Goal: Task Accomplishment & Management: Manage account settings

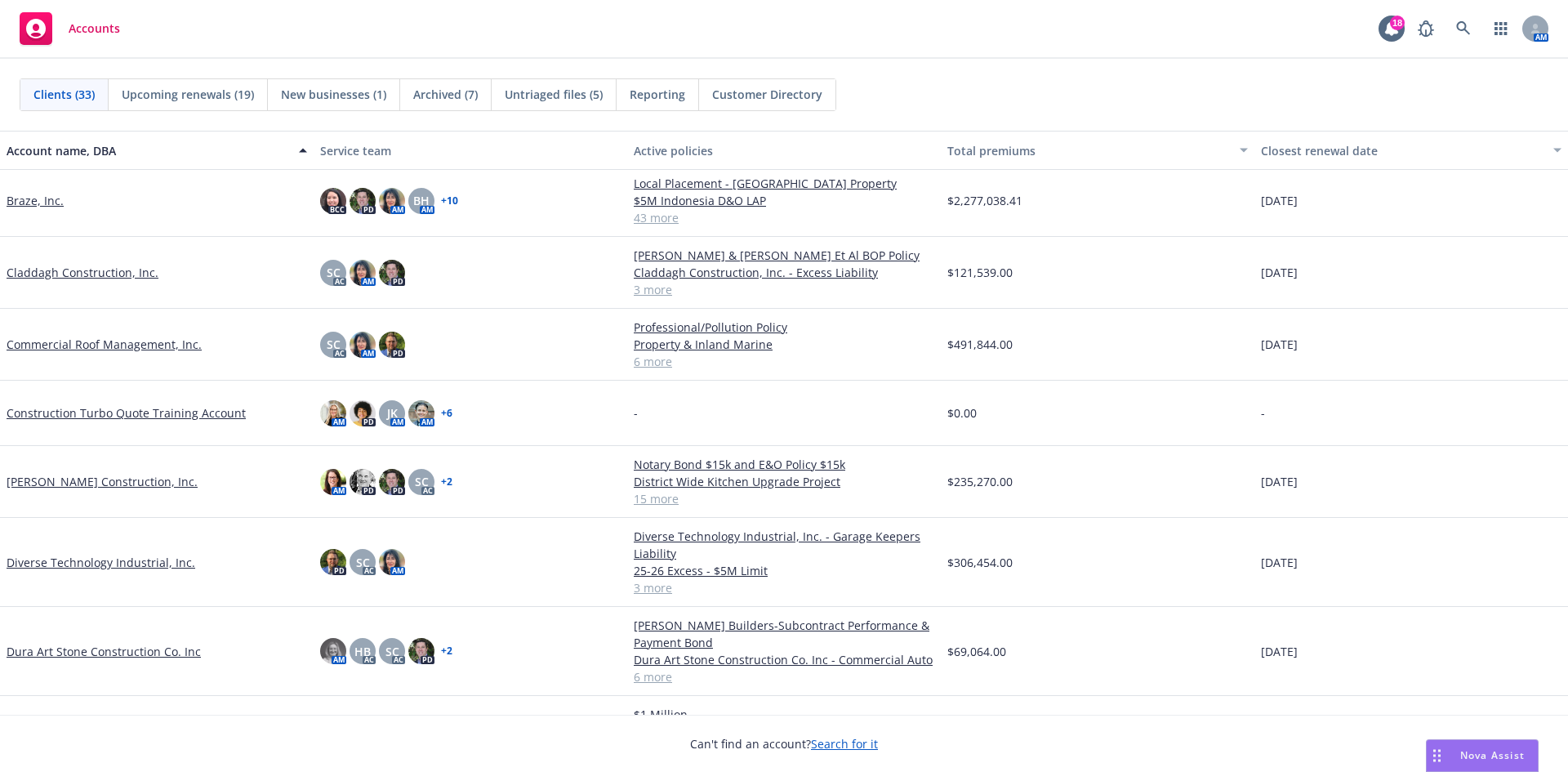
scroll to position [245, 0]
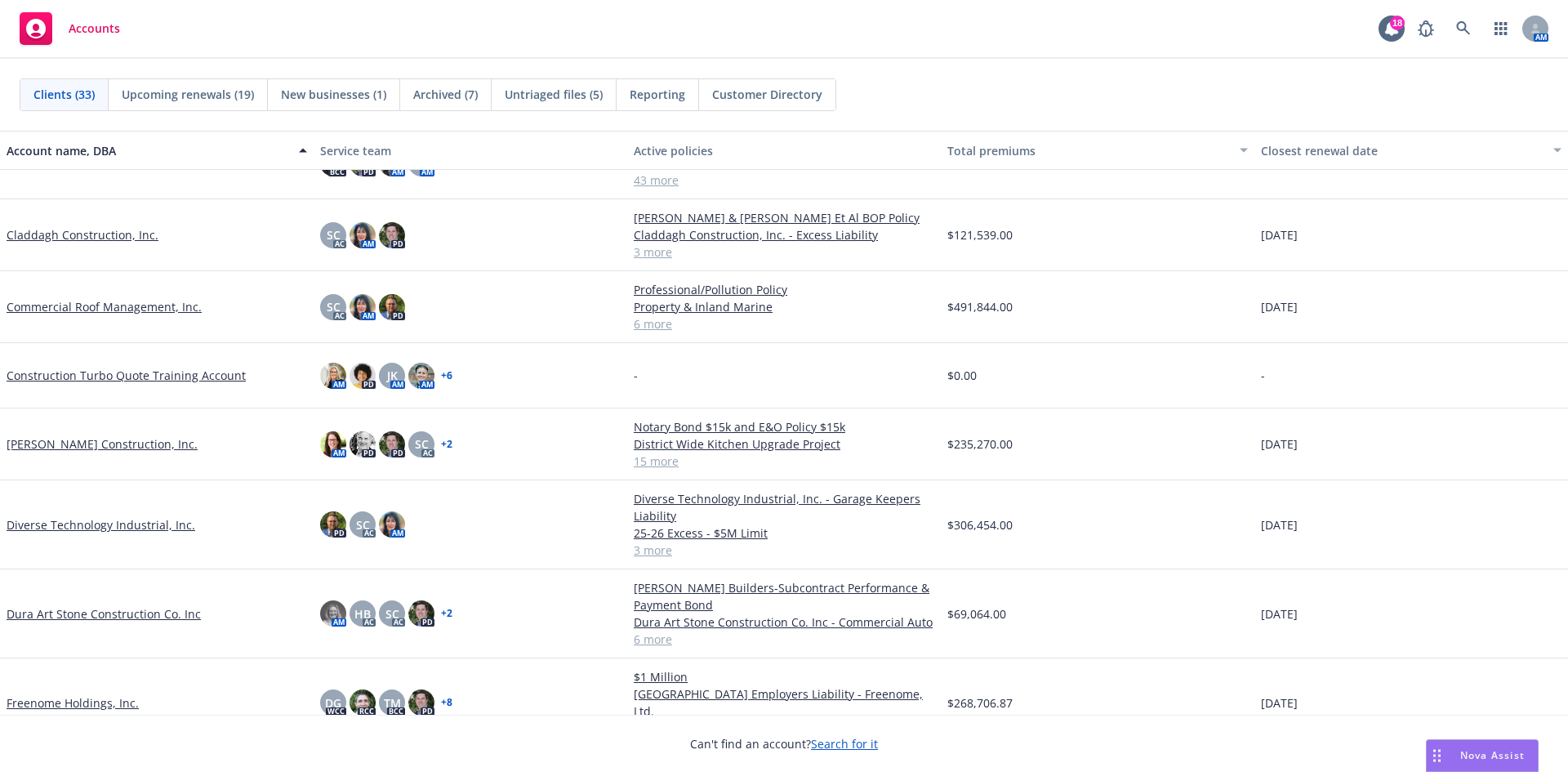
click at [86, 616] on link "Dura Art Stone Construction Co. Inc" at bounding box center [104, 613] width 194 height 17
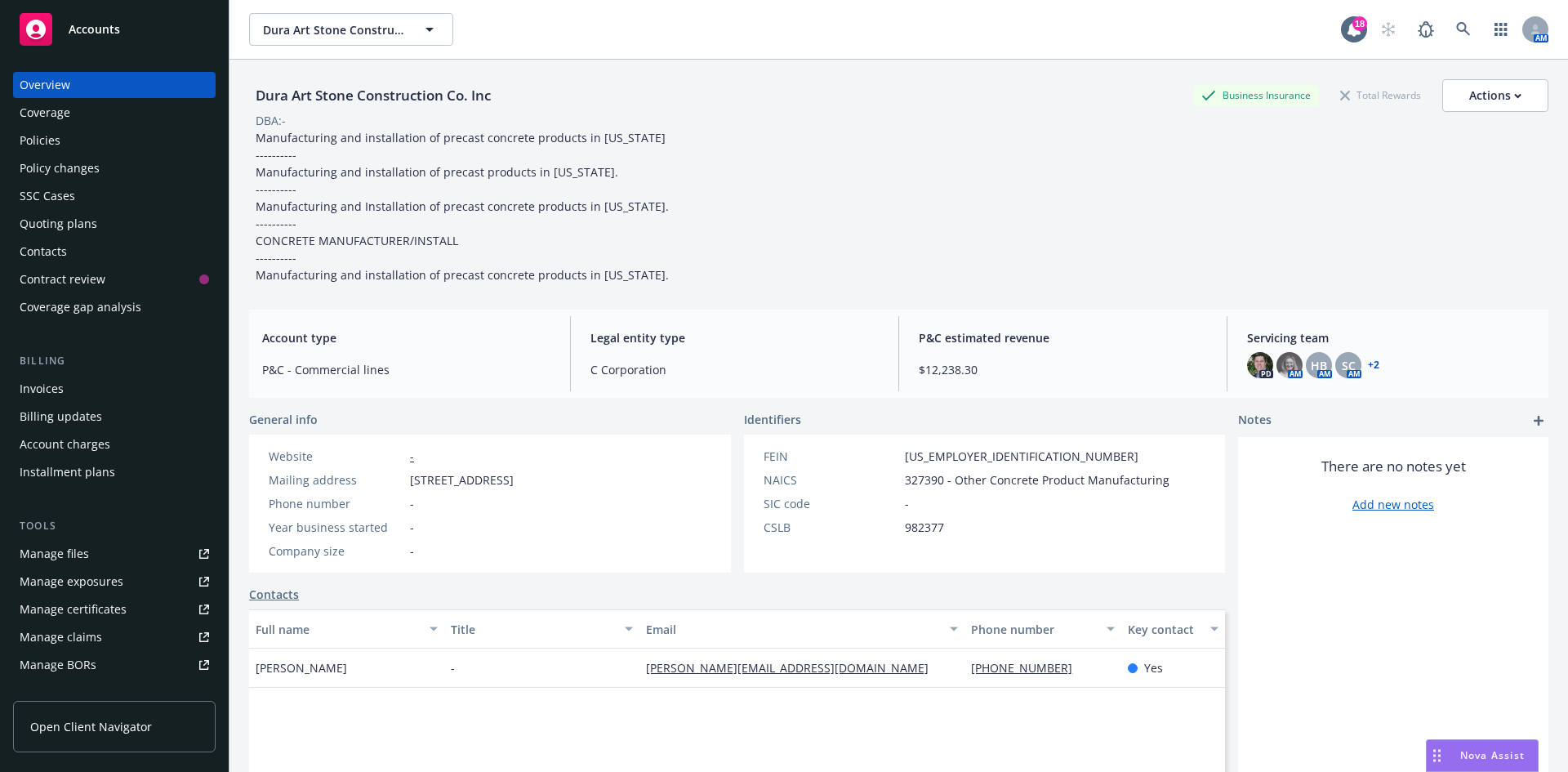
click at [100, 222] on div "Quoting plans" at bounding box center [115, 223] width 189 height 26
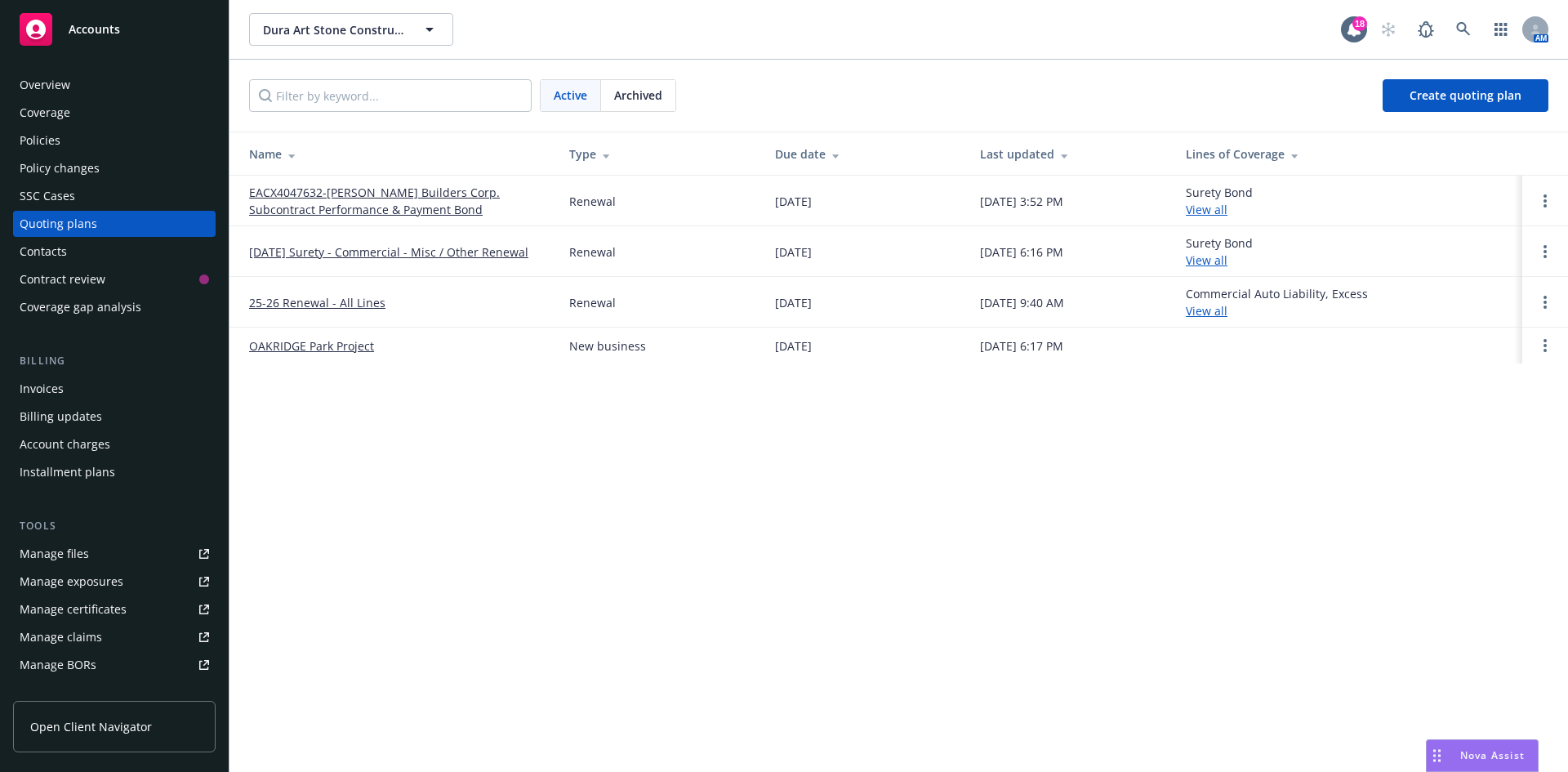
click at [301, 303] on link "25-26 Renewal - All Lines" at bounding box center [317, 302] width 136 height 17
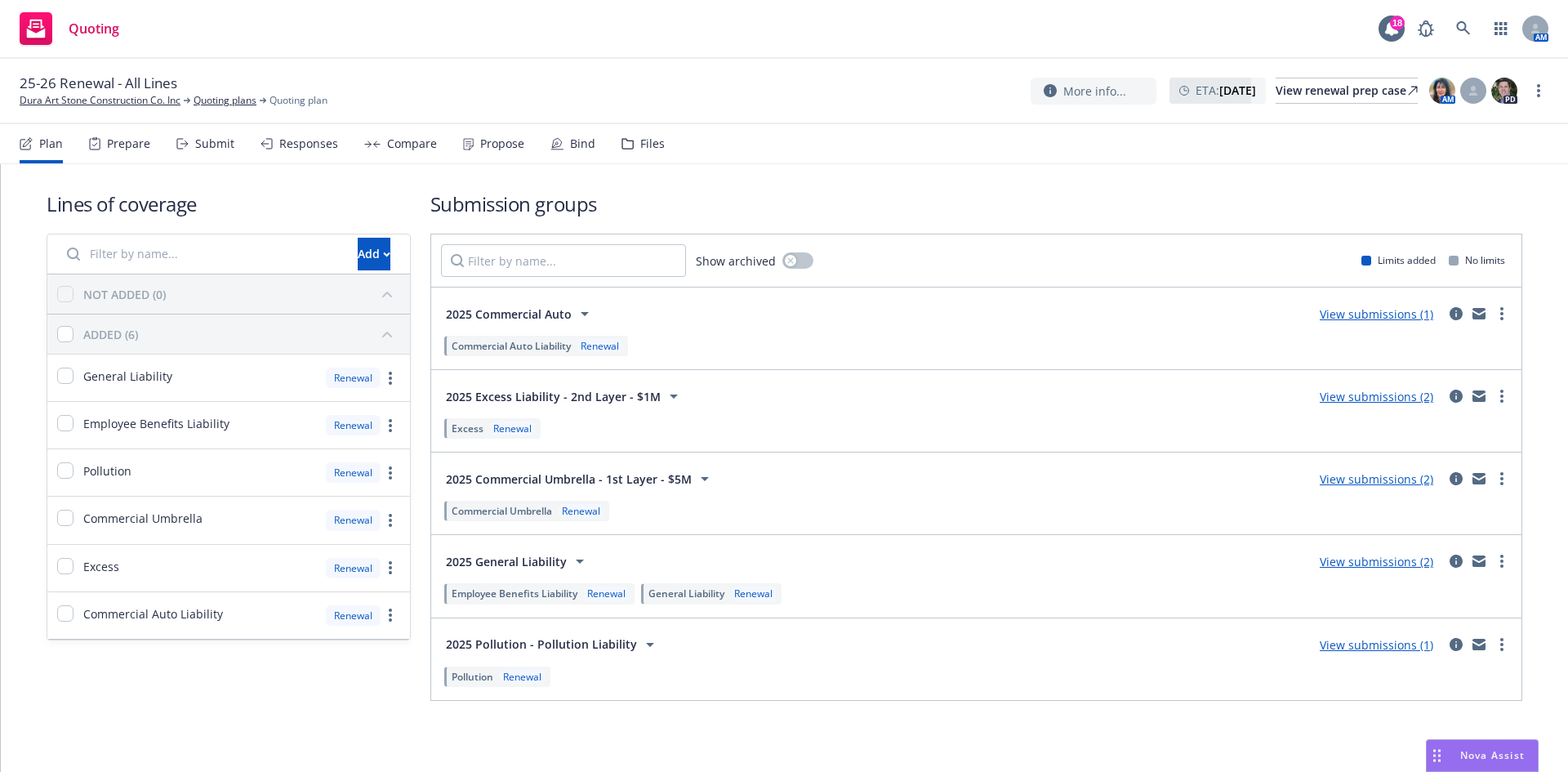
click at [306, 144] on div "Responses" at bounding box center [309, 144] width 59 height 13
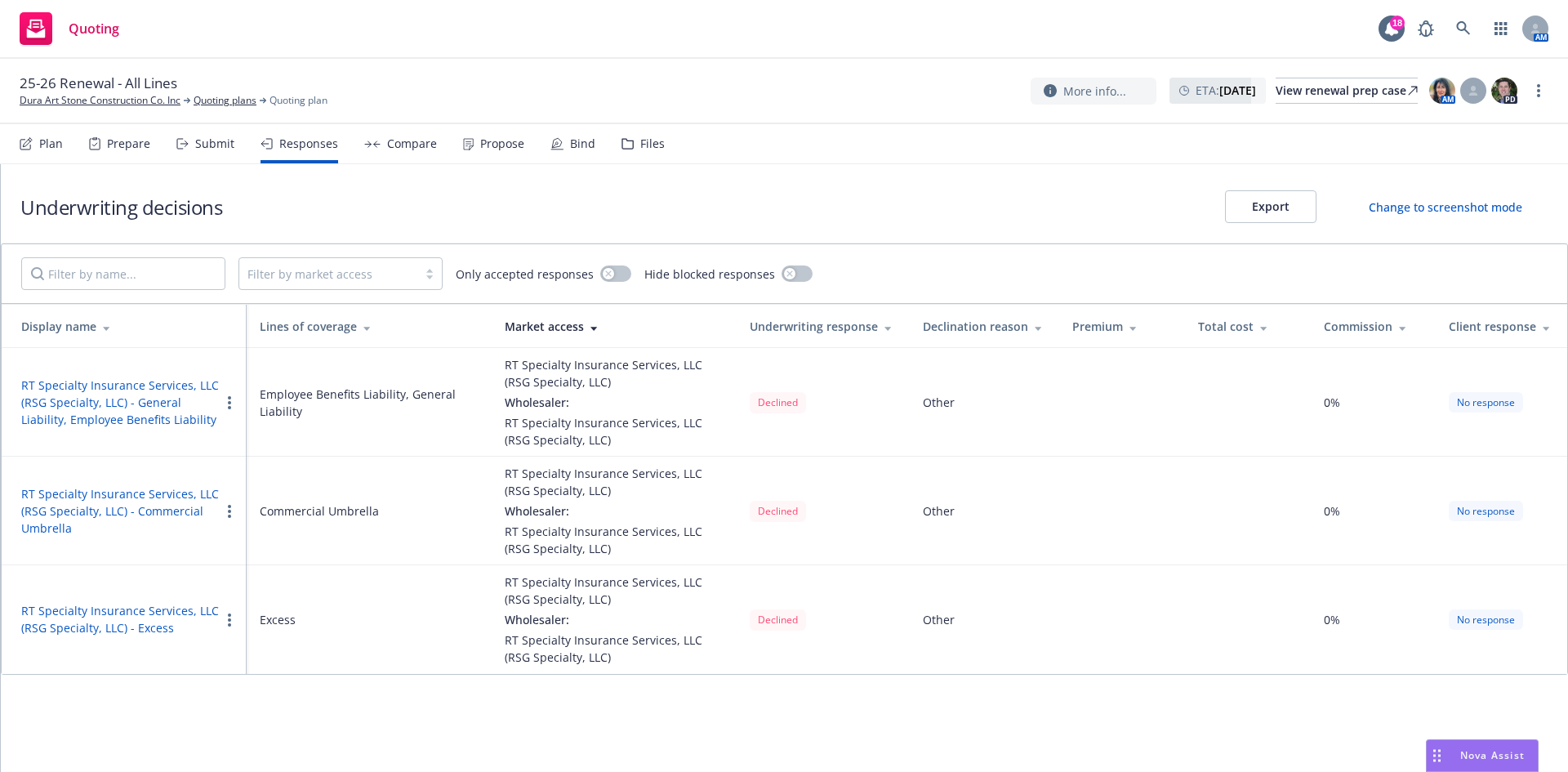
click at [136, 147] on div "Prepare" at bounding box center [129, 144] width 43 height 13
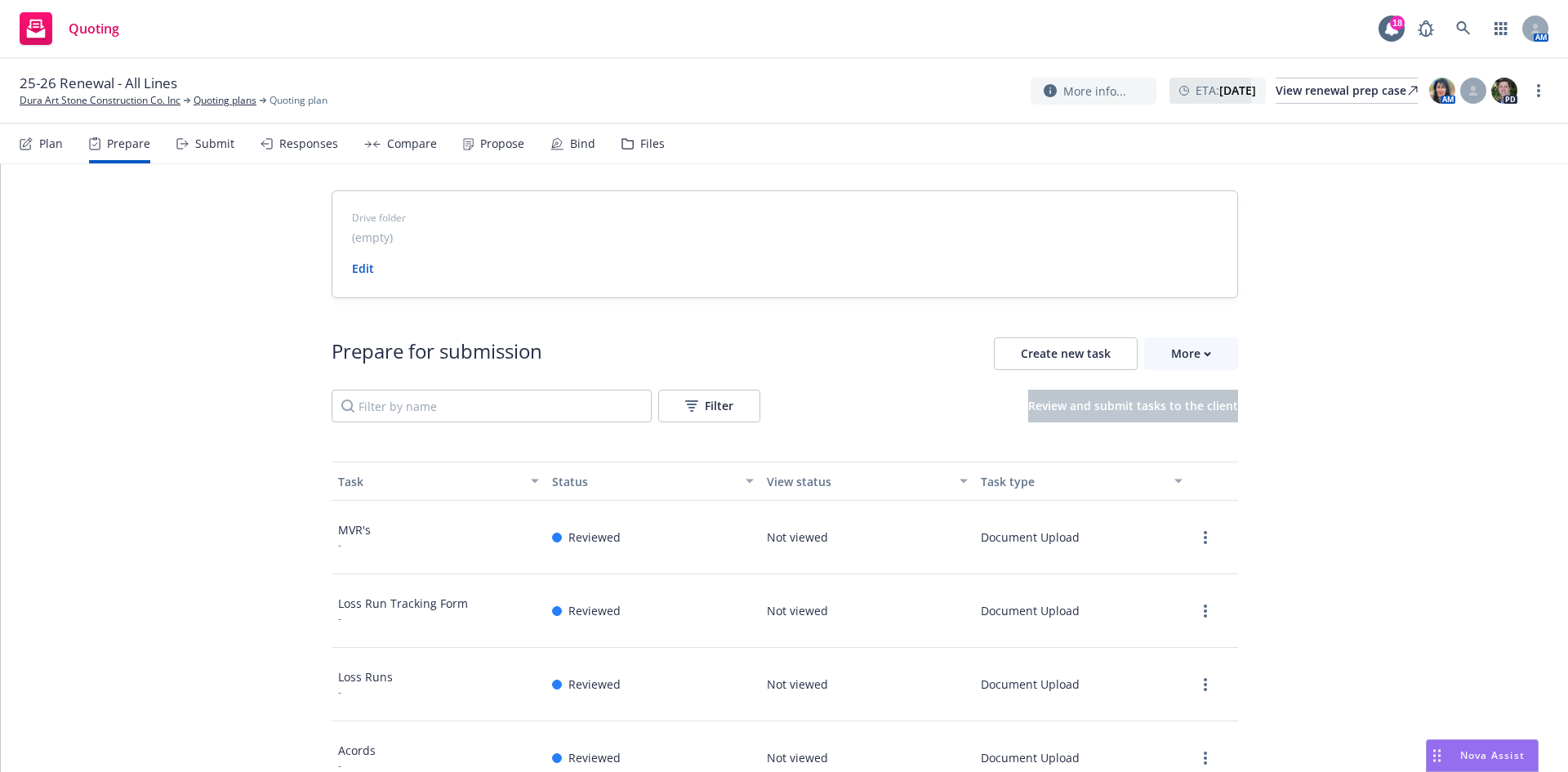
click at [61, 150] on div "Plan" at bounding box center [51, 144] width 24 height 13
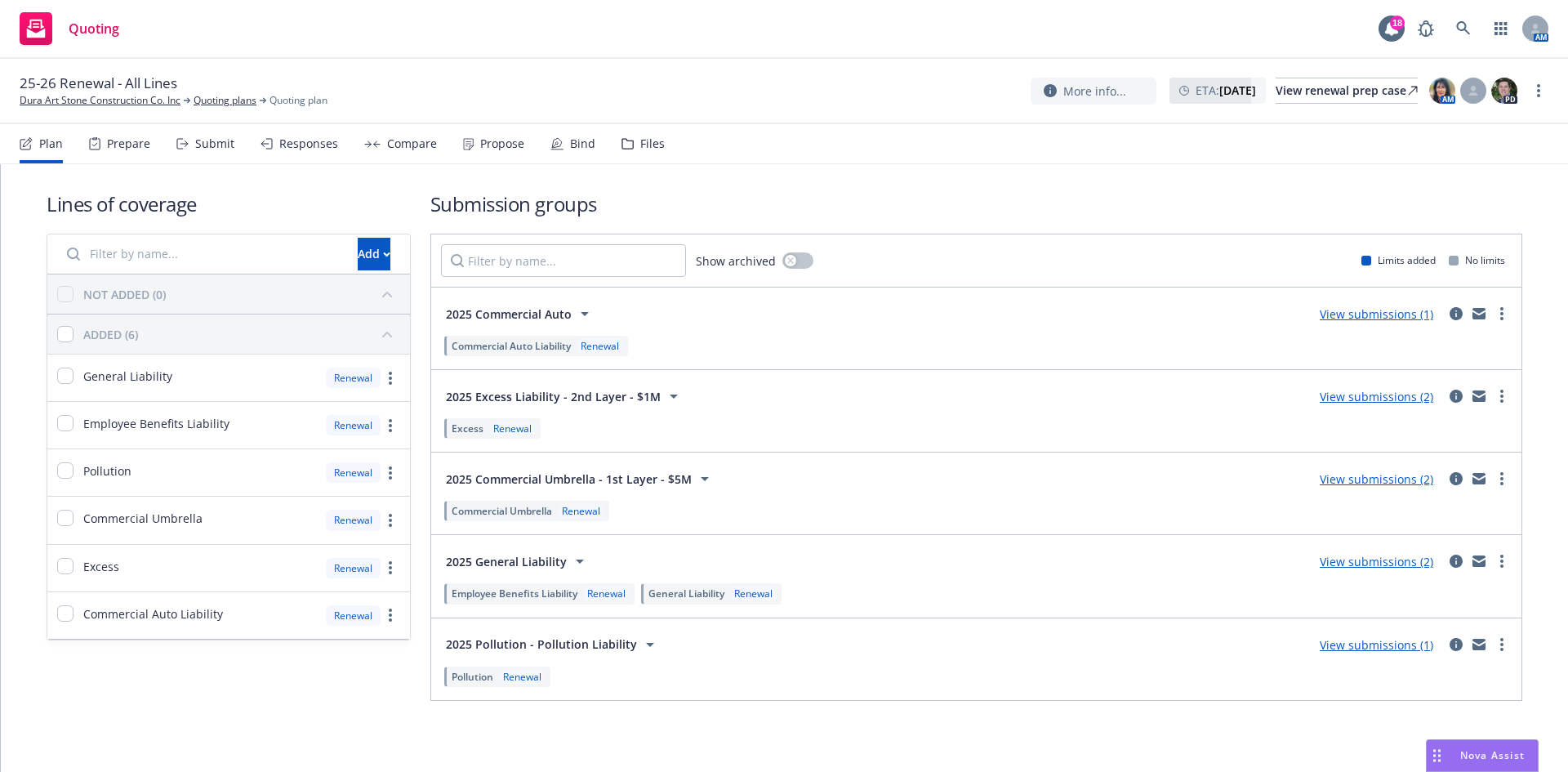
scroll to position [1, 0]
click at [1385, 638] on link "View submissions (1)" at bounding box center [1376, 644] width 114 height 16
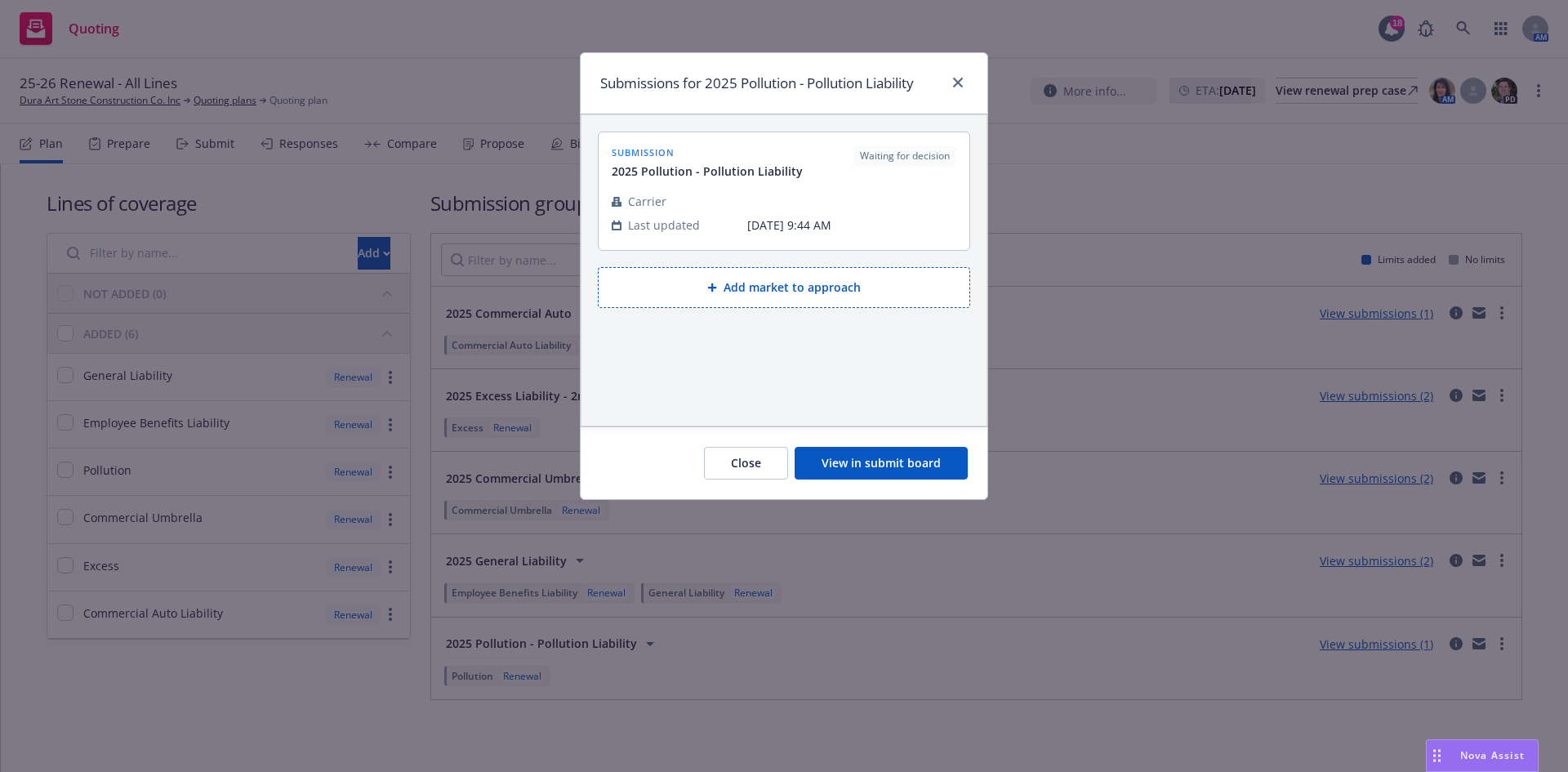
click at [877, 469] on button "View in submit board" at bounding box center [881, 462] width 173 height 32
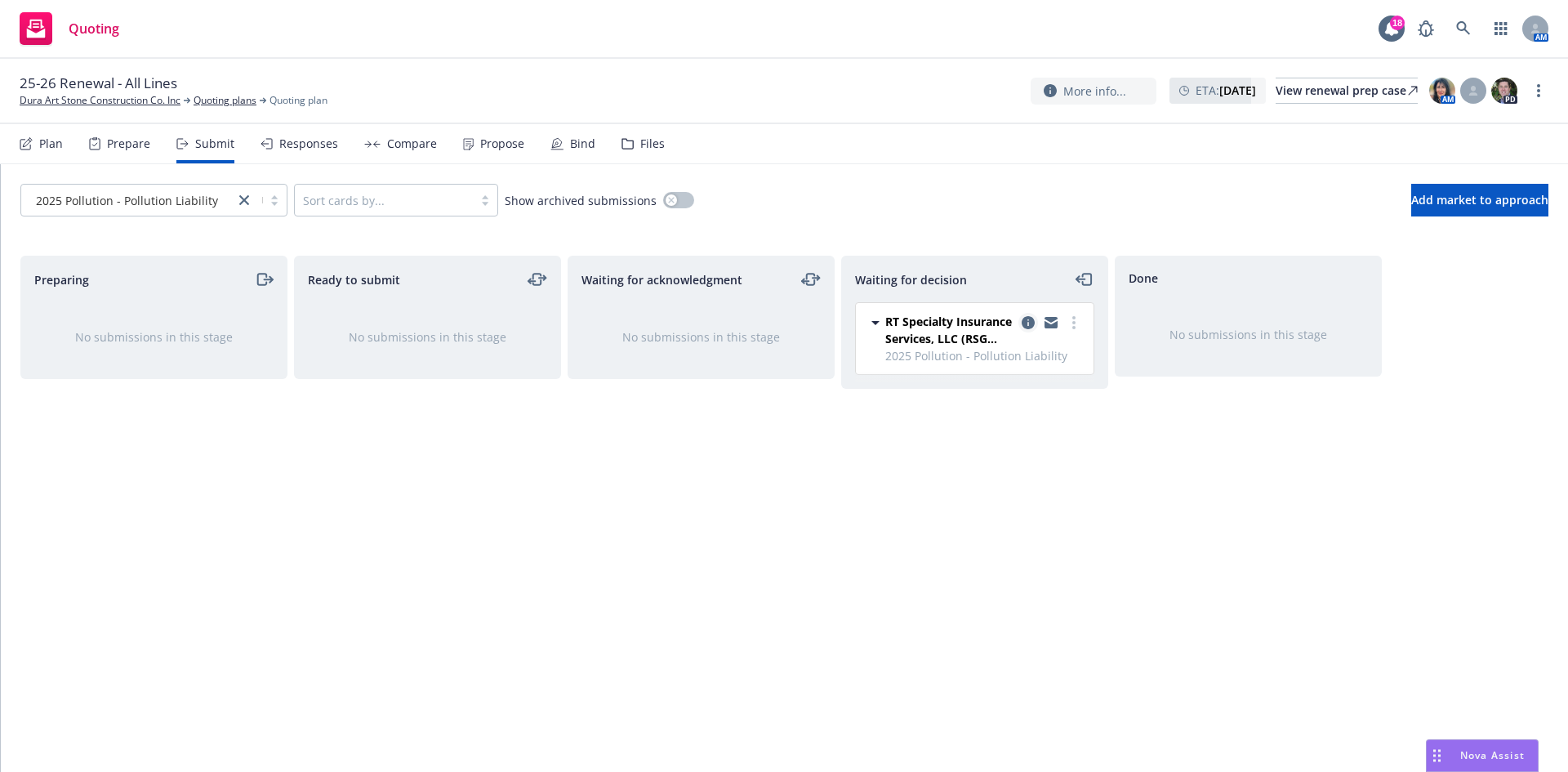
click at [1030, 323] on icon "copy logging email" at bounding box center [1028, 323] width 13 height 13
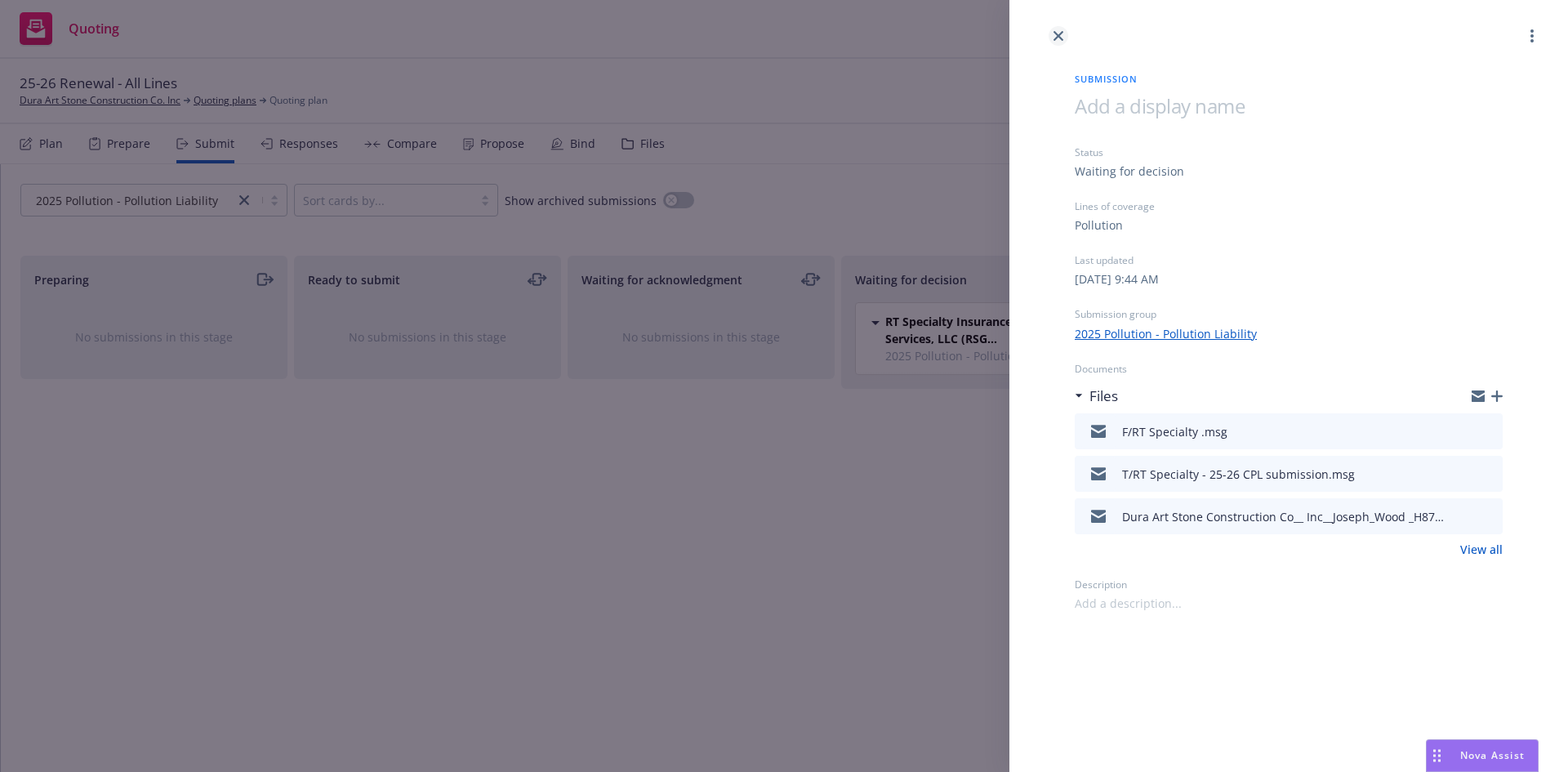
click at [1062, 40] on icon "close" at bounding box center [1058, 36] width 10 height 10
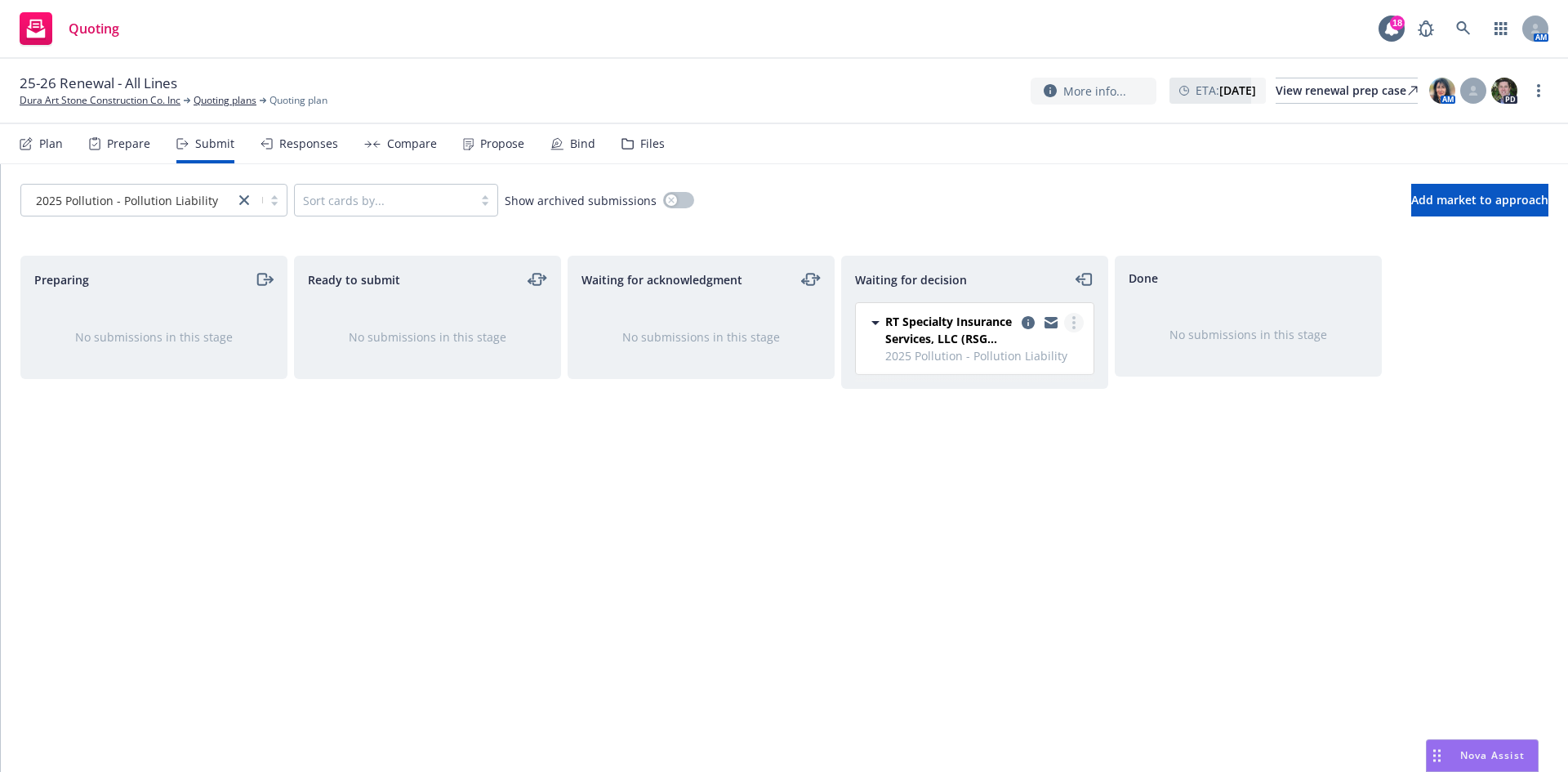
click at [1071, 329] on link "more" at bounding box center [1074, 323] width 20 height 20
click at [995, 428] on span "Add accepted decision" at bounding box center [1001, 421] width 164 height 16
select select "12"
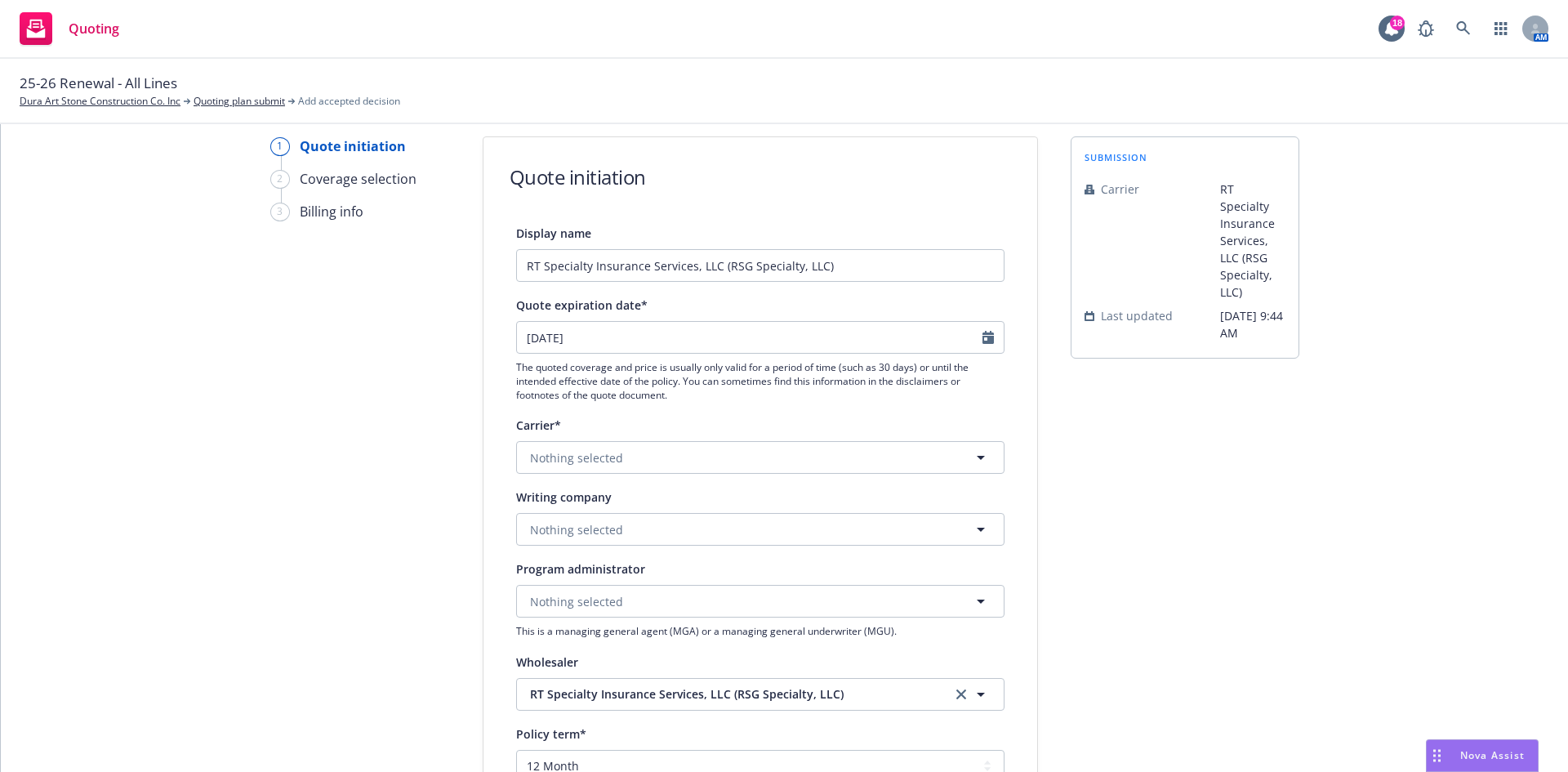
scroll to position [81, 0]
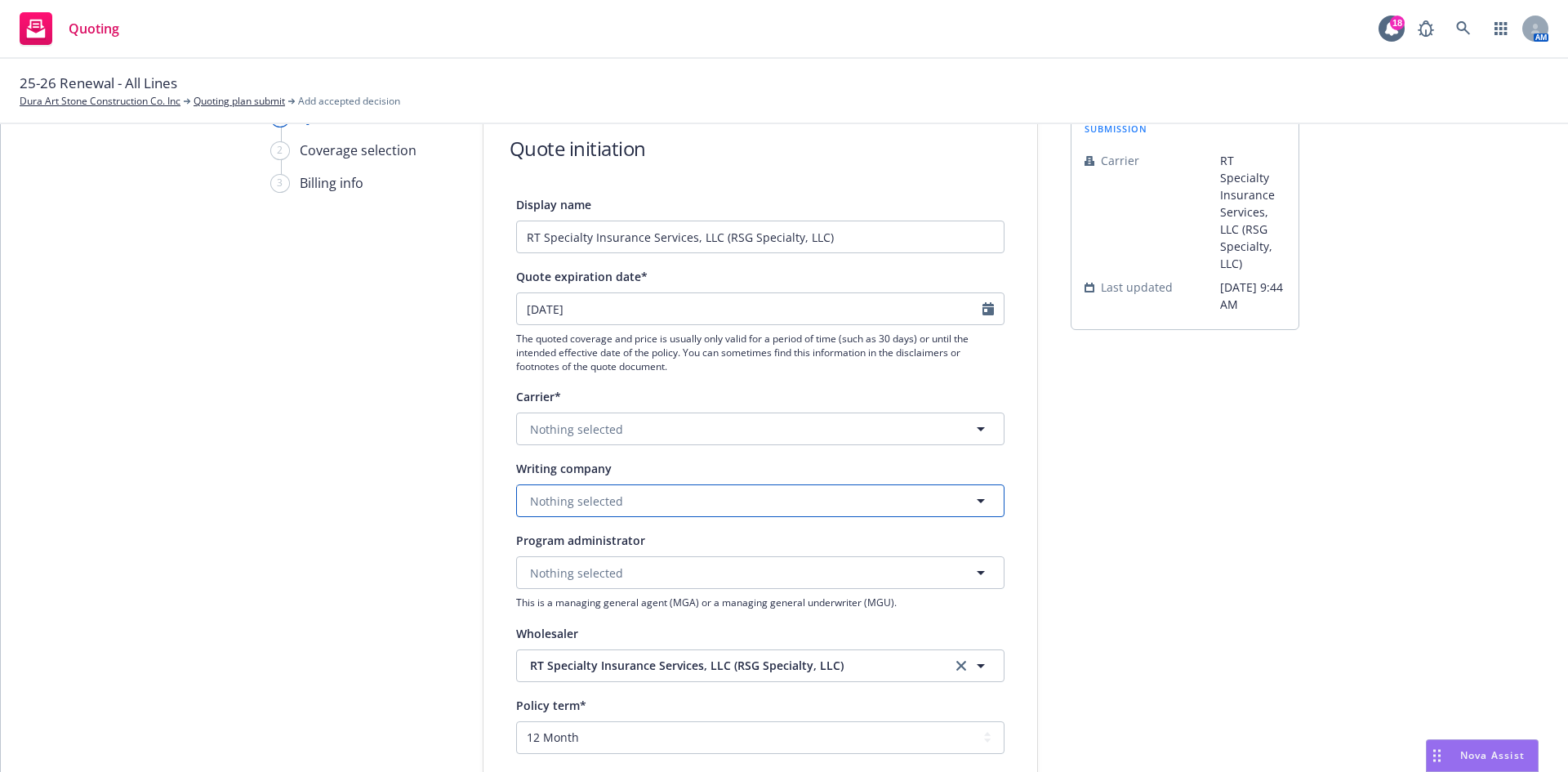
click at [579, 500] on span "Nothing selected" at bounding box center [577, 501] width 93 height 17
type input "Starsto"
click at [654, 606] on strong "StarStone Specialty Insurance Company" at bounding box center [647, 608] width 224 height 16
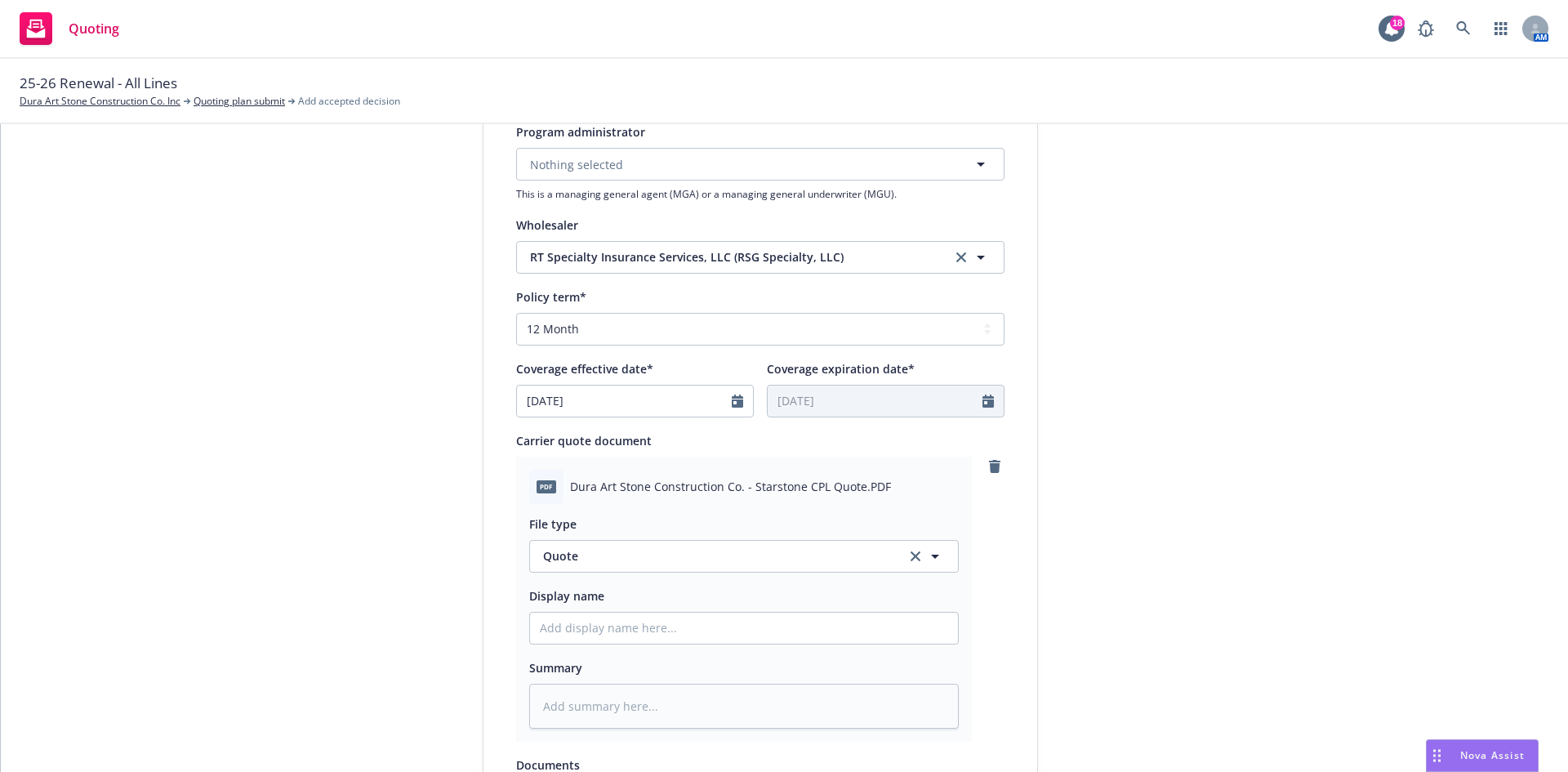
scroll to position [735, 0]
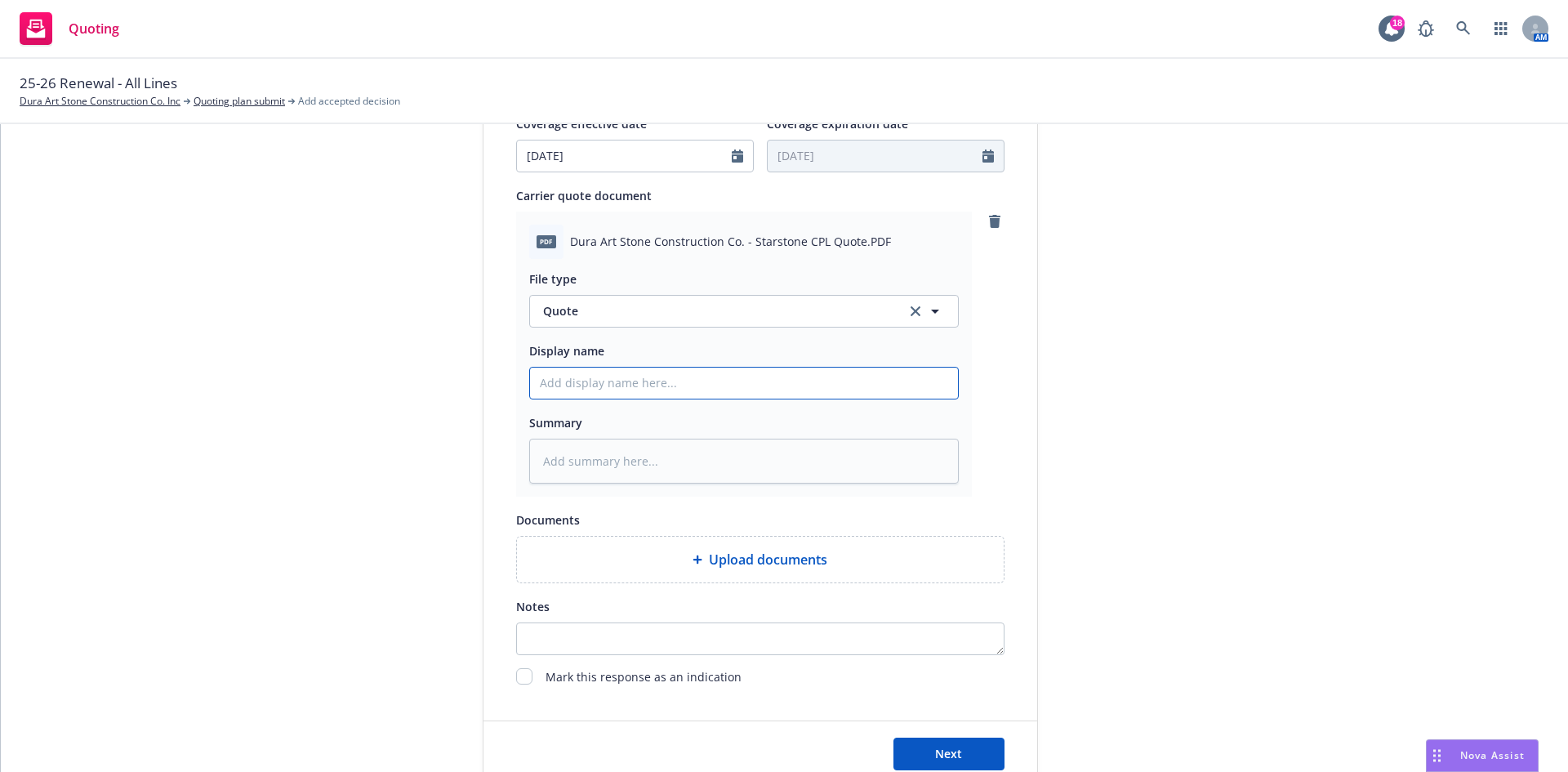
click at [637, 377] on input "Display name" at bounding box center [745, 383] width 428 height 31
type textarea "x"
type input "2"
type textarea "x"
type input "25"
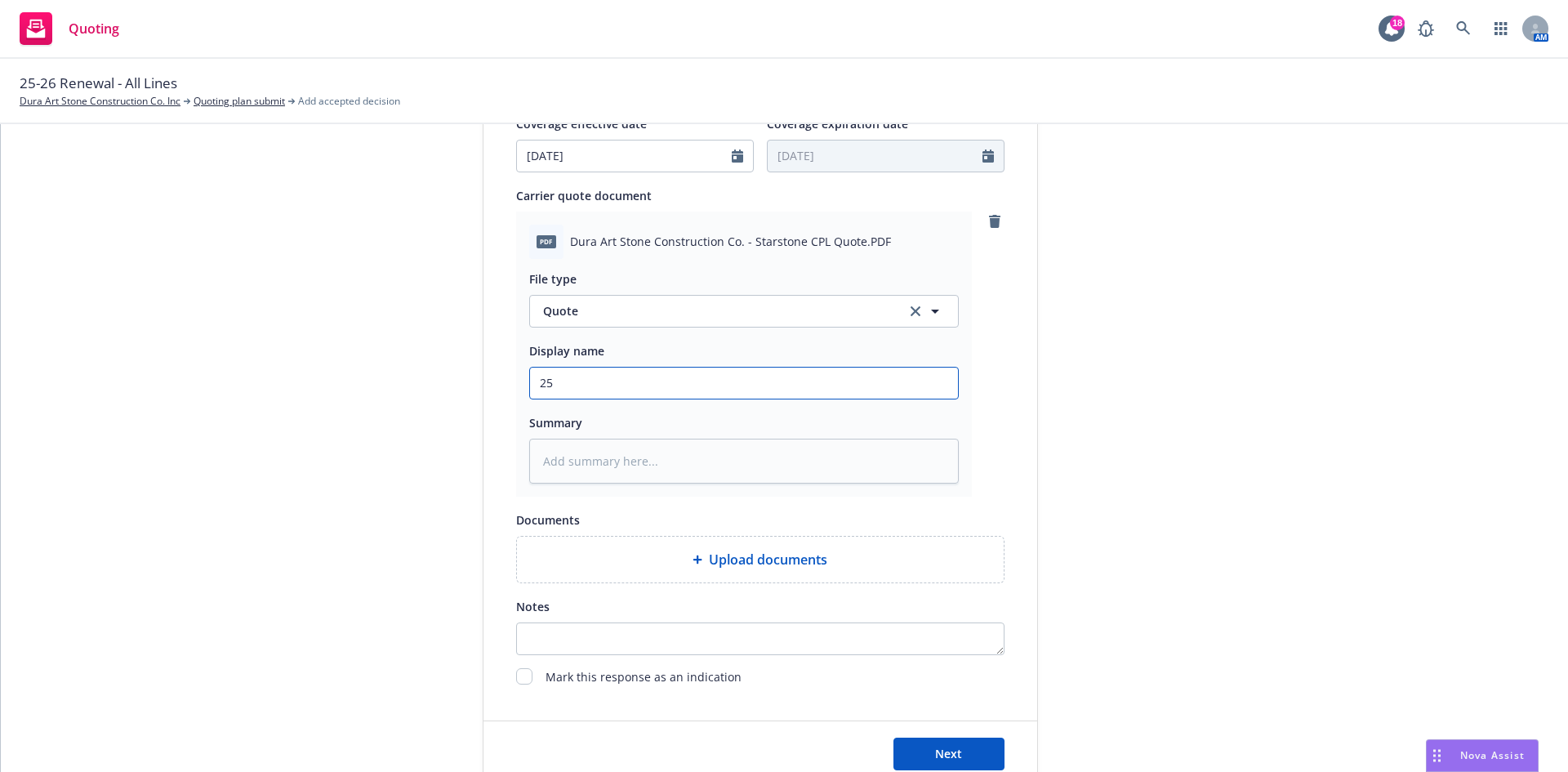
type textarea "x"
type input "25-"
type textarea "x"
type input "25-2"
type textarea "x"
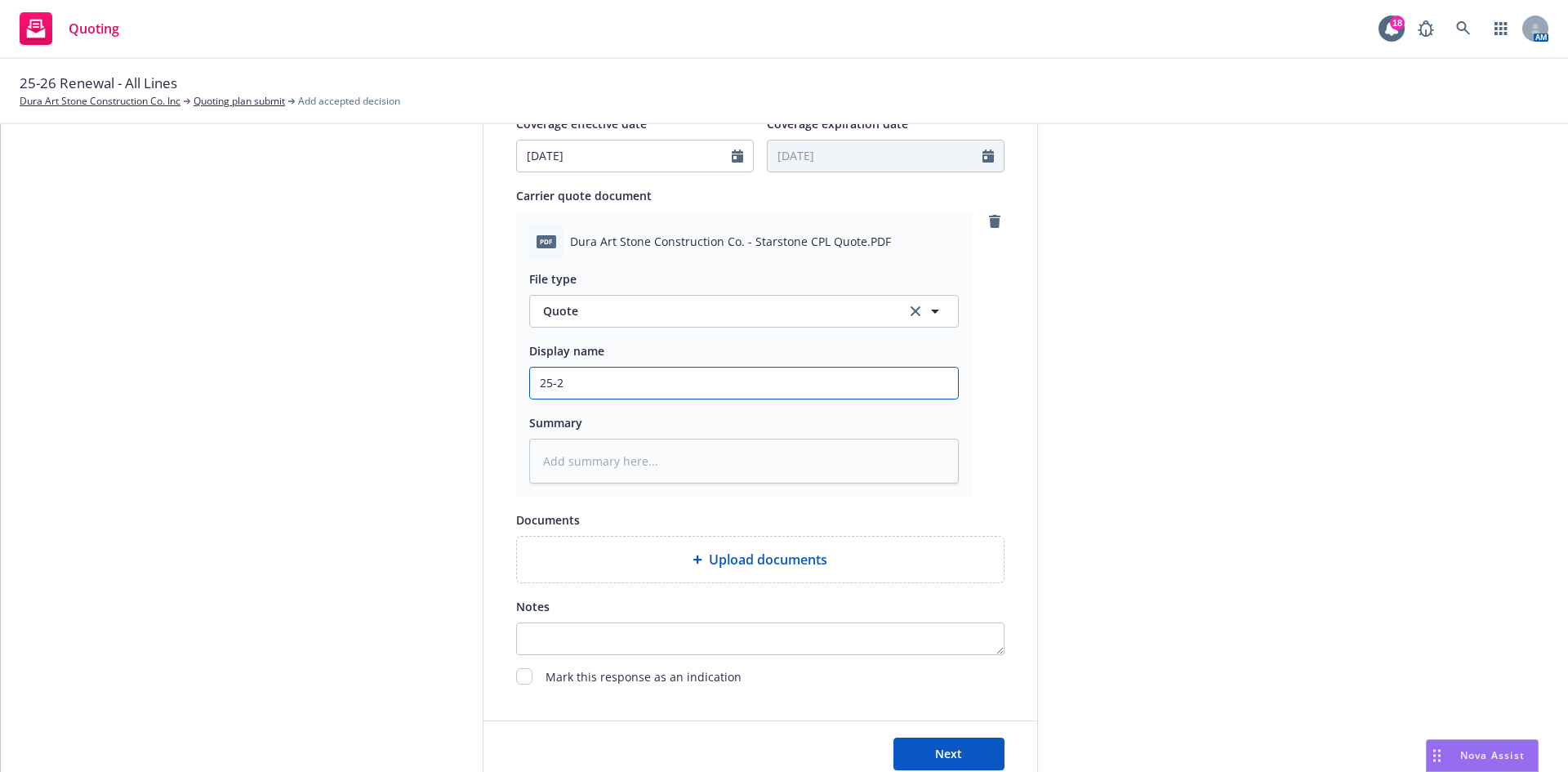
type input "25-26"
type textarea "x"
type input "25-26"
type textarea "x"
type input "25-26 P"
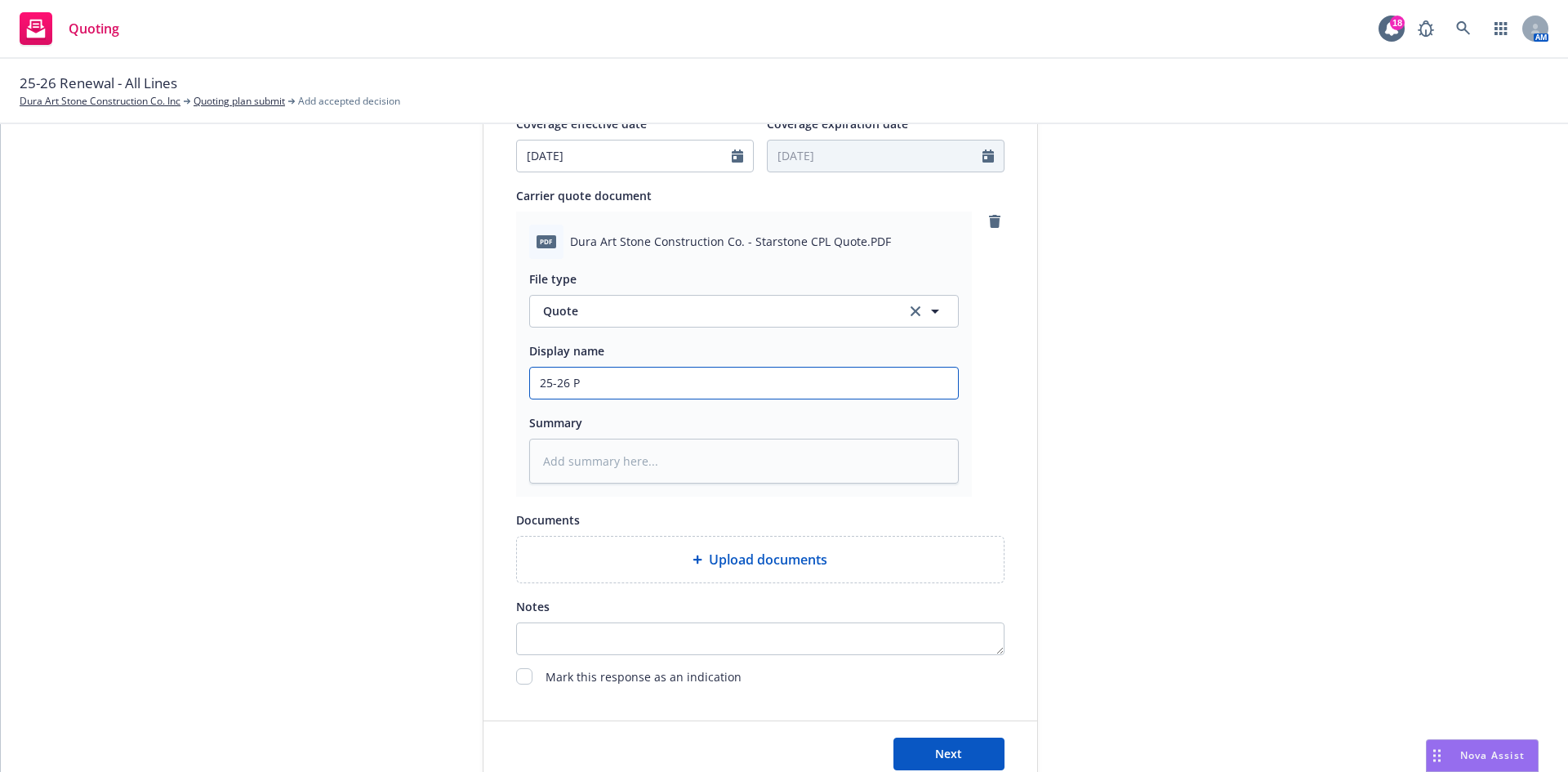
type textarea "x"
type input "25-26 Pr"
type textarea "x"
type input "25-26 Pro"
type textarea "x"
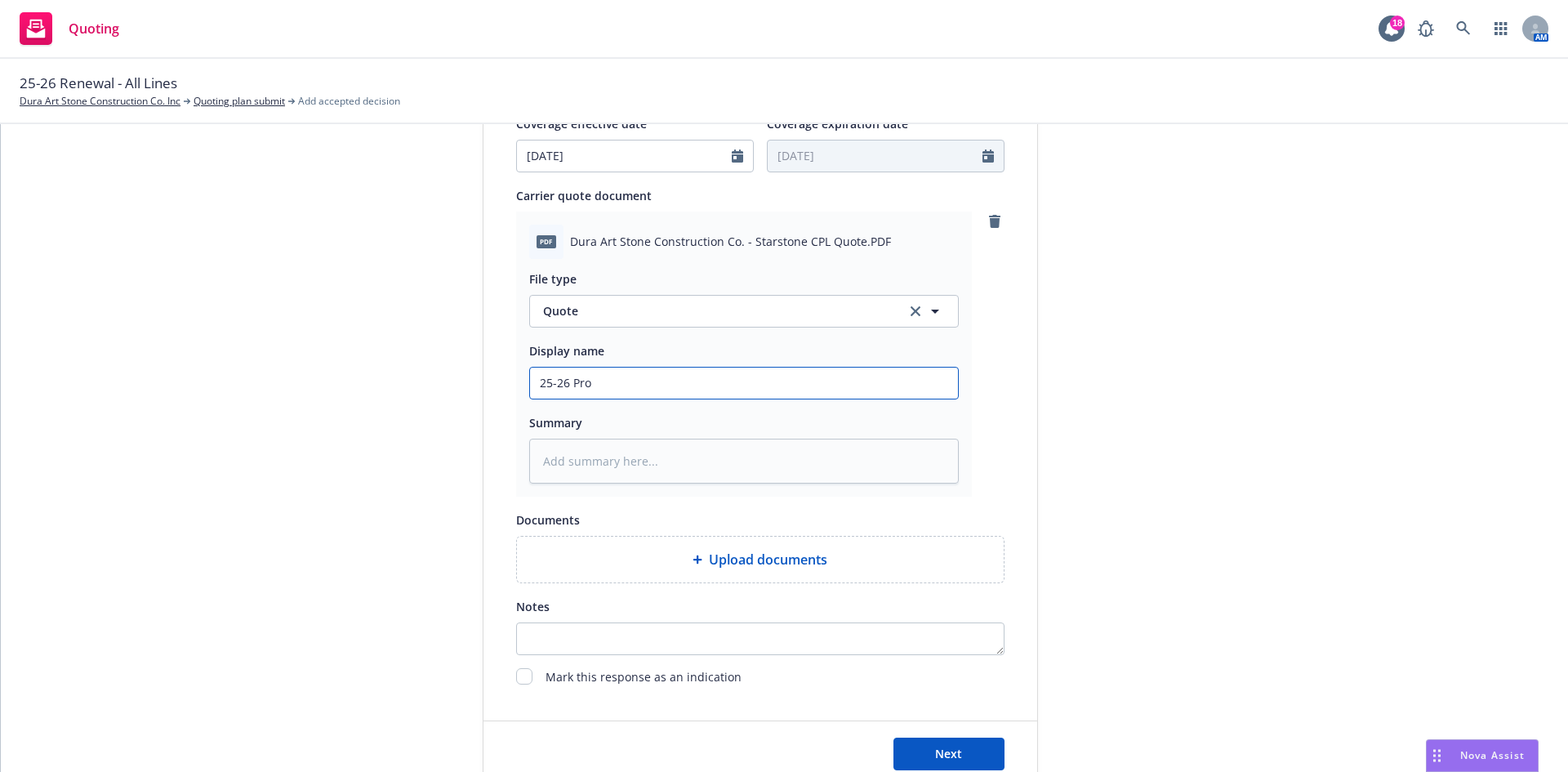
type input "25-26 Prop"
type textarea "x"
type input "25-26 Pro"
type textarea "x"
type input "25-26 Pr"
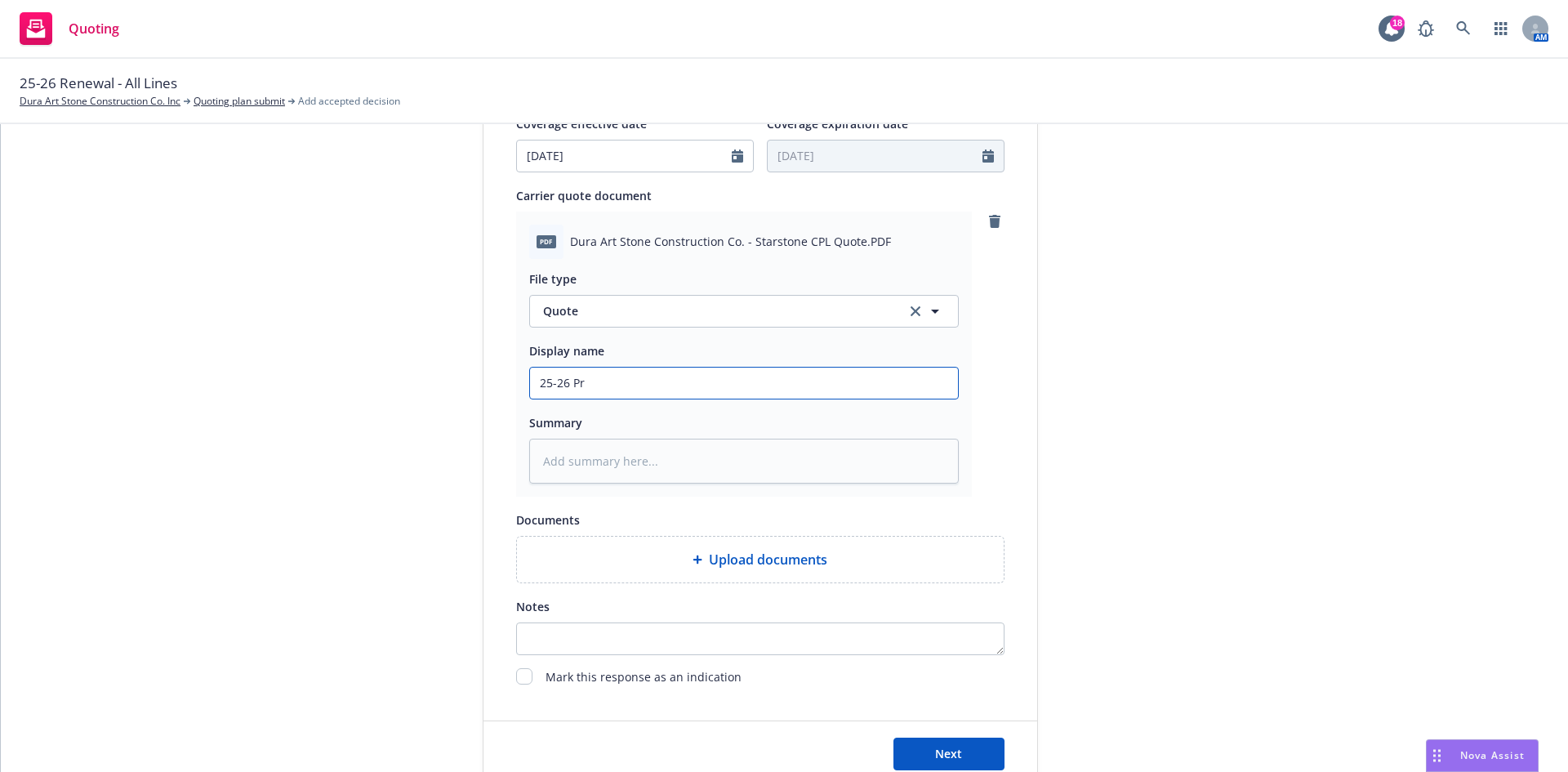
type textarea "x"
type input "25-26 P"
type textarea "x"
type input "25-26 Poo"
type textarea "x"
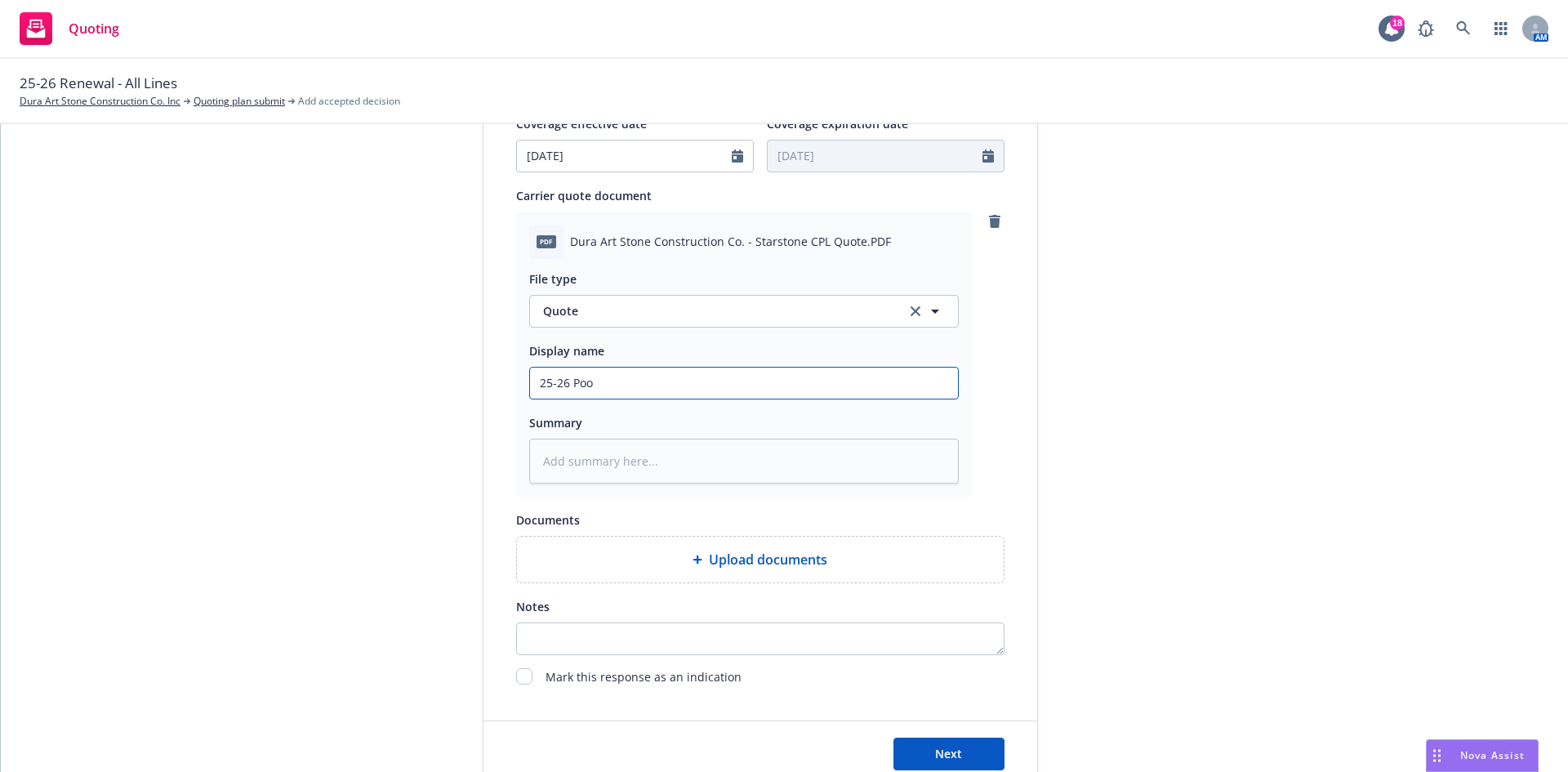
type input "25-26 Pool"
type textarea "x"
type input "25-26 Poo"
type textarea "x"
type input "25-26 Po"
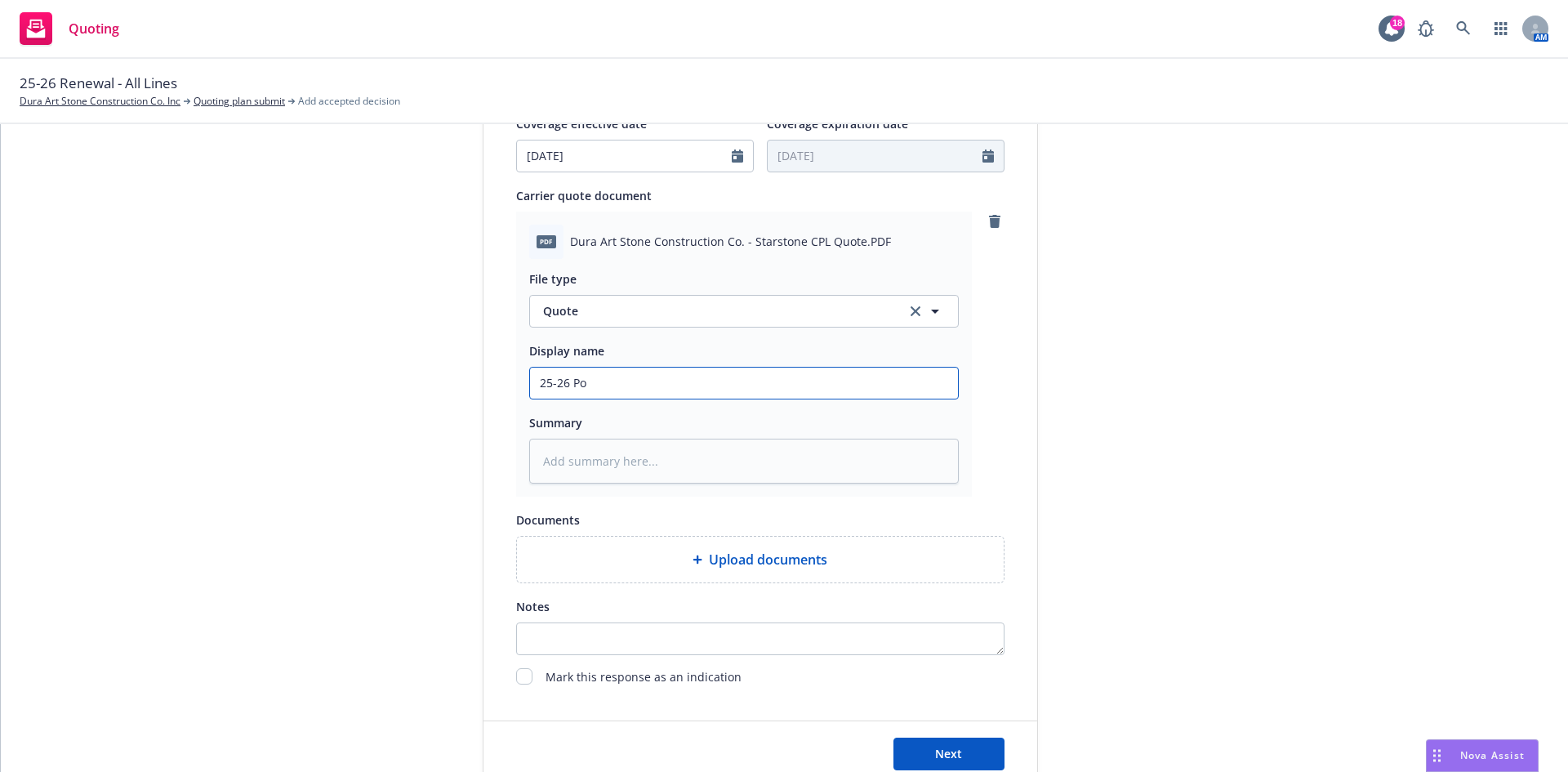
type textarea "x"
type input "25-26 Pol"
type textarea "x"
type input "25-26 Poll"
type textarea "x"
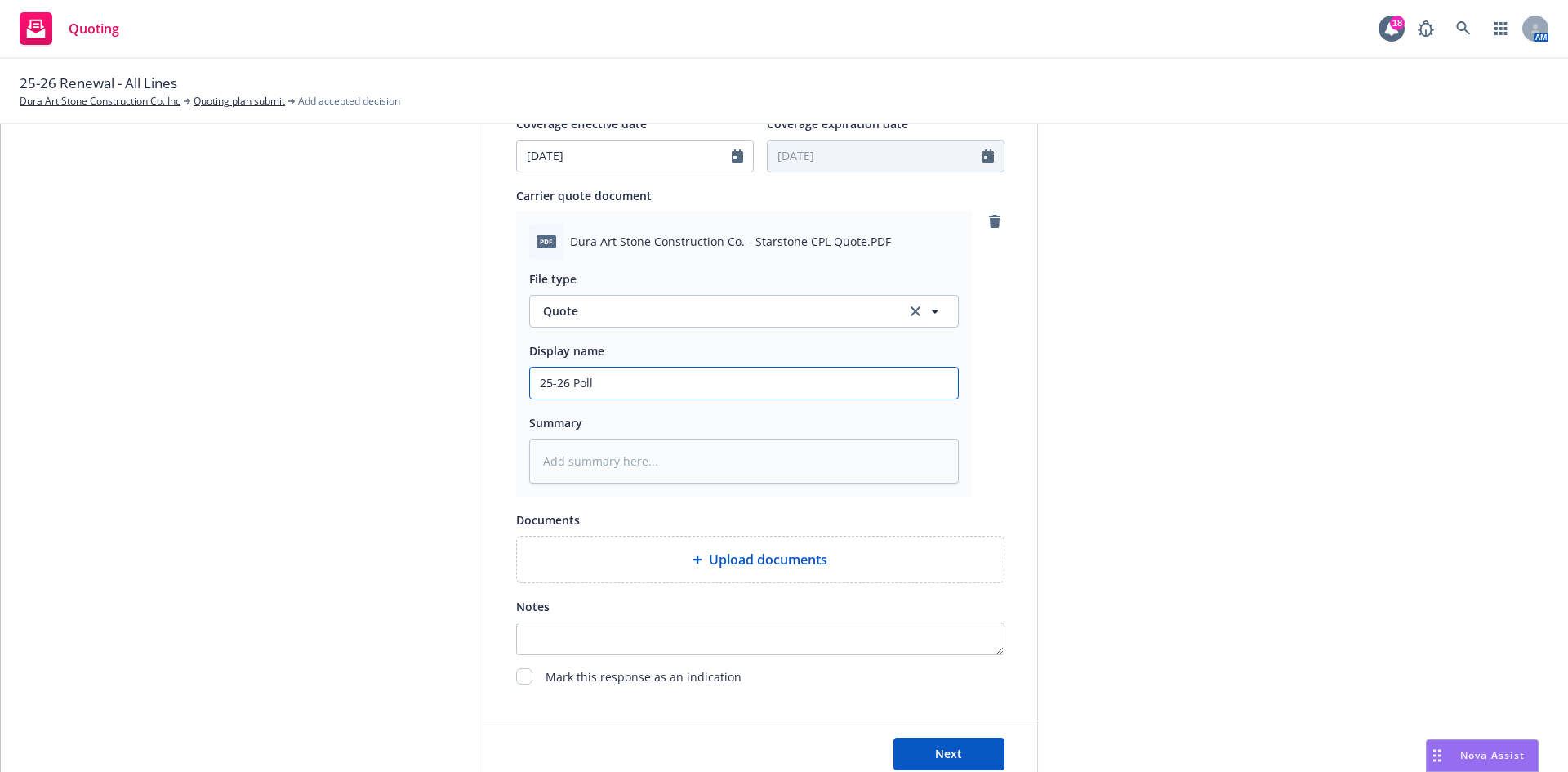
type input "25-26 Pollu"
type textarea "x"
type input "25-26 Polluti"
type textarea "x"
type input "25-26 Pollutio"
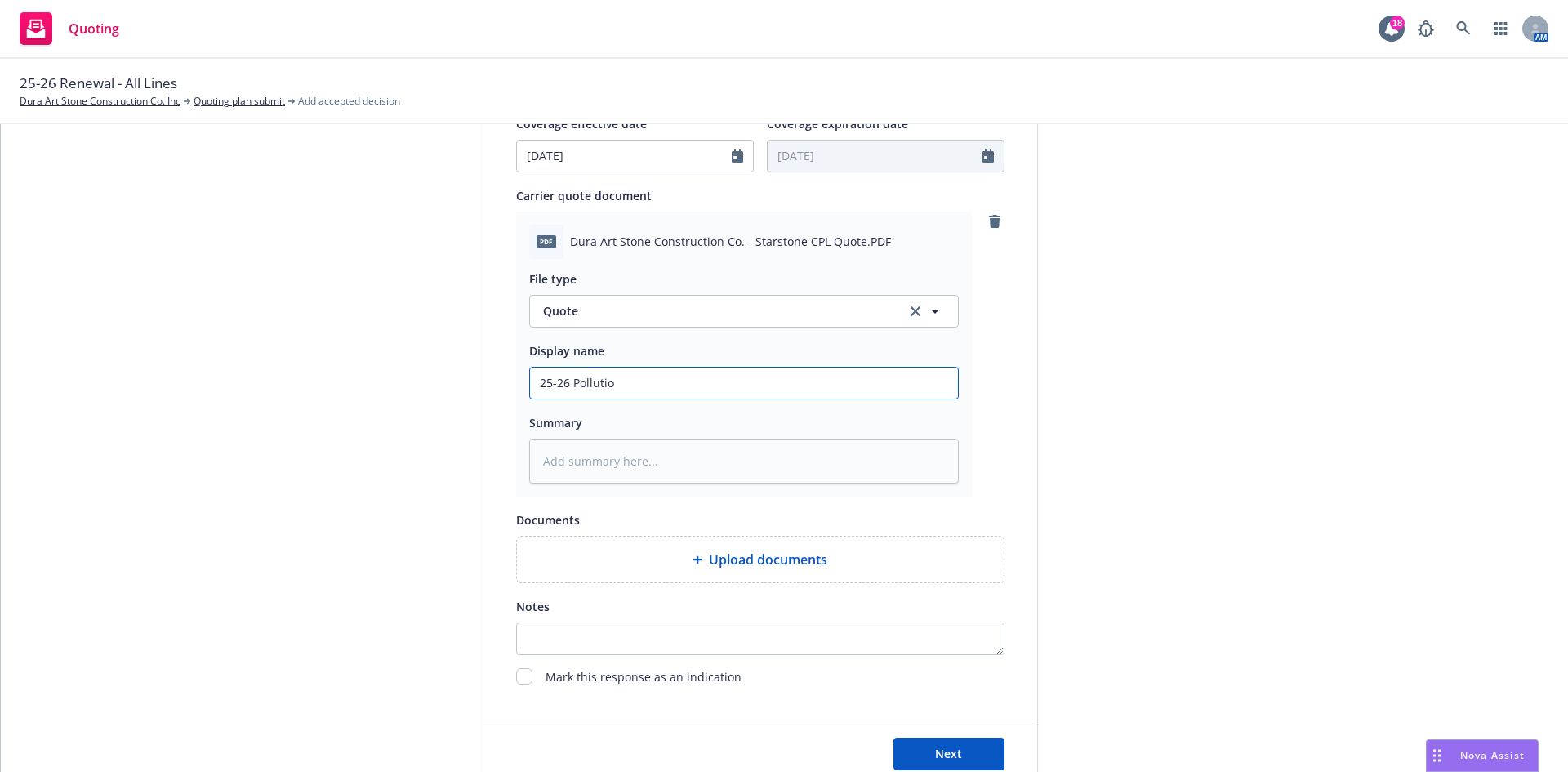
type textarea "x"
type input "25-26 Pollution"
type textarea "x"
type input "25-26 Pollution"
click at [573, 376] on input "25-26 Pollution" at bounding box center [745, 383] width 428 height 31
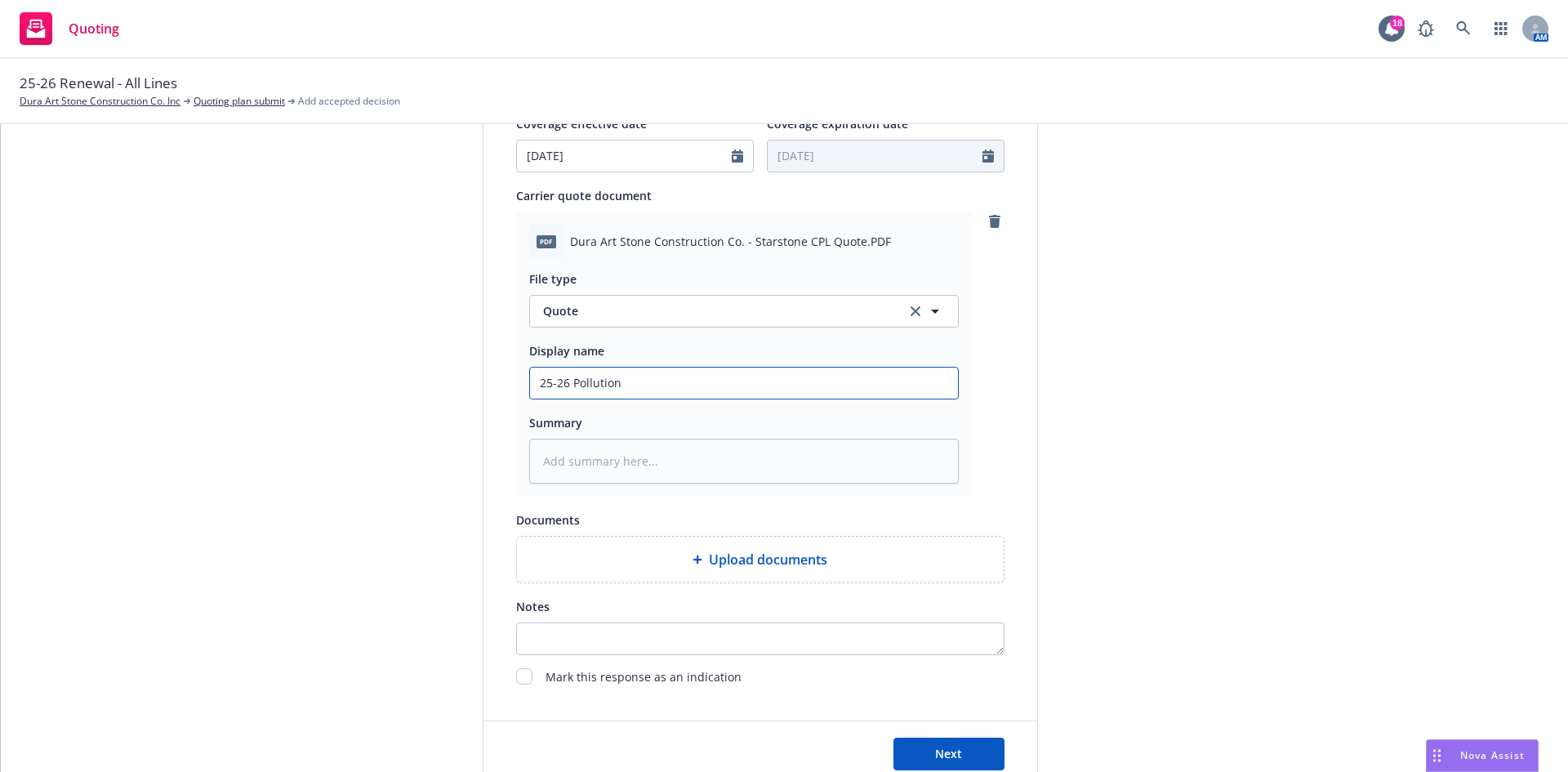
click at [567, 383] on input "25-26 Pollution" at bounding box center [745, 383] width 428 height 31
type textarea "x"
type input "25-26 CPollution"
type textarea "x"
type input "25-26 CoPollution"
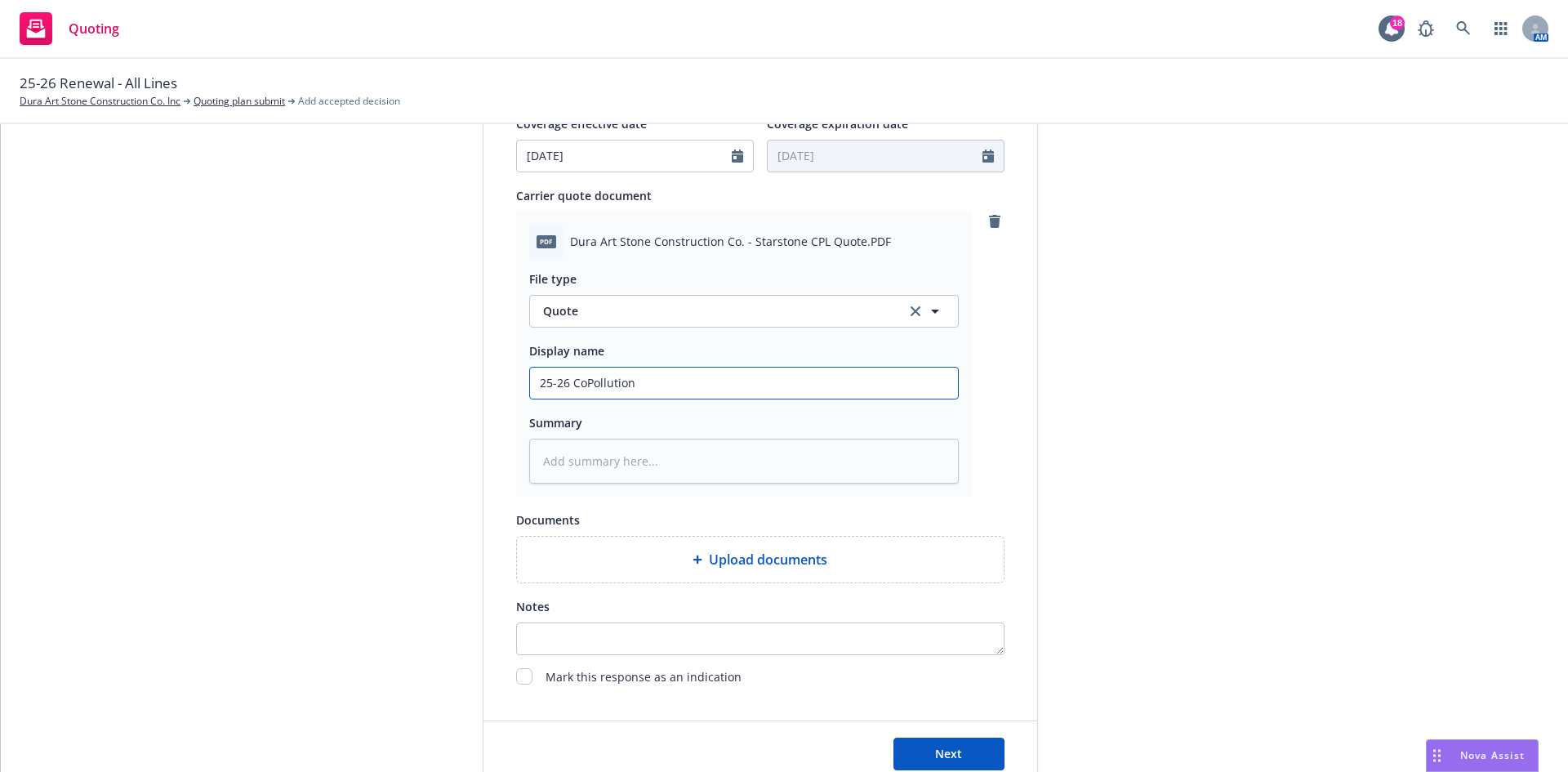
type textarea "x"
type input "25-26 ConPollution"
type textarea "x"
type input "25-26 ContPollution"
type textarea "x"
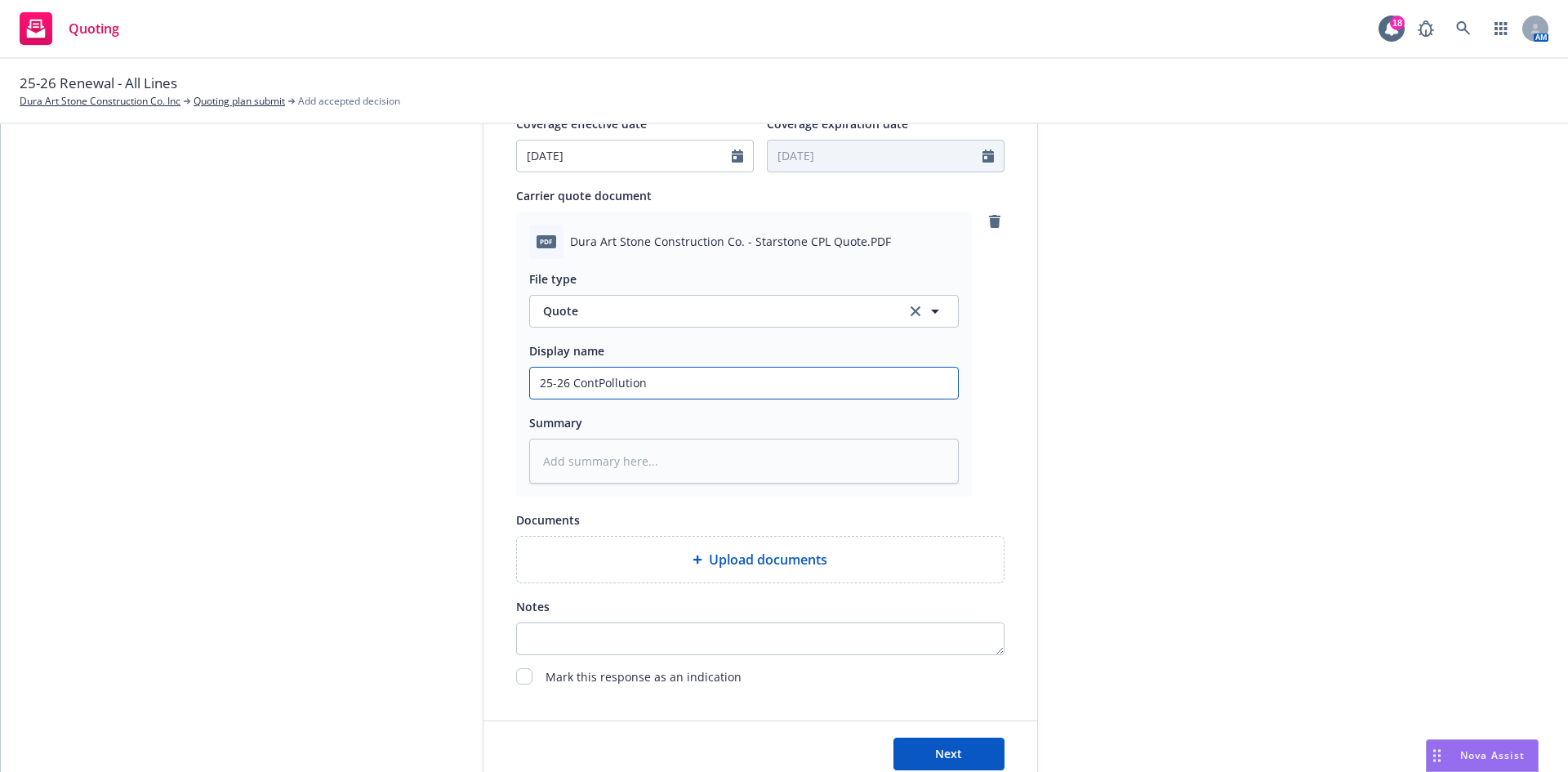
type input "25-26 ContrPollution"
type textarea "x"
type input "25-26 ContraPollution"
type textarea "x"
type input "25-26 ContracPollution"
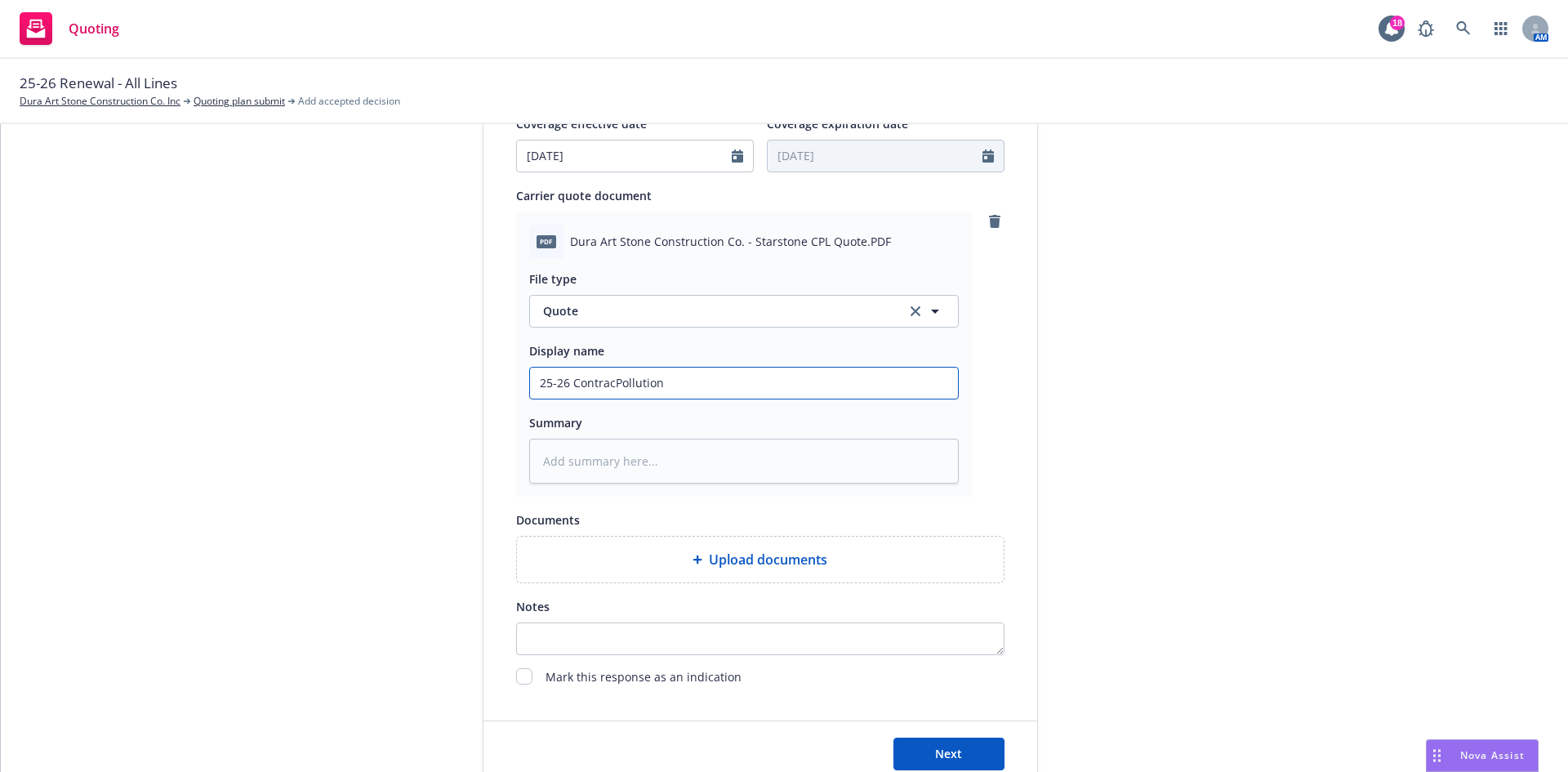
type textarea "x"
type input "25-26 ContractPollution"
type textarea "x"
type input "25-26 ContractoPollution"
type textarea "x"
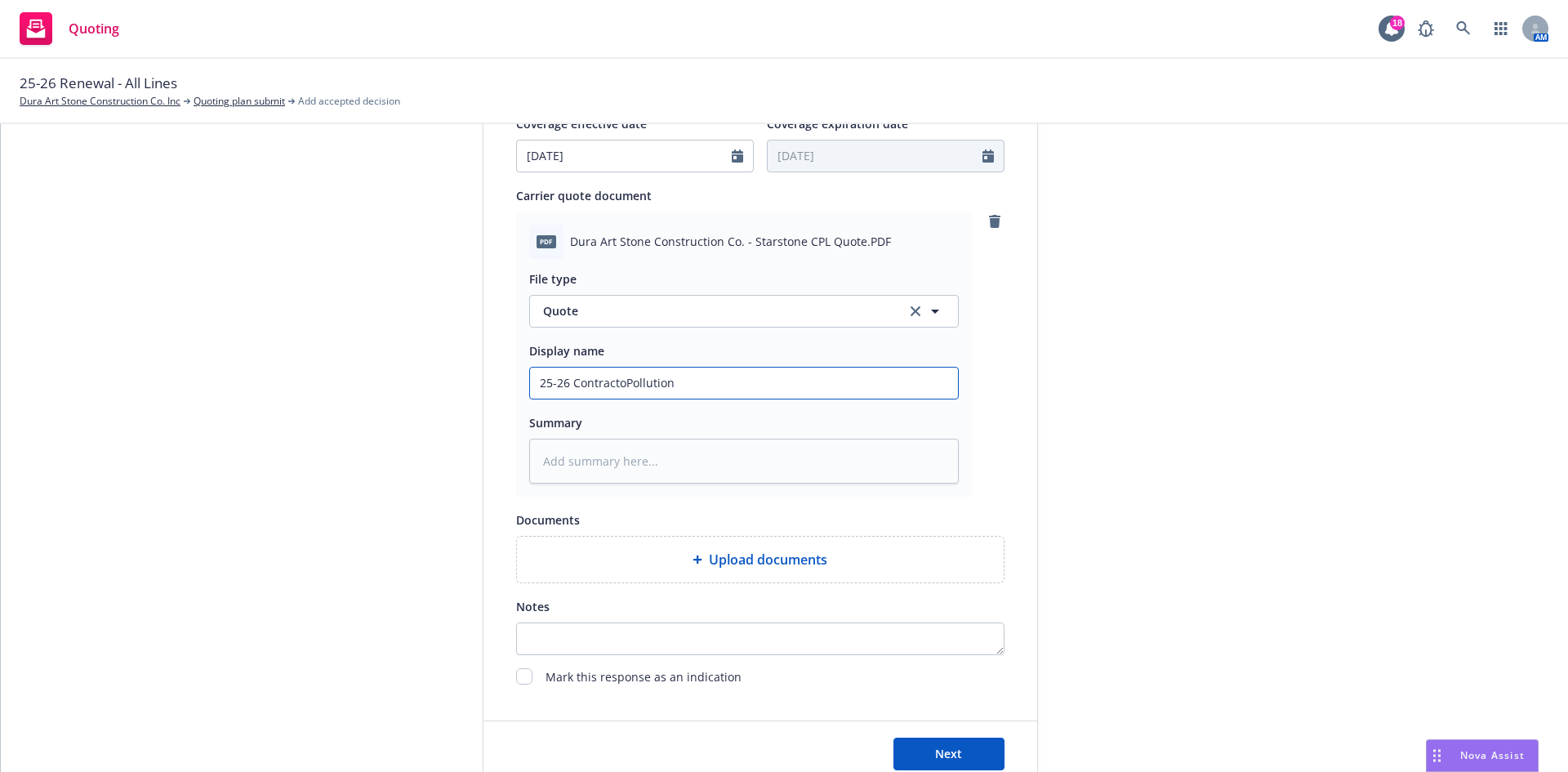
type input "25-26 ContractorPollution"
type textarea "x"
type input "25-26 ContractorsPollution"
type textarea "x"
type input "25-26 Contractors Pollution"
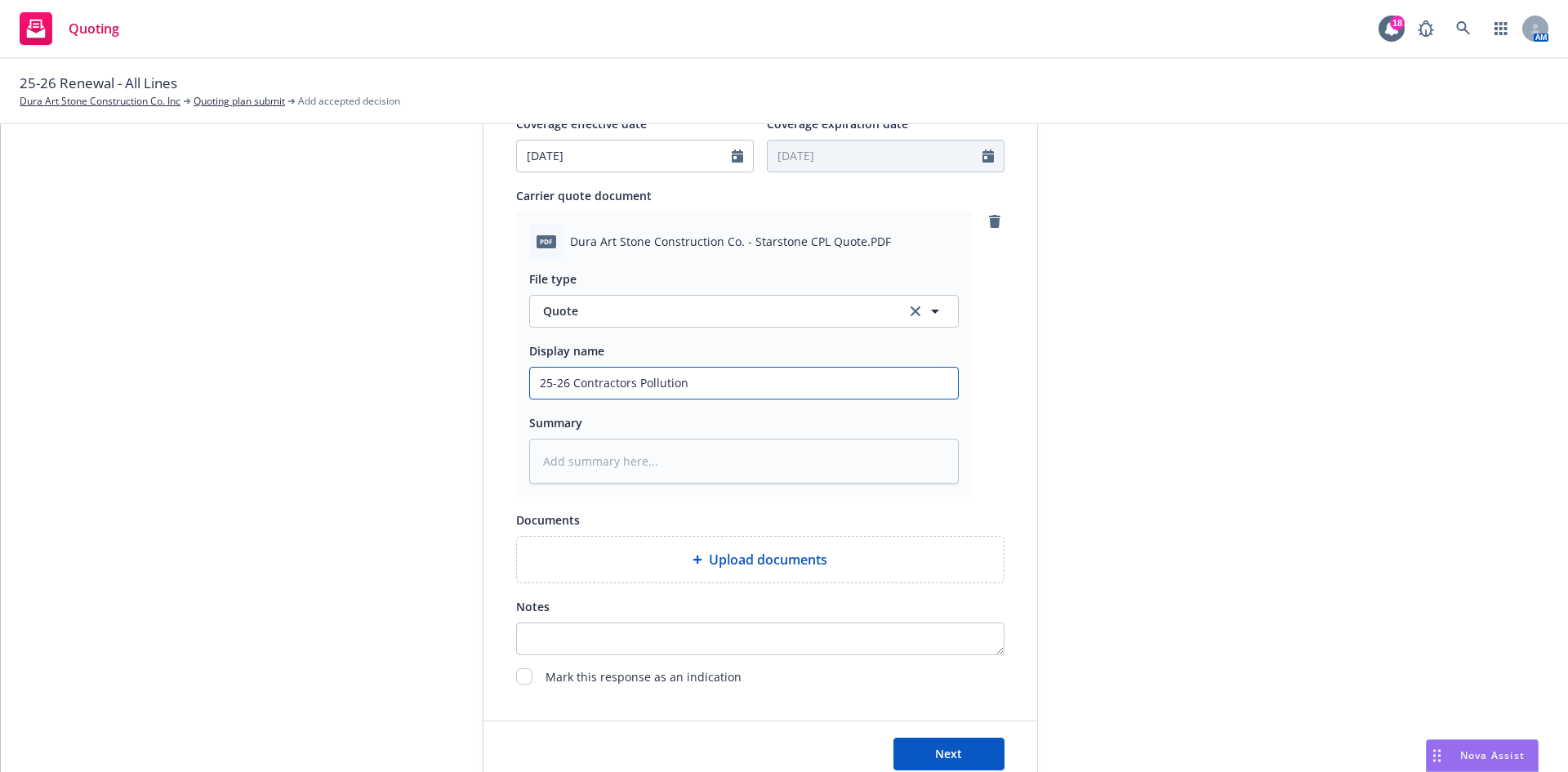
click at [745, 398] on input "25-26 Contractors Pollution" at bounding box center [745, 383] width 428 height 31
type textarea "x"
type input "25-26 Contractors Pollution Q"
type textarea "x"
type input "25-26 Contractors Pollution Qu"
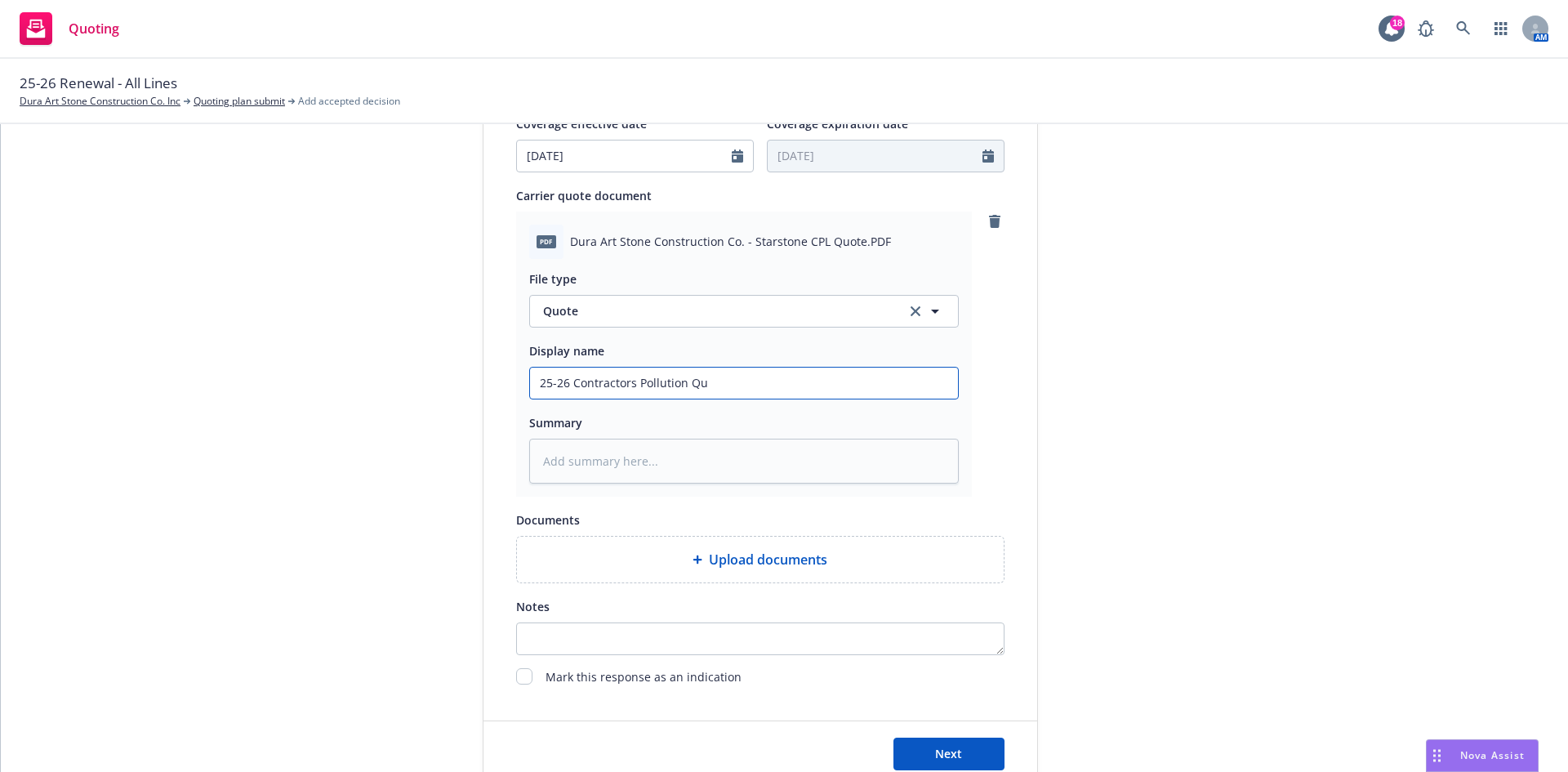
type textarea "x"
type input "25-26 Contractors Pollution Quo"
type textarea "x"
type input "25-26 Contractors Pollution Quot"
type textarea "x"
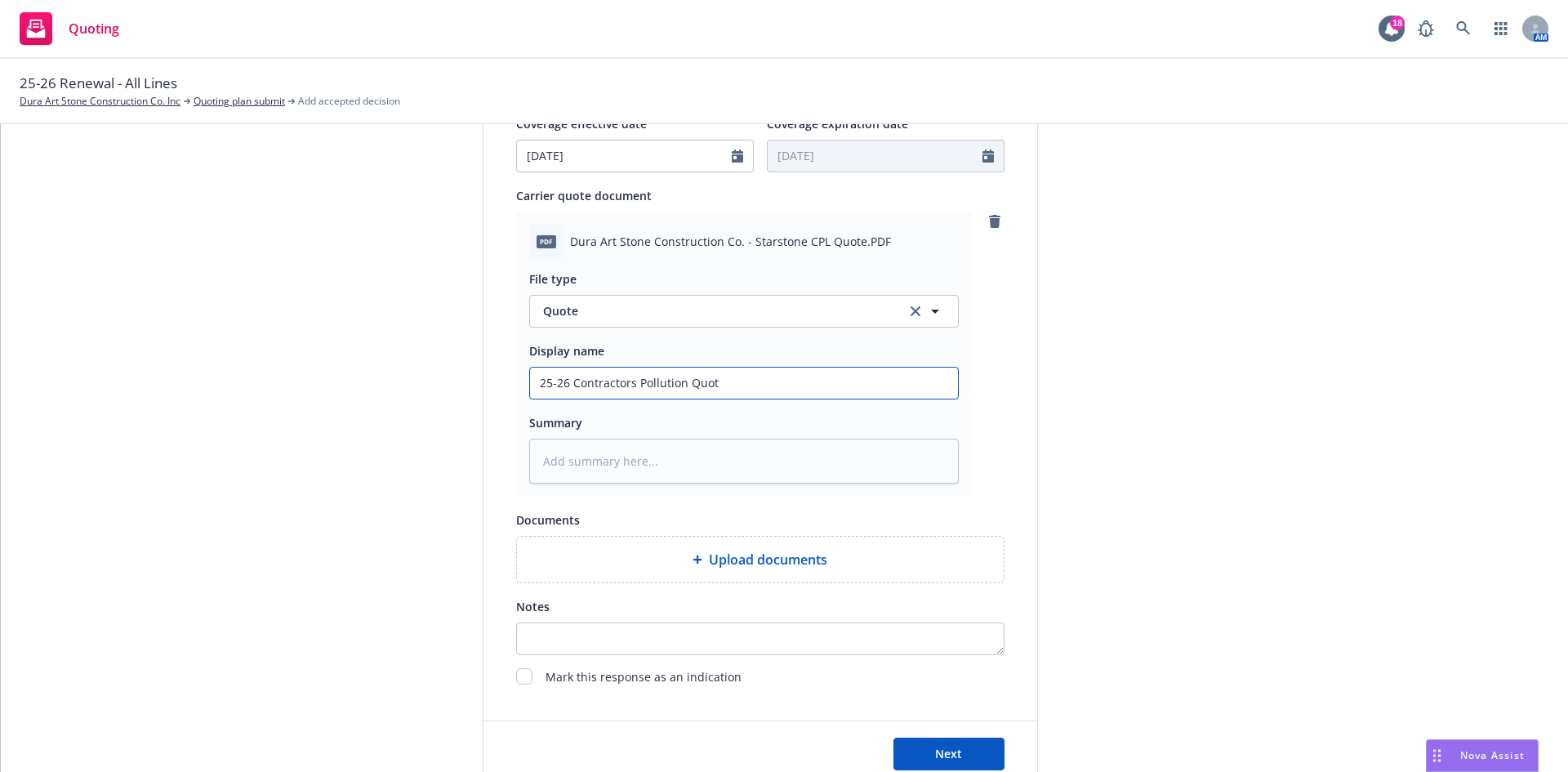
type input "25-26 Contractors Pollution Quote"
type textarea "x"
type input "25-26 Contractors Pollution Quote"
type textarea "x"
type input "25-26 Contractors Pollution Quote r"
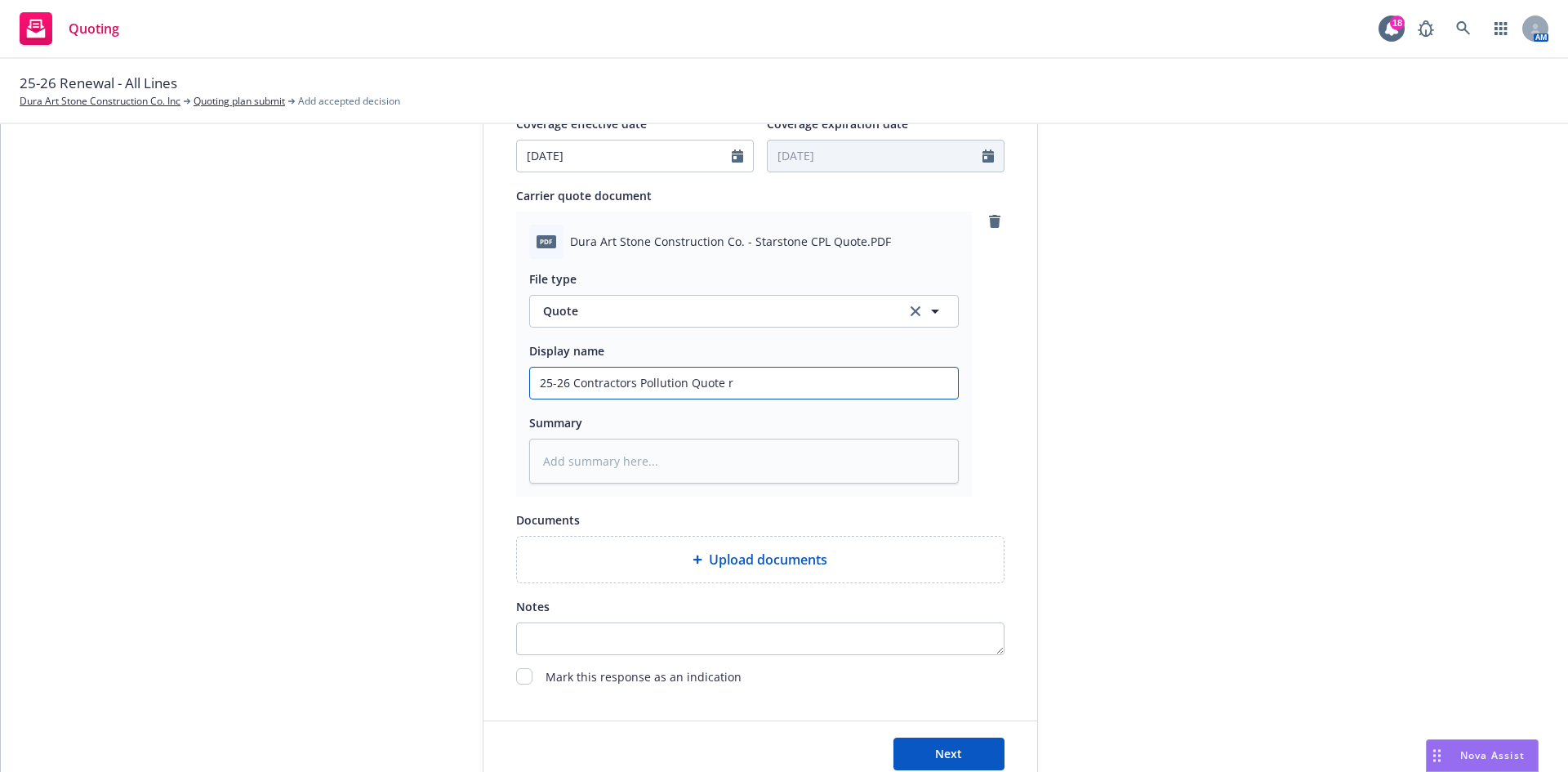
type textarea "x"
type input "25-26 Contractors Pollution Quote re"
type textarea "x"
type input "25-26 Contractors Pollution Quote rec"
type textarea "x"
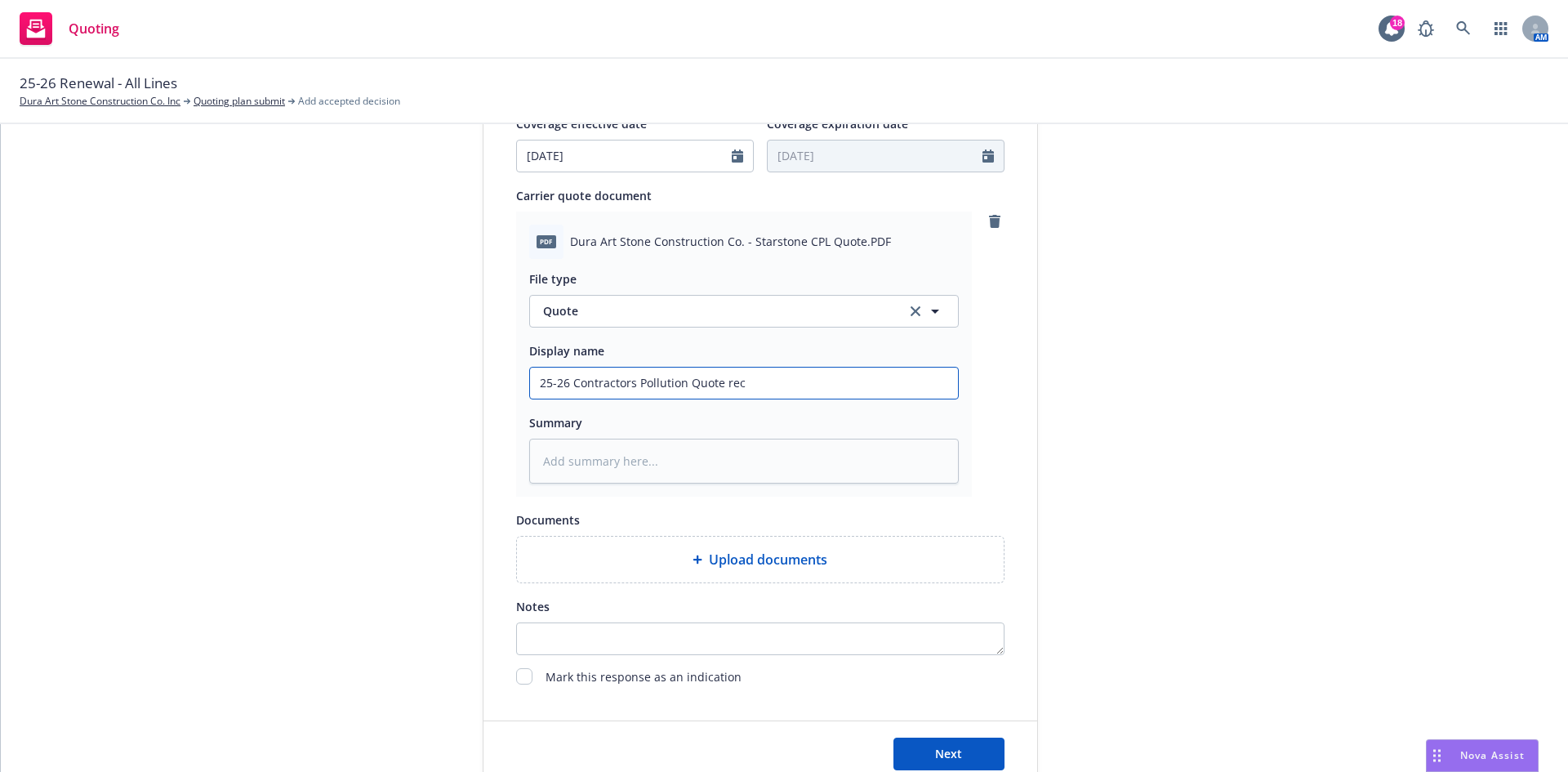
type input "25-26 Contractors Pollution Quote re"
type textarea "x"
type input "25-26 Contractors Pollution Quote r"
type textarea "x"
type input "25-26 Contractors Pollution Quote"
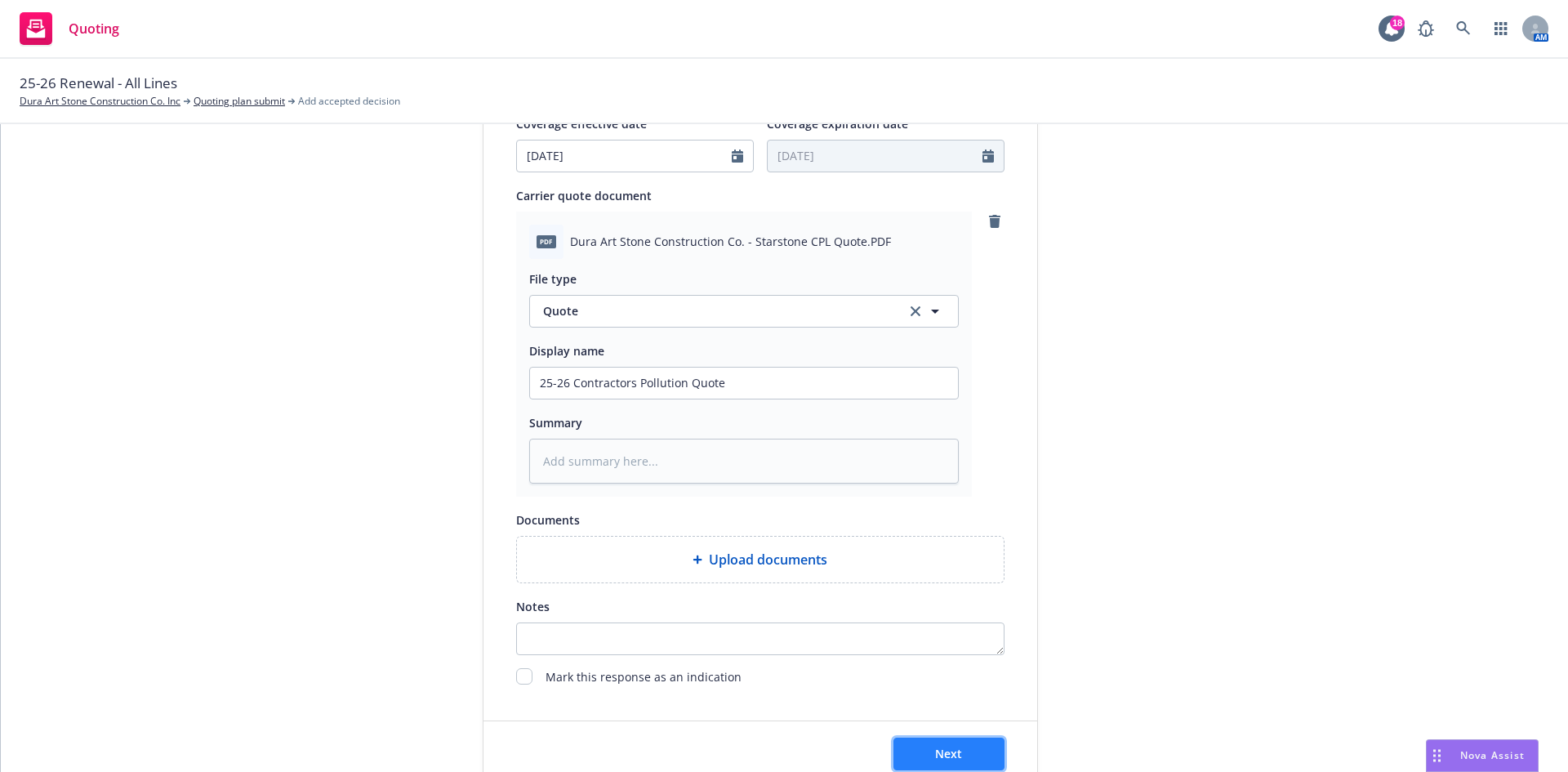
click at [924, 745] on button "Next" at bounding box center [949, 754] width 111 height 32
type textarea "x"
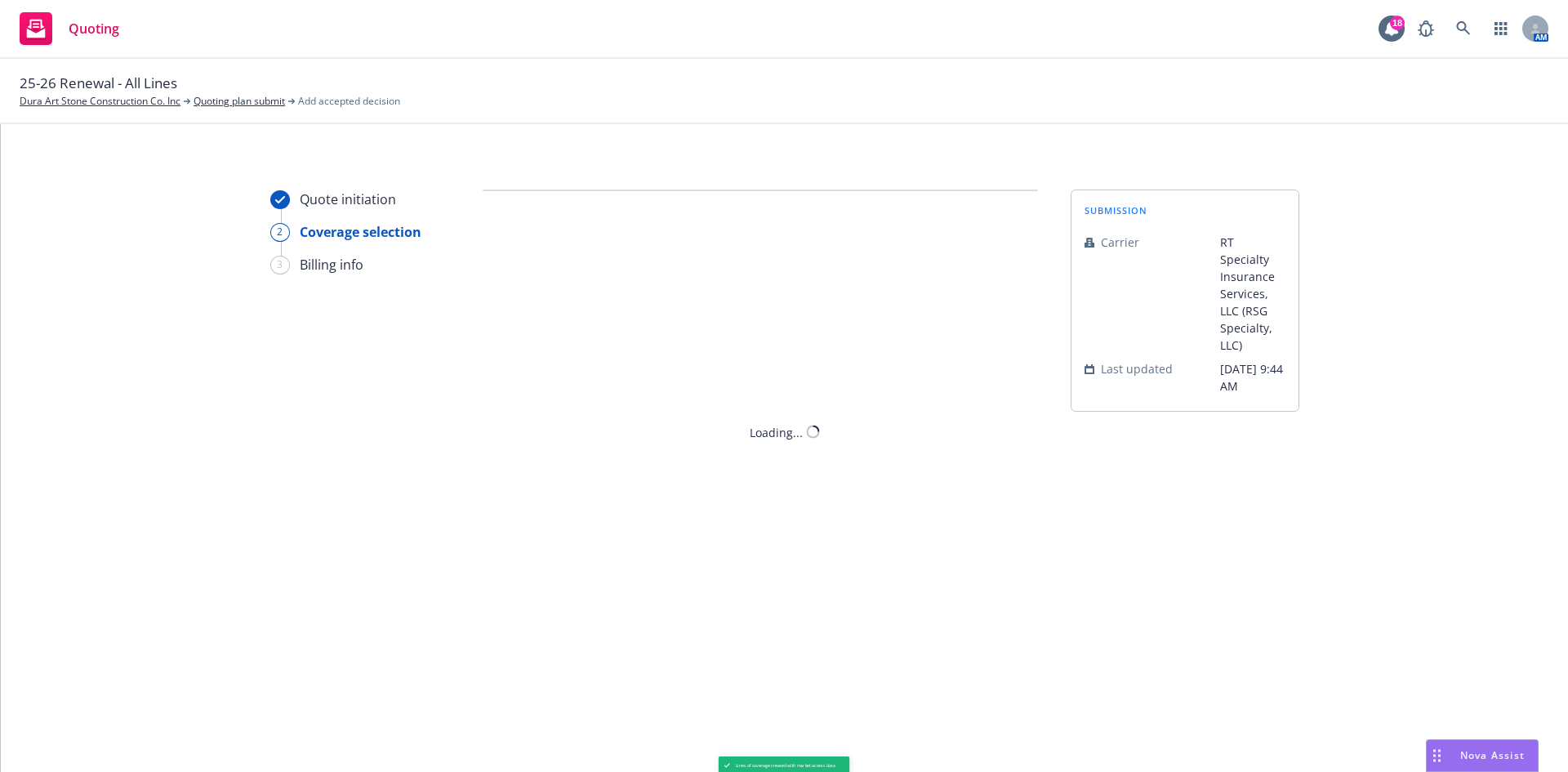
scroll to position [0, 0]
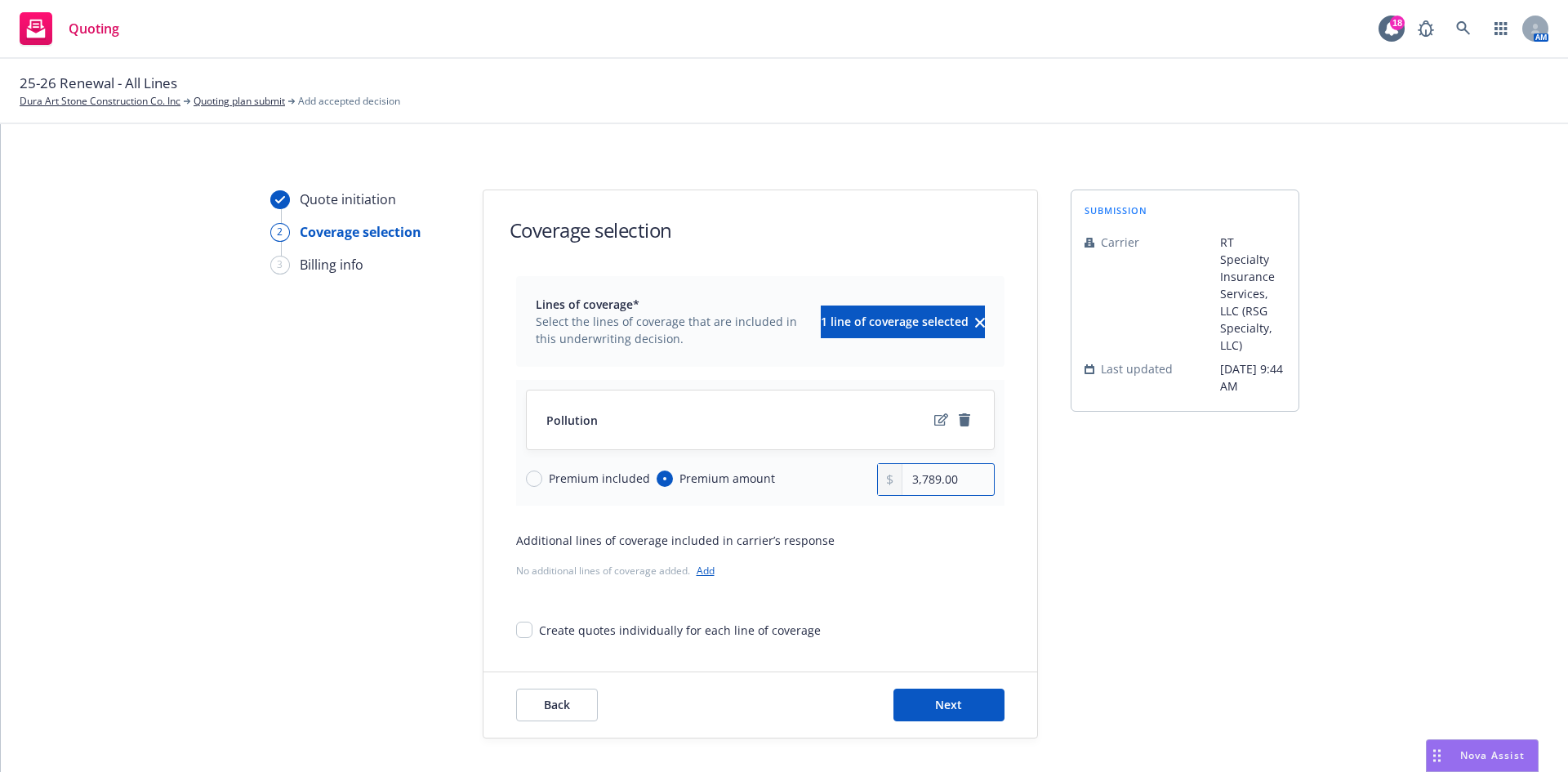
drag, startPoint x: 955, startPoint y: 481, endPoint x: 826, endPoint y: 473, distance: 129.2
click at [826, 473] on div "Premium included Premium amount 3,789.00" at bounding box center [760, 479] width 469 height 32
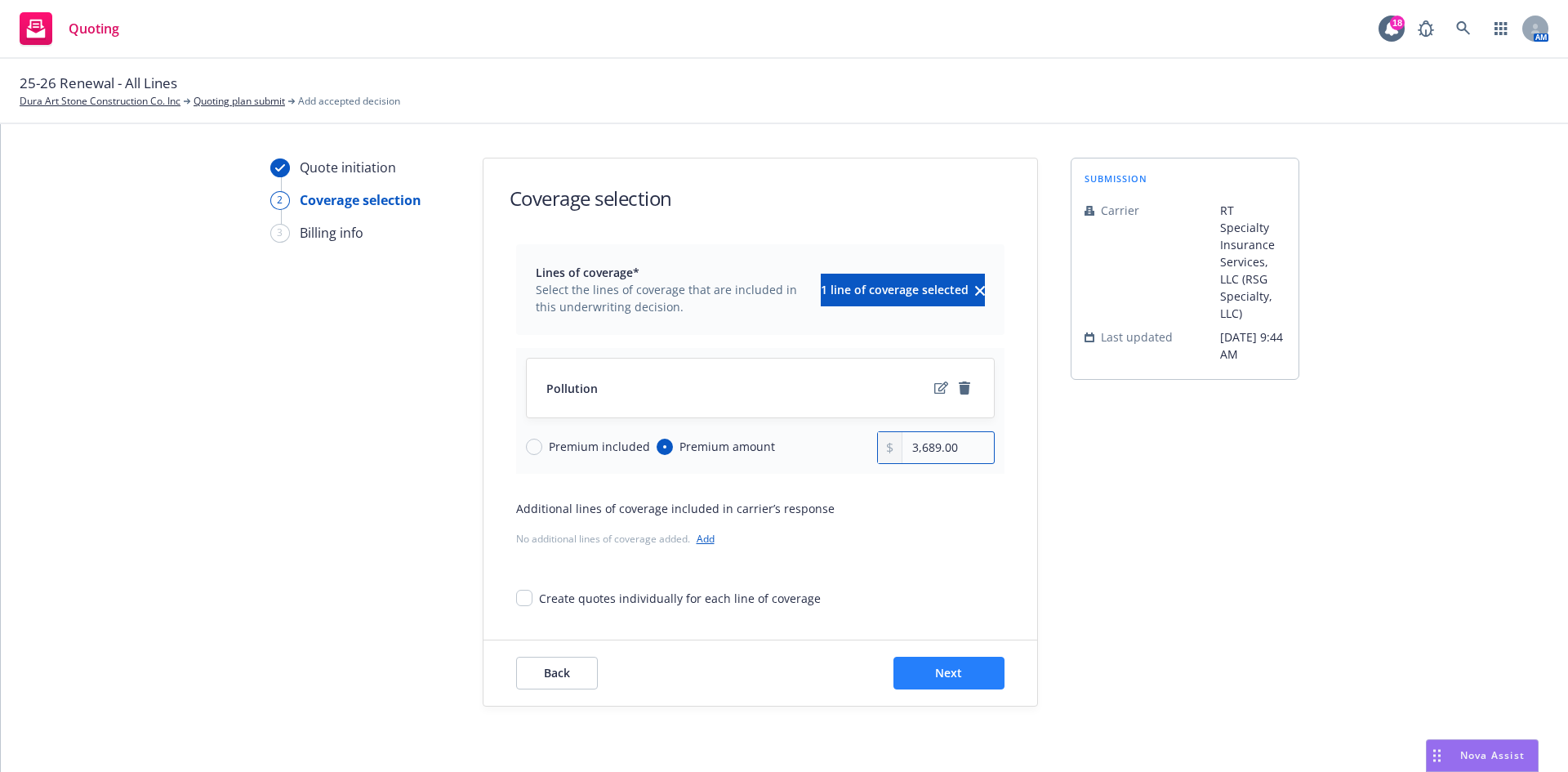
type input "3,689.00"
click at [911, 671] on button "Next" at bounding box center [949, 672] width 111 height 32
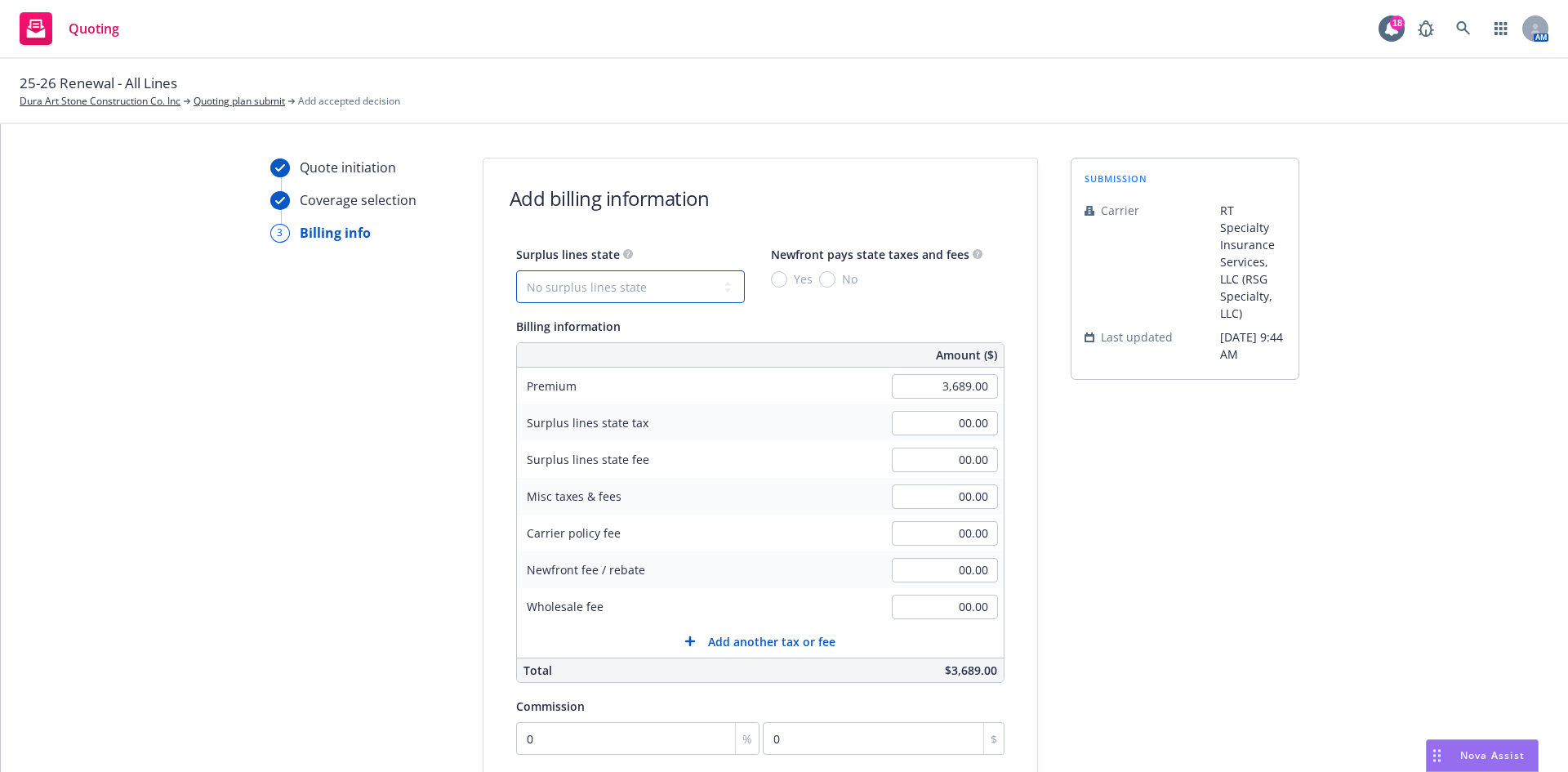
click at [694, 273] on select "No surplus lines state [US_STATE] [US_STATE] [US_STATE] [US_STATE] [US_STATE] […" at bounding box center [631, 286] width 229 height 32
select select "CA"
click at [516, 271] on select "No surplus lines state [US_STATE] [US_STATE] [US_STATE] [US_STATE] [US_STATE] […" at bounding box center [631, 286] width 229 height 32
type input "110.67"
type input "6.64"
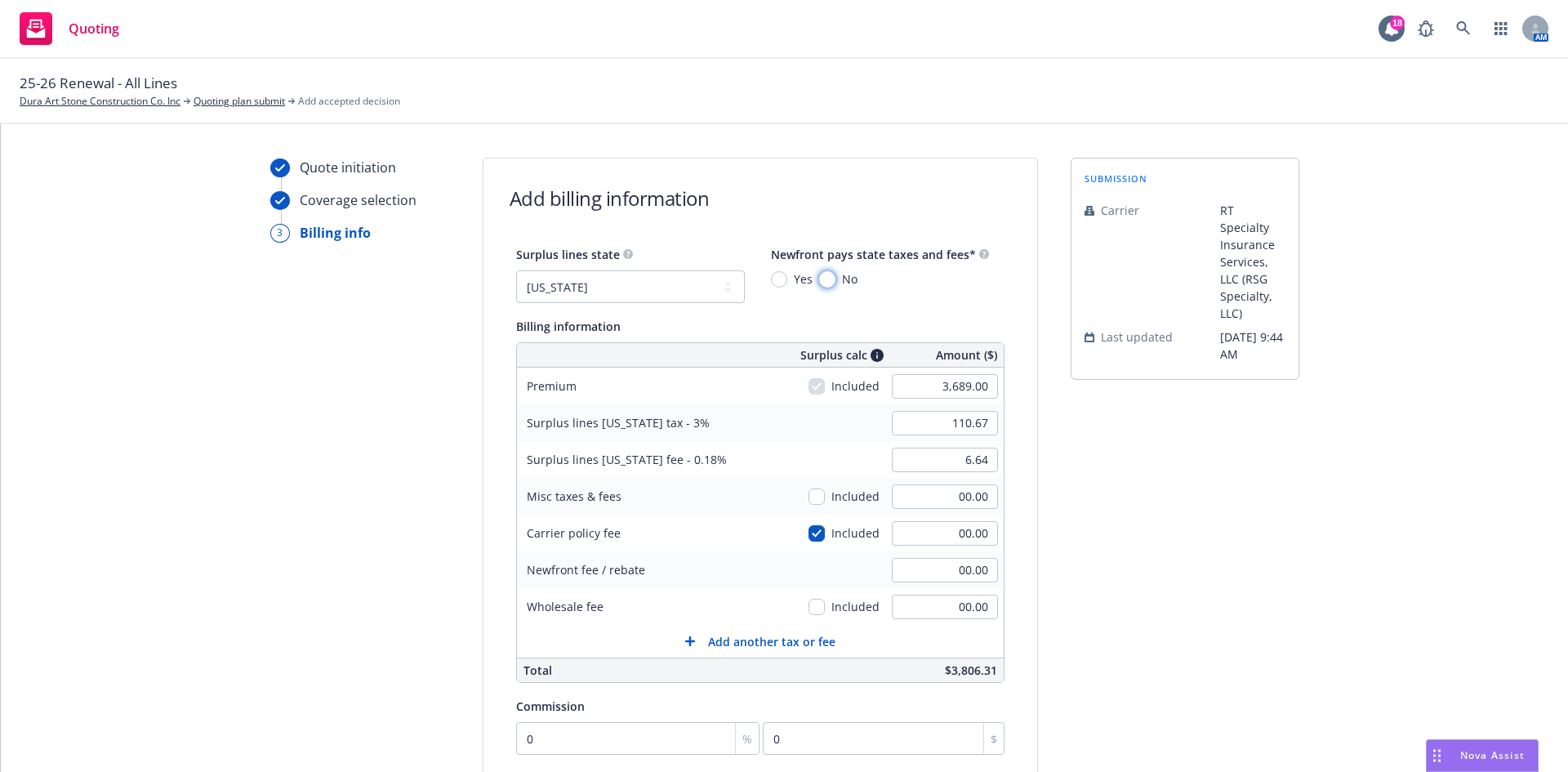
click at [819, 280] on input "No" at bounding box center [828, 280] width 17 height 17
radio input "true"
click at [946, 392] on input "3,689.00" at bounding box center [945, 387] width 106 height 25
click at [947, 385] on input "3,689.00" at bounding box center [945, 387] width 106 height 25
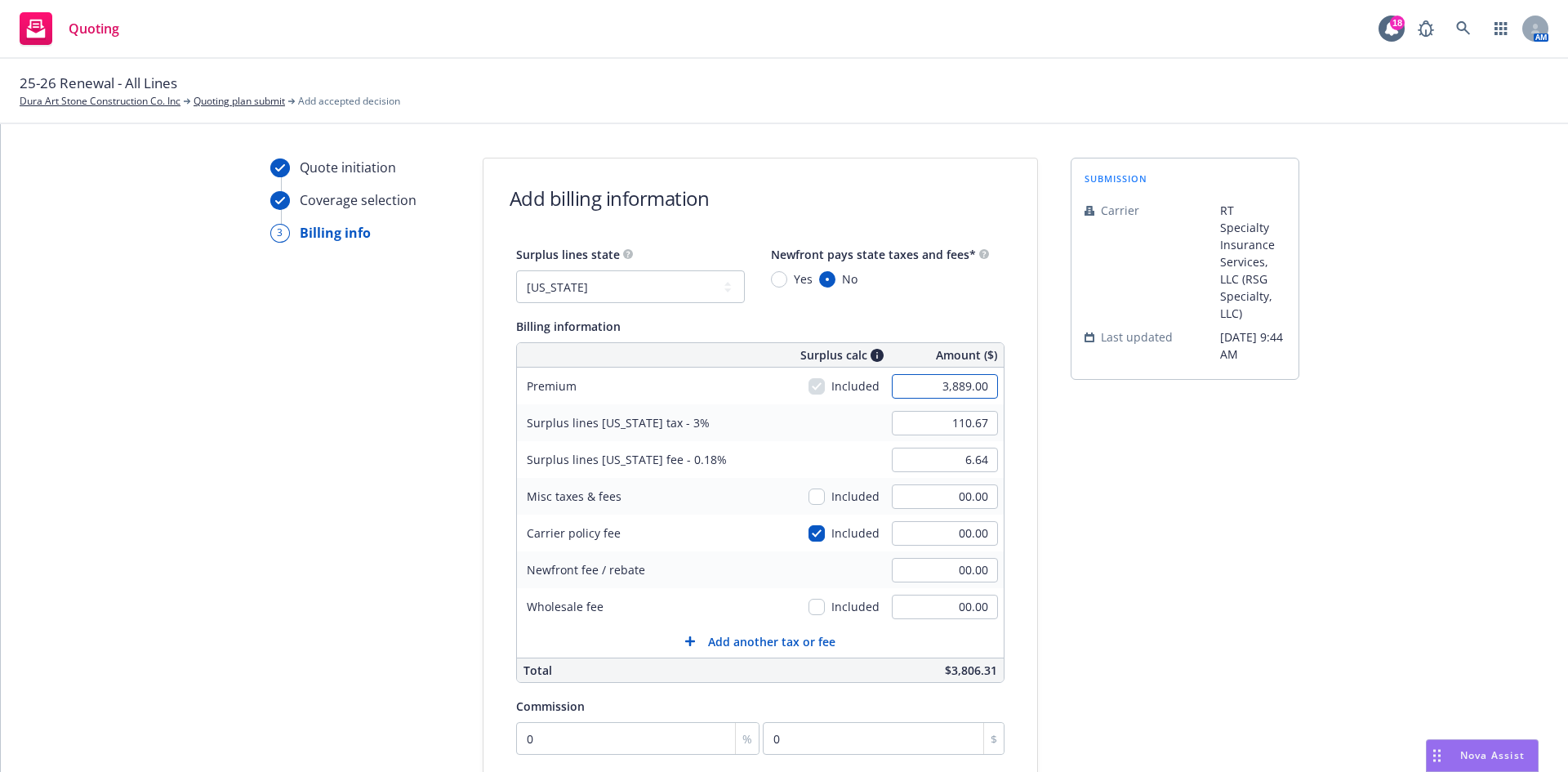
type input "3,889.00"
type input "116.67"
type input "7.00"
click at [814, 428] on div "Surplus lines [US_STATE] tax - 3% 116.67" at bounding box center [760, 423] width 486 height 37
click at [960, 606] on input "00.00" at bounding box center [945, 607] width 106 height 25
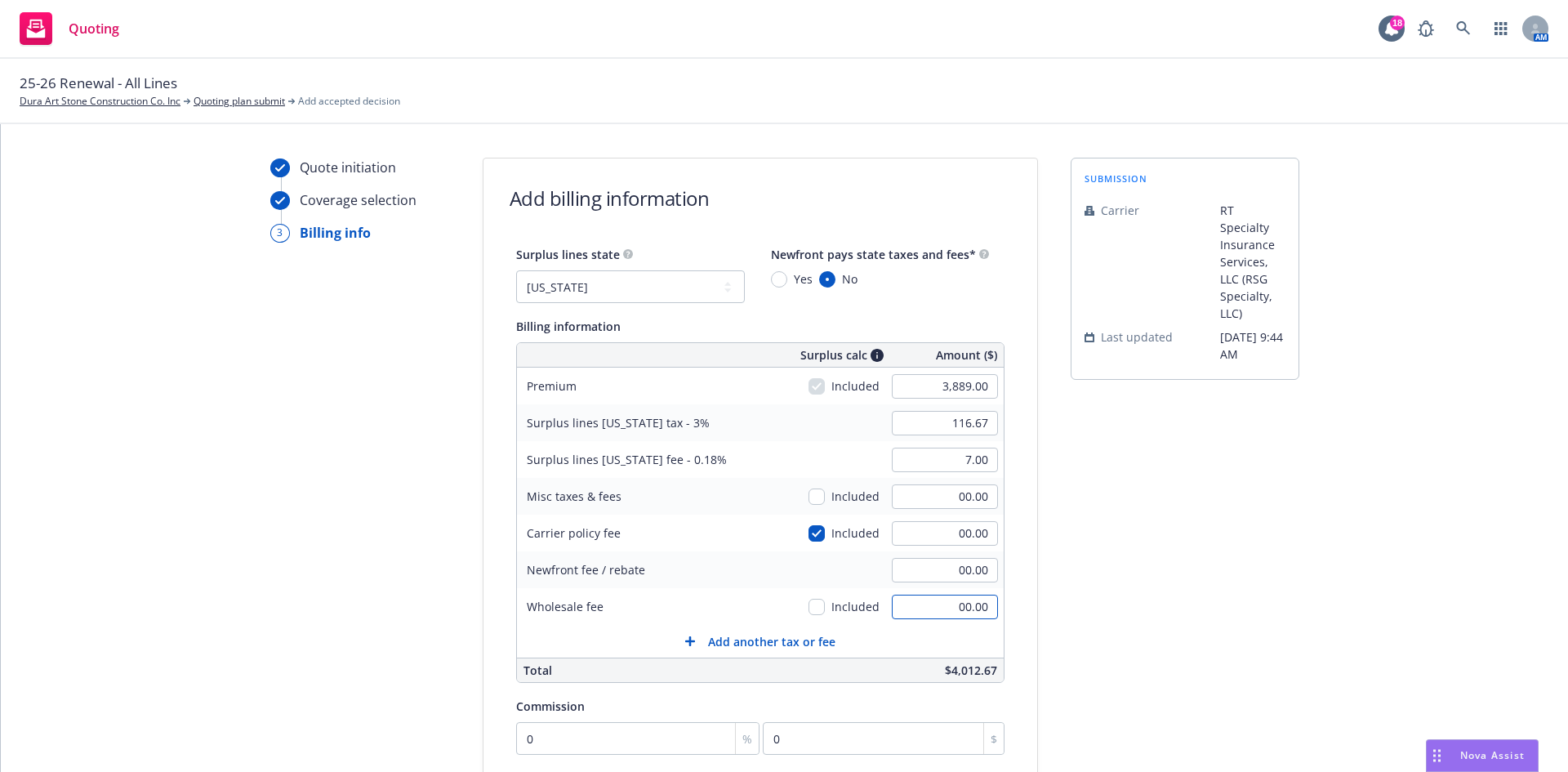
click at [960, 606] on input "00.00" at bounding box center [945, 607] width 106 height 25
drag, startPoint x: 960, startPoint y: 606, endPoint x: 934, endPoint y: 607, distance: 26.0
click at [934, 607] on input "00.00" at bounding box center [945, 607] width 106 height 25
type input "350.00"
click at [755, 535] on div "Carrier policy fee Included 00.00" at bounding box center [760, 533] width 486 height 37
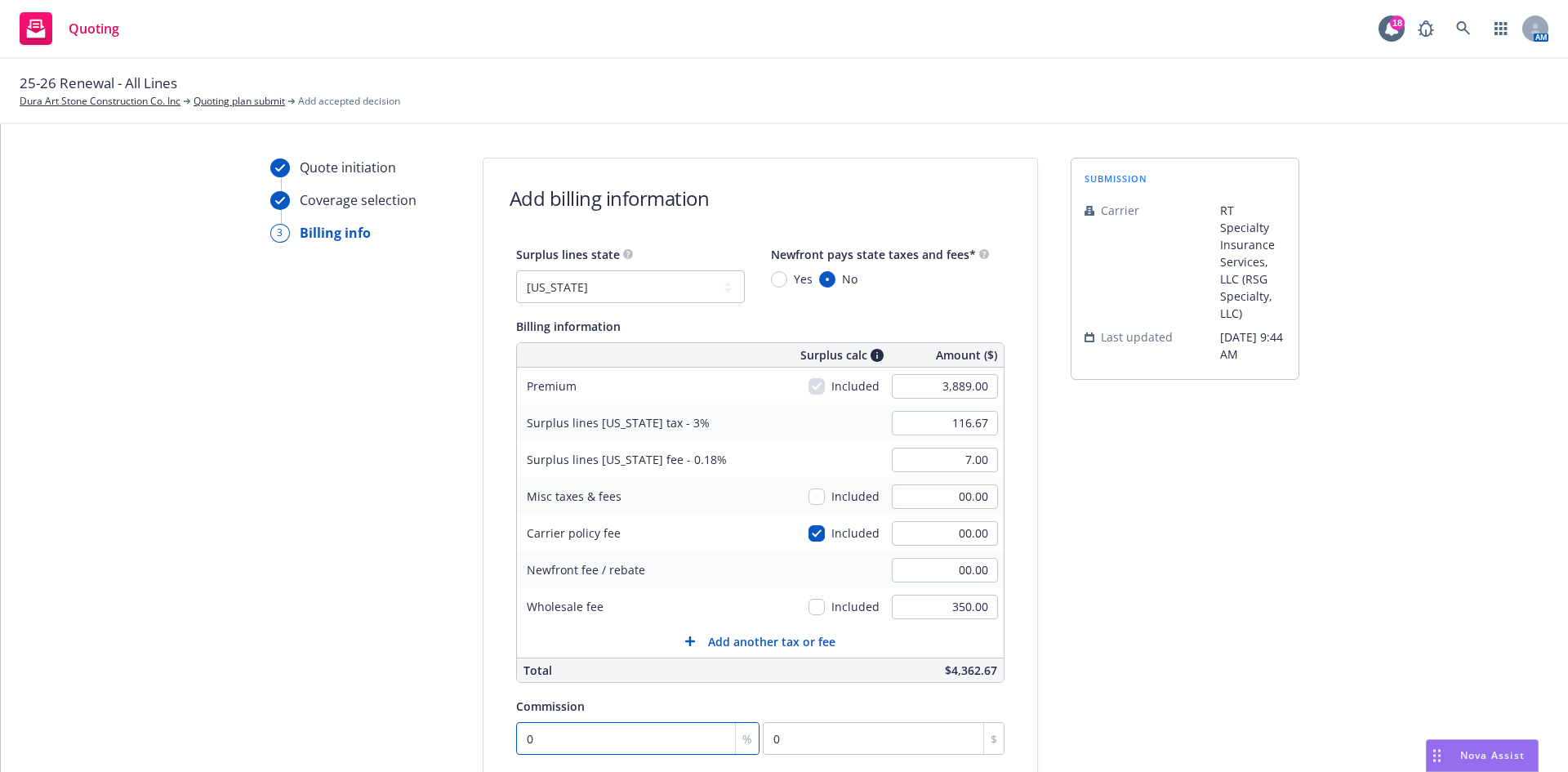
click at [519, 740] on input "0" at bounding box center [638, 738] width 244 height 32
type input "1"
type input "38.89"
type input "10"
type input "388.9"
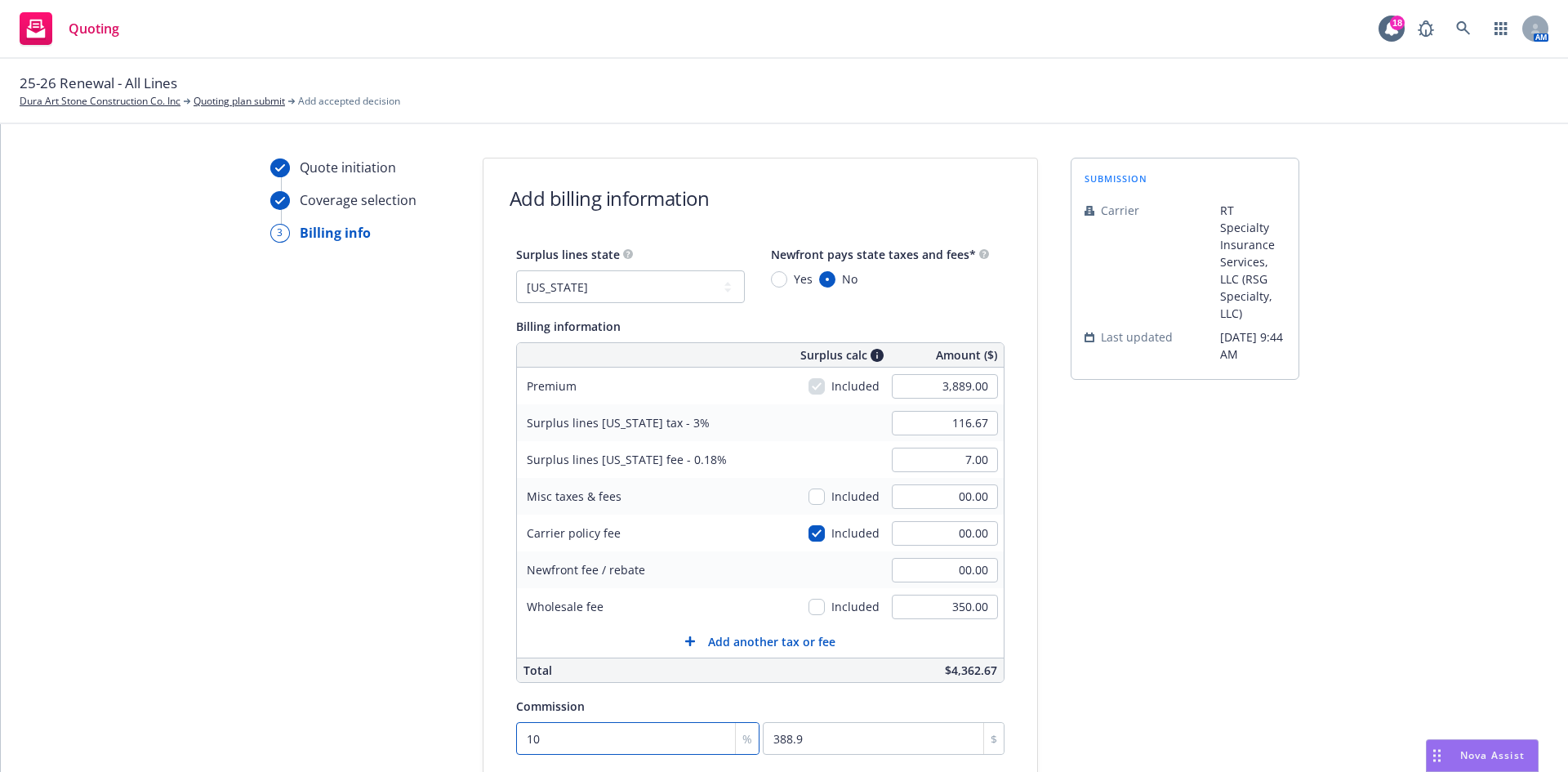
type input "10"
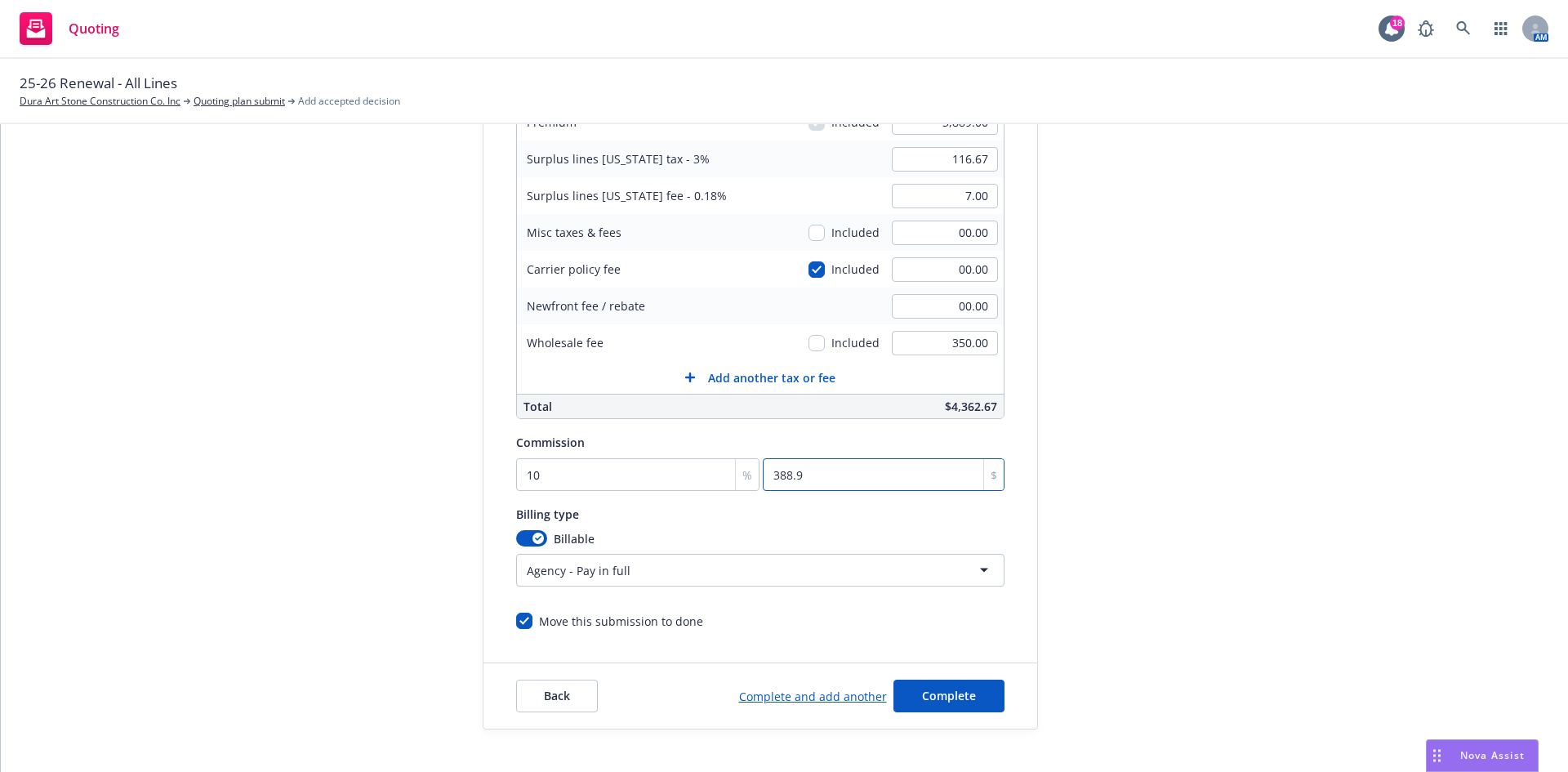
scroll to position [319, 0]
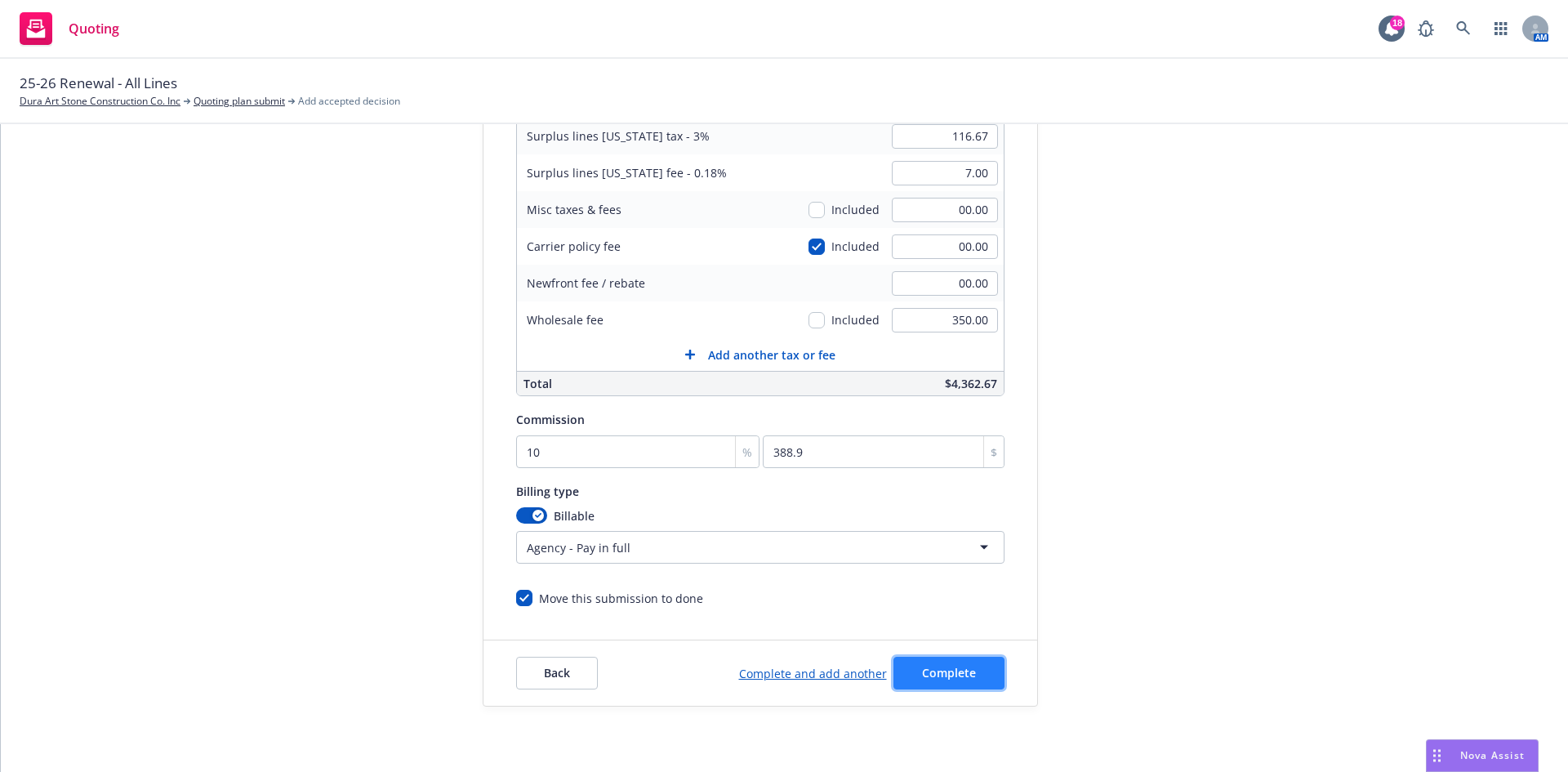
click at [934, 670] on span "Complete" at bounding box center [949, 672] width 54 height 16
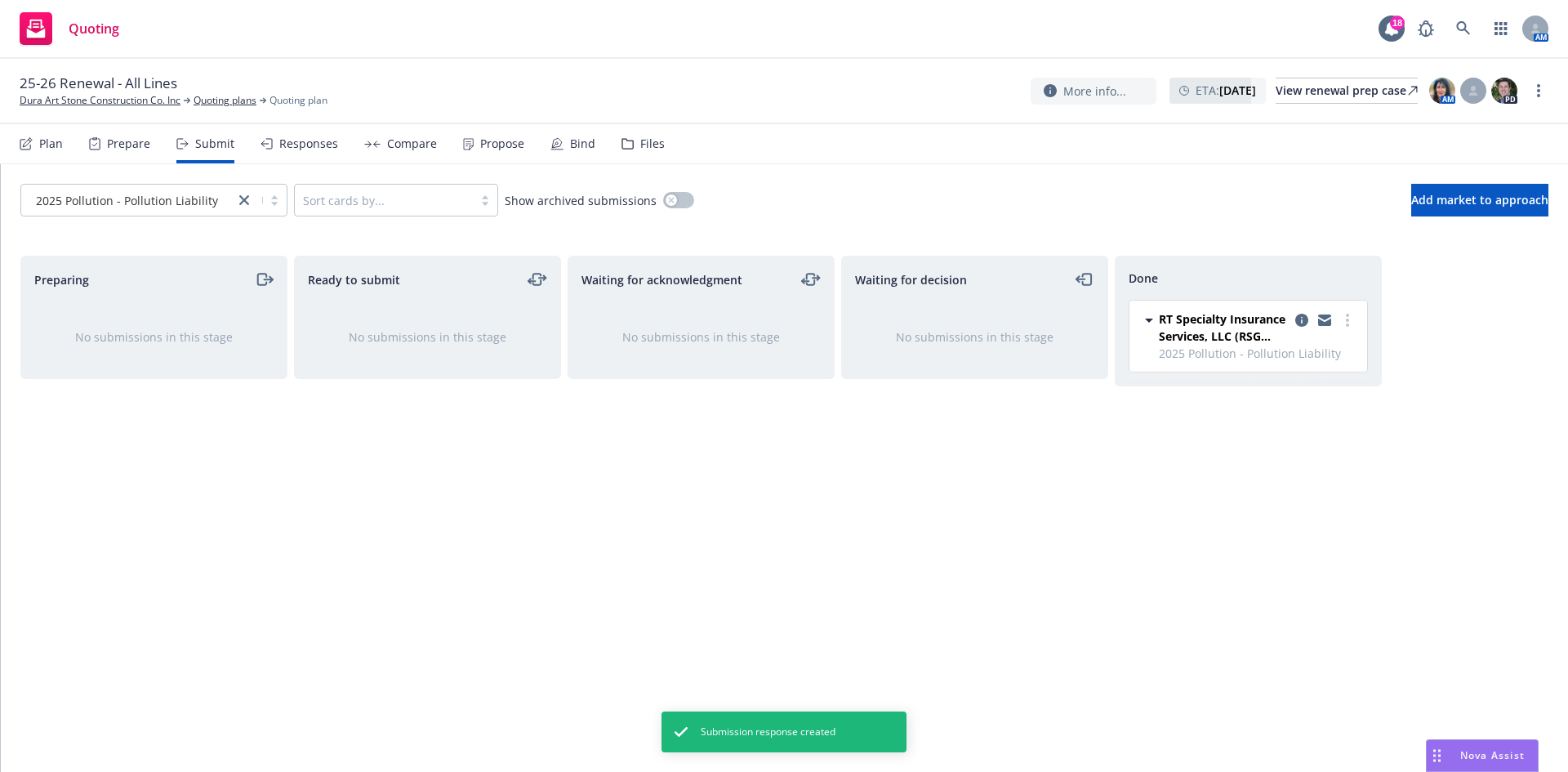
click at [46, 140] on div "Plan" at bounding box center [51, 144] width 24 height 13
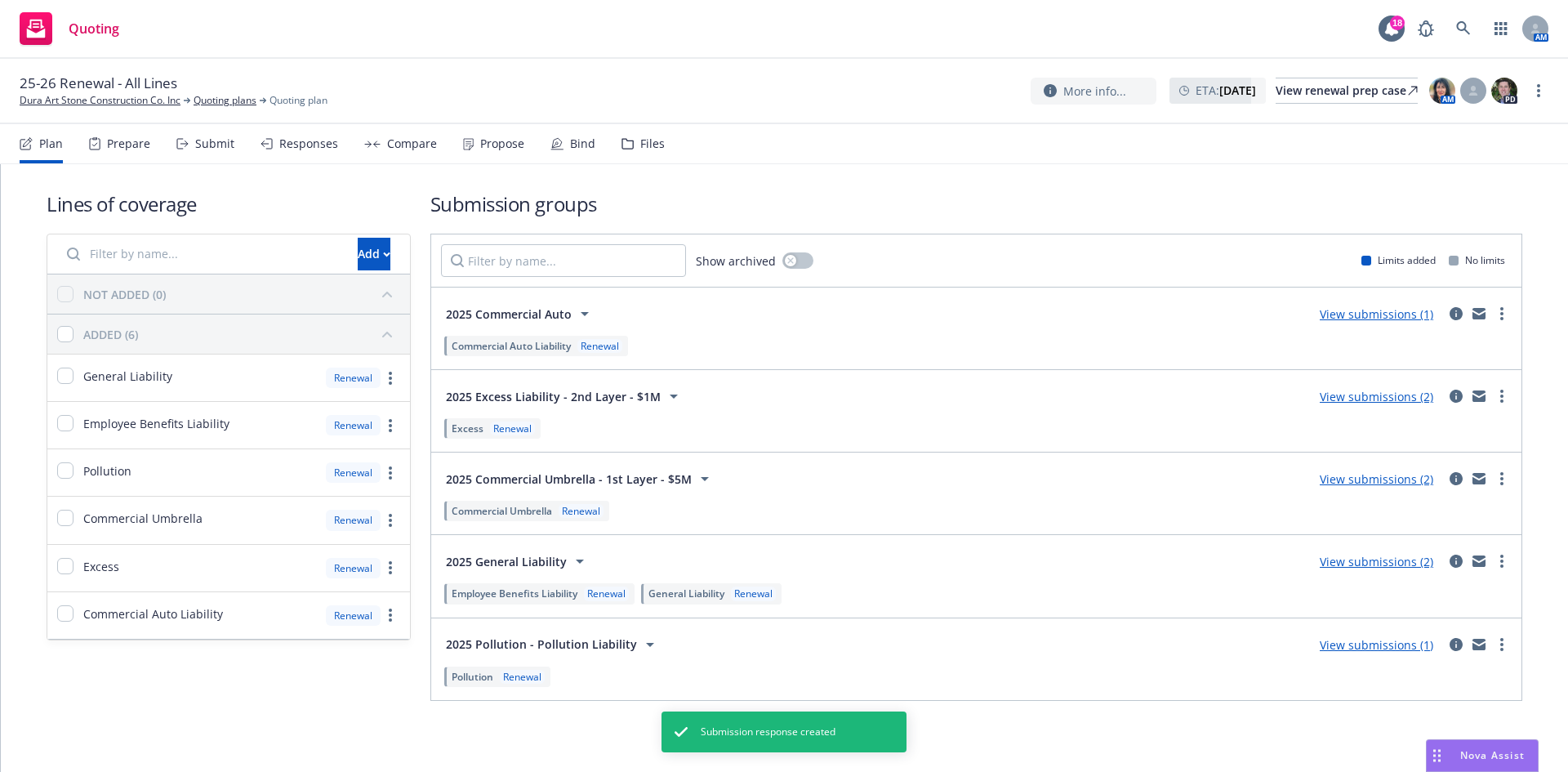
click at [1390, 564] on link "View submissions (2)" at bounding box center [1376, 561] width 114 height 16
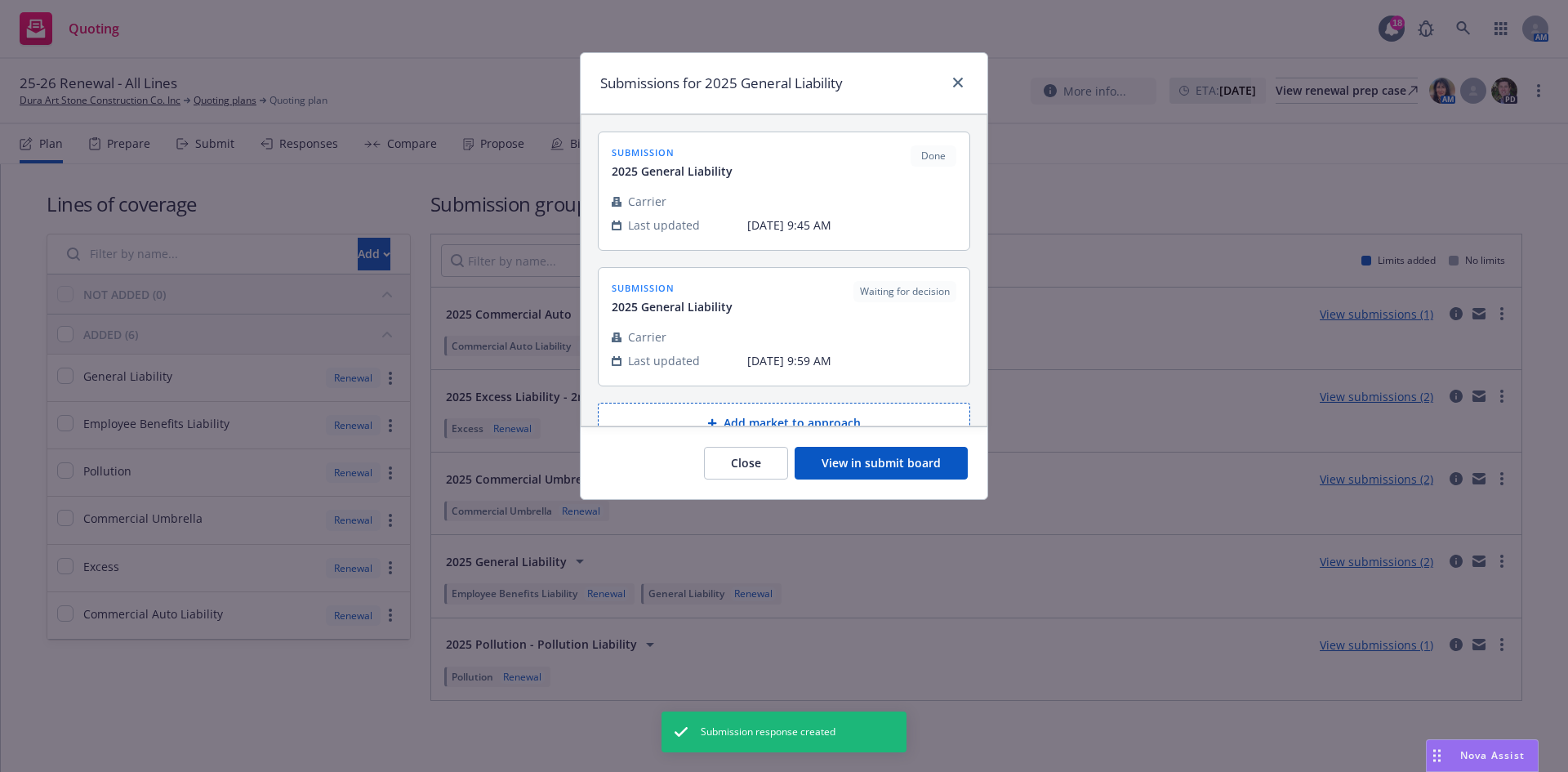
click at [921, 465] on button "View in submit board" at bounding box center [881, 462] width 173 height 32
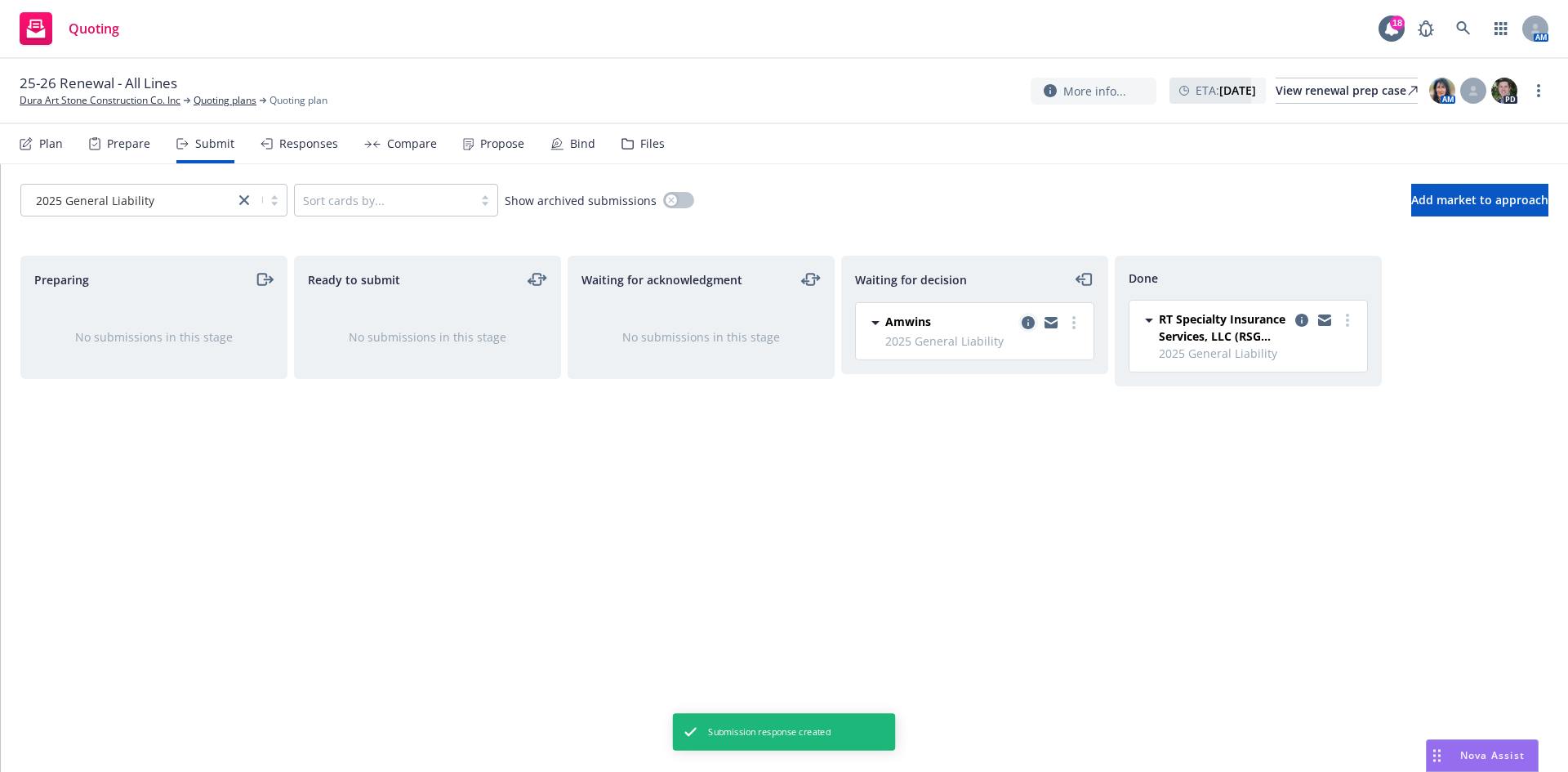
click at [1024, 320] on icon "copy logging email" at bounding box center [1028, 323] width 13 height 13
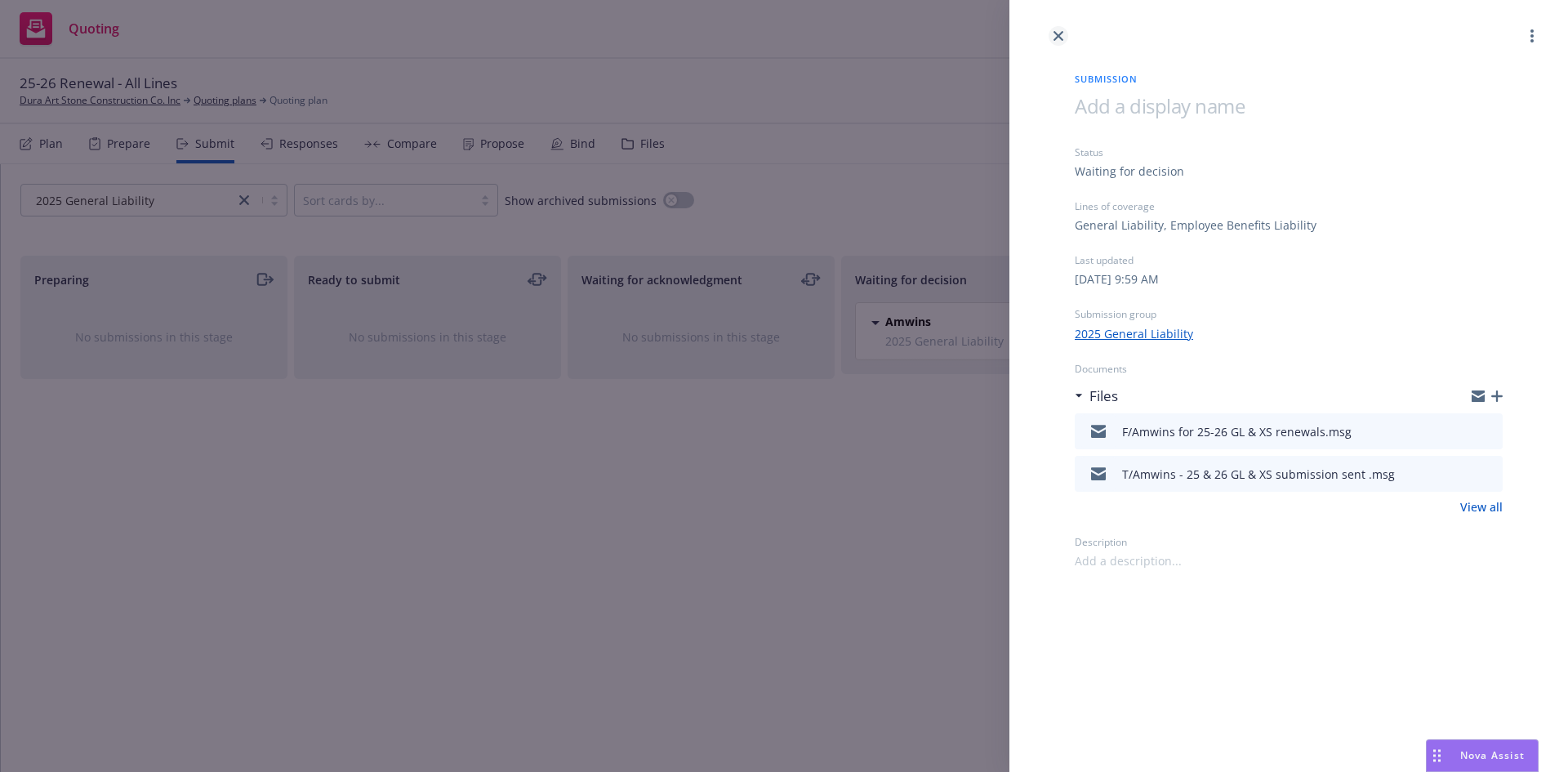
click at [1062, 36] on icon "close" at bounding box center [1058, 36] width 10 height 10
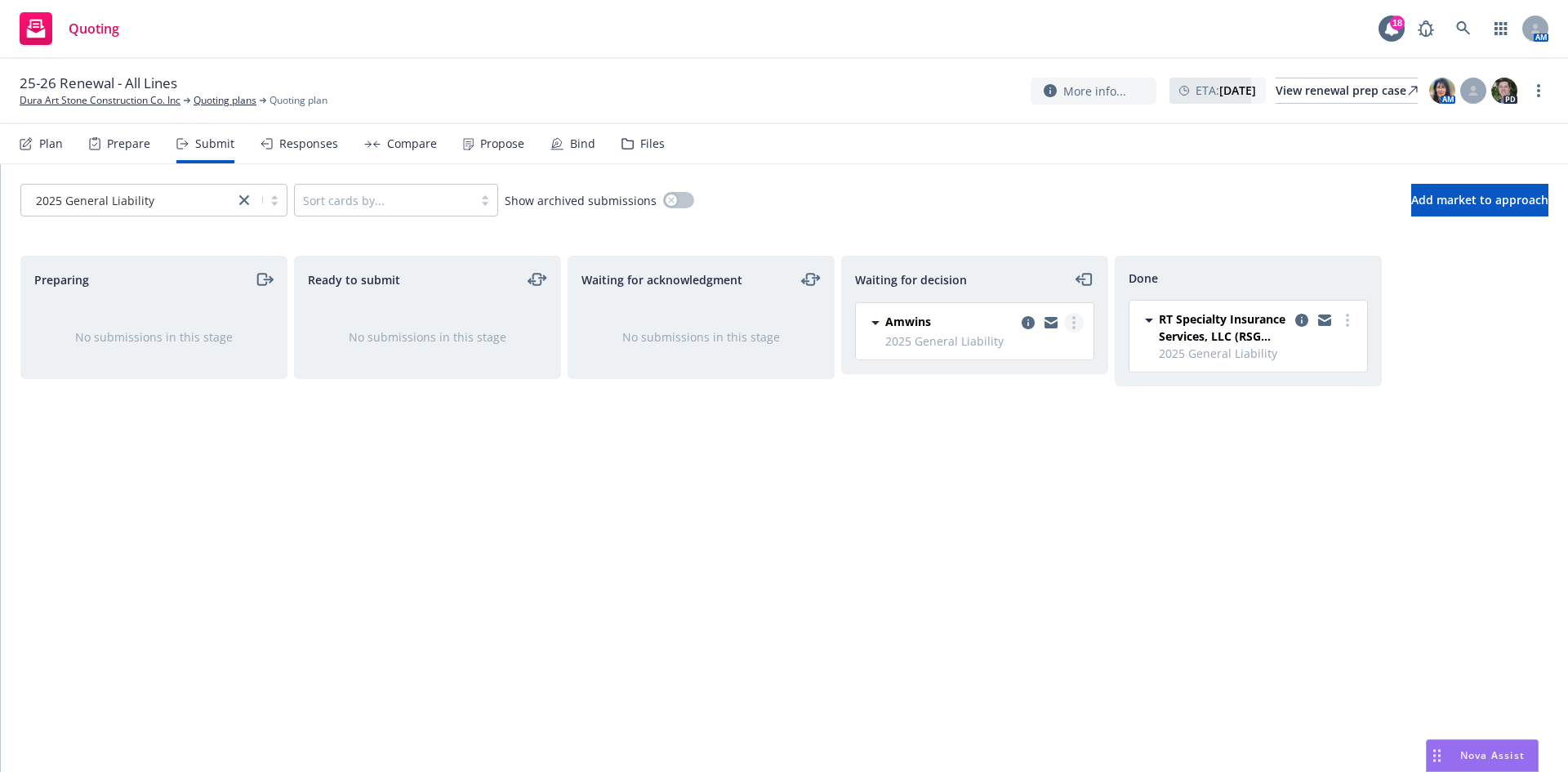
click at [1067, 322] on link "more" at bounding box center [1074, 323] width 20 height 20
click at [1048, 415] on span "Add accepted decision" at bounding box center [1001, 421] width 164 height 16
select select "12"
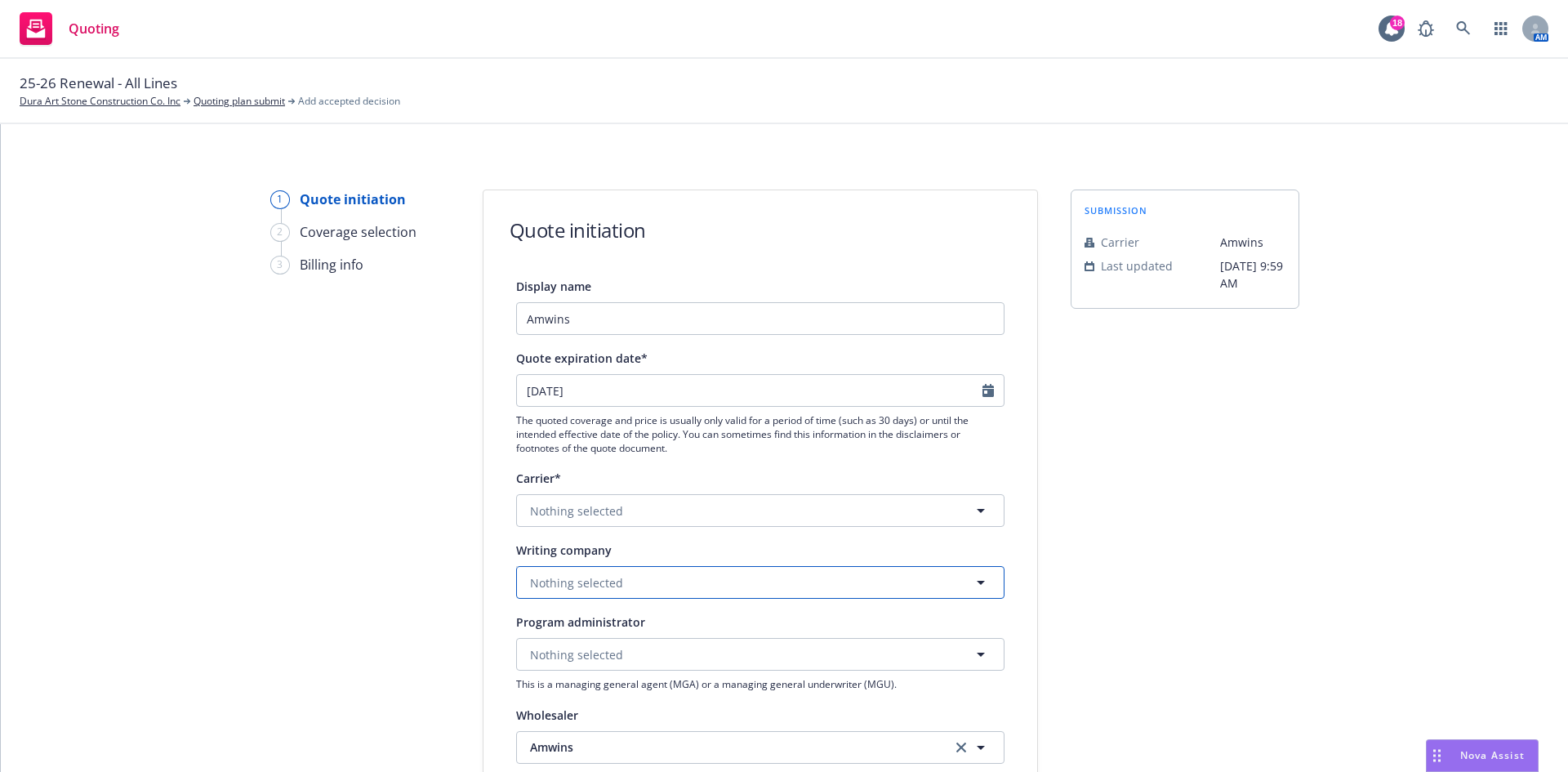
click at [694, 577] on button "Nothing selected" at bounding box center [760, 582] width 488 height 32
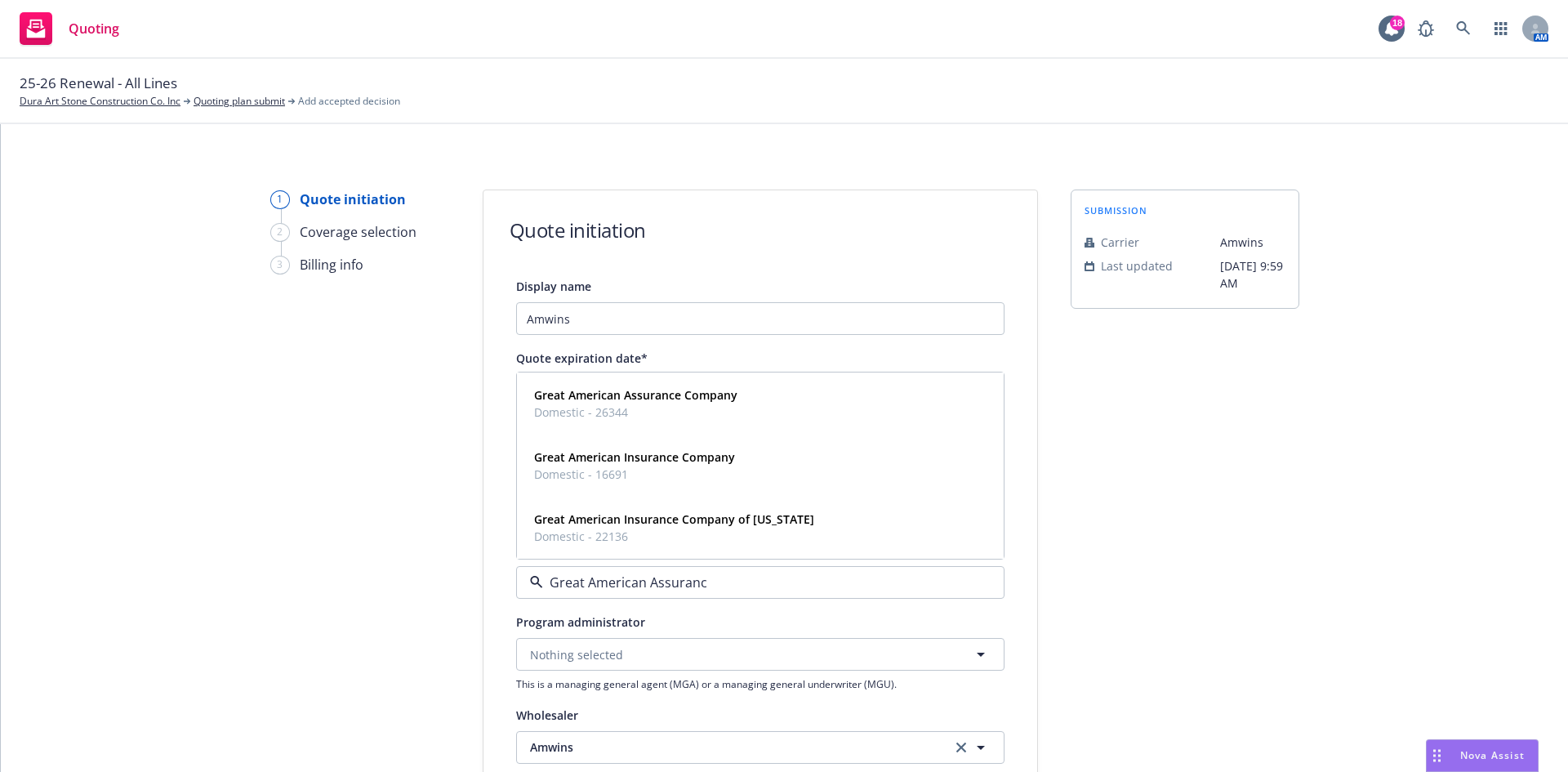
type input "Great American Assurance"
click at [735, 413] on div "Great American Assurance Company Domestic - 26344" at bounding box center [760, 403] width 466 height 41
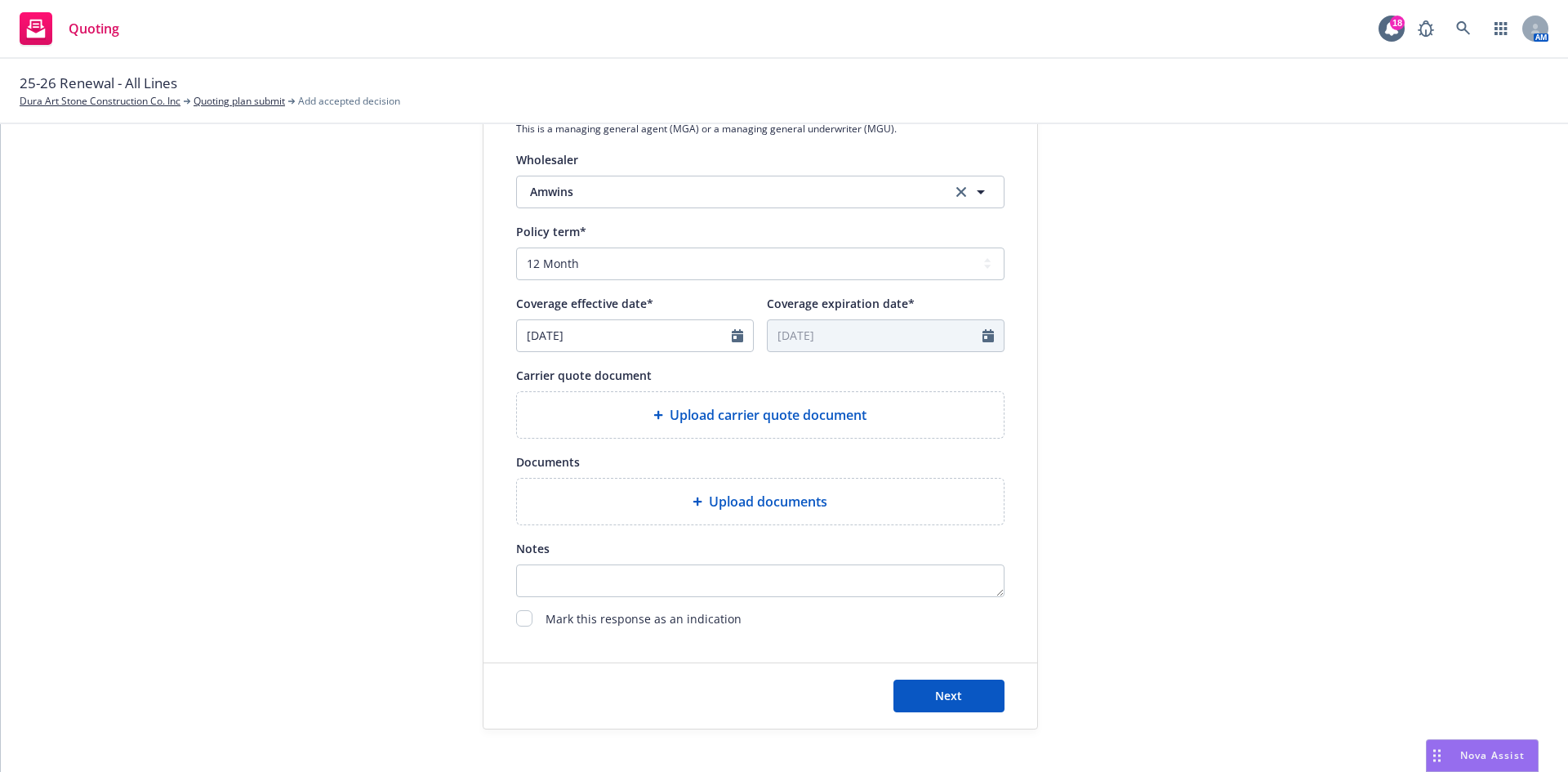
scroll to position [572, 0]
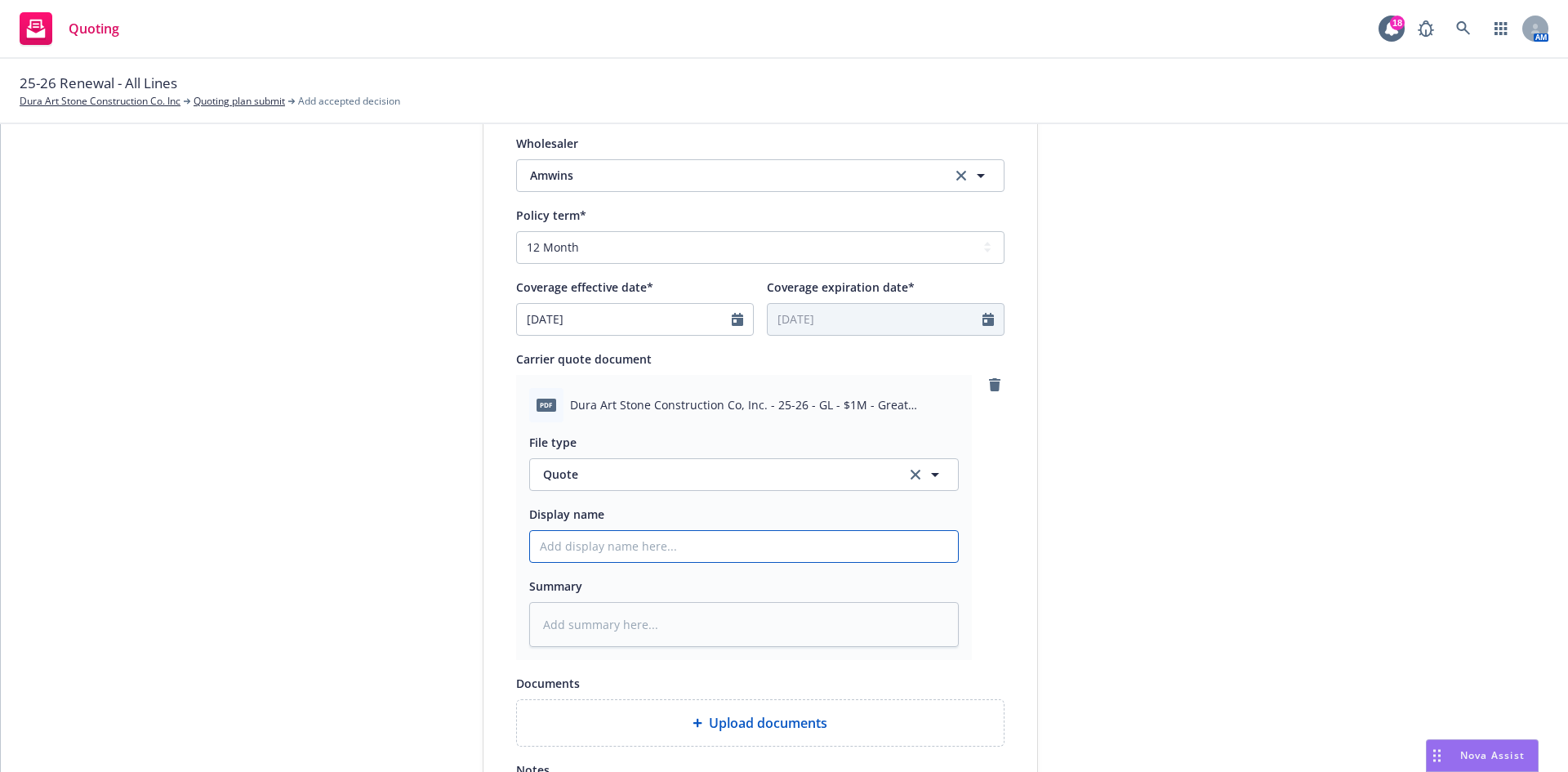
click at [740, 550] on input "Display name" at bounding box center [745, 546] width 428 height 31
type textarea "x"
type input "2"
type textarea "x"
type input "25"
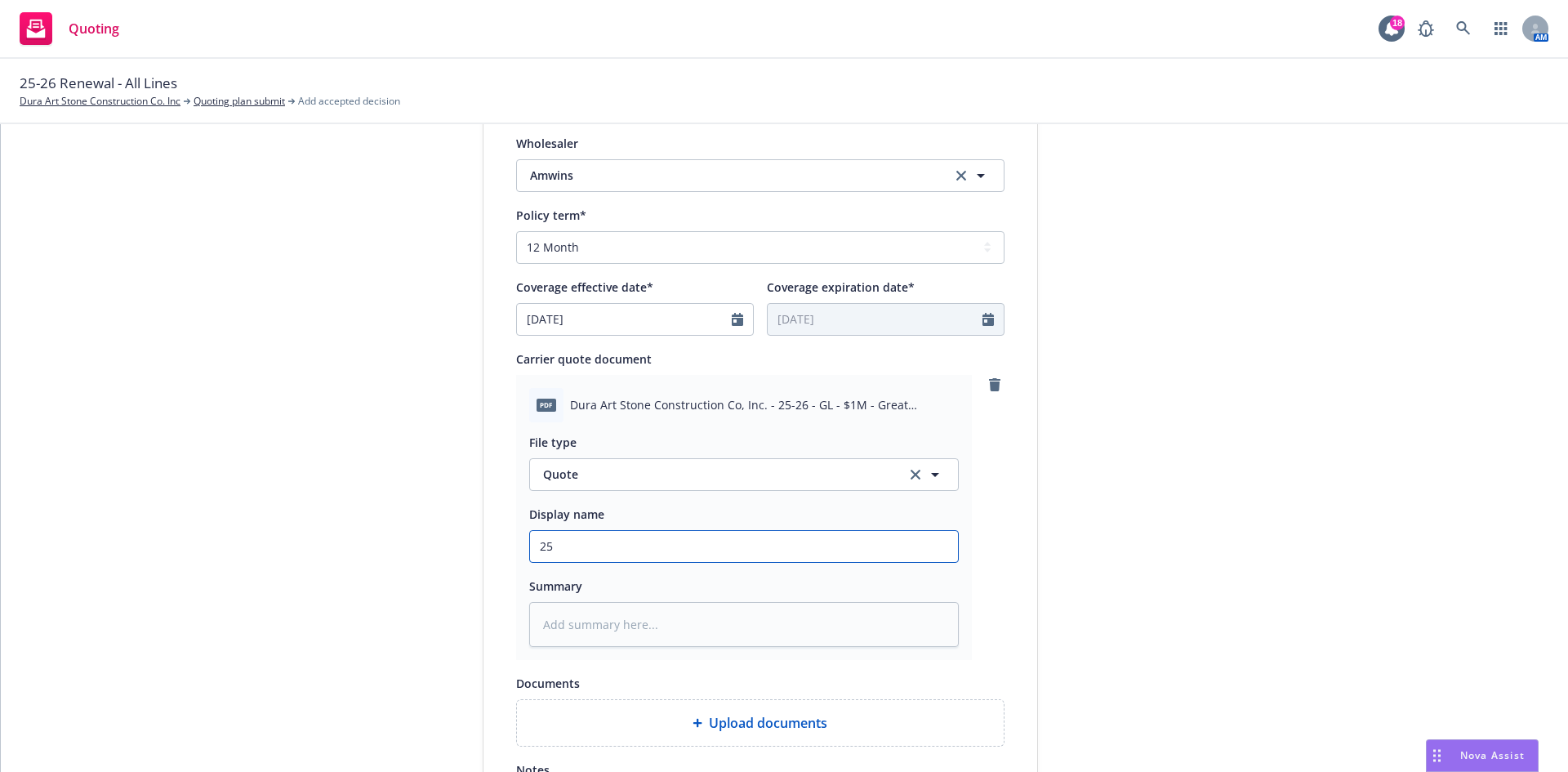
type textarea "x"
type input "25-"
type textarea "x"
type input "25-2"
type textarea "x"
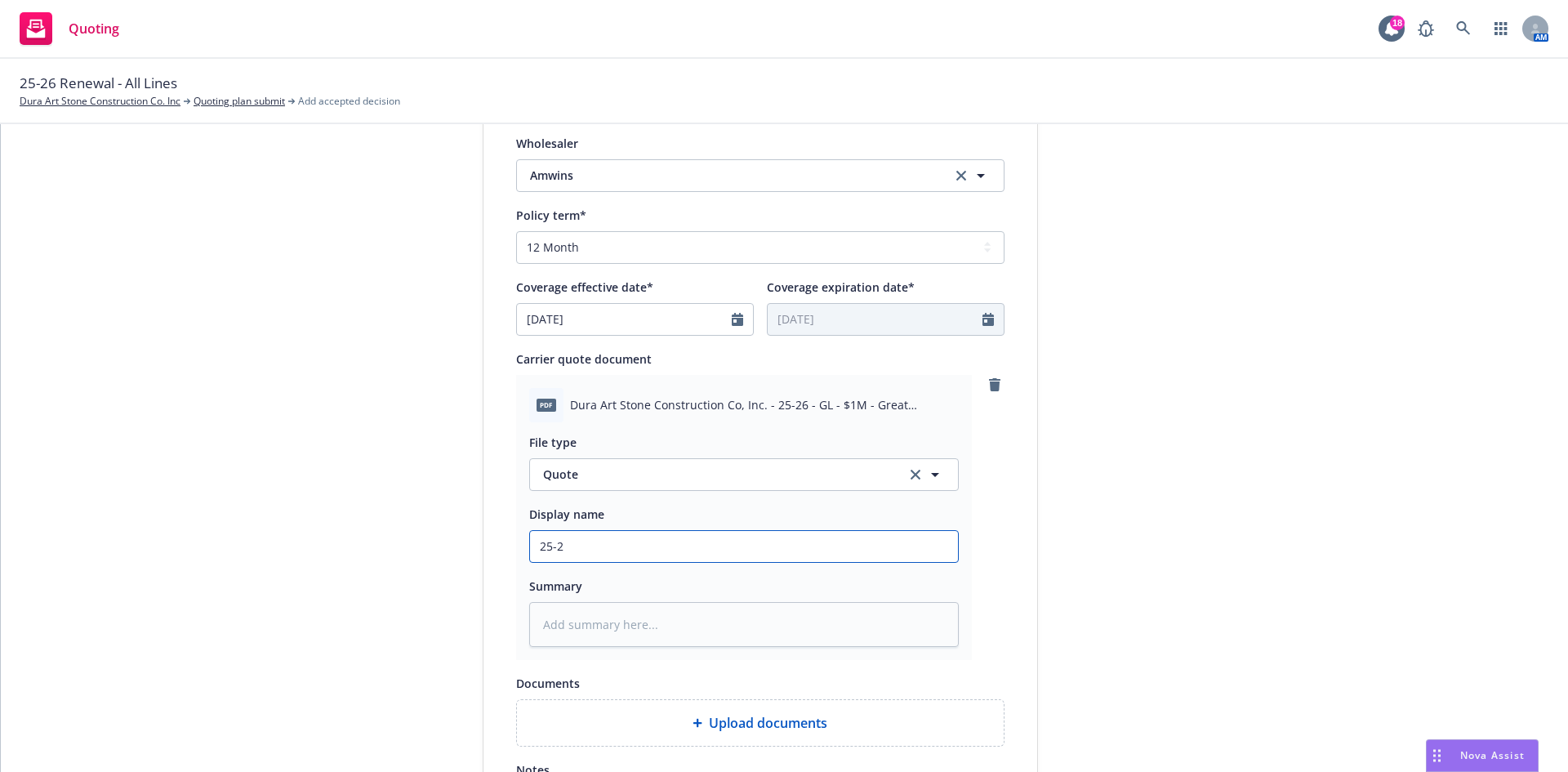
type input "25-26"
type textarea "x"
type input "25-26"
type textarea "x"
type input "25-26 G"
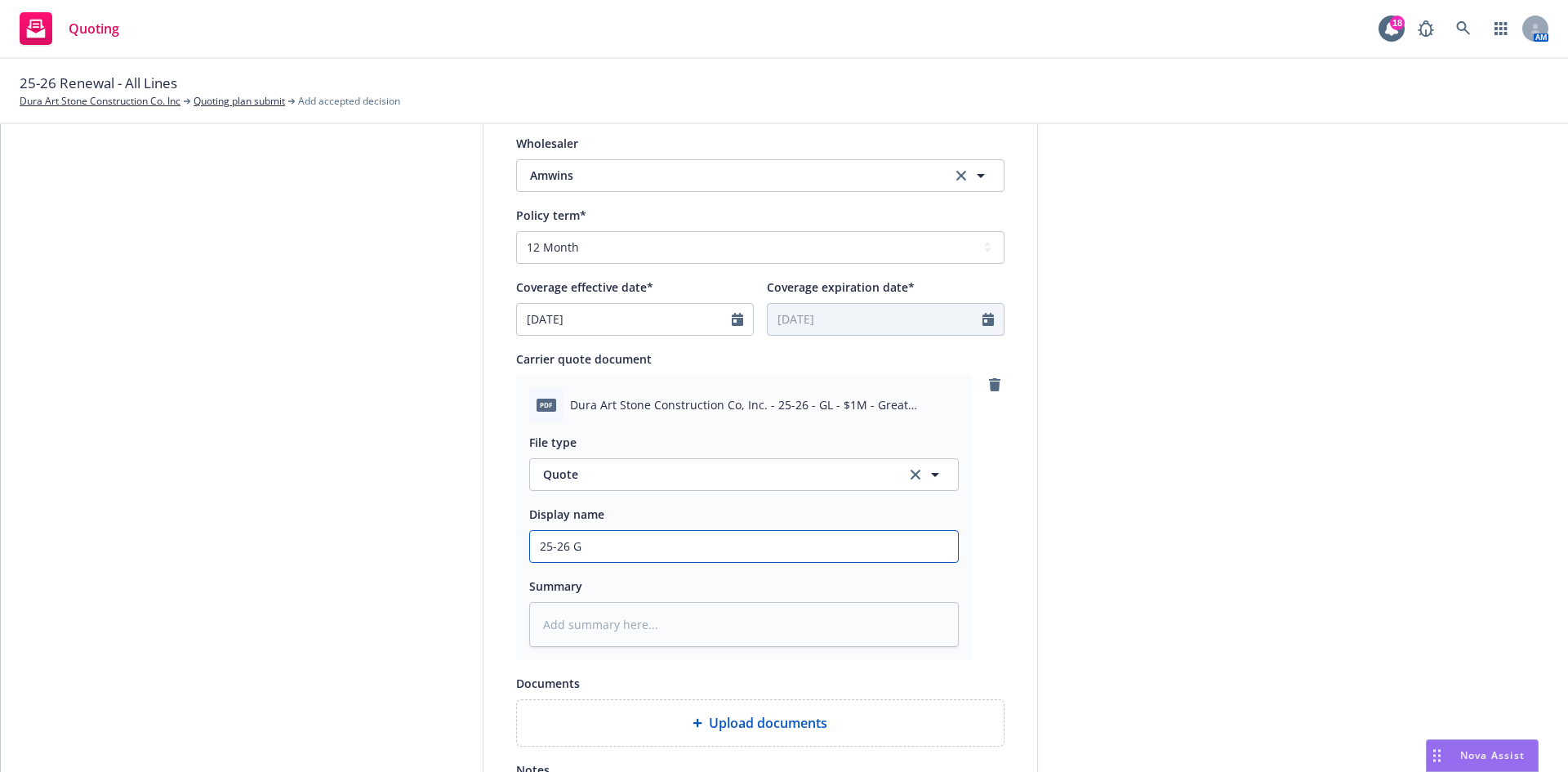
type textarea "x"
type input "25-26 Ge"
type textarea "x"
type input "25-26 Gen"
type textarea "x"
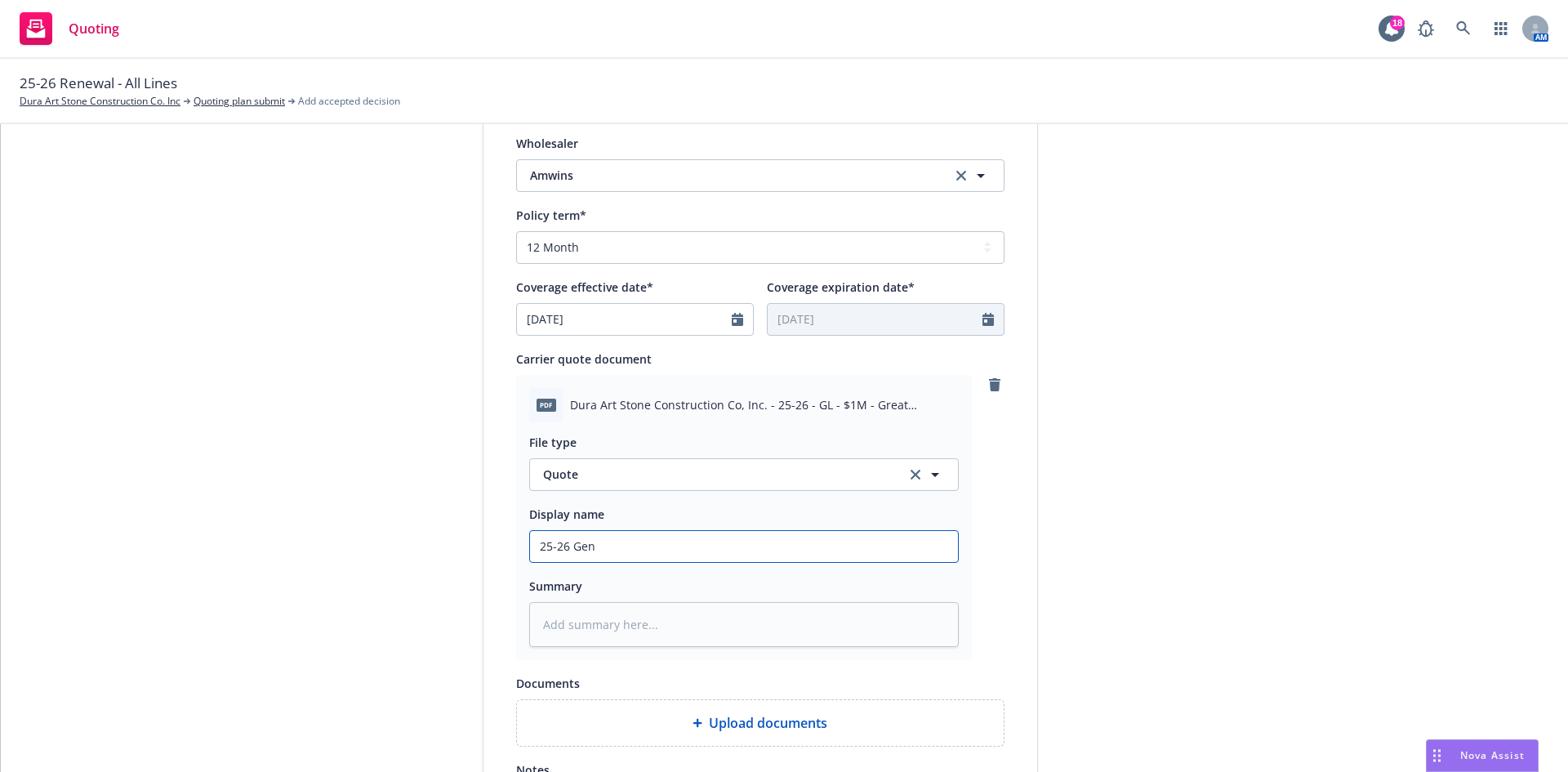
type input "25-26 Gene"
type textarea "x"
type input "25-26 Gener"
type textarea "x"
type input "25-26 Genera"
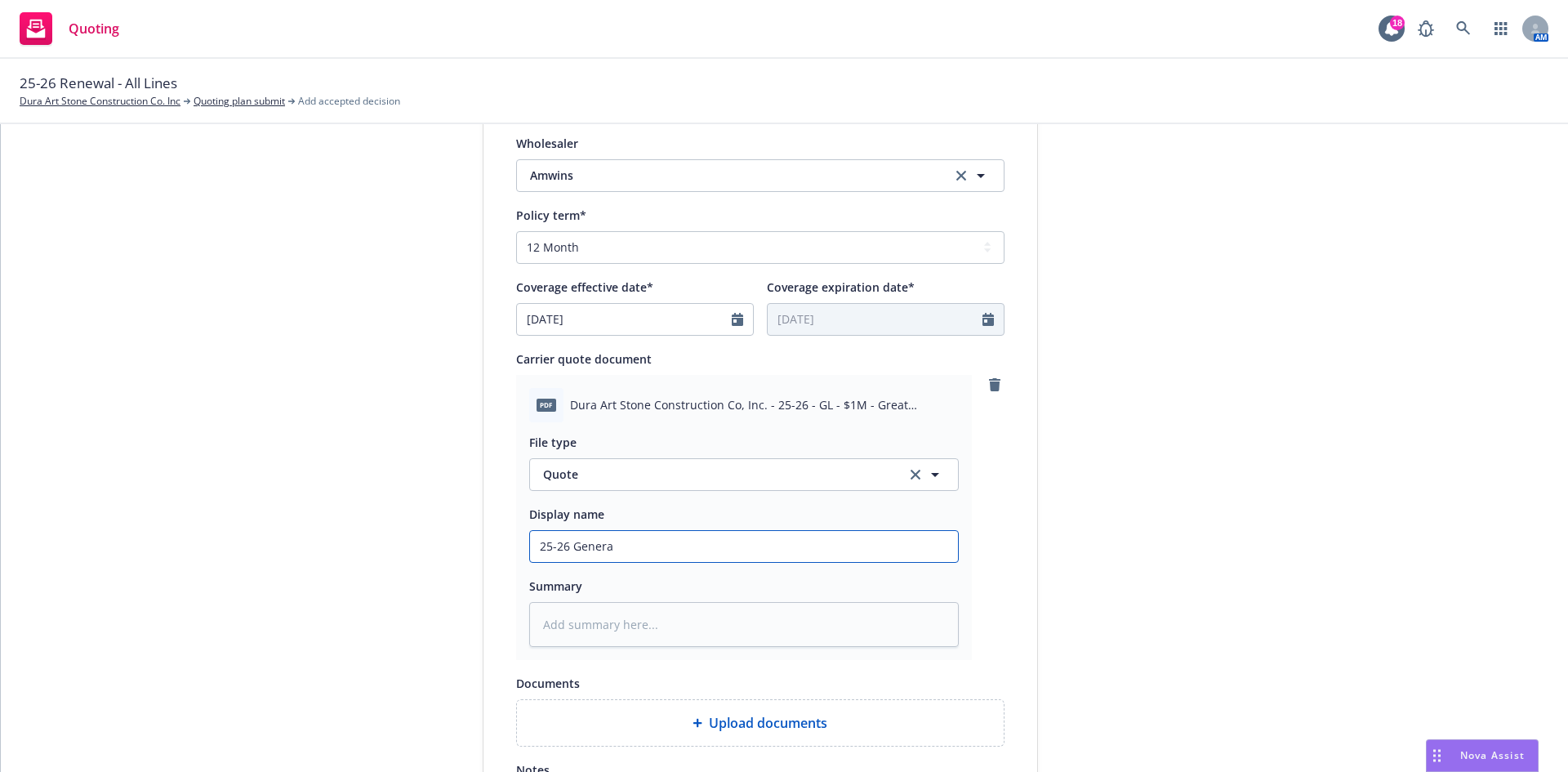
type textarea "x"
type input "25-26 General"
type textarea "x"
type input "25-26 General"
type textarea "x"
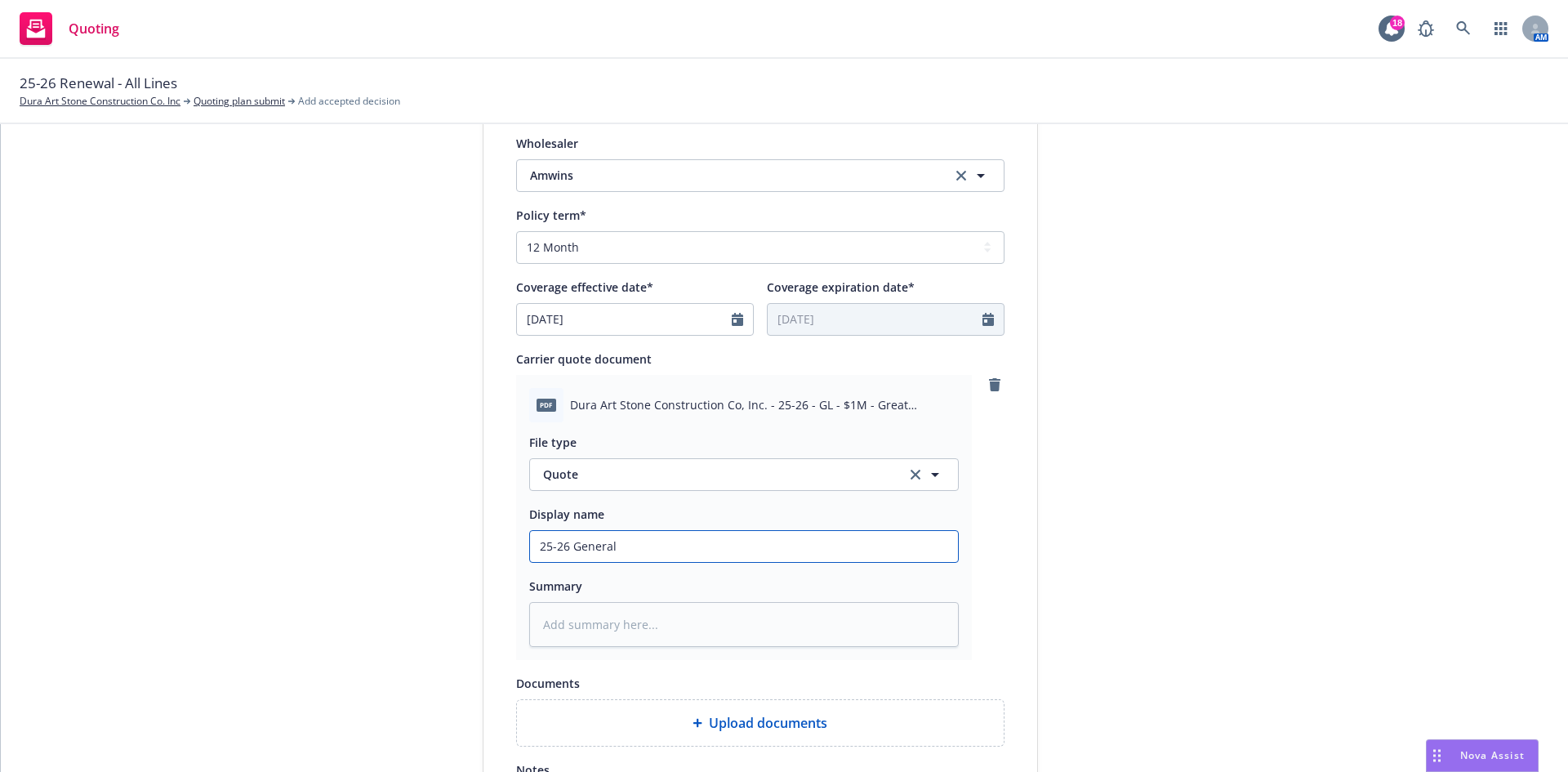
type input "25-26 General L"
type textarea "x"
type input "25-26 General [PERSON_NAME]"
type textarea "x"
type input "25-26 General Lia"
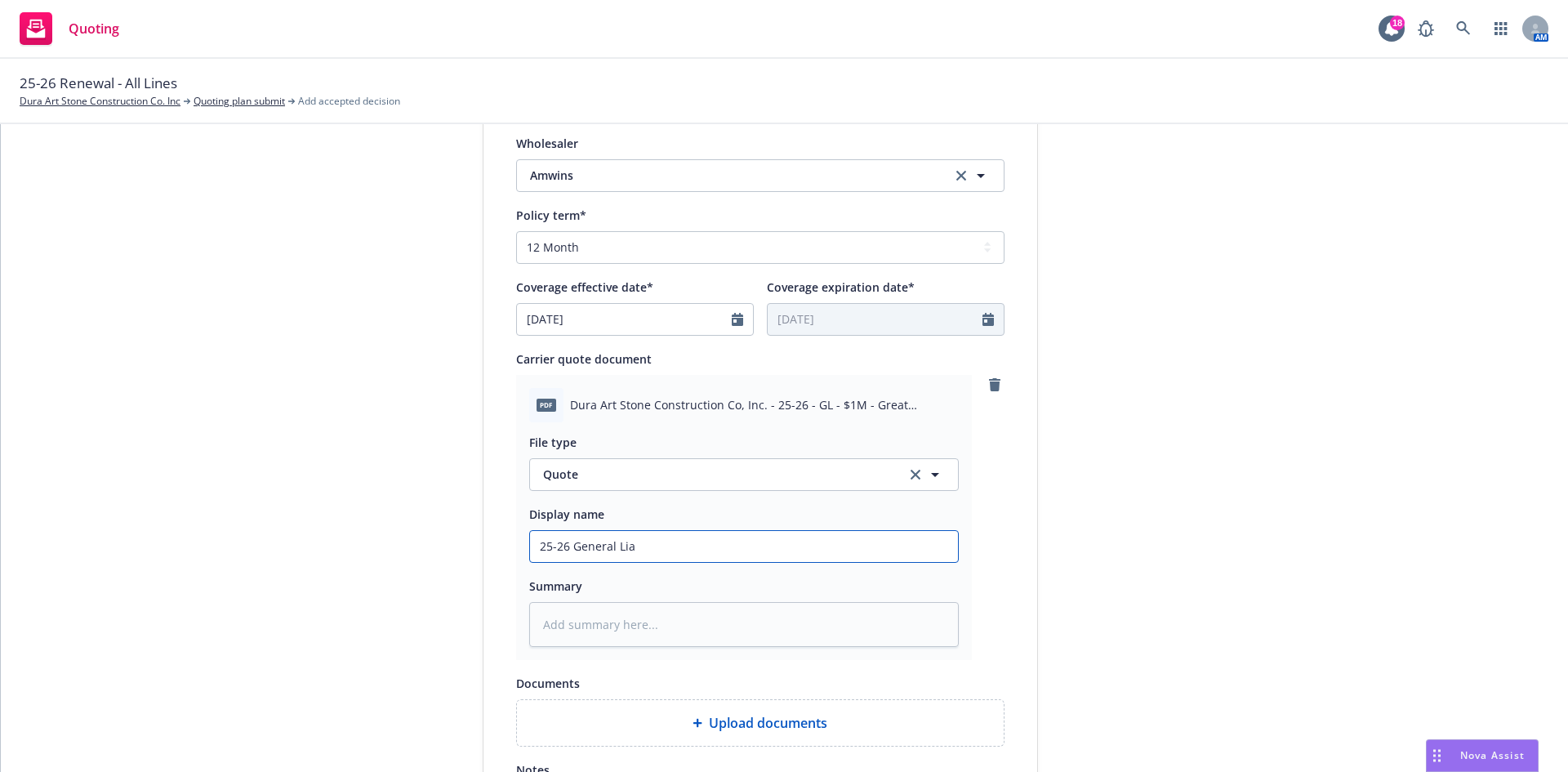
type textarea "x"
type input "25-26 General Liab"
type textarea "x"
type input "25-26 General [PERSON_NAME]"
type textarea "x"
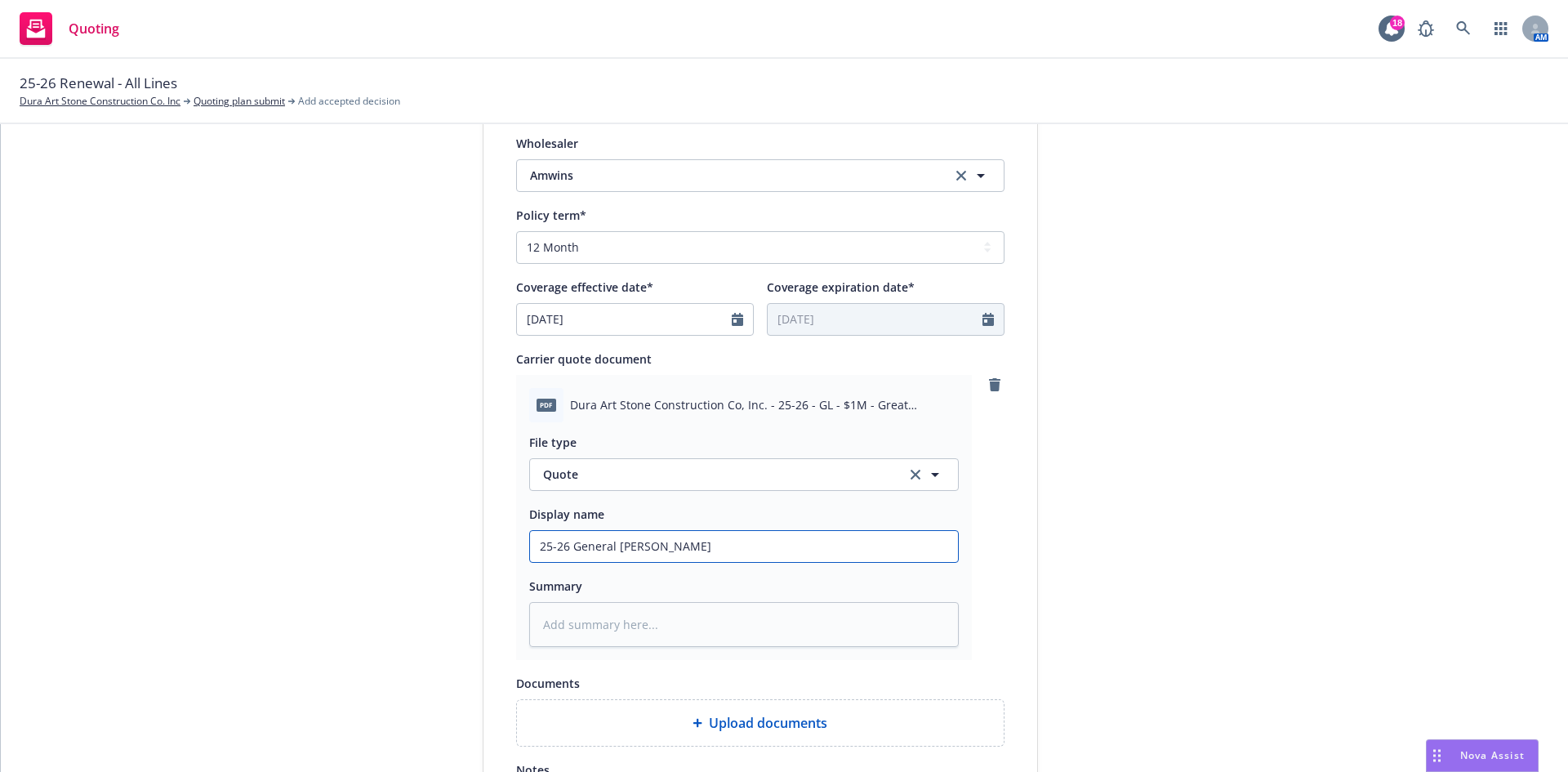
type input "25-26 General Liabil"
type textarea "x"
type input "25-26 General [PERSON_NAME]"
type textarea "x"
type input "25-26 General Liabilit"
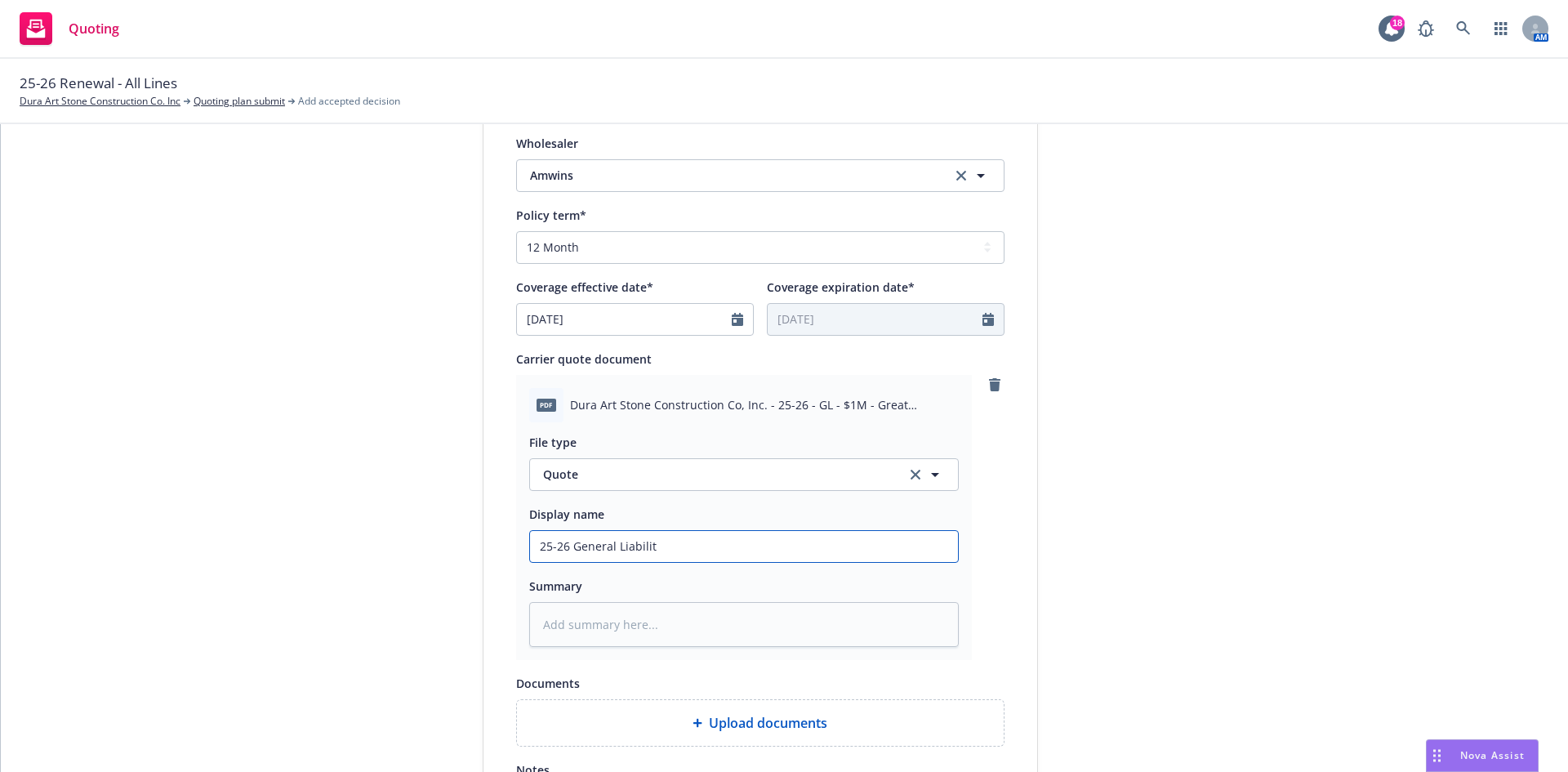
type textarea "x"
type input "25-26 General Liability"
type textarea "x"
type input "25-26 General Liability R"
type textarea "x"
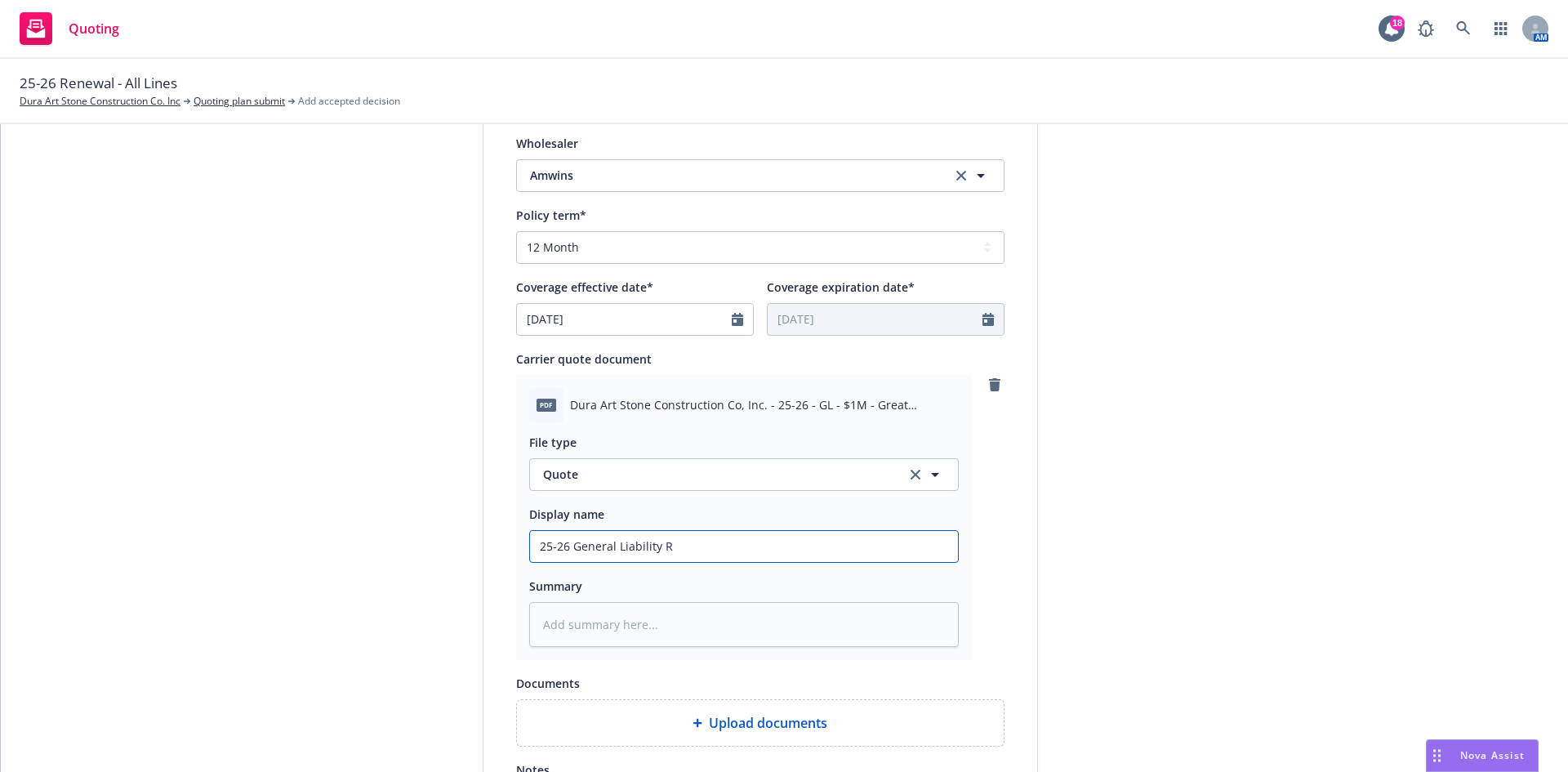
type input "25-26 General Liability Re"
type textarea "x"
type input "25-26 General Liability Ren"
type textarea "x"
type input "25-26 General Liability Renew"
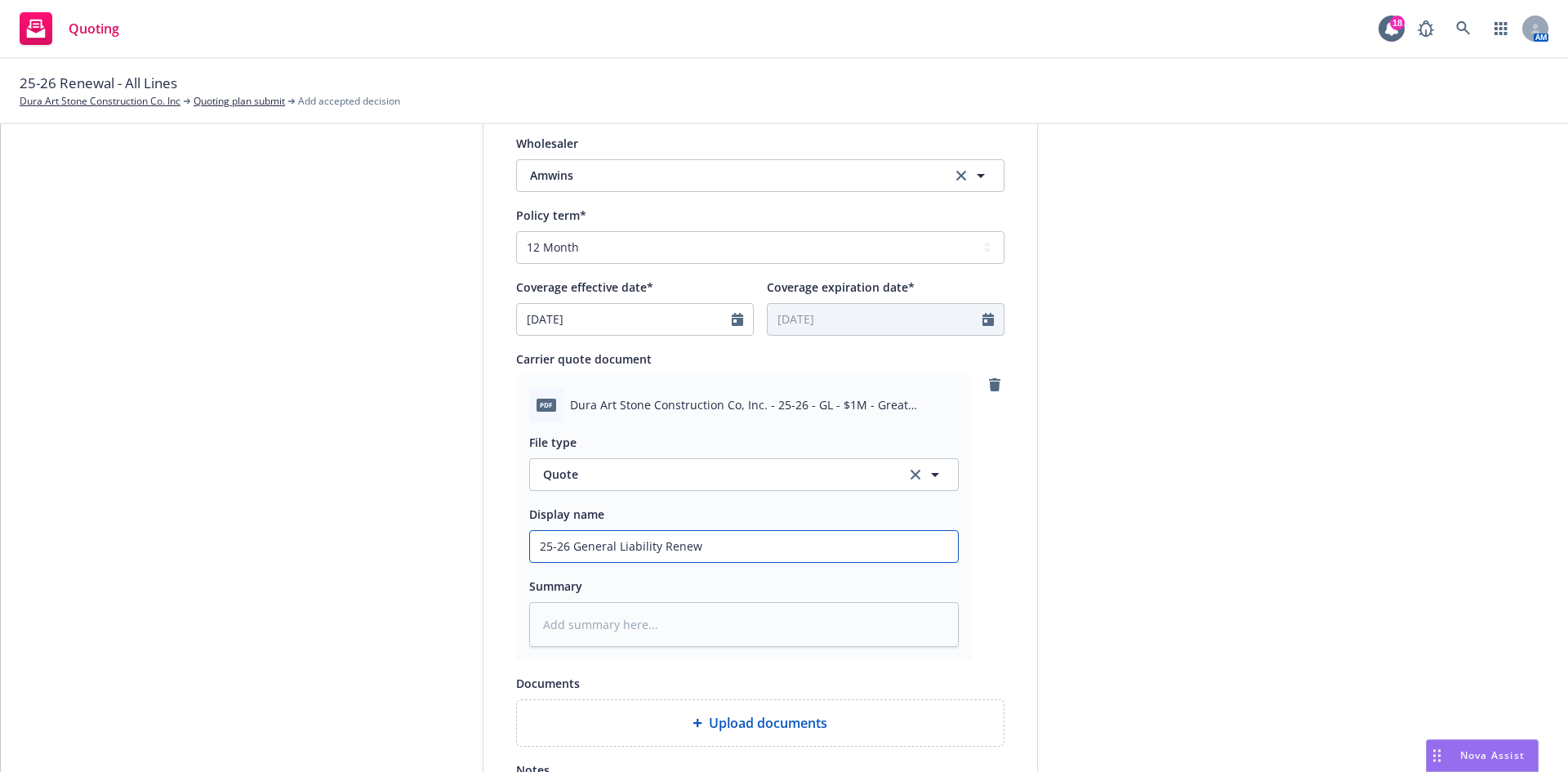
type textarea "x"
type input "25-26 General [PERSON_NAME]"
type textarea "x"
type input "25-26 General Liability Renewal"
type textarea "x"
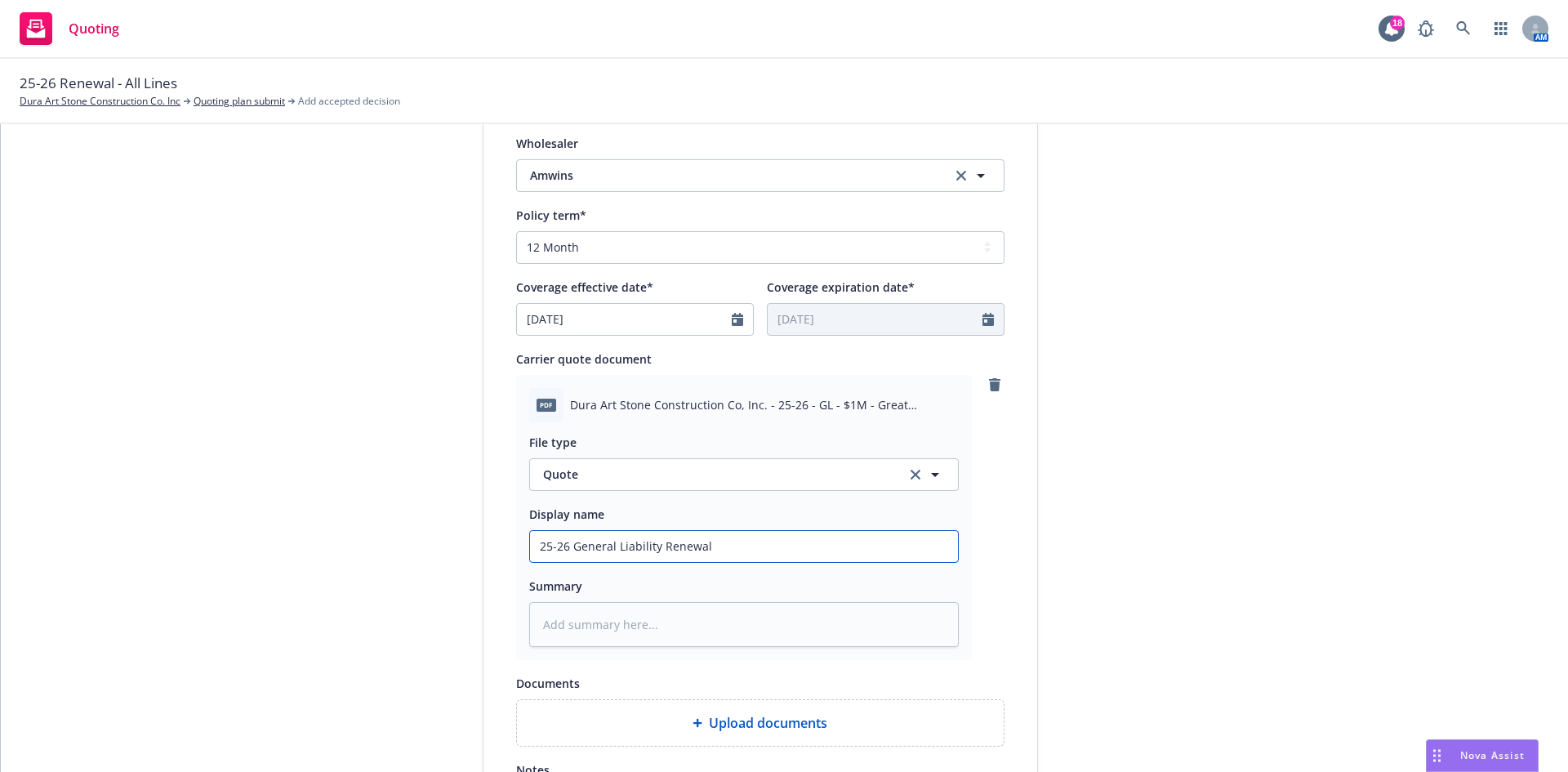
type input "25-26 General Liability Renewal"
type textarea "x"
type input "25-26 General Liability Renewal Q"
type textarea "x"
type input "25-26 General [PERSON_NAME]"
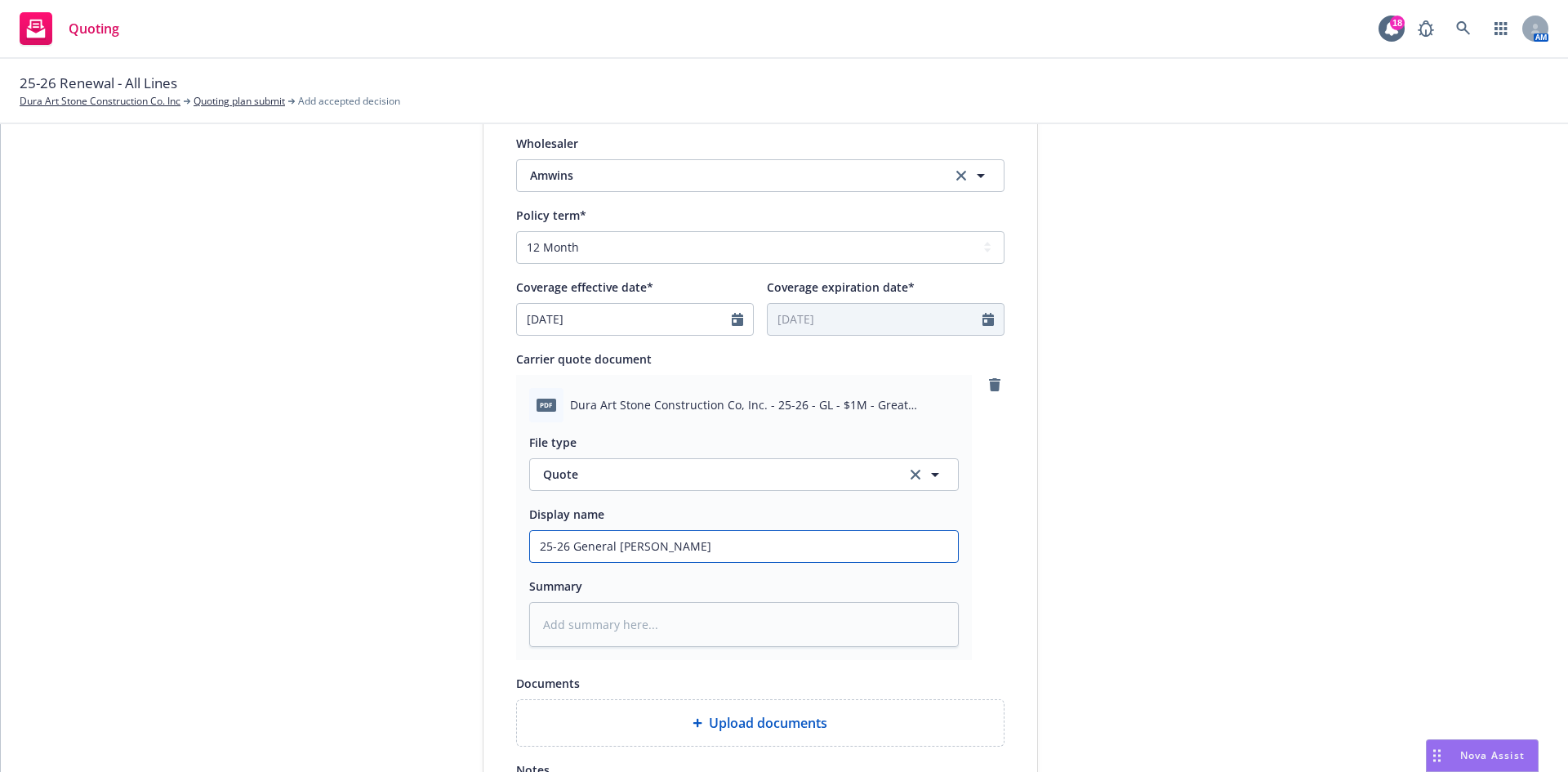
type textarea "x"
type input "25-26 General Liability Renewal Quo"
type textarea "x"
type input "25-26 General Liability Renewal Quot"
type textarea "x"
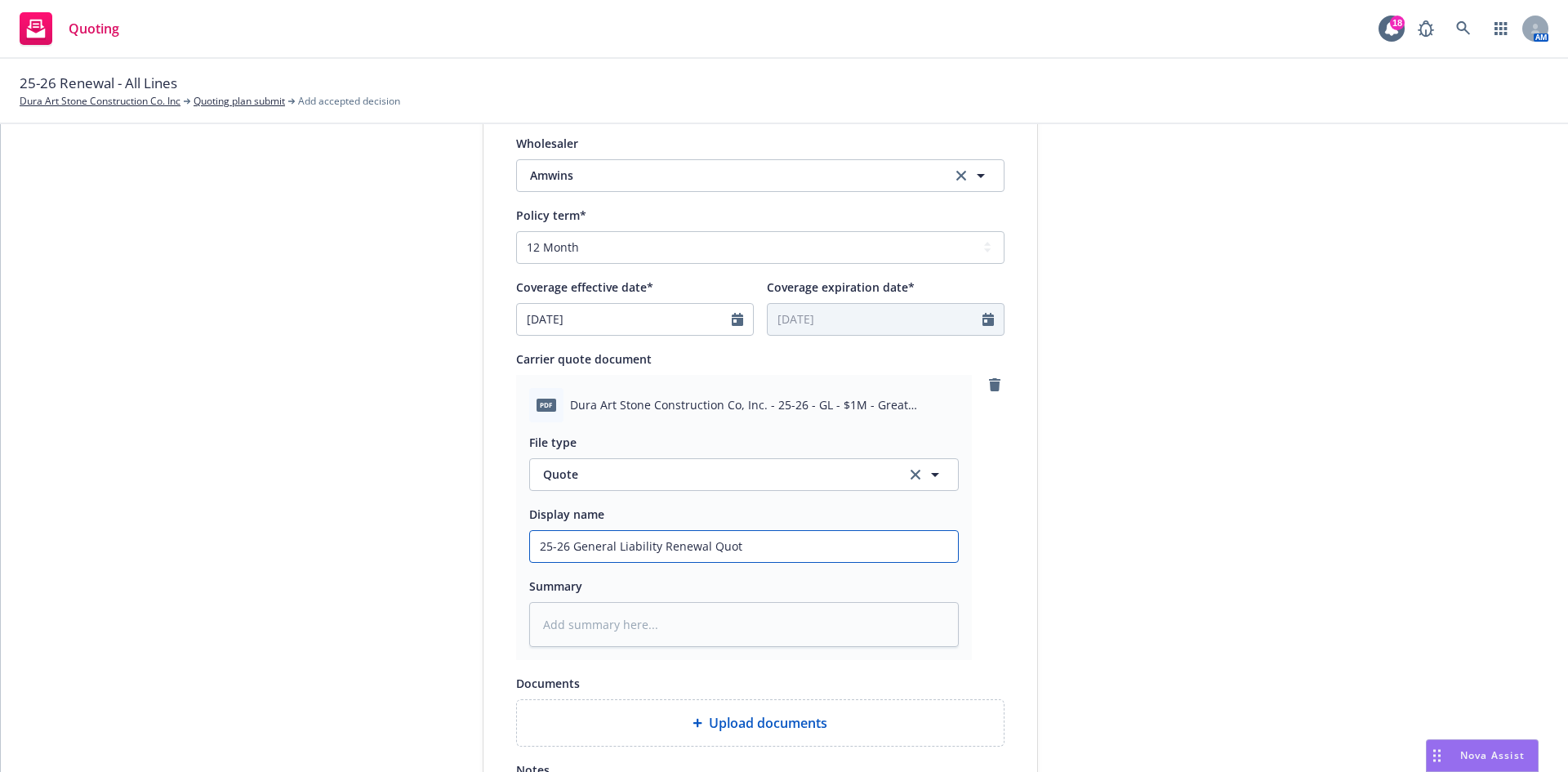
type input "25-26 General Liability Renewal Quote"
type textarea "x"
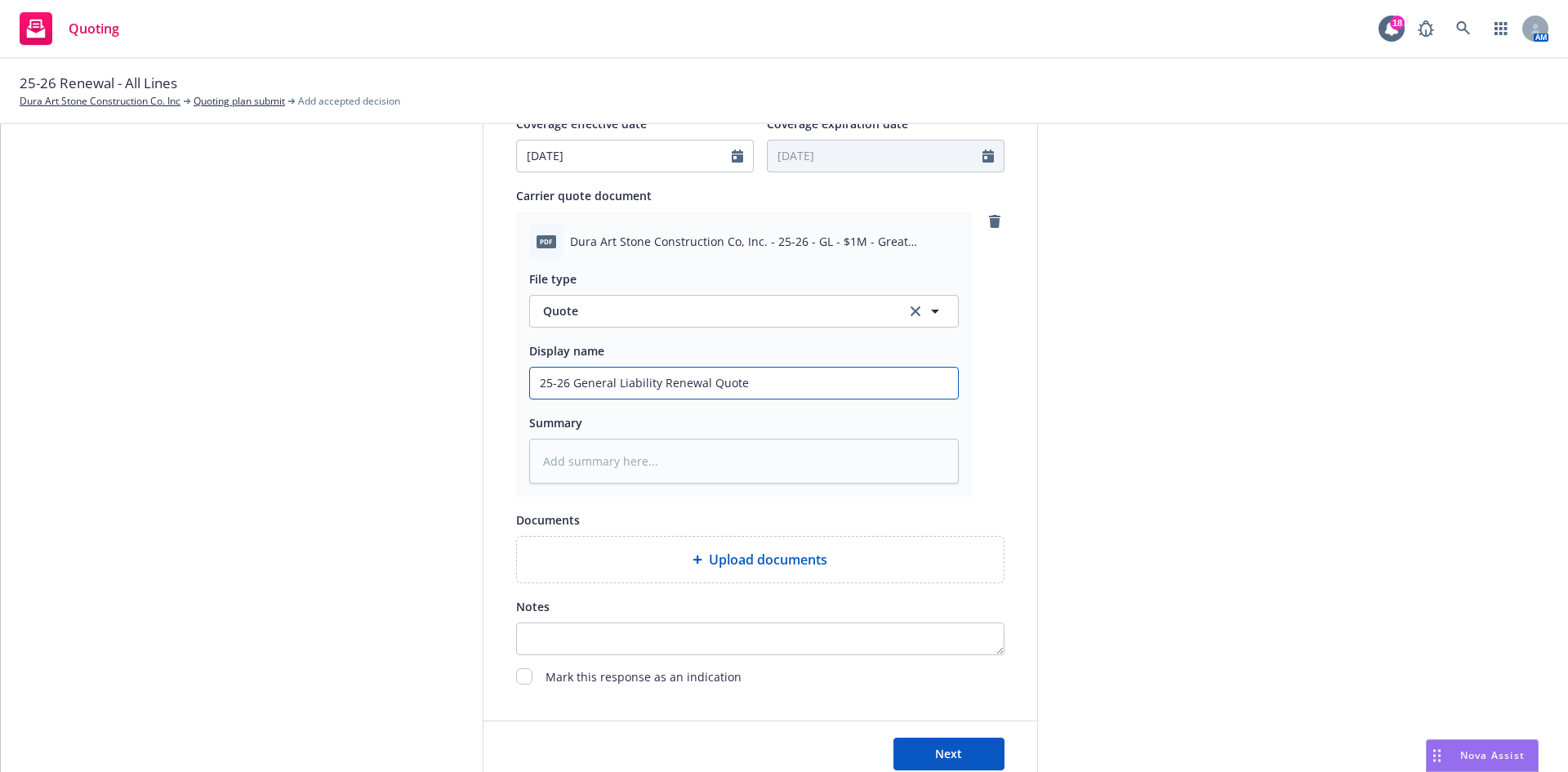
scroll to position [816, 0]
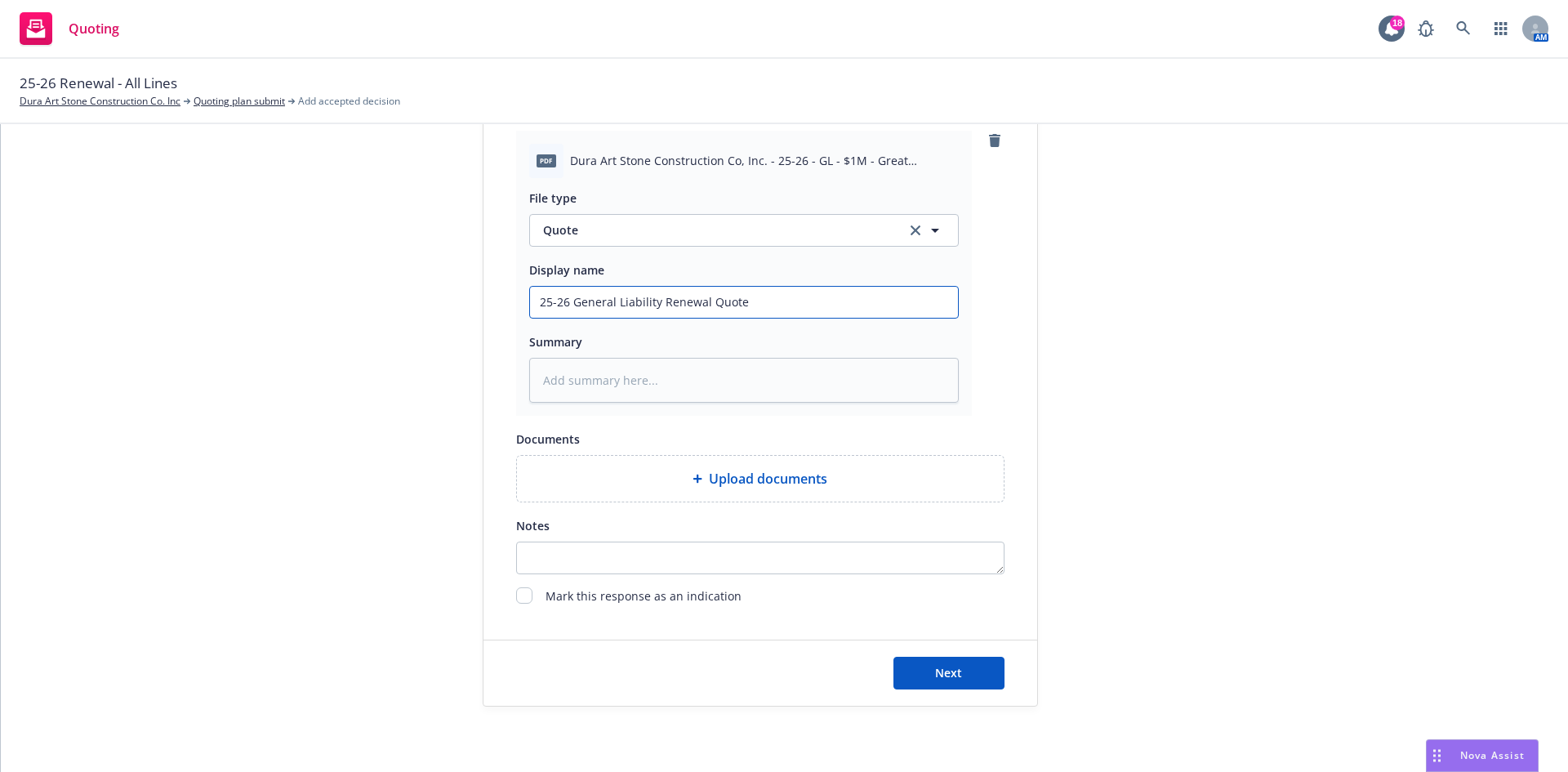
type input "25-26 General Liability Renewal Quote"
type textarea "x"
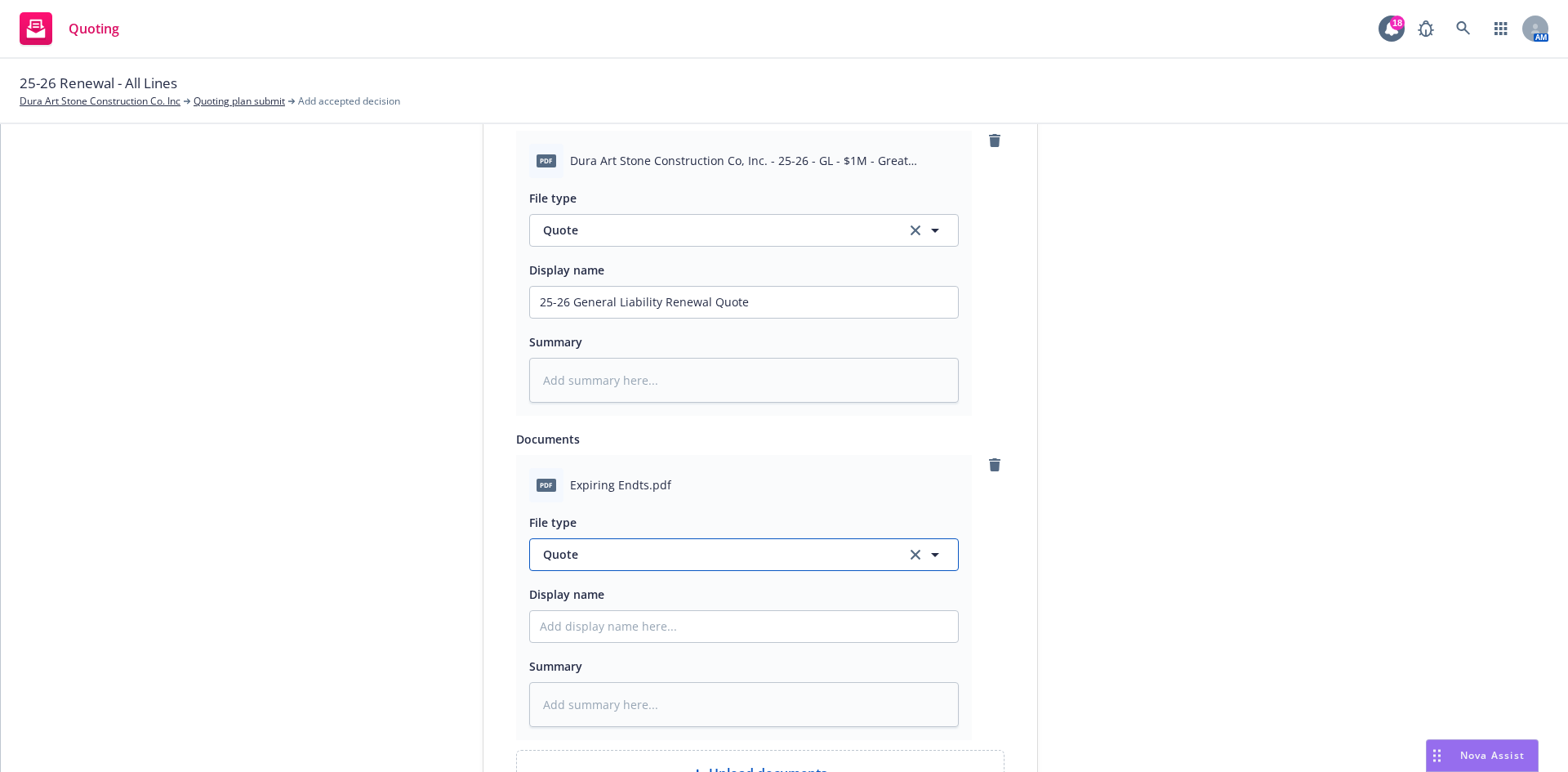
click at [626, 559] on span "Quote" at bounding box center [715, 554] width 344 height 17
type input "e"
type input "other"
click at [547, 588] on div "Other" at bounding box center [560, 599] width 42 height 24
click at [559, 318] on input "Display name" at bounding box center [745, 301] width 428 height 31
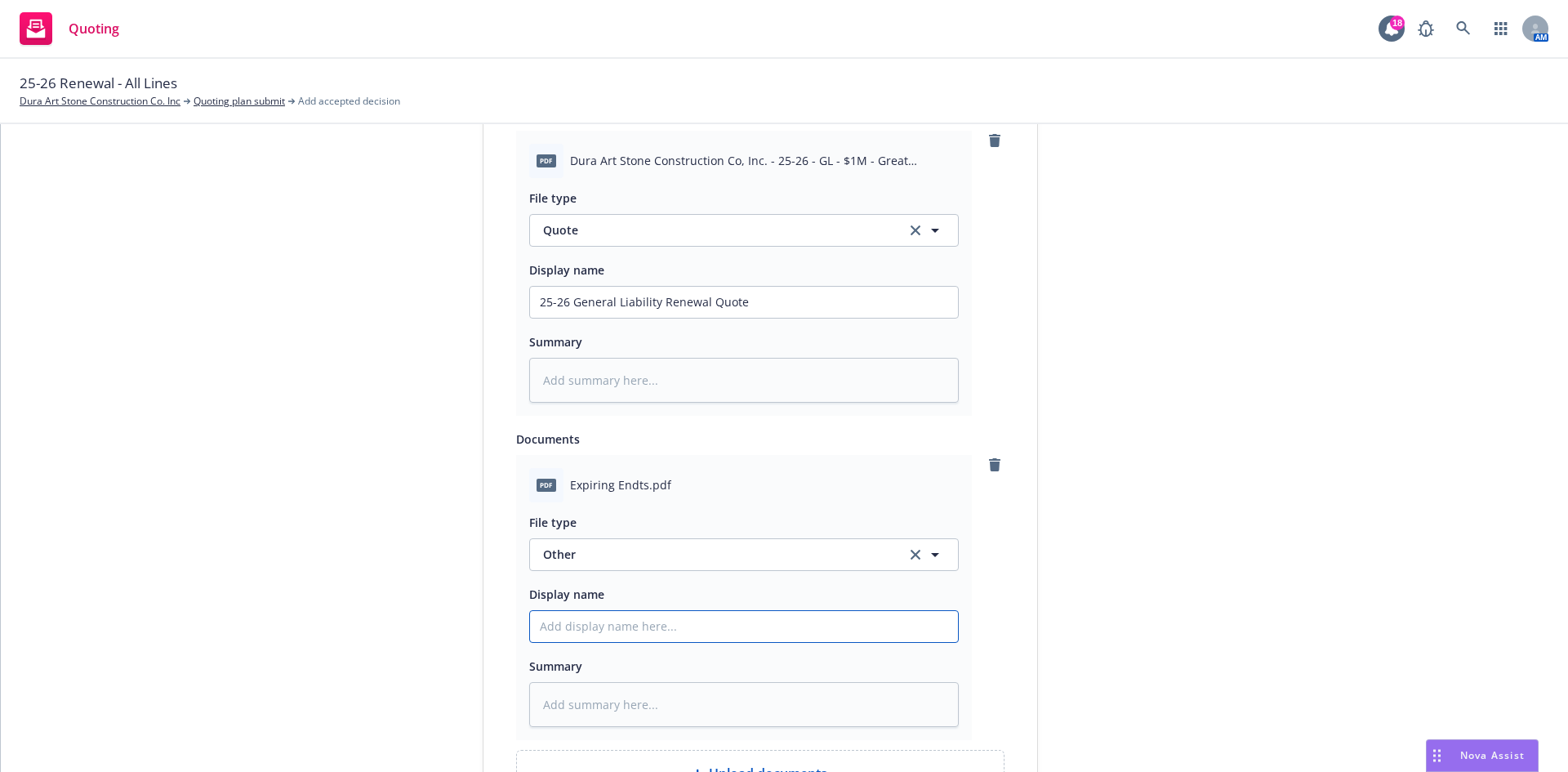
type textarea "x"
type input "2"
type textarea "x"
type input "25"
type textarea "x"
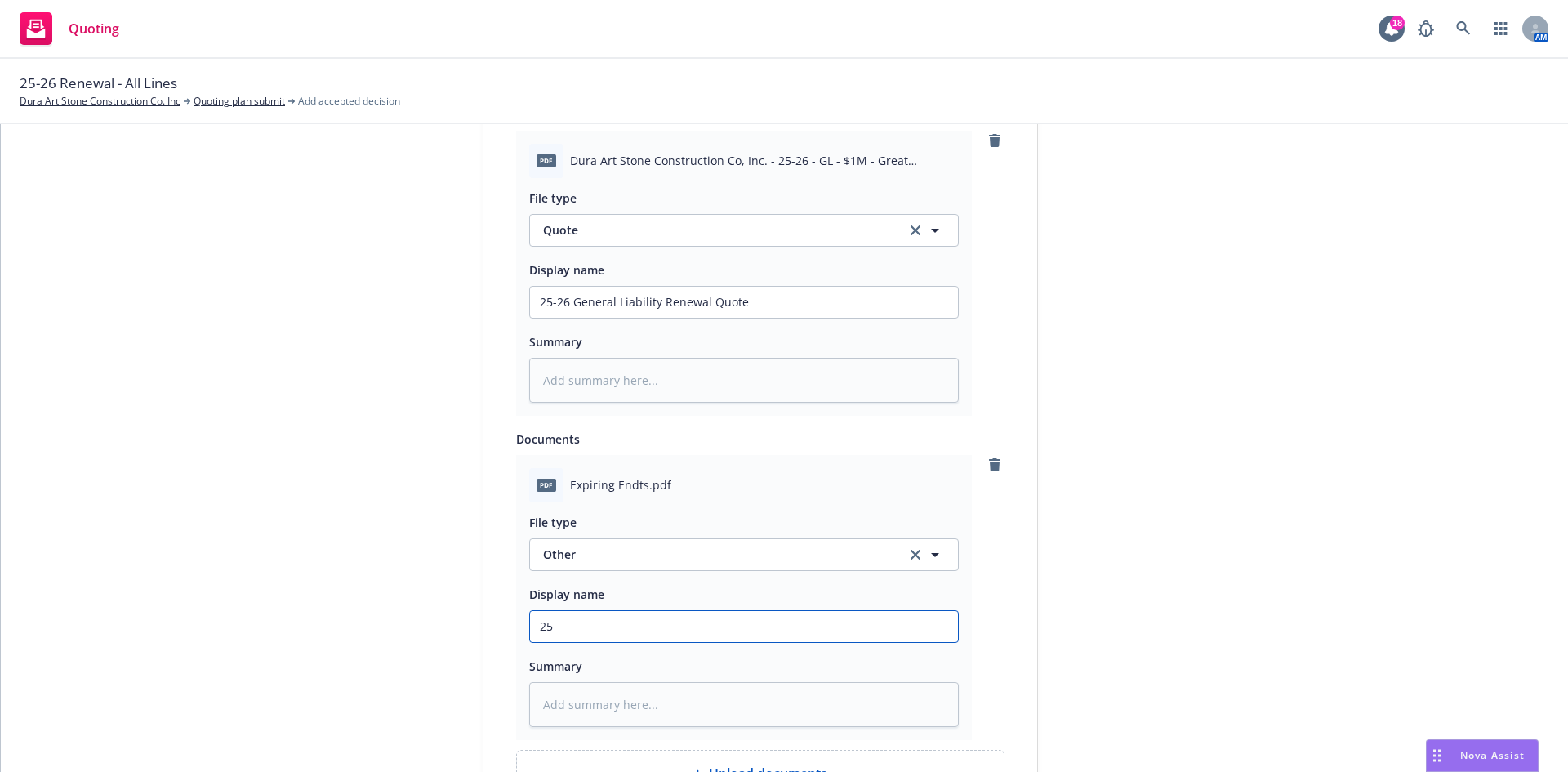
type input "25-"
type textarea "x"
type input "25-2"
type textarea "x"
type input "25-26"
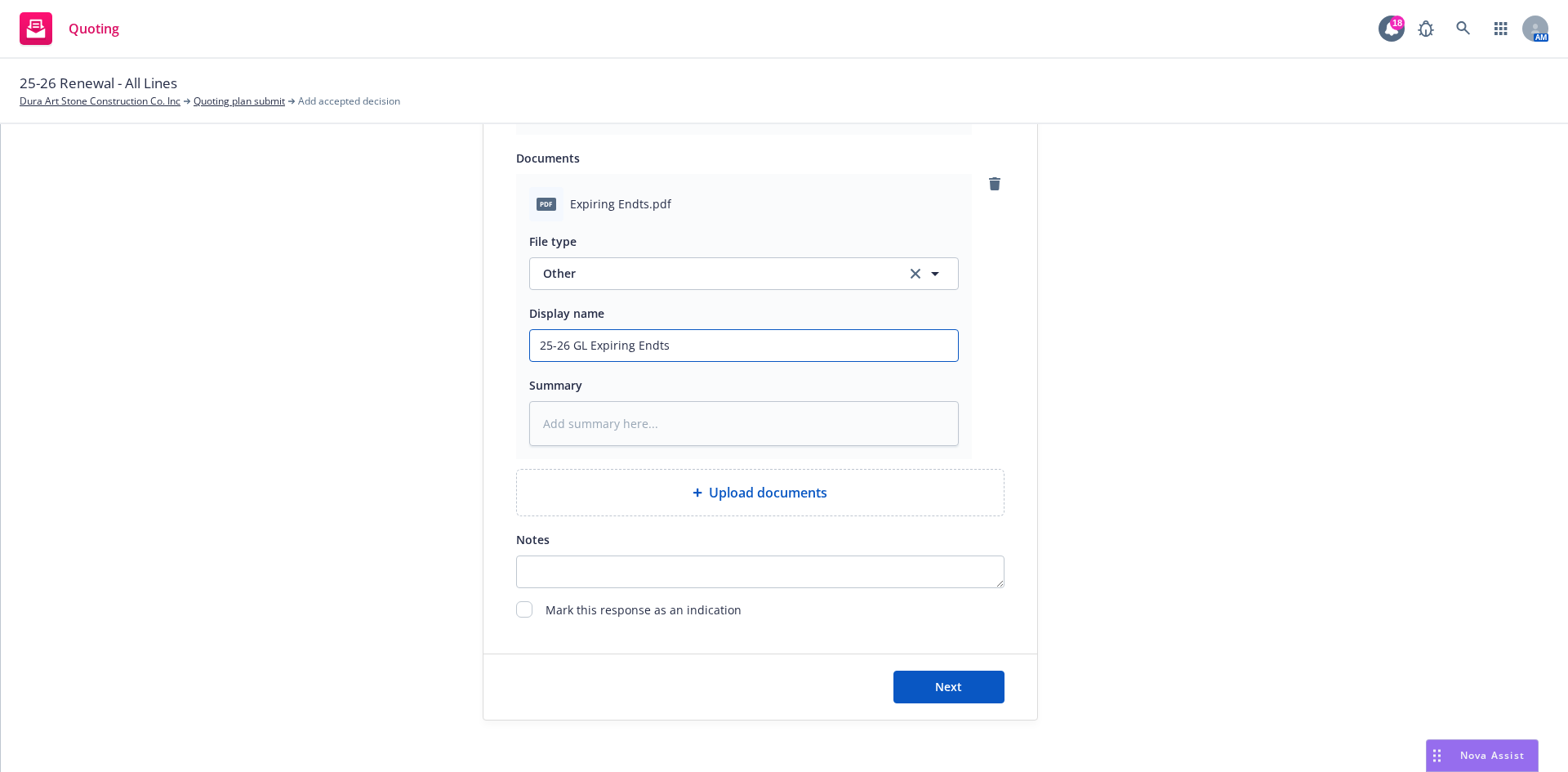
scroll to position [1111, 0]
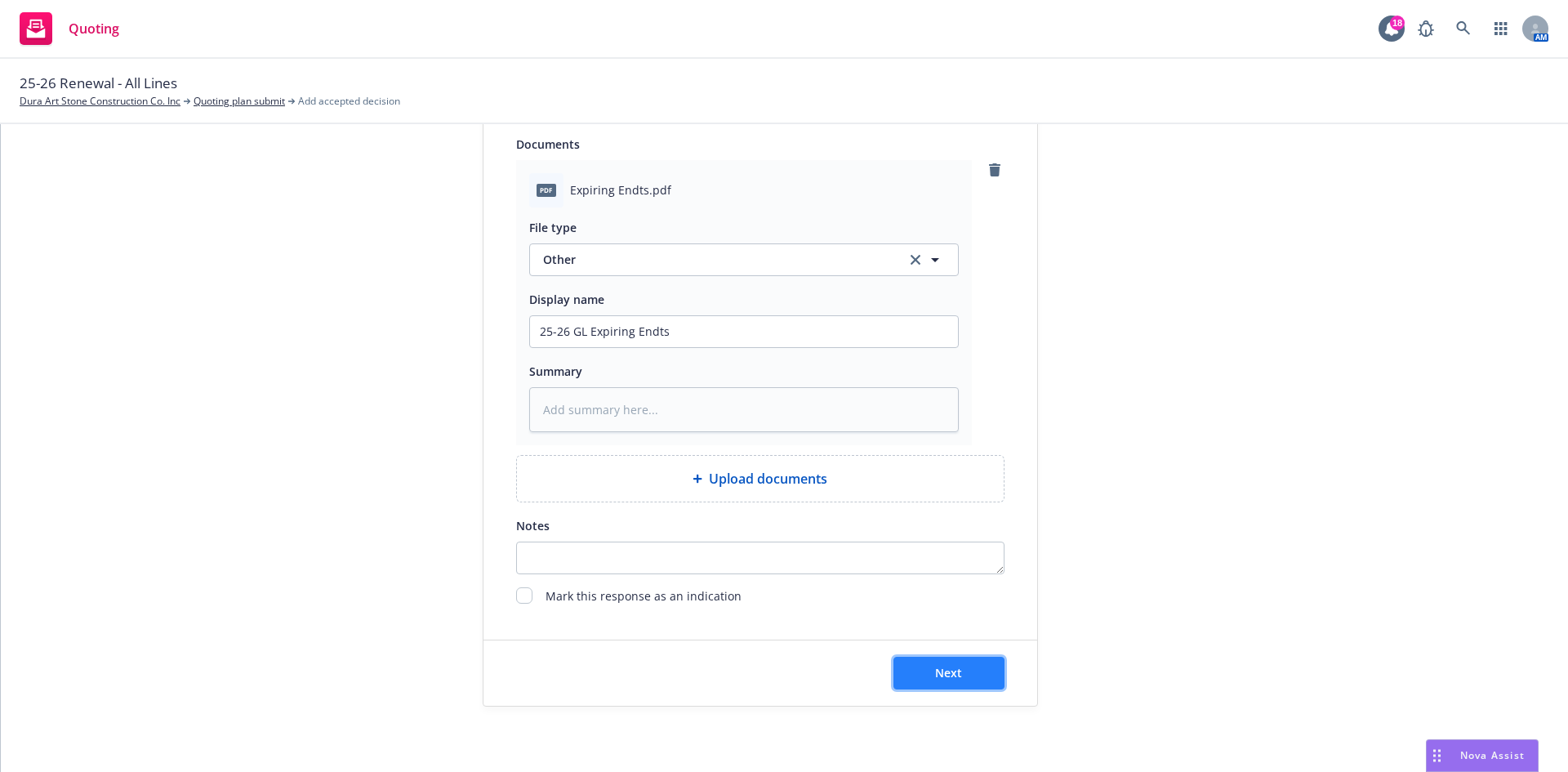
click at [952, 668] on span "Next" at bounding box center [949, 672] width 27 height 16
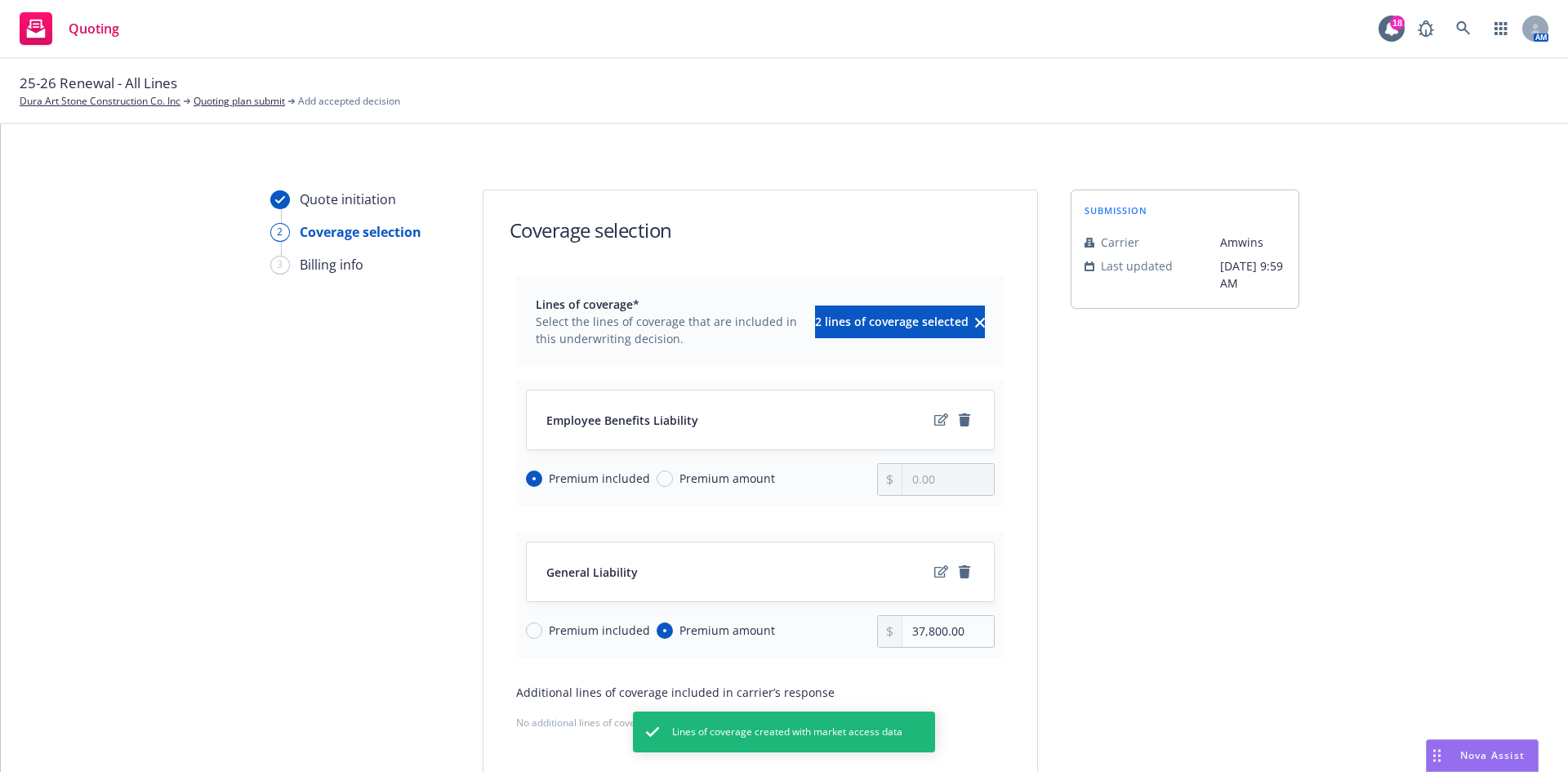
scroll to position [81, 0]
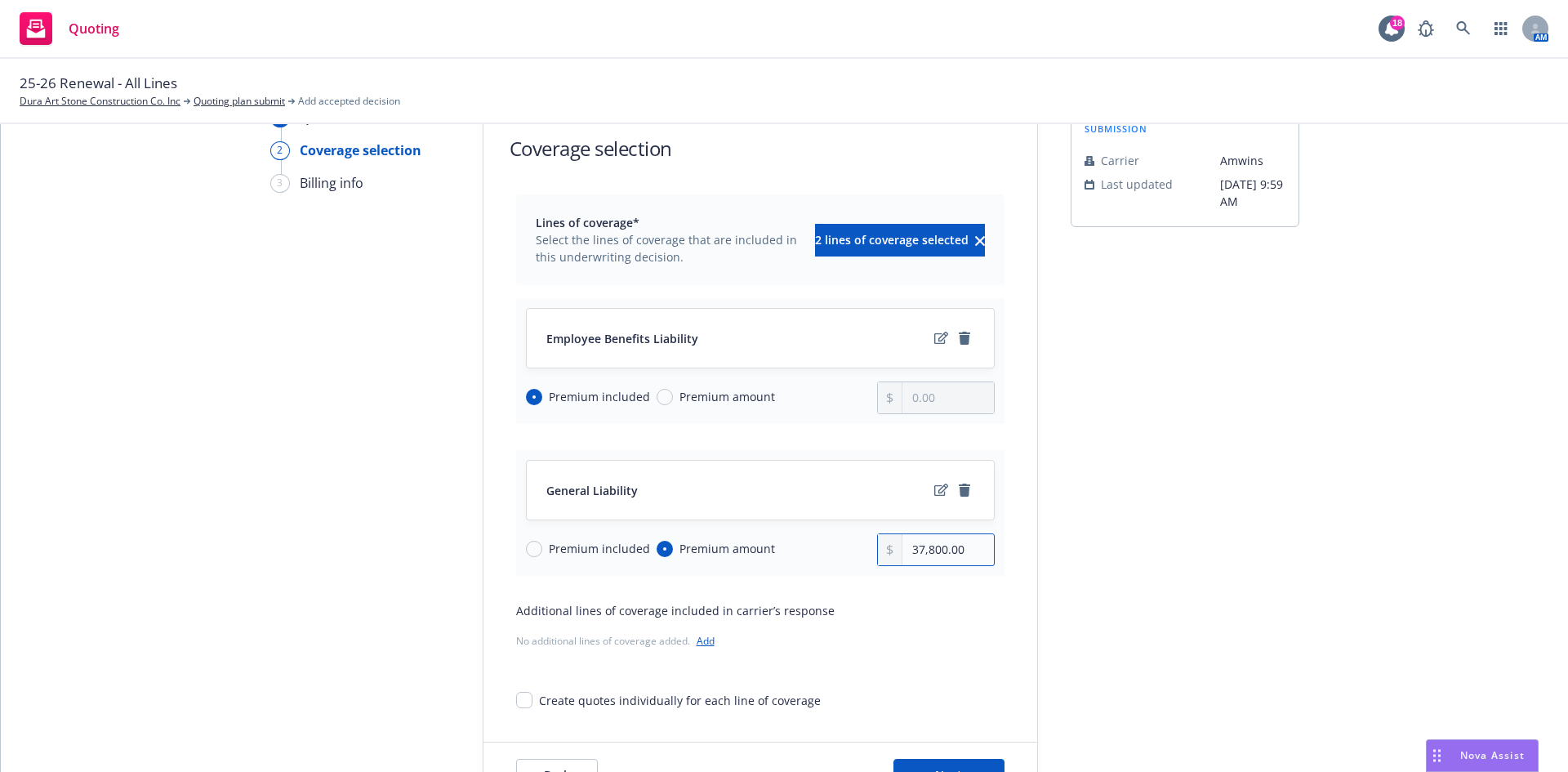
drag, startPoint x: 959, startPoint y: 554, endPoint x: 833, endPoint y: 557, distance: 126.0
click at [833, 557] on div "Premium included Premium amount 37,800.00" at bounding box center [760, 550] width 469 height 32
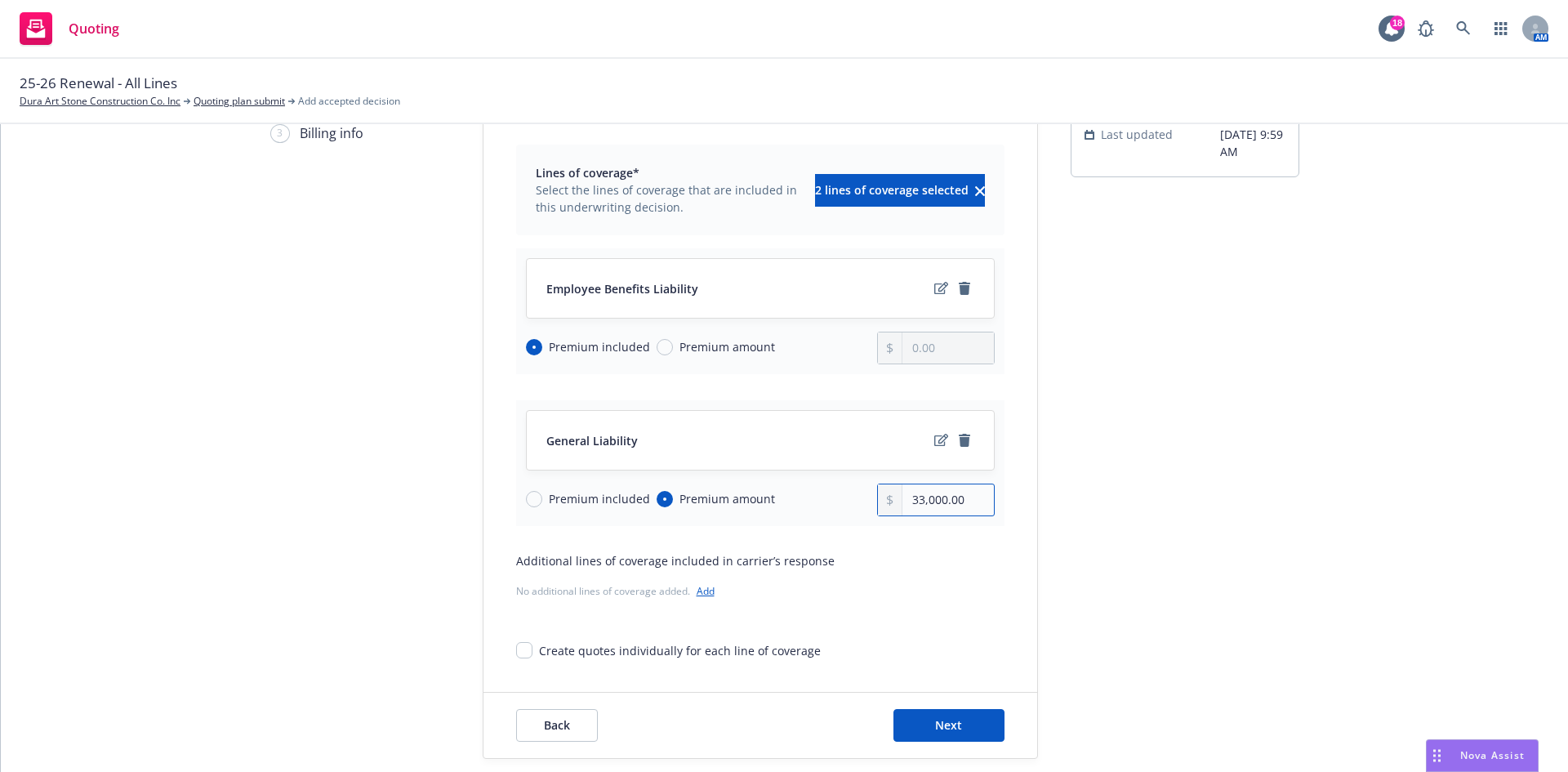
scroll to position [183, 0]
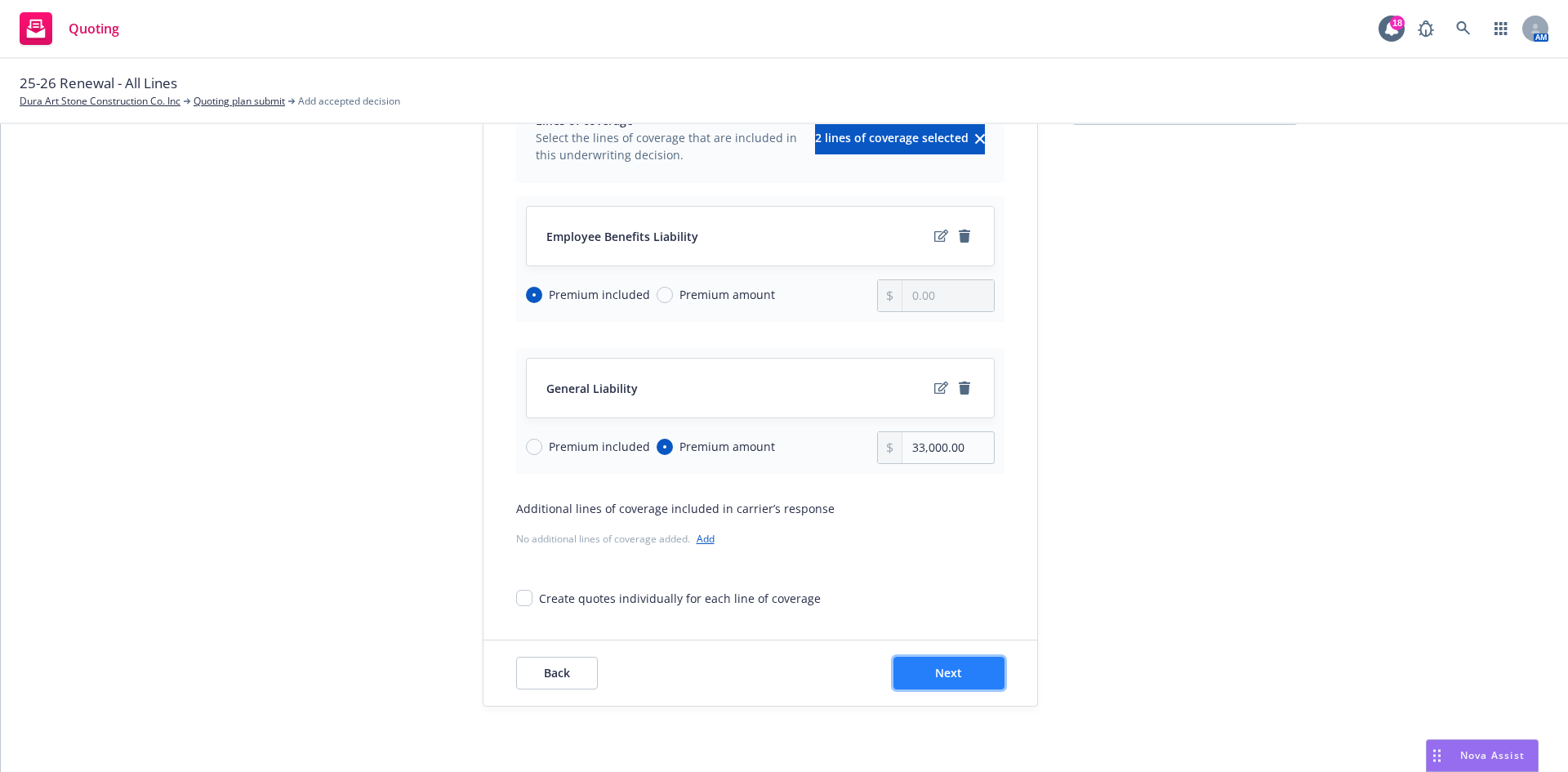
click at [935, 677] on span "Next" at bounding box center [949, 672] width 27 height 16
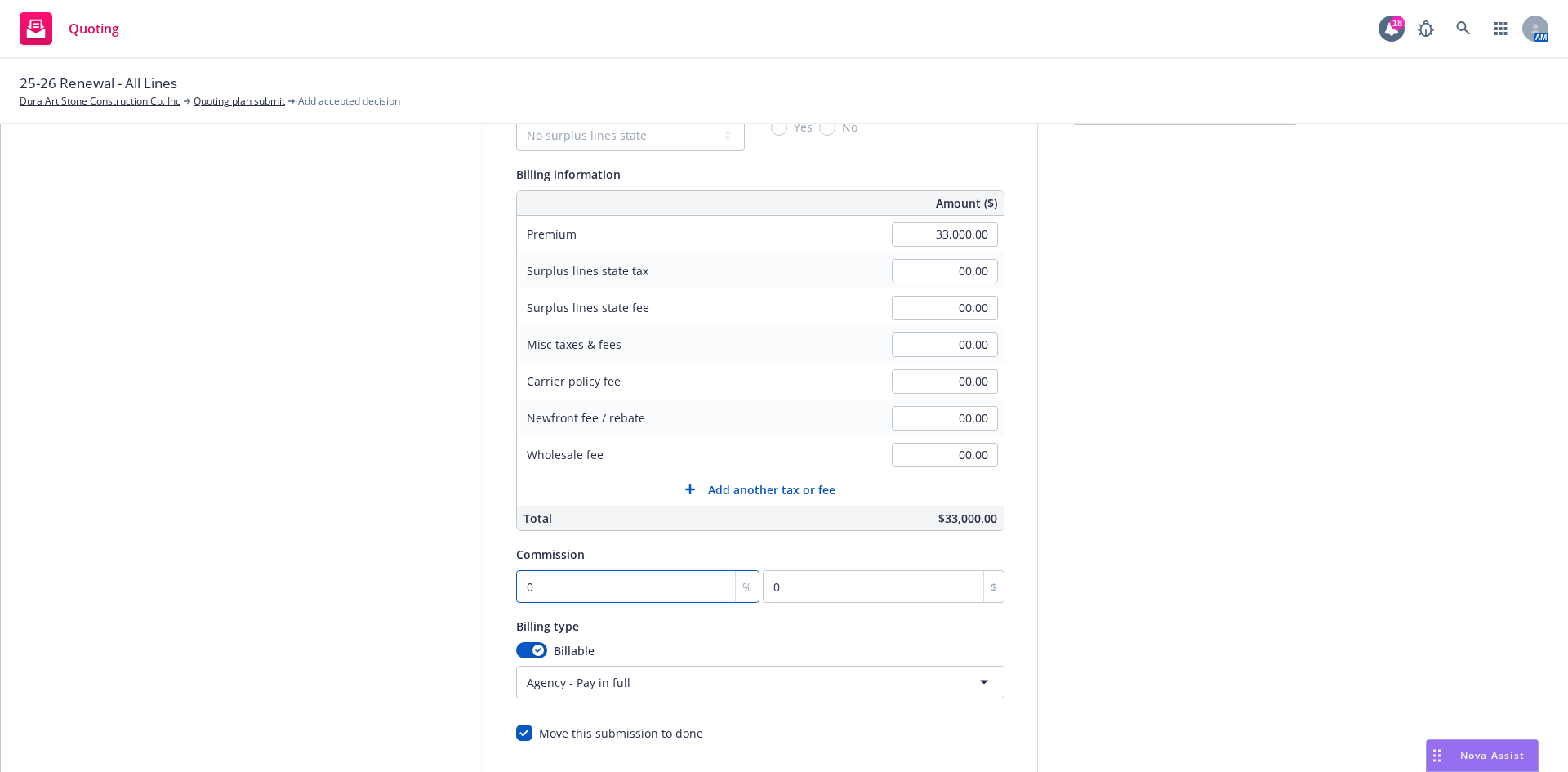
click at [516, 588] on input "0" at bounding box center [638, 586] width 244 height 32
click at [516, 584] on input "0" at bounding box center [638, 586] width 244 height 32
click at [637, 633] on div "Billing type" at bounding box center [760, 626] width 488 height 20
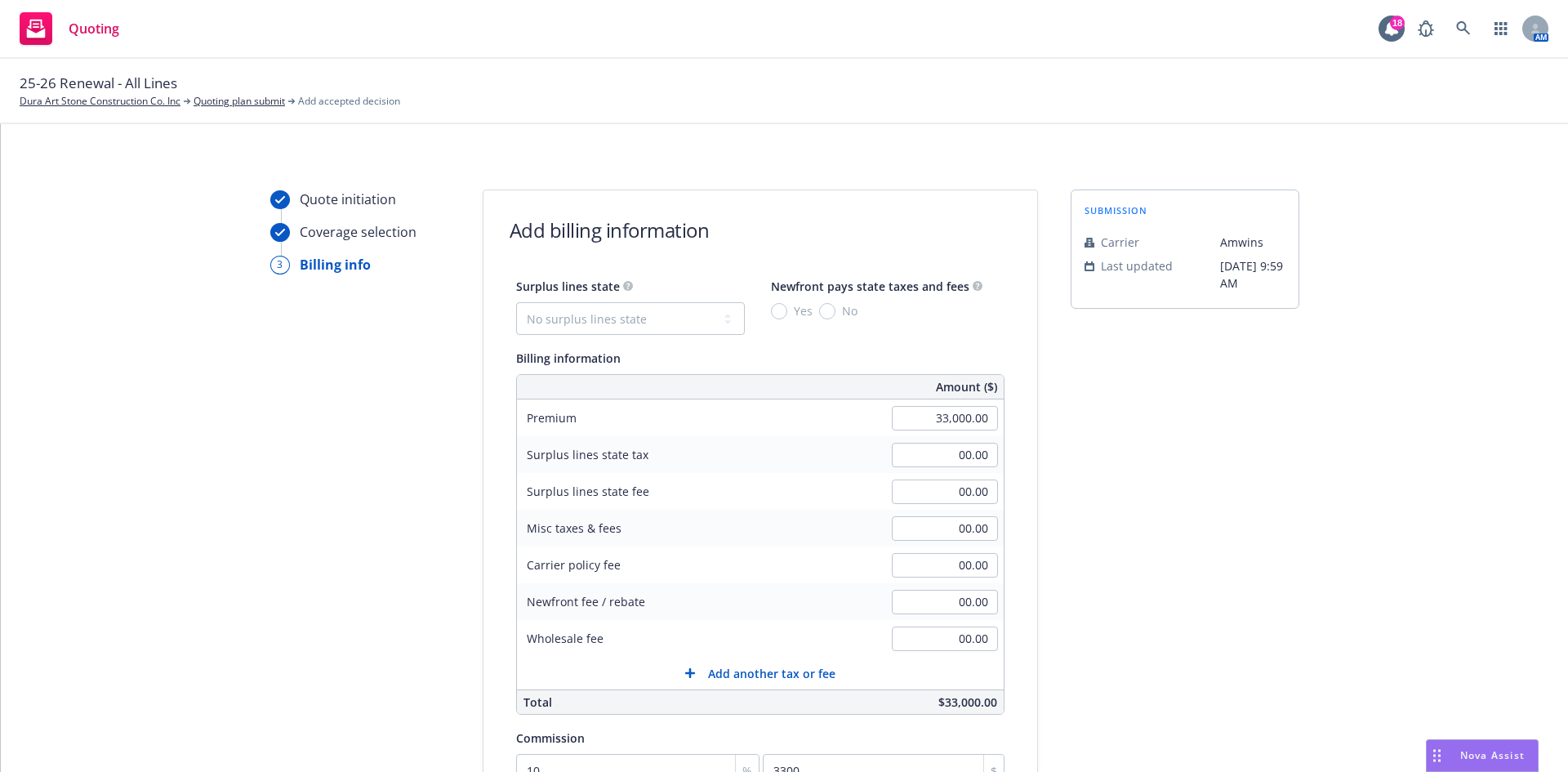
scroll to position [245, 0]
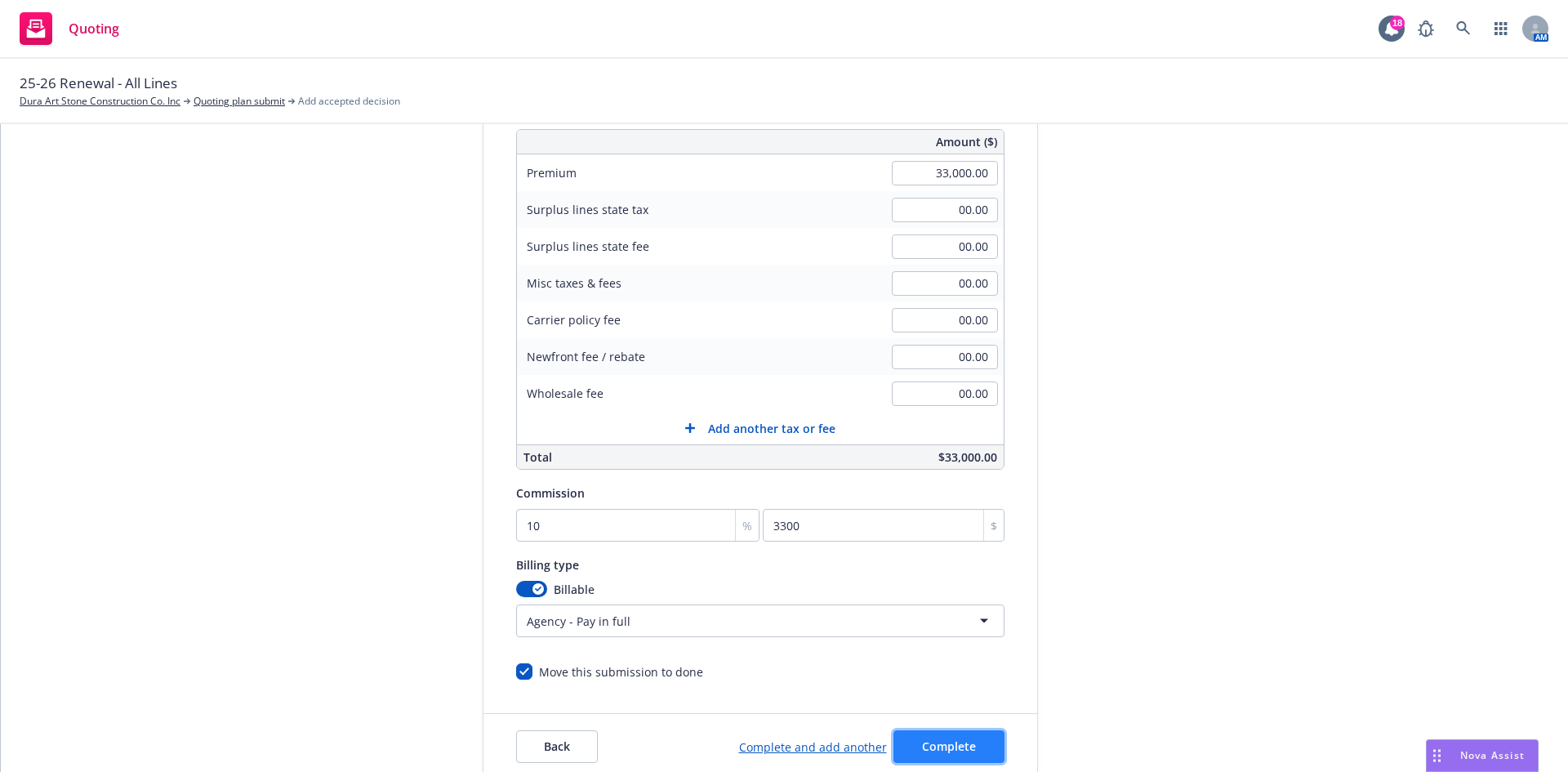
click at [955, 742] on span "Complete" at bounding box center [949, 746] width 54 height 16
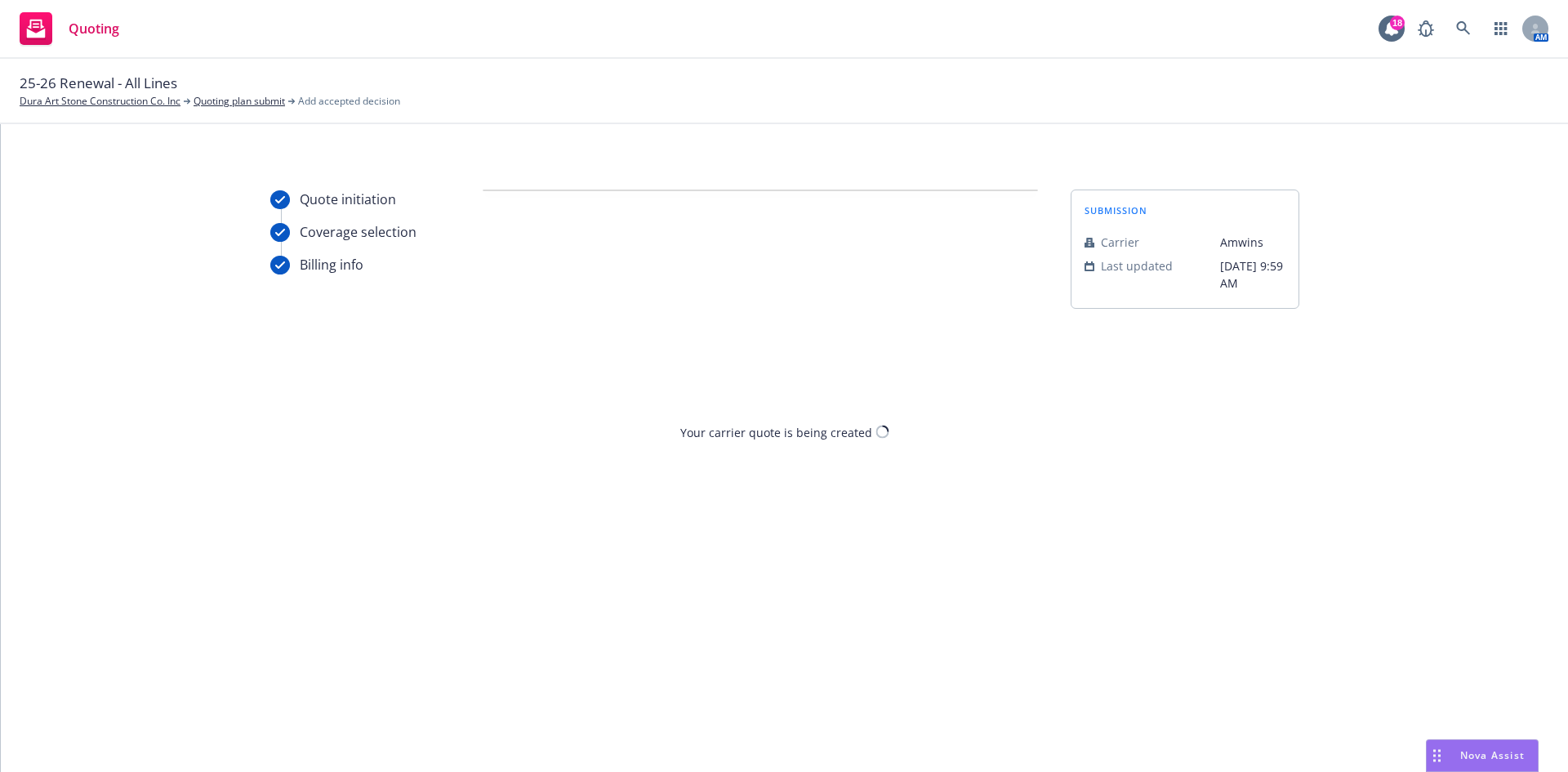
scroll to position [0, 0]
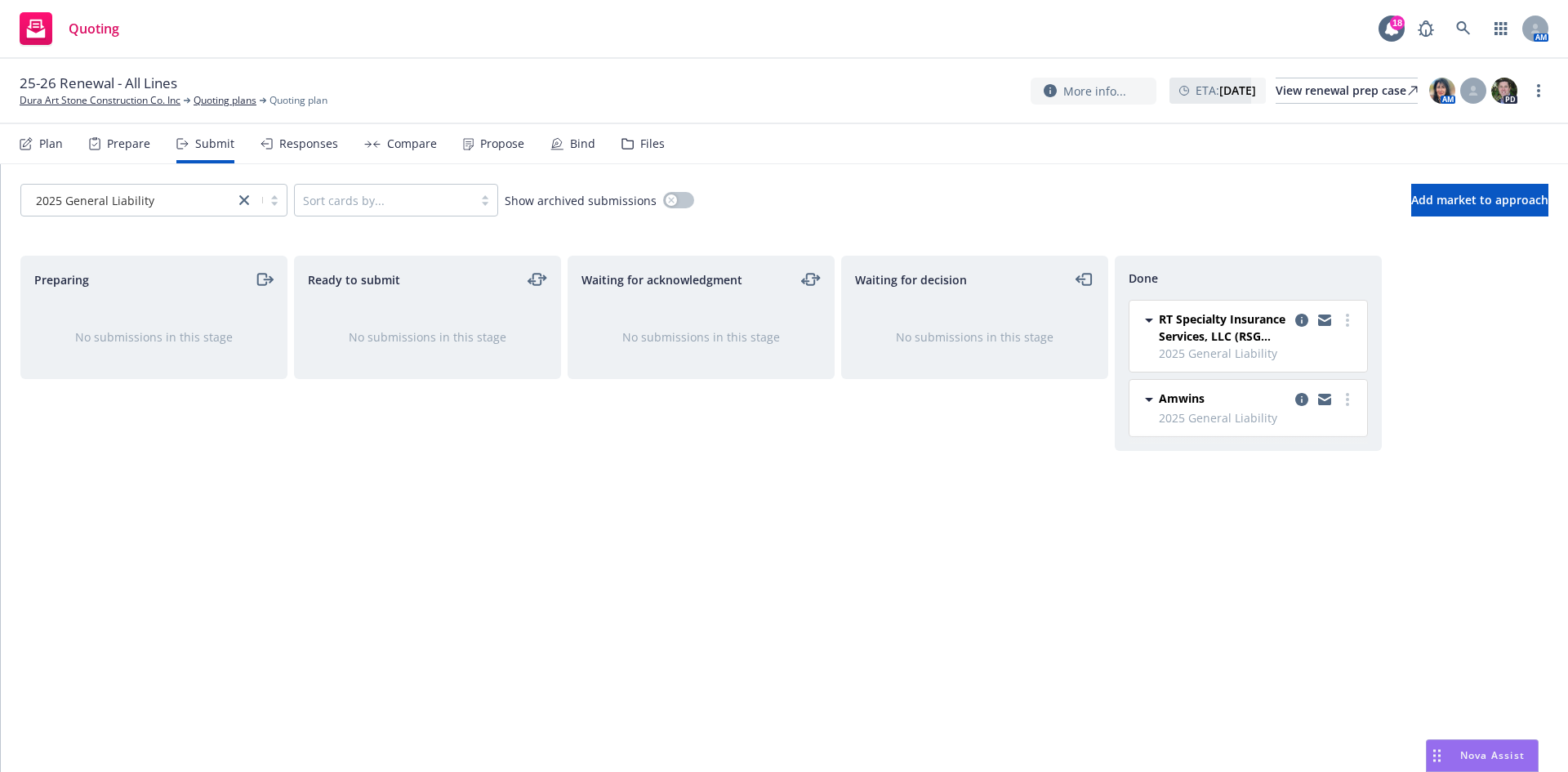
click at [131, 149] on div "Prepare" at bounding box center [129, 144] width 43 height 13
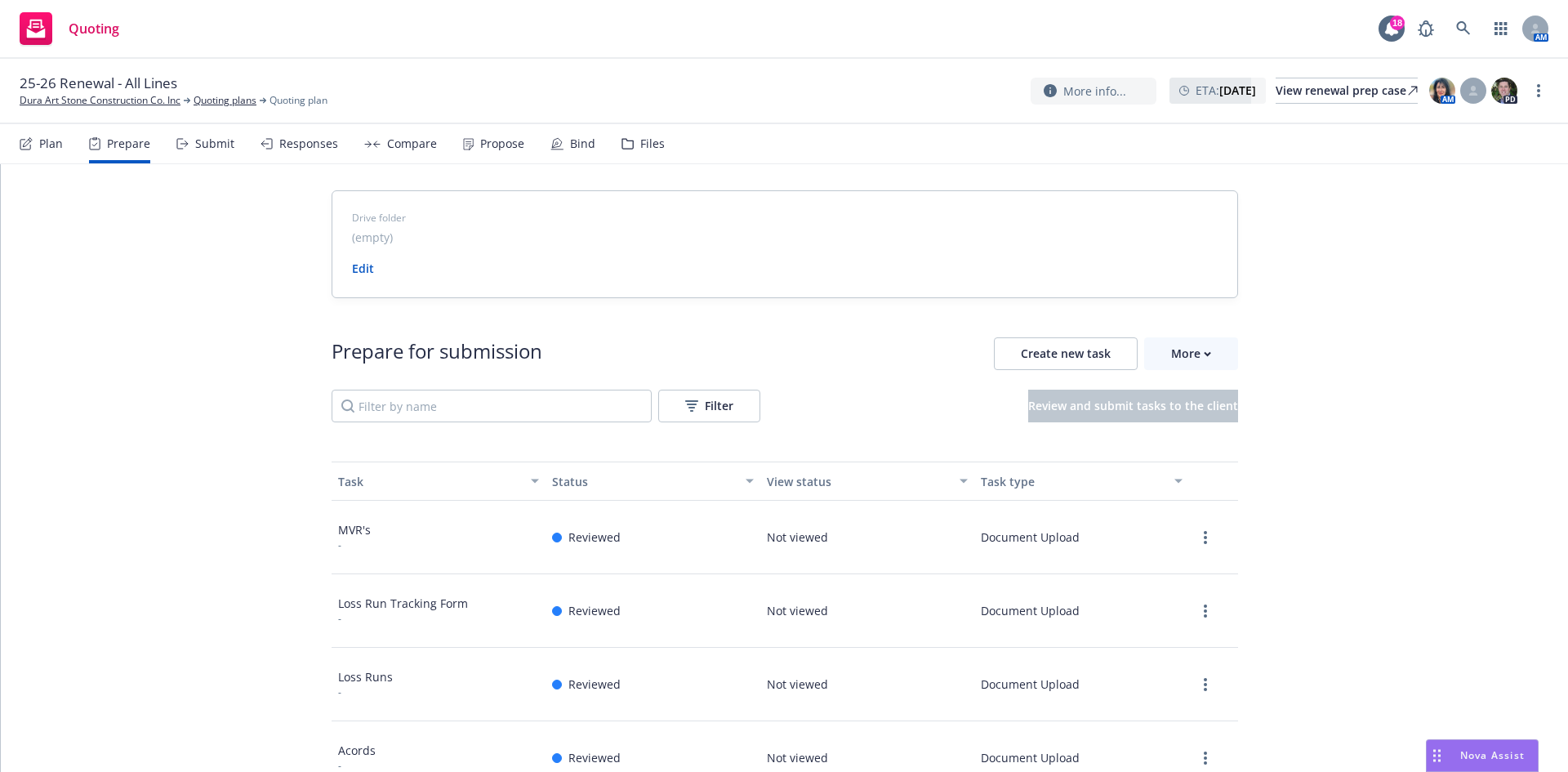
click at [40, 137] on div "Plan" at bounding box center [51, 144] width 24 height 13
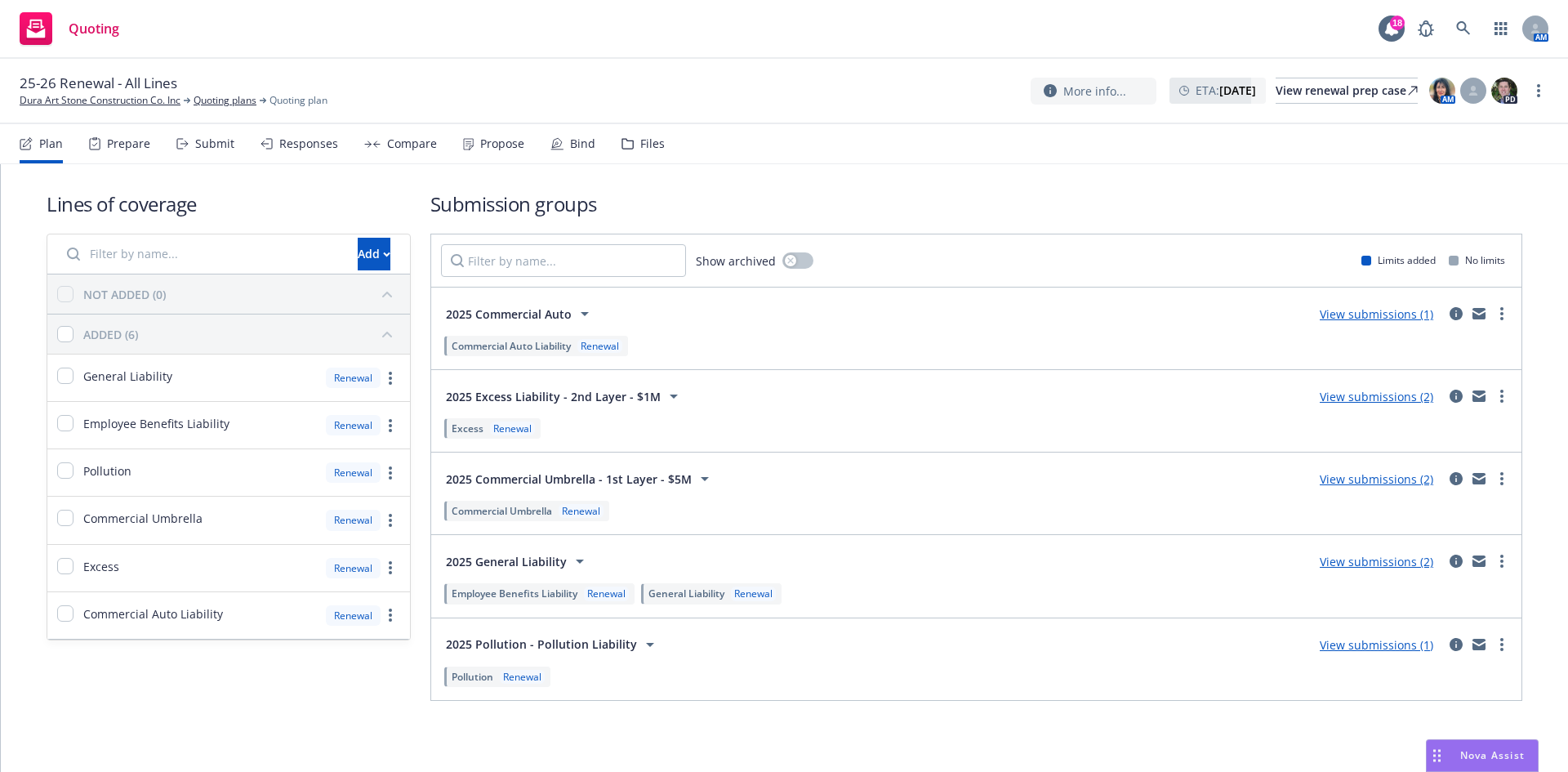
click at [1356, 479] on link "View submissions (2)" at bounding box center [1376, 479] width 114 height 16
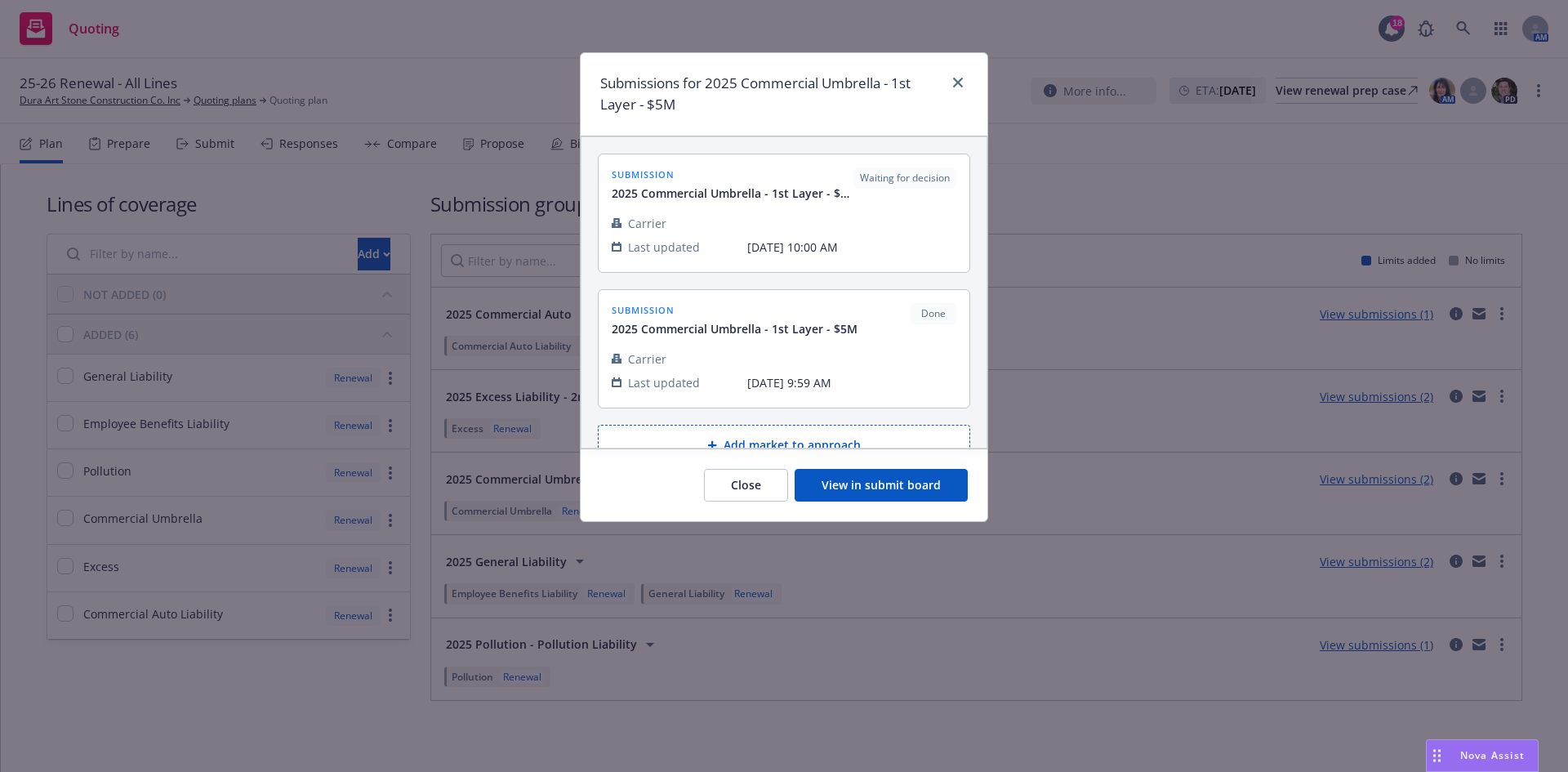
click at [899, 492] on button "View in submit board" at bounding box center [881, 485] width 173 height 32
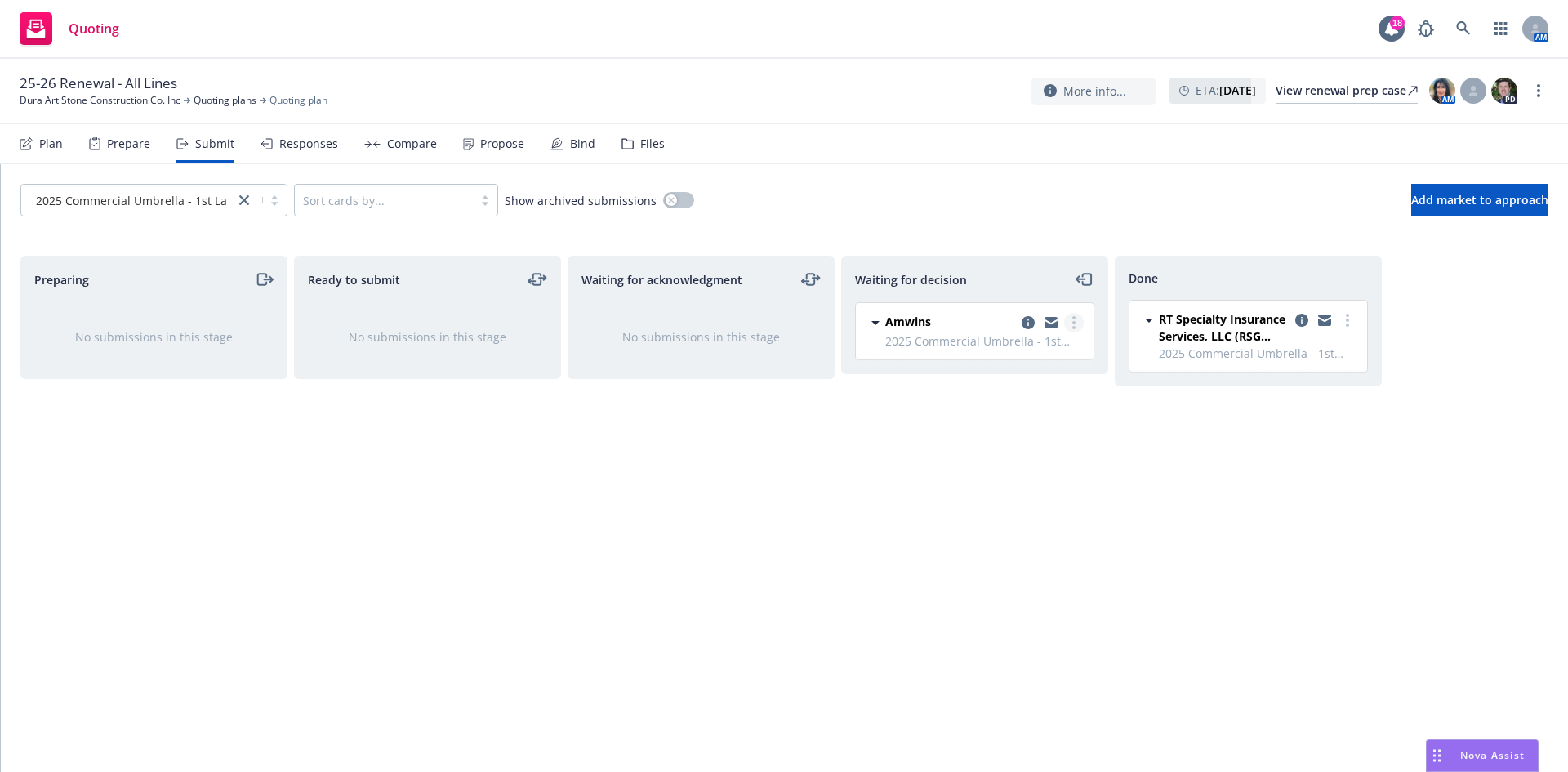
click at [1082, 325] on link "more" at bounding box center [1074, 323] width 20 height 20
click at [1031, 419] on span "Add accepted decision" at bounding box center [1001, 421] width 164 height 16
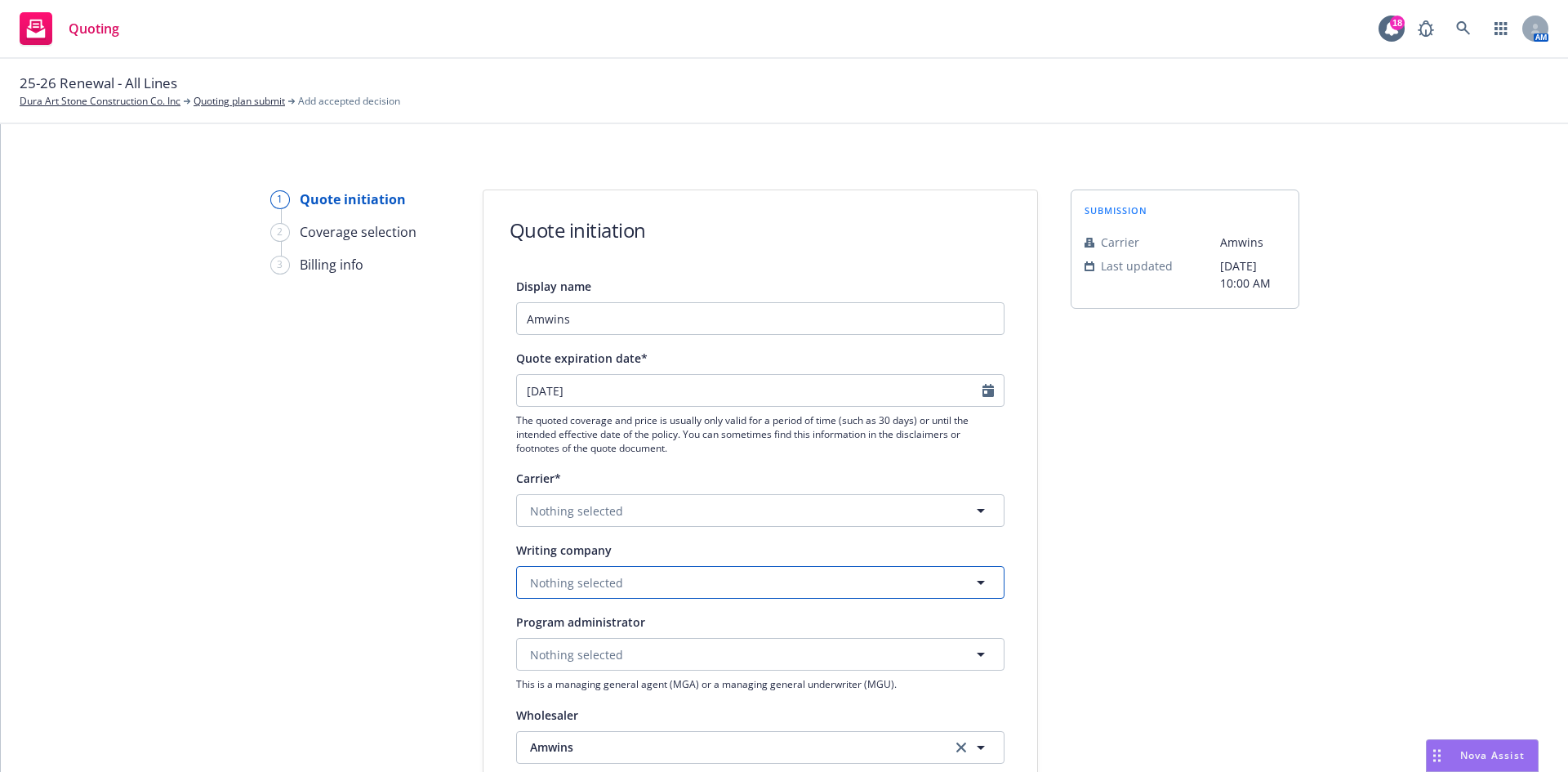
click at [557, 577] on span "Nothing selected" at bounding box center [577, 583] width 93 height 17
click at [709, 518] on strong "StarStone National Insurance Company" at bounding box center [645, 519] width 222 height 16
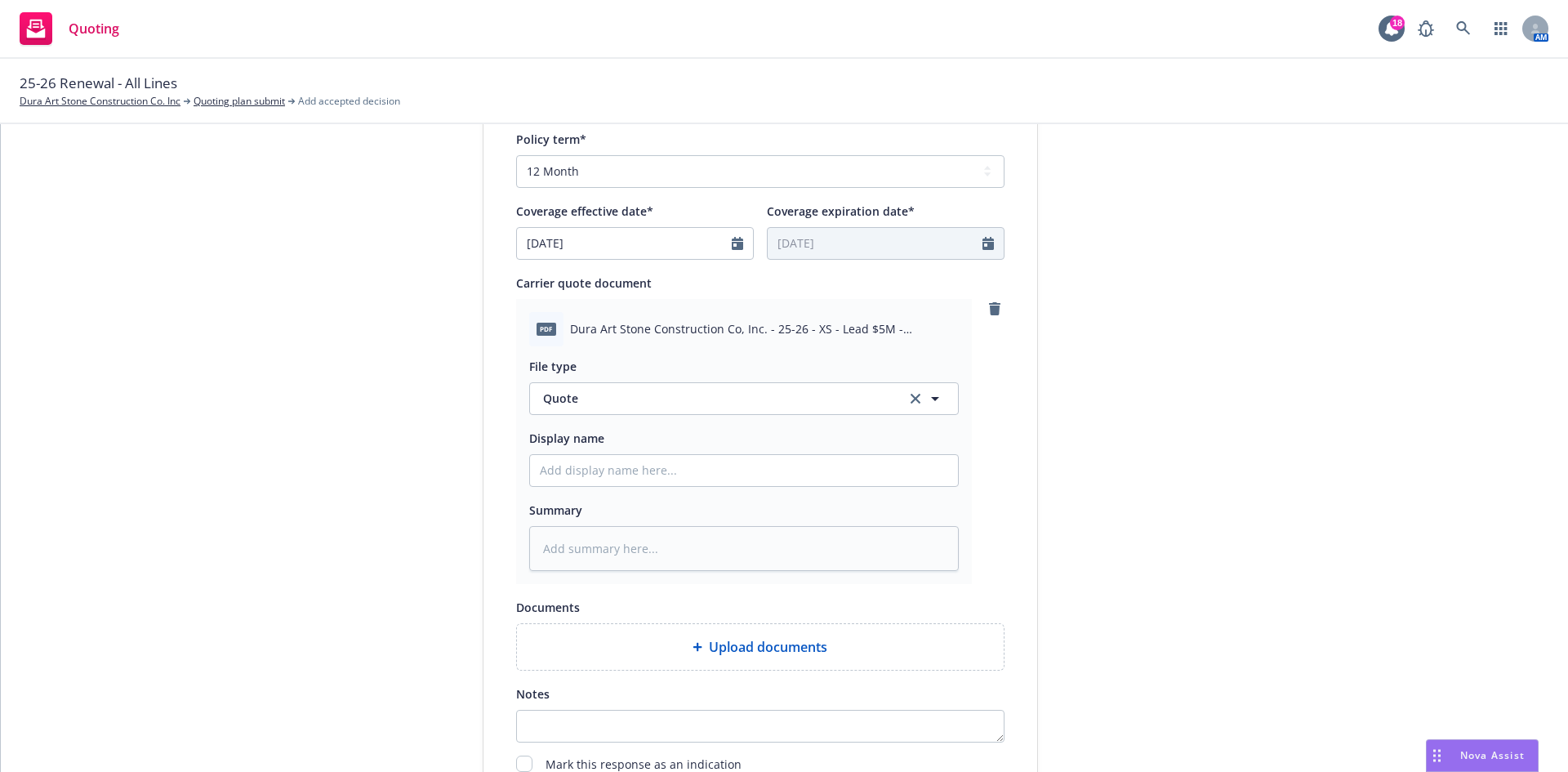
scroll to position [653, 0]
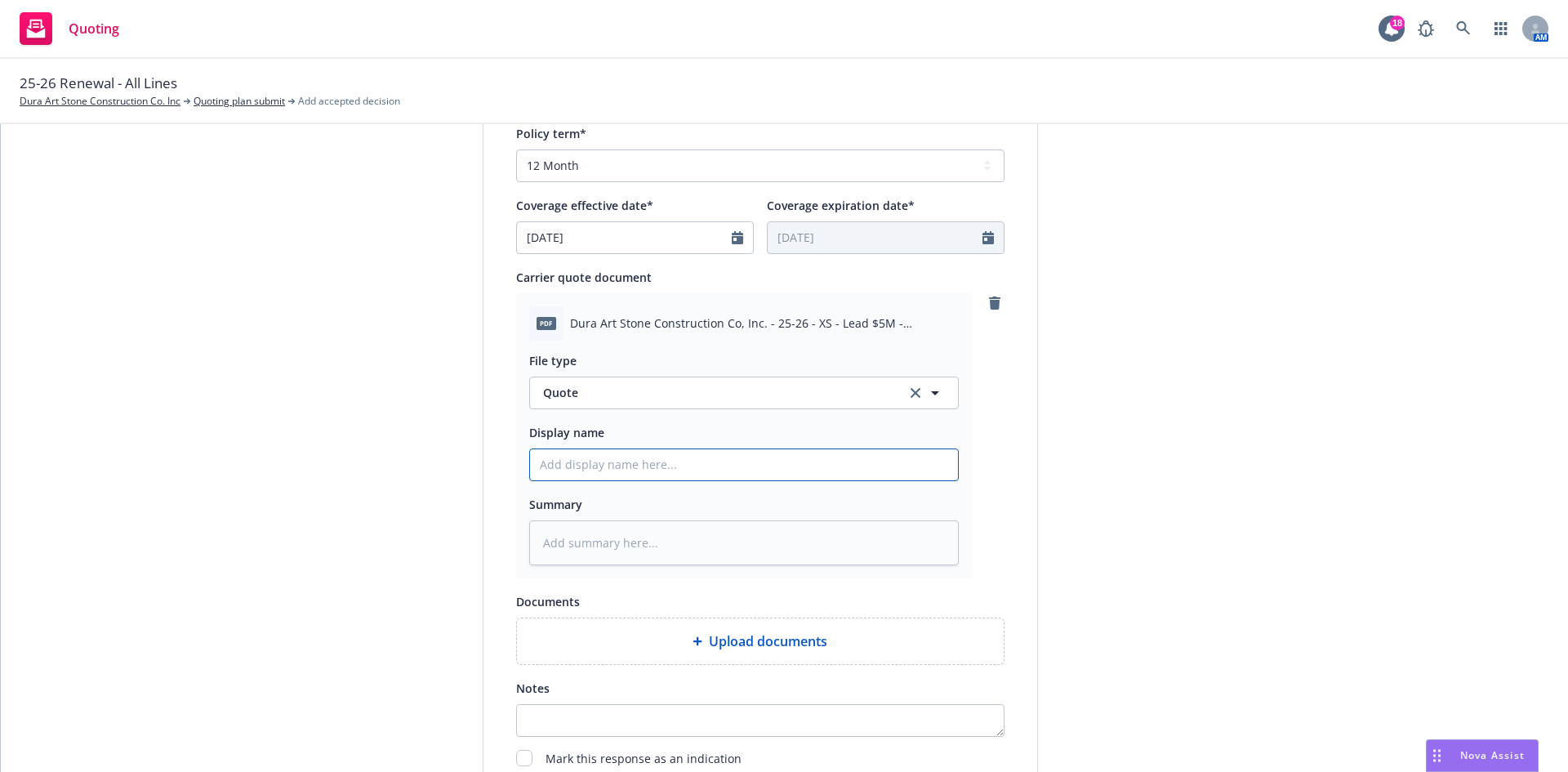
click at [661, 472] on input "Display name" at bounding box center [745, 464] width 428 height 31
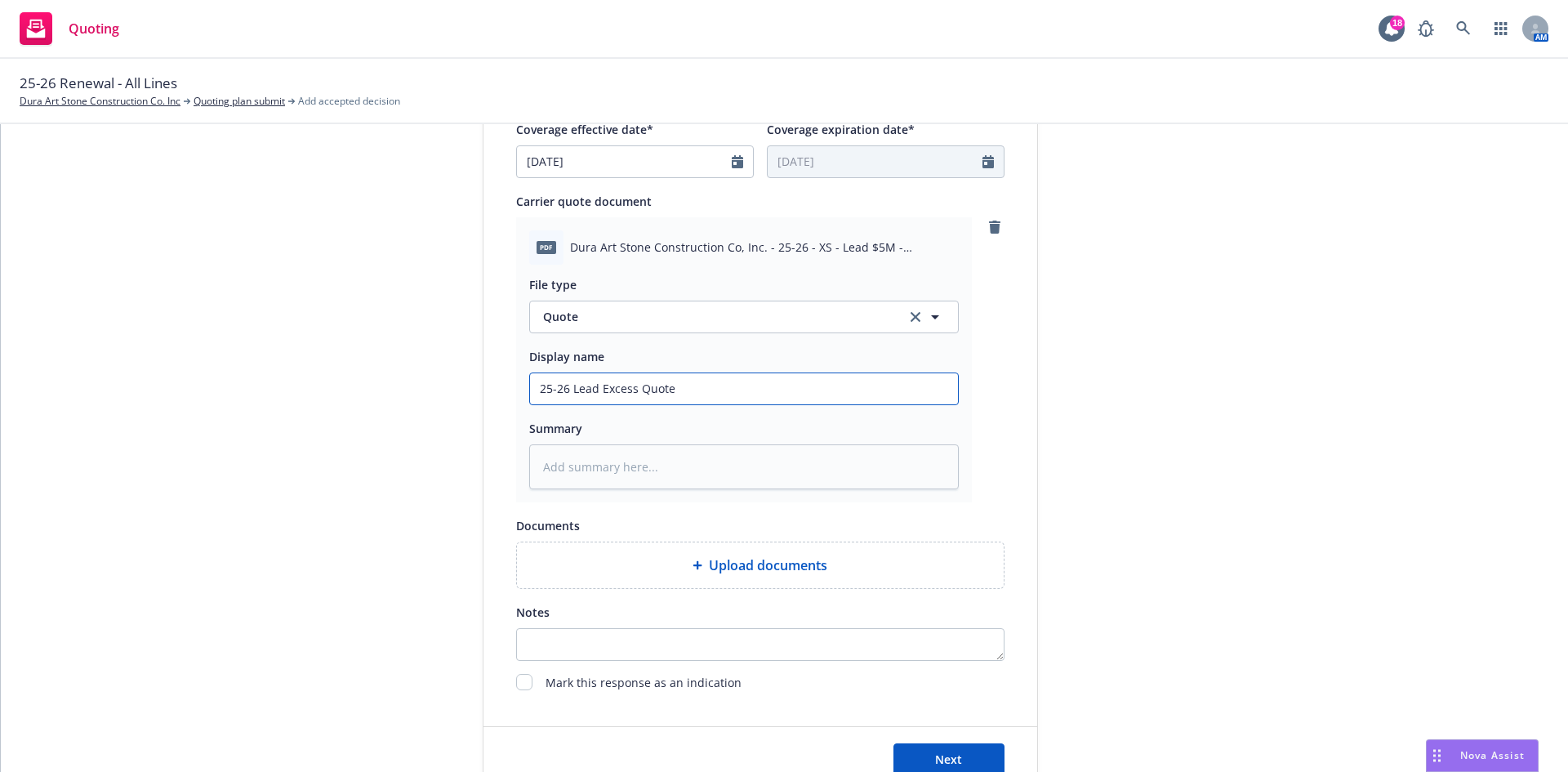
scroll to position [816, 0]
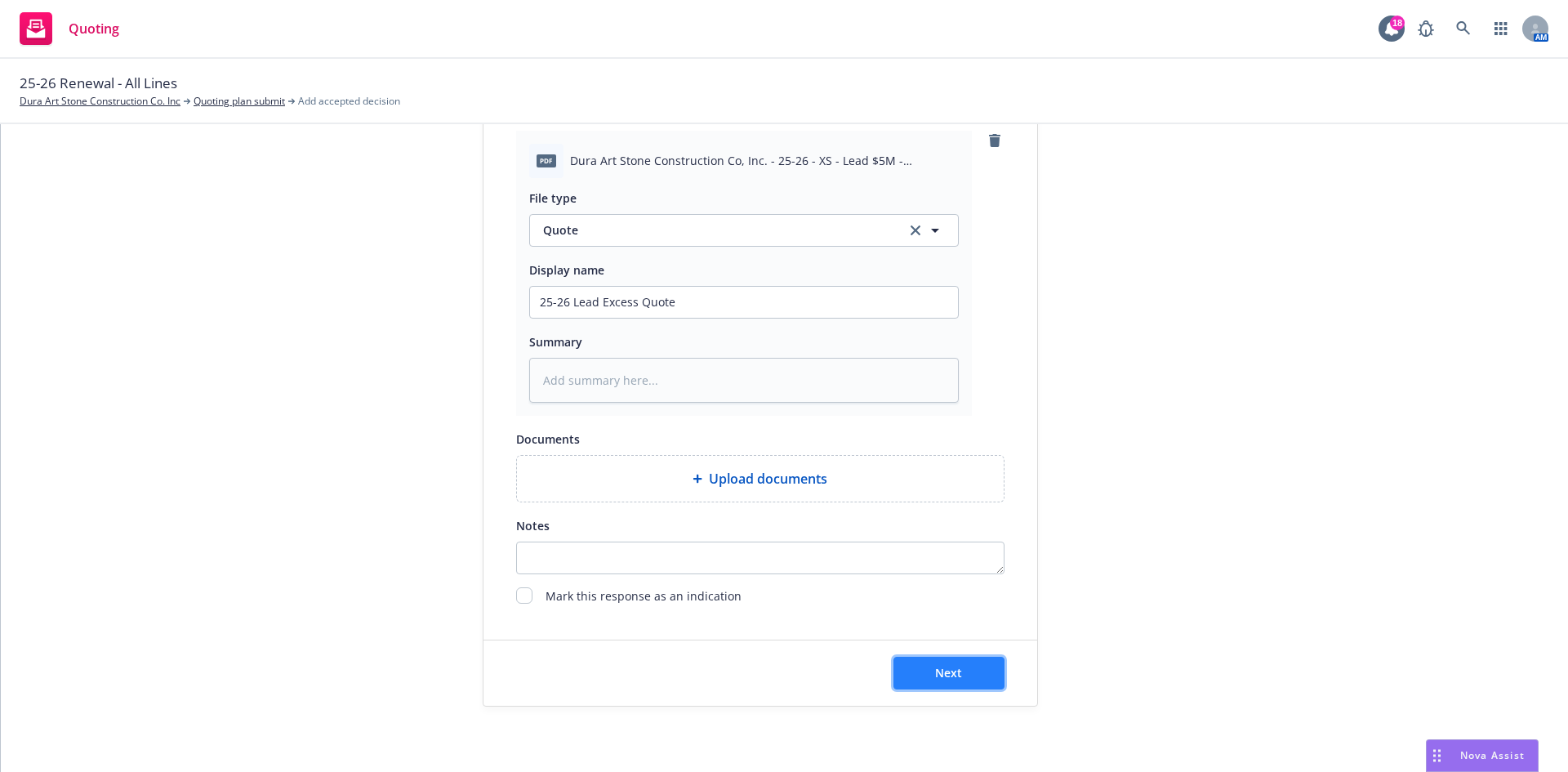
click at [955, 672] on span "Next" at bounding box center [949, 672] width 27 height 16
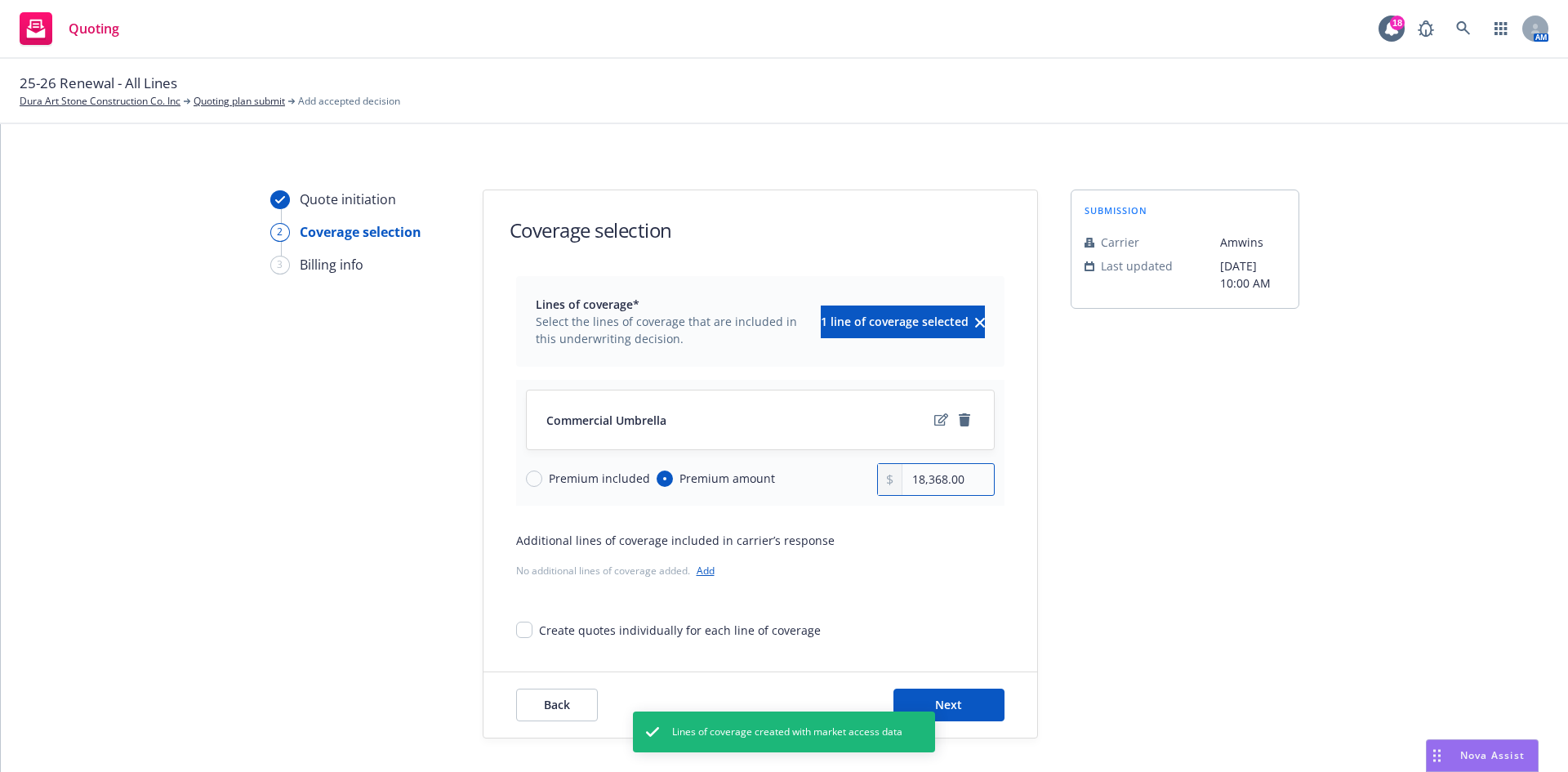
drag, startPoint x: 958, startPoint y: 476, endPoint x: 850, endPoint y: 485, distance: 108.4
click at [850, 485] on div "Premium included Premium amount 18,368.00" at bounding box center [760, 479] width 469 height 32
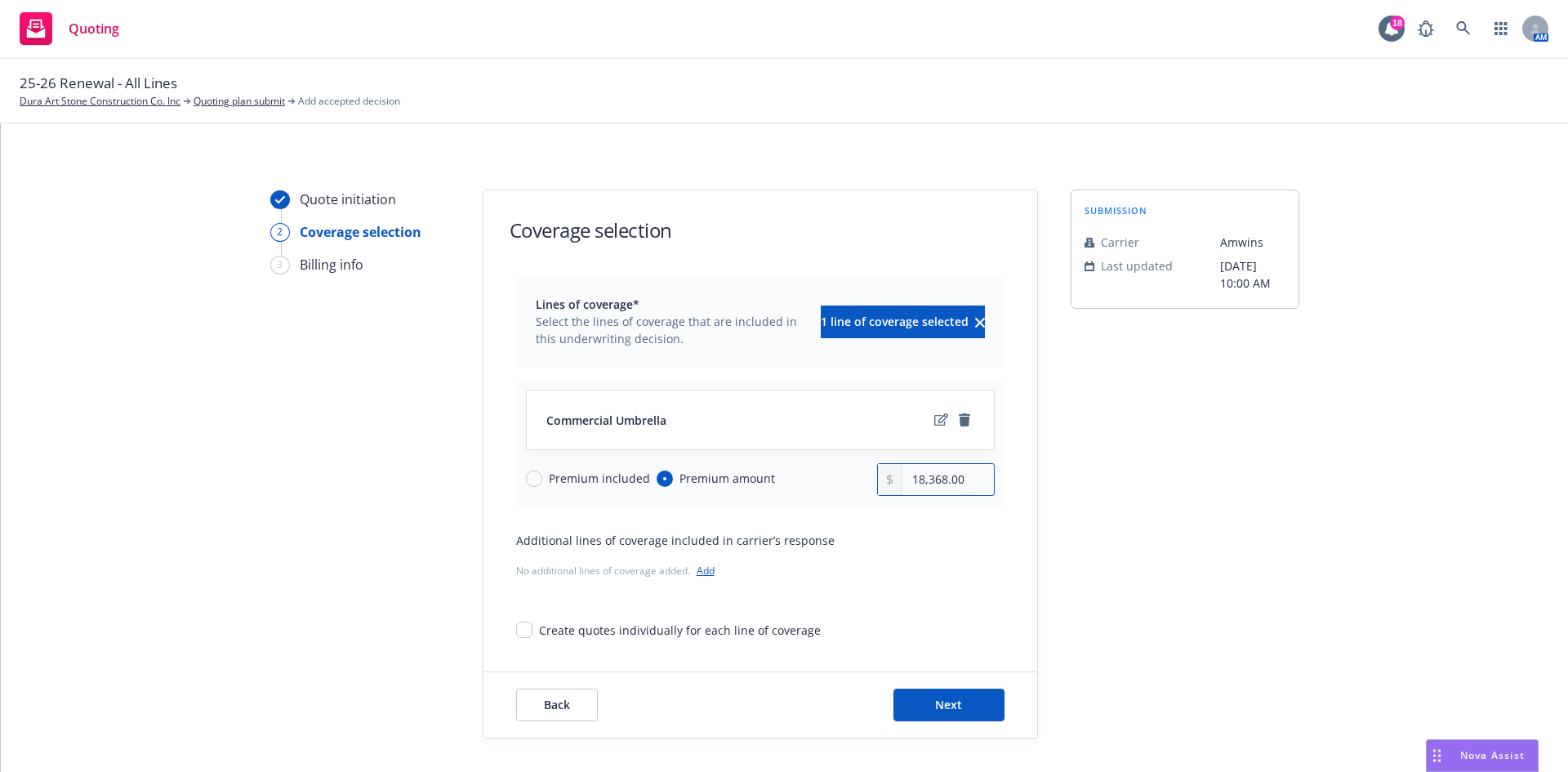
click at [957, 478] on input "18,368.00" at bounding box center [947, 479] width 90 height 31
drag, startPoint x: 967, startPoint y: 480, endPoint x: 896, endPoint y: 487, distance: 71.3
click at [902, 487] on input "18,368.00" at bounding box center [947, 479] width 90 height 31
click at [915, 511] on div "Lines of coverage* Select the lines of coverage that are included in this under…" at bounding box center [760, 457] width 488 height 363
click at [935, 694] on button "Next" at bounding box center [949, 705] width 111 height 32
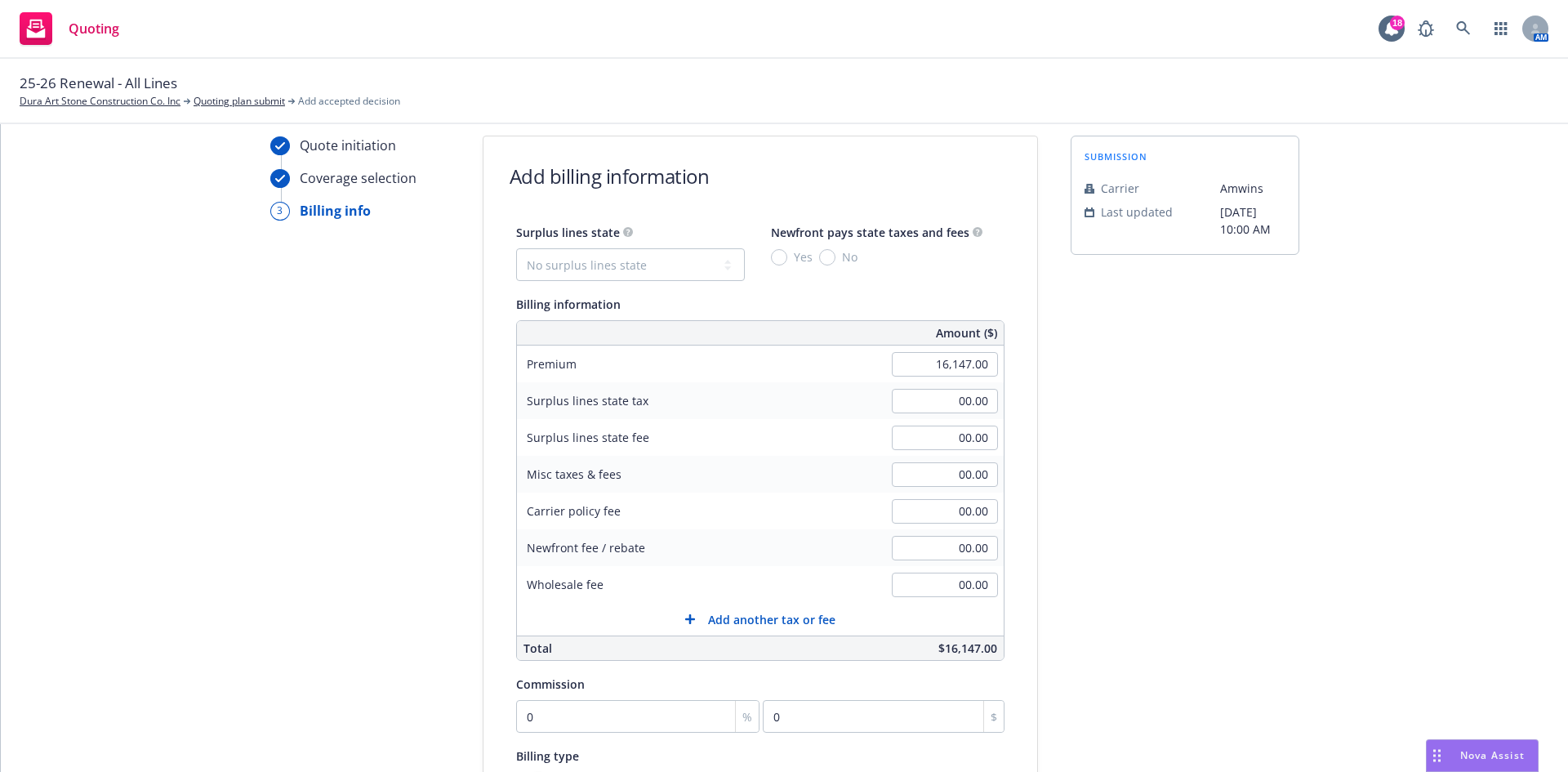
scroll to position [81, 0]
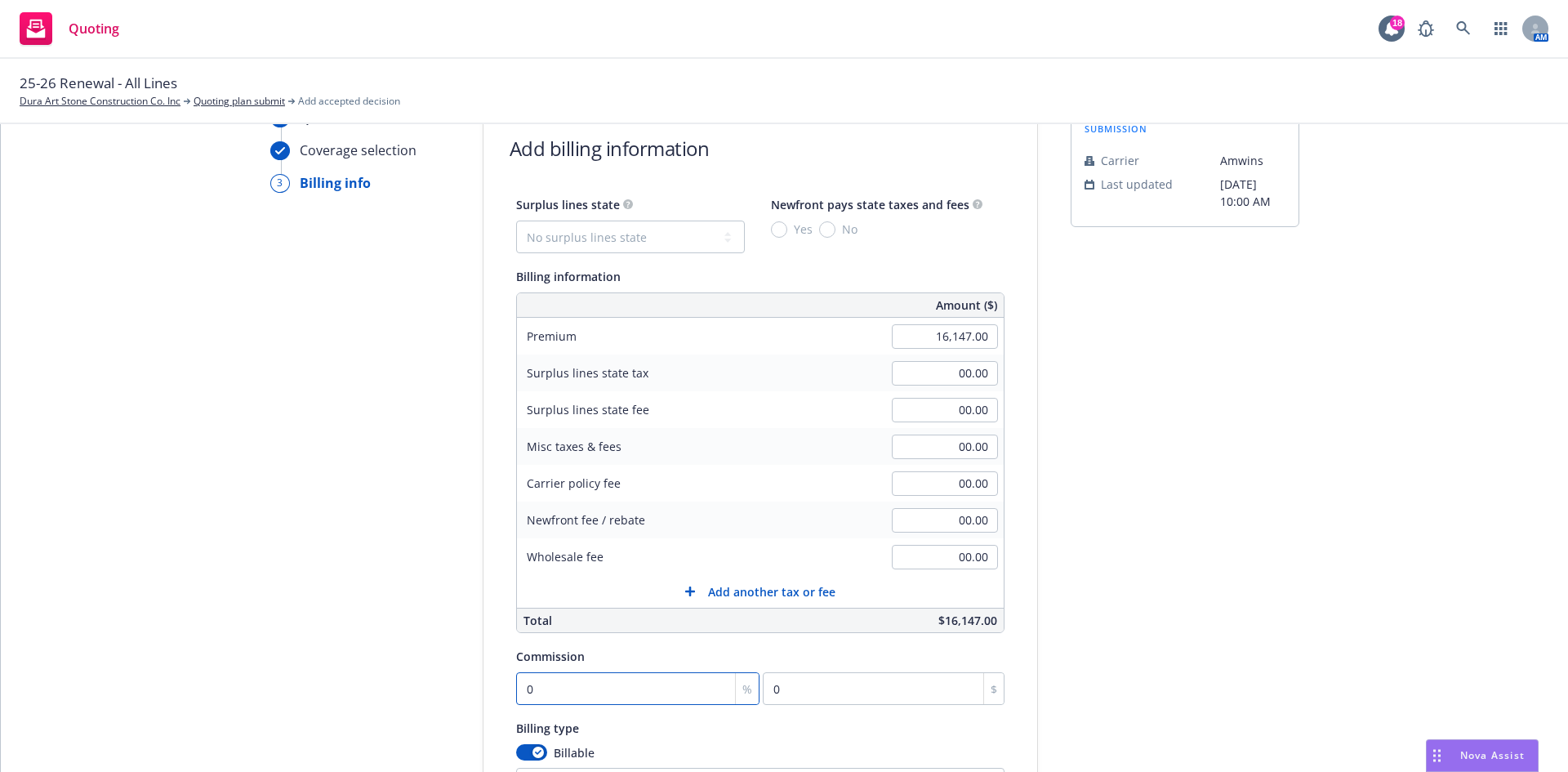
click at [516, 686] on input "0" at bounding box center [638, 688] width 244 height 32
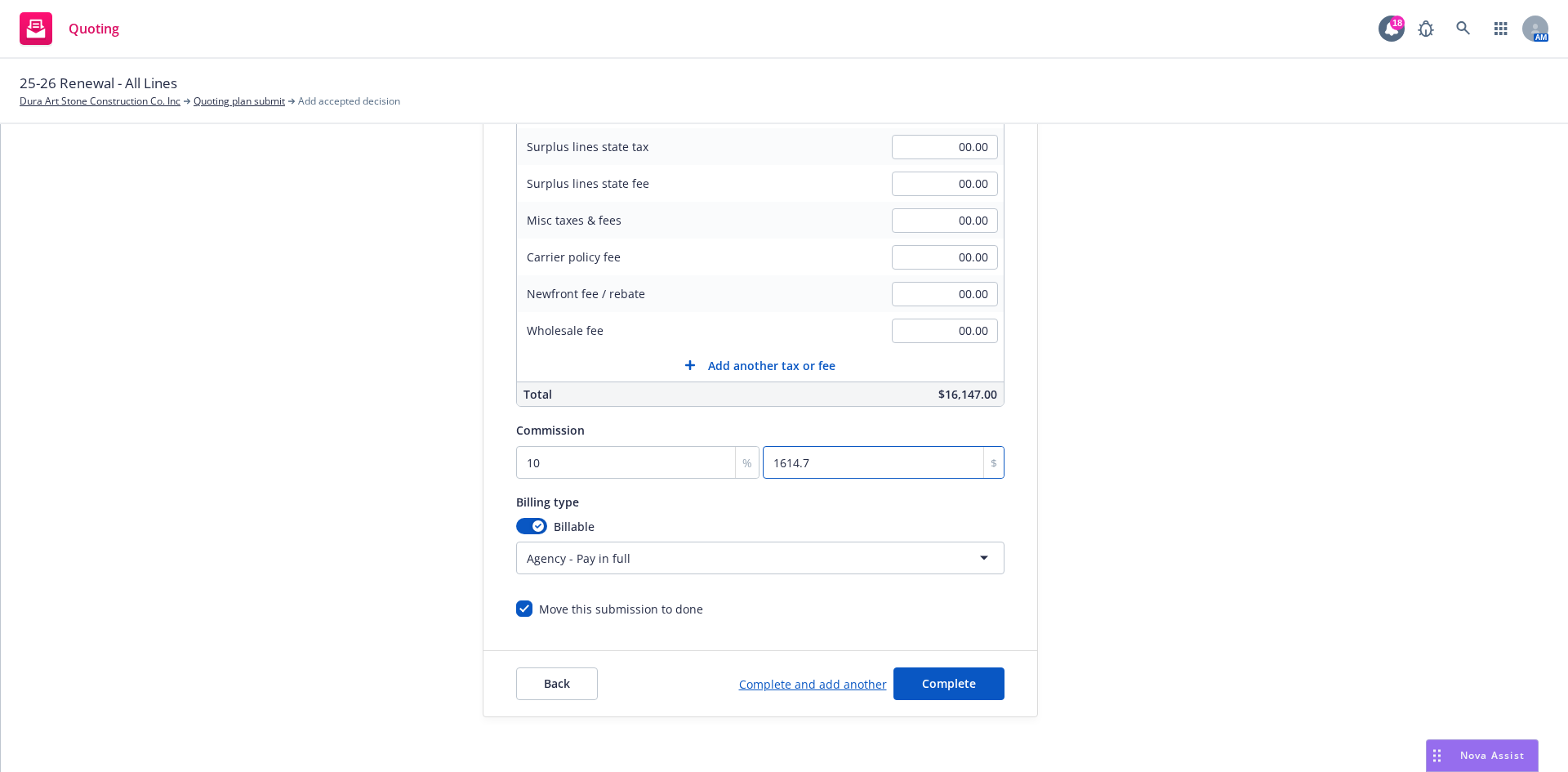
scroll to position [319, 0]
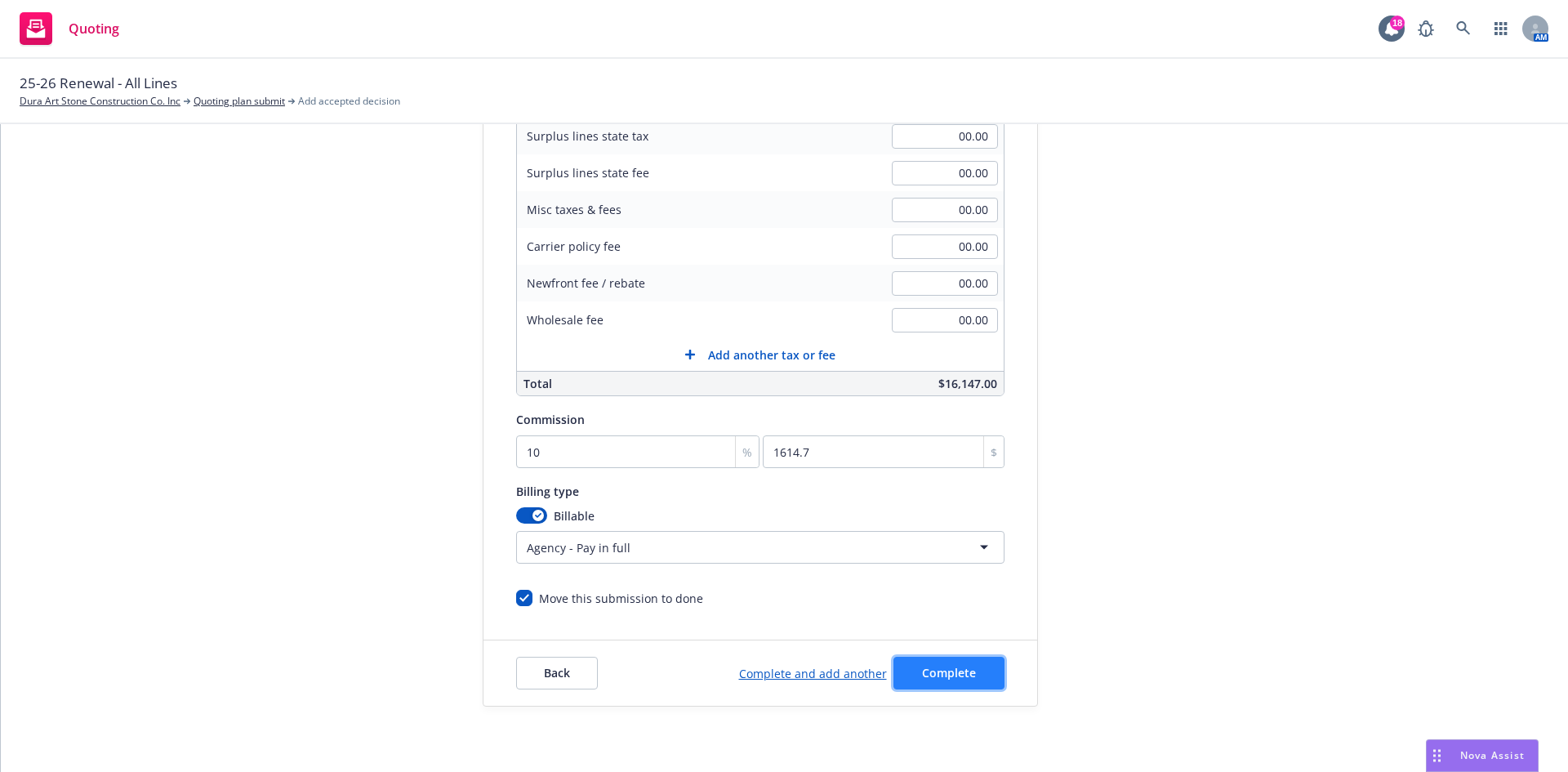
click at [945, 676] on span "Complete" at bounding box center [949, 672] width 54 height 16
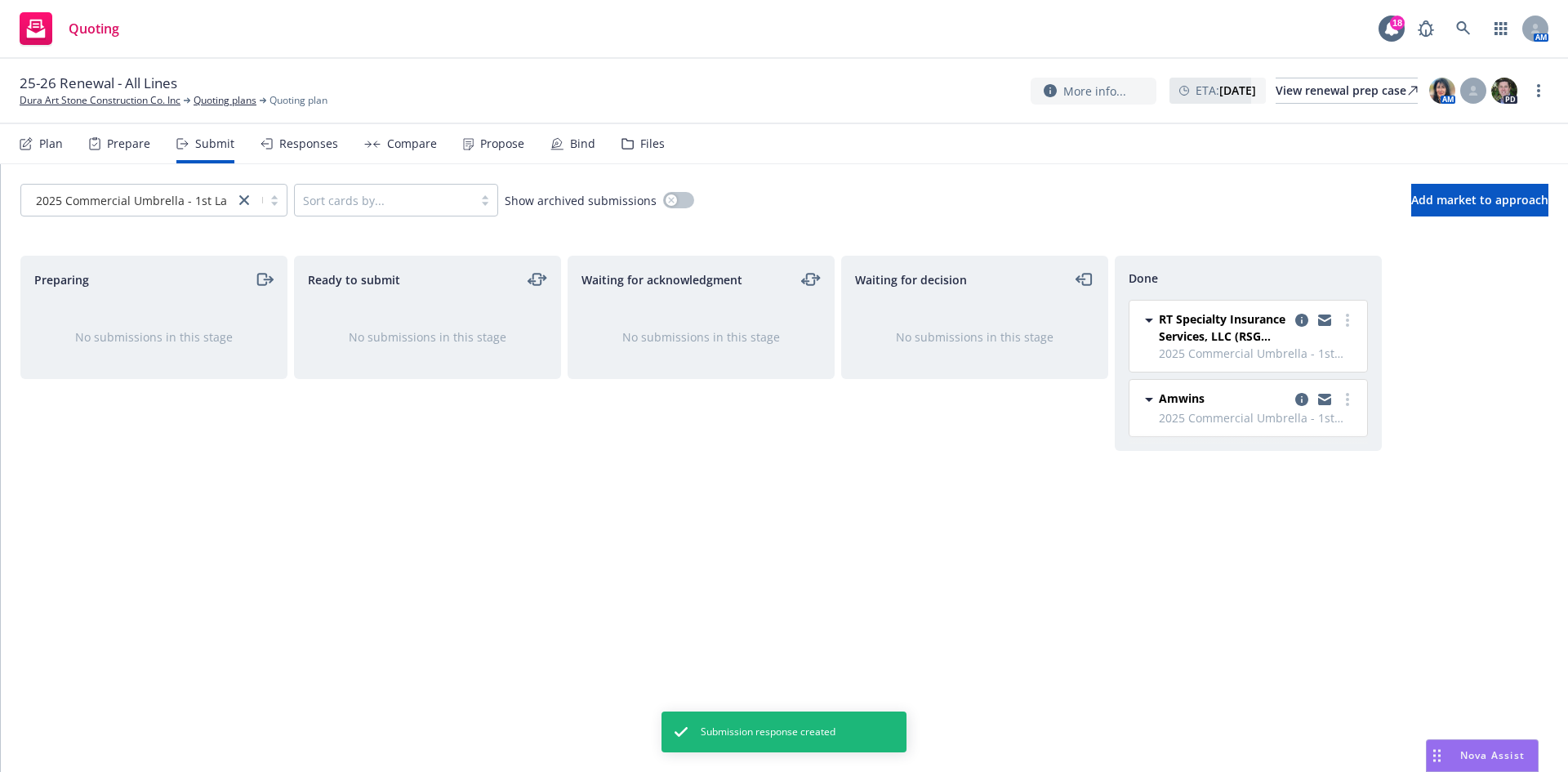
click at [52, 142] on div "Plan" at bounding box center [51, 144] width 24 height 13
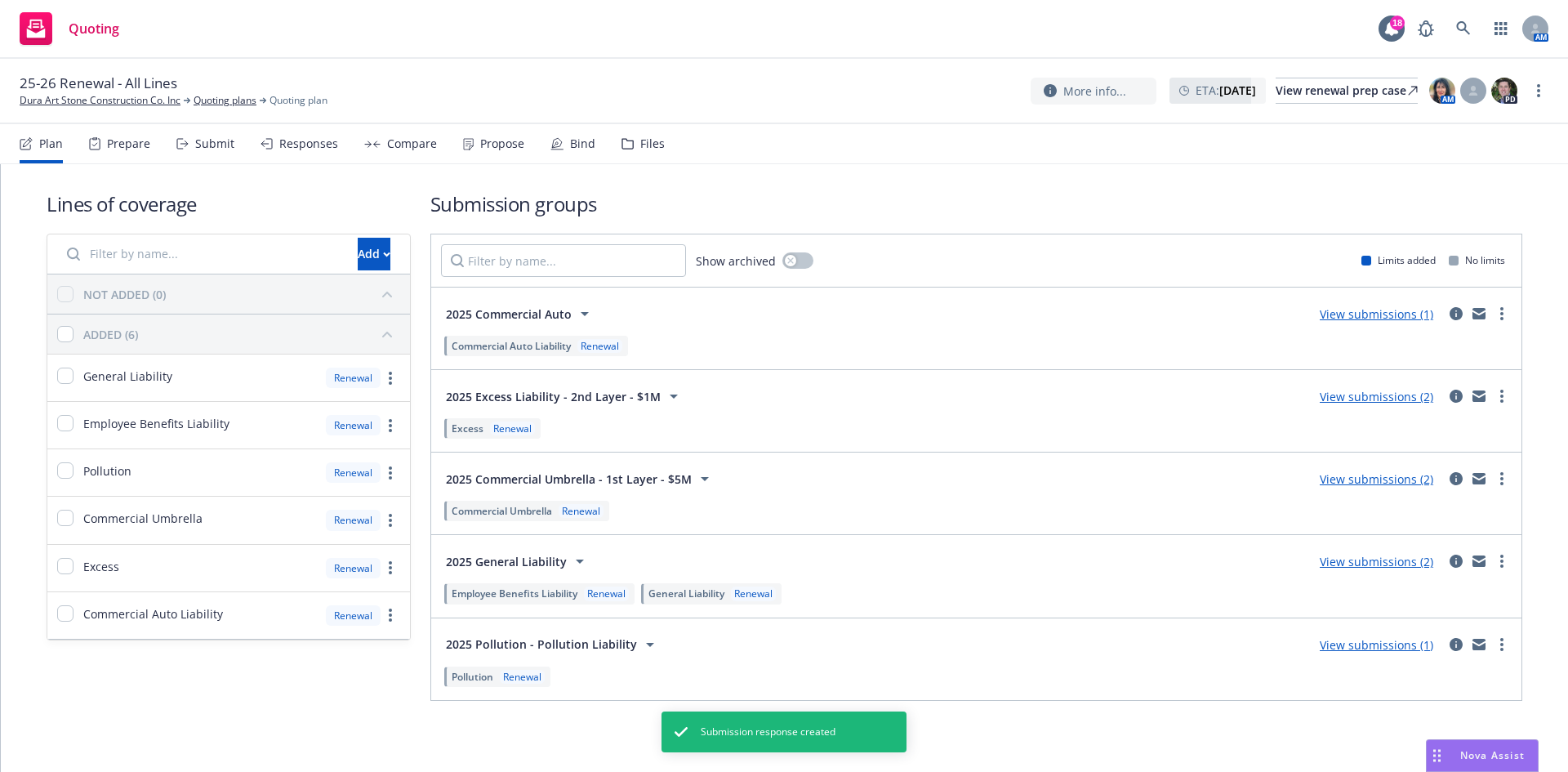
click at [1343, 393] on link "View submissions (2)" at bounding box center [1376, 396] width 114 height 16
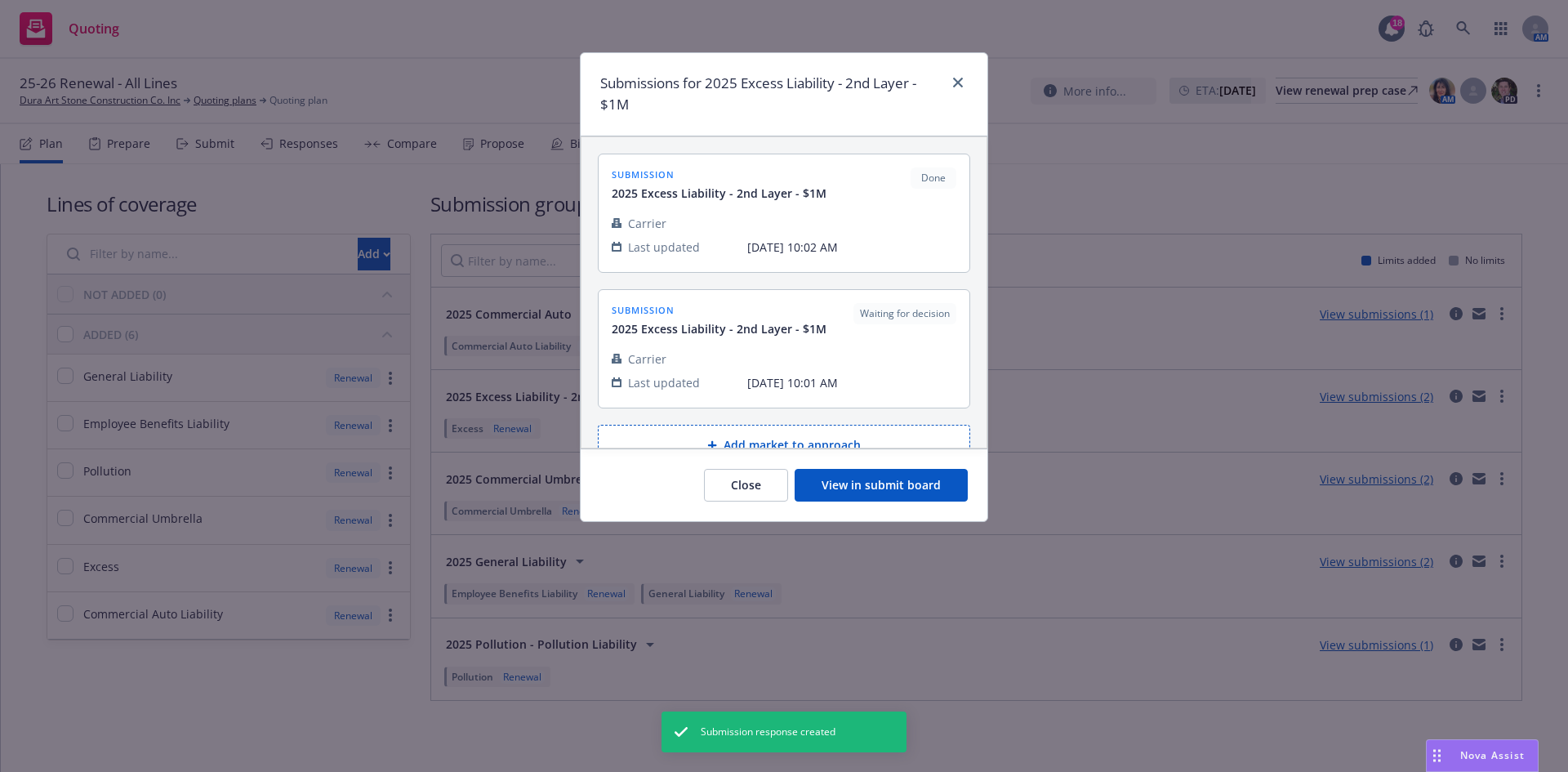
click at [867, 485] on button "View in submit board" at bounding box center [881, 485] width 173 height 32
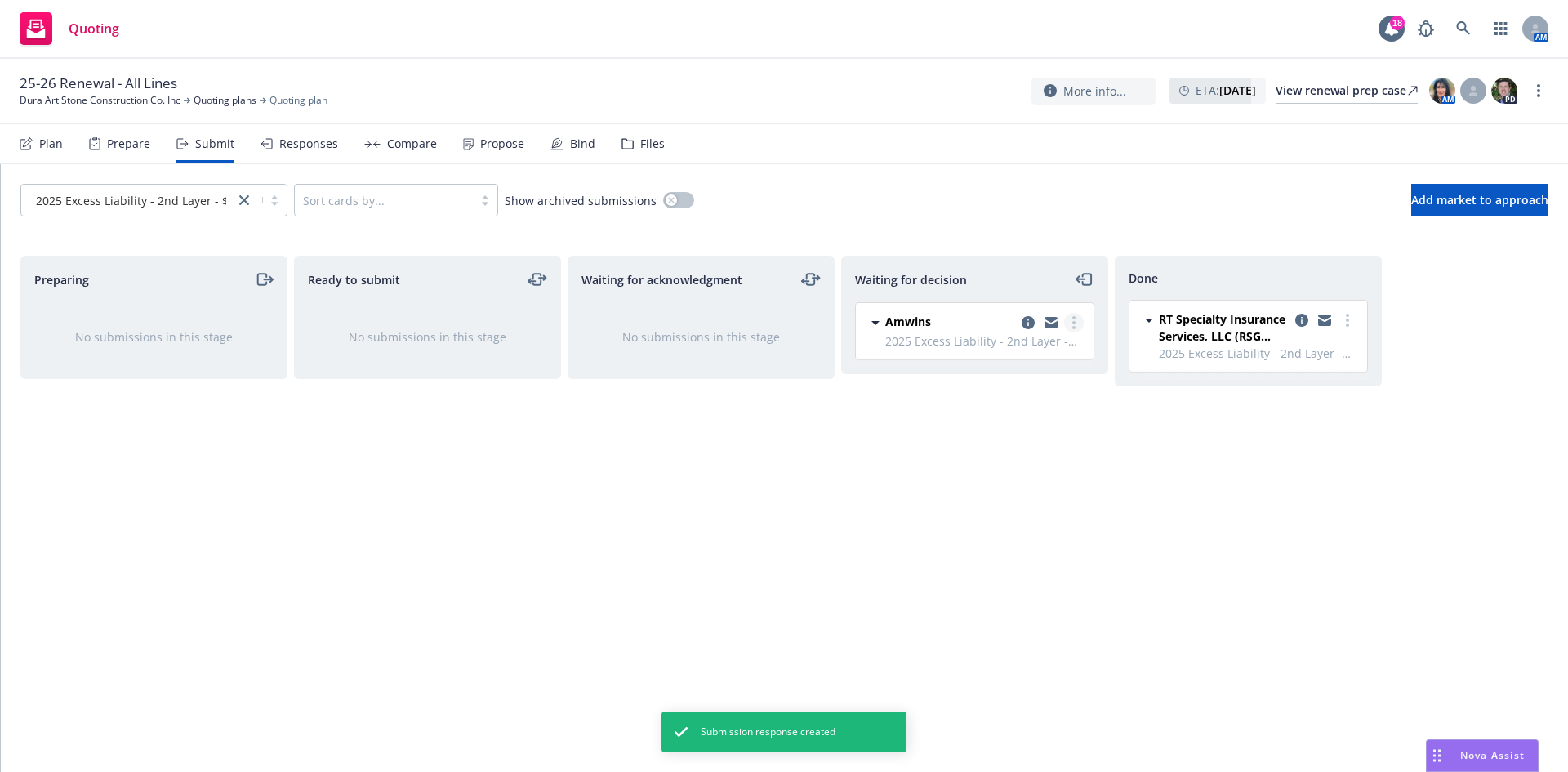
click at [1072, 320] on link "more" at bounding box center [1074, 323] width 20 height 20
click at [1027, 415] on span "Add accepted decision" at bounding box center [1001, 421] width 164 height 16
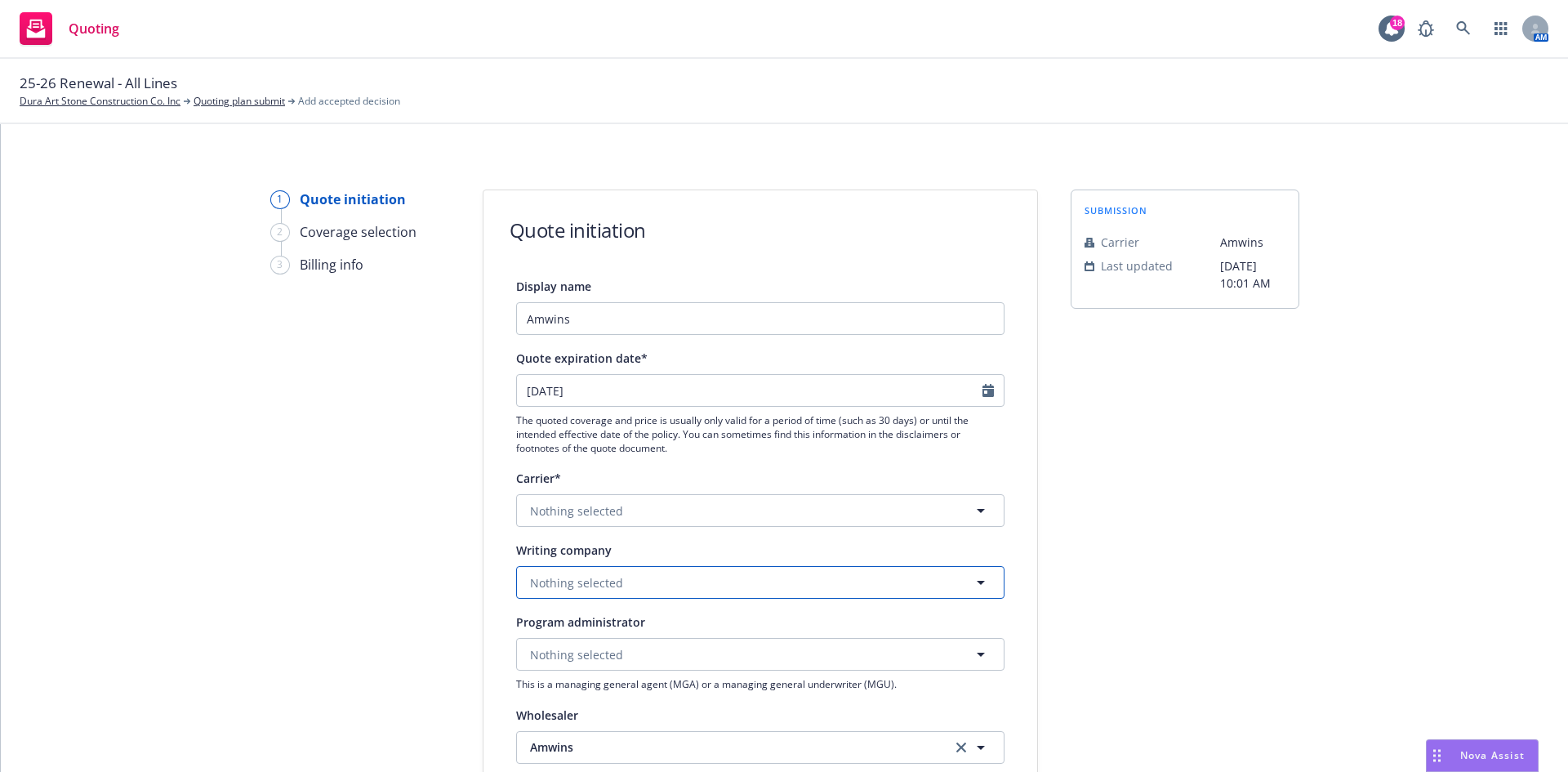
click at [585, 584] on span "Nothing selected" at bounding box center [577, 583] width 93 height 17
click at [675, 526] on strong "Evanston Insurance Company" at bounding box center [618, 519] width 166 height 16
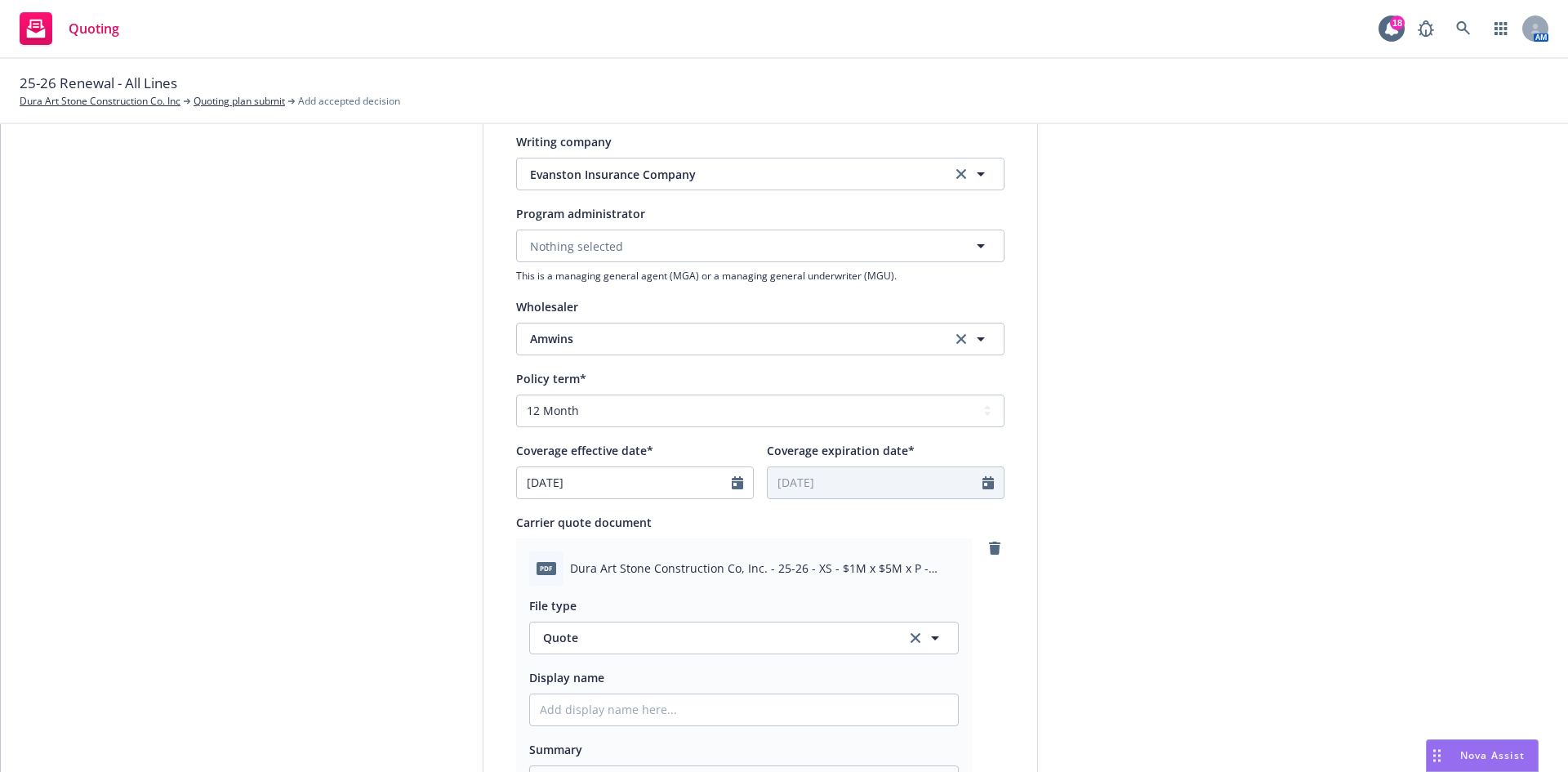
scroll to position [735, 0]
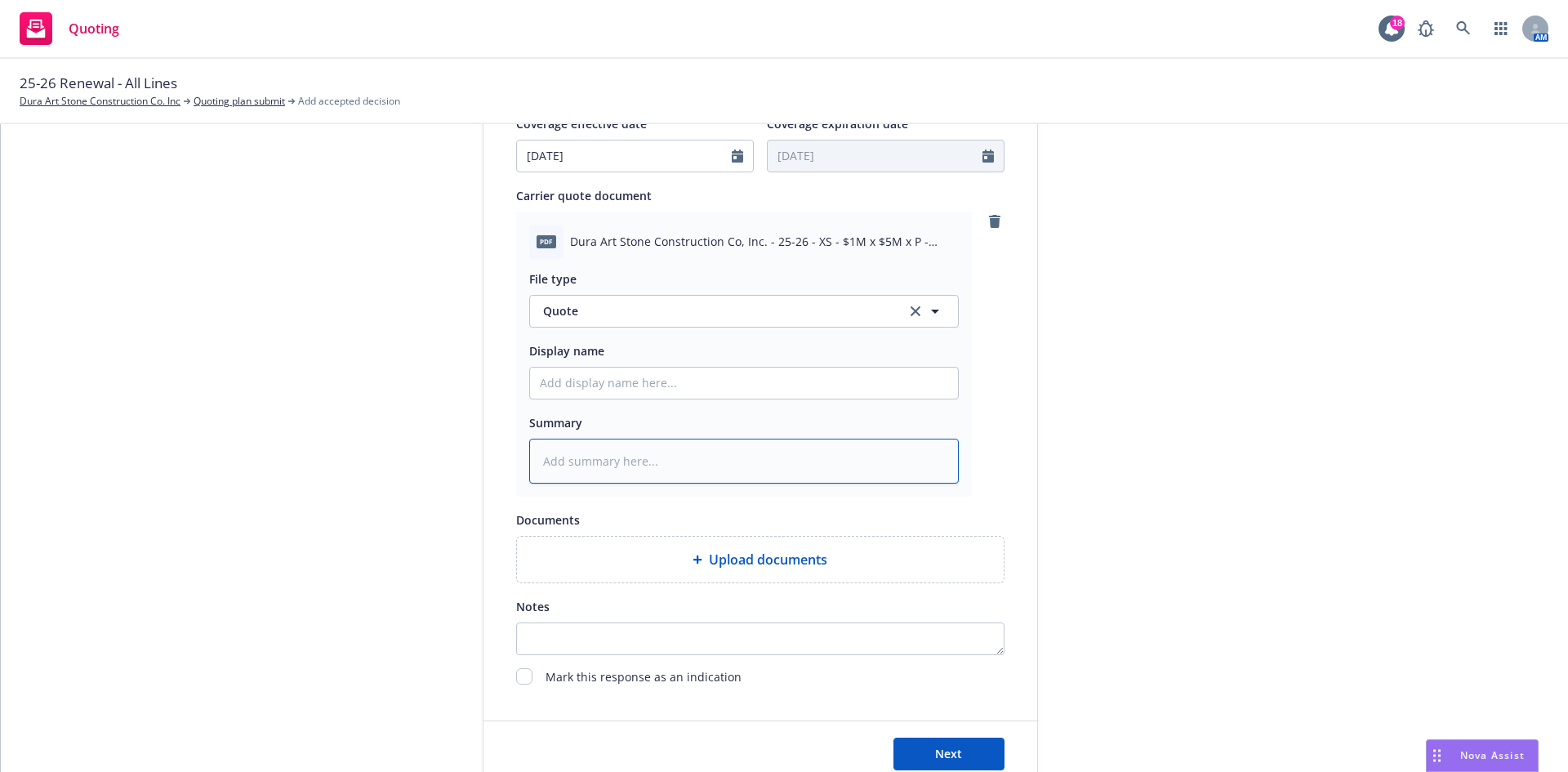
click at [629, 444] on textarea at bounding box center [745, 461] width 430 height 45
click at [626, 384] on input "Display name" at bounding box center [745, 383] width 428 height 31
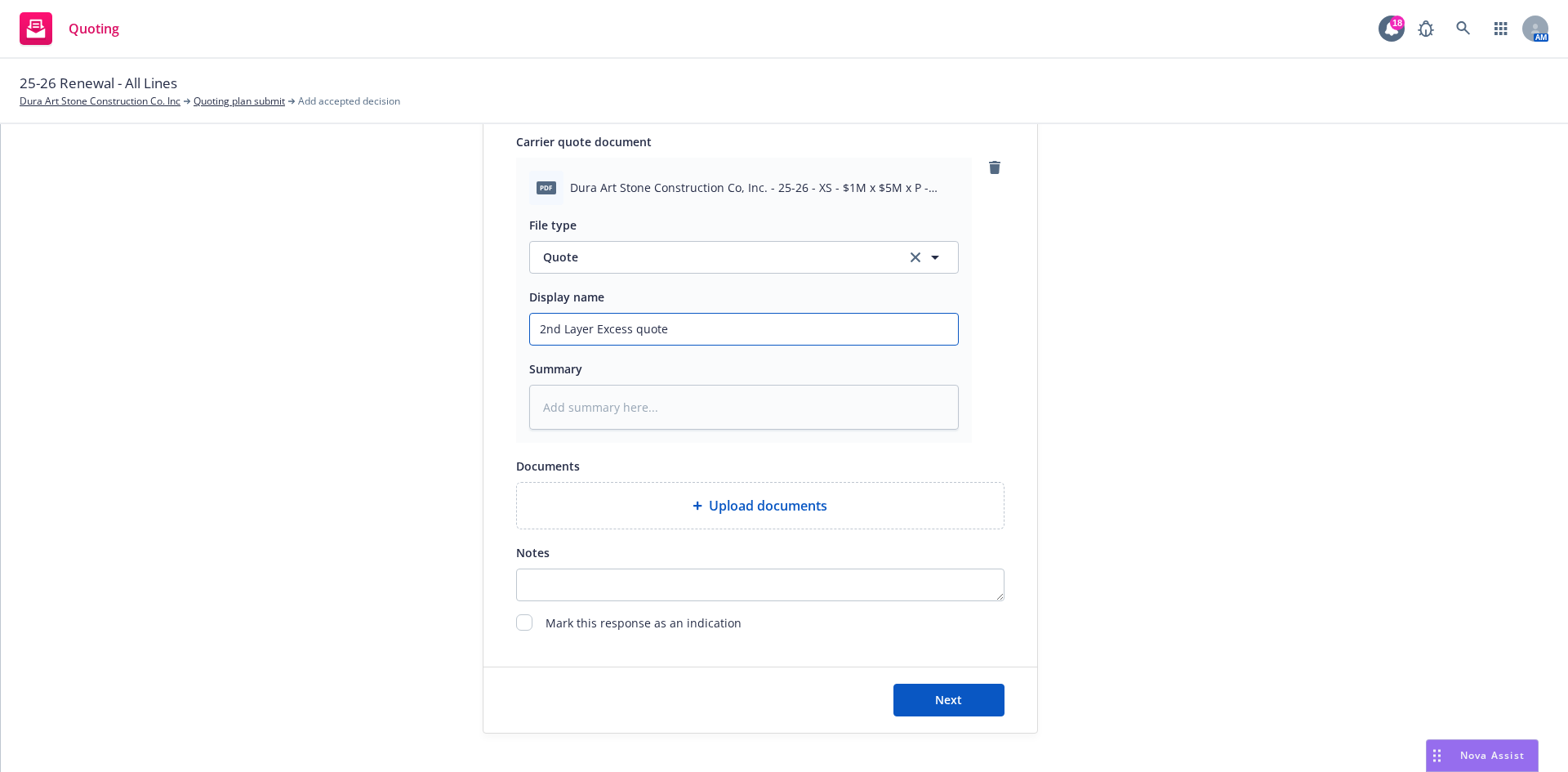
scroll to position [816, 0]
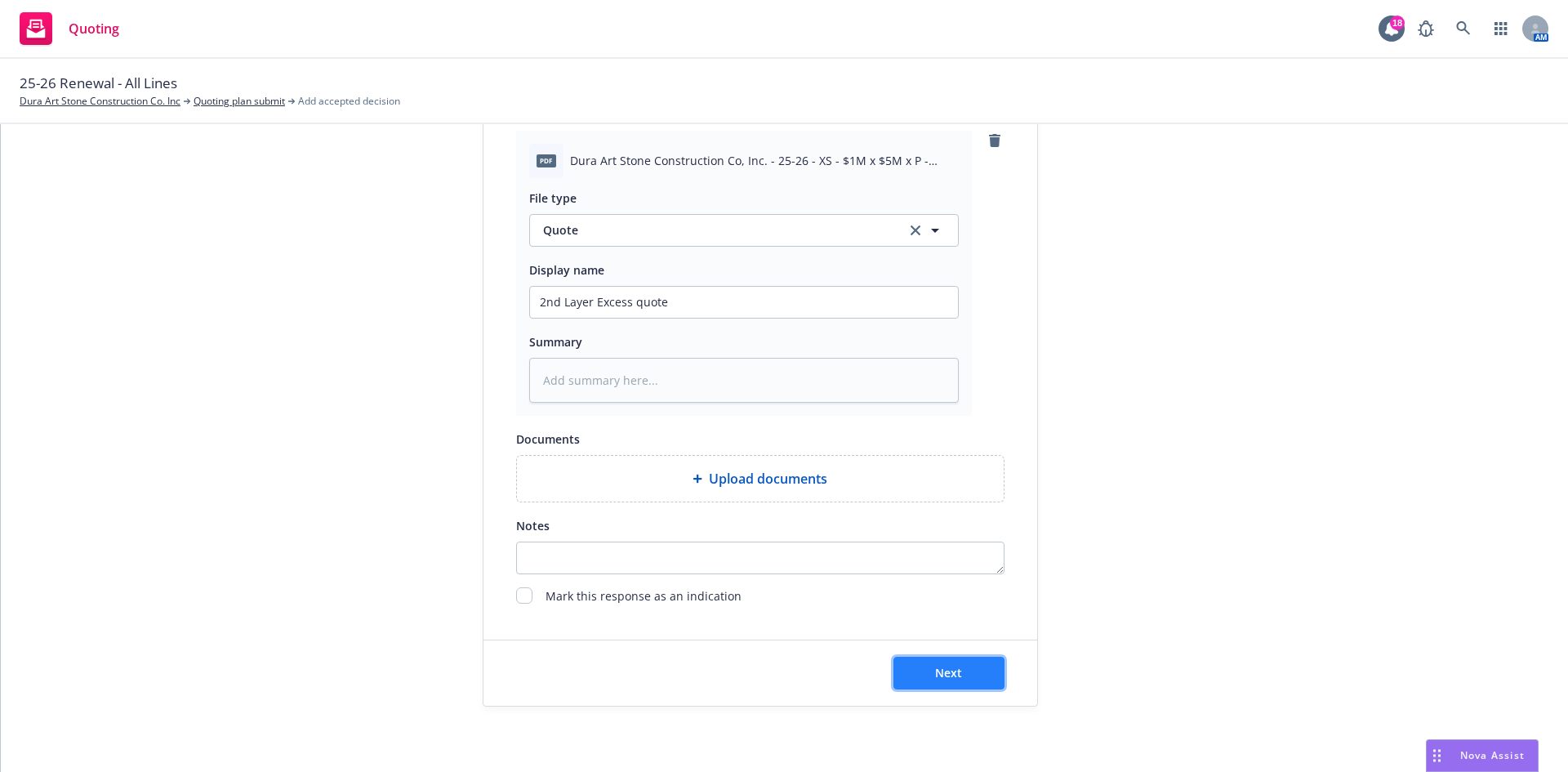
click at [976, 667] on button "Next" at bounding box center [949, 672] width 111 height 32
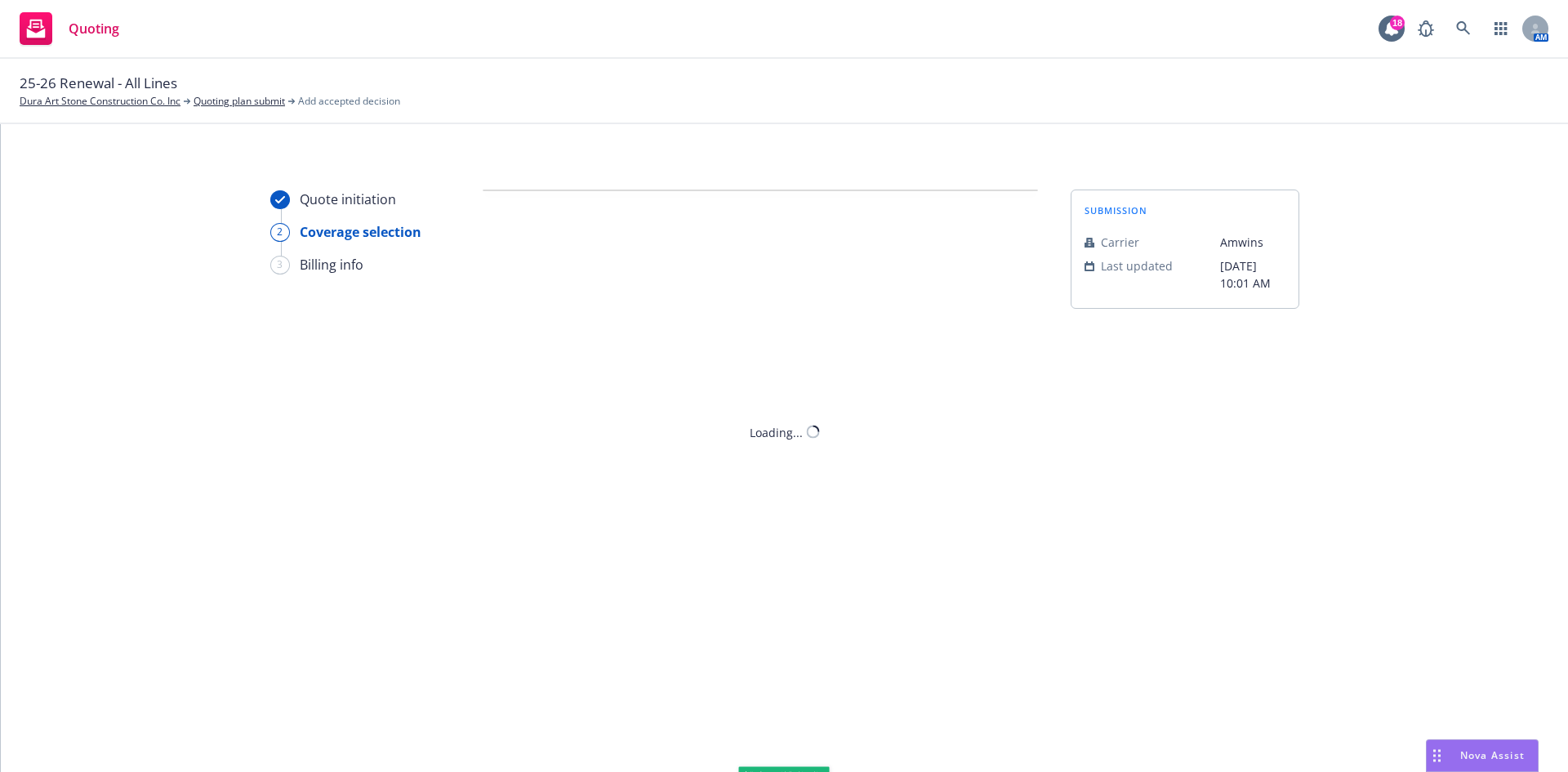
scroll to position [0, 0]
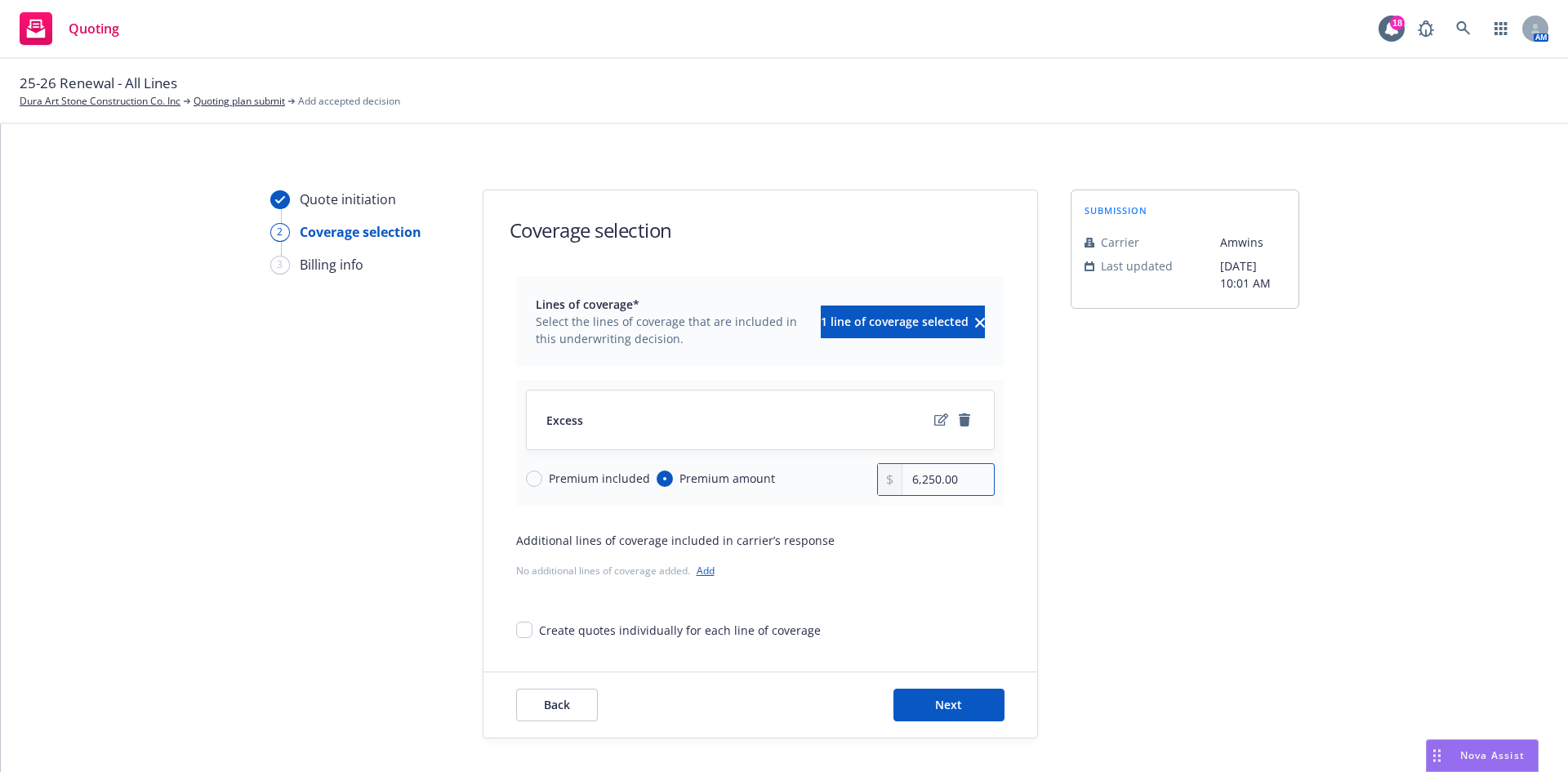
drag, startPoint x: 890, startPoint y: 476, endPoint x: 835, endPoint y: 480, distance: 55.1
click at [835, 480] on div "Premium included Premium amount 6,250.00" at bounding box center [760, 479] width 469 height 32
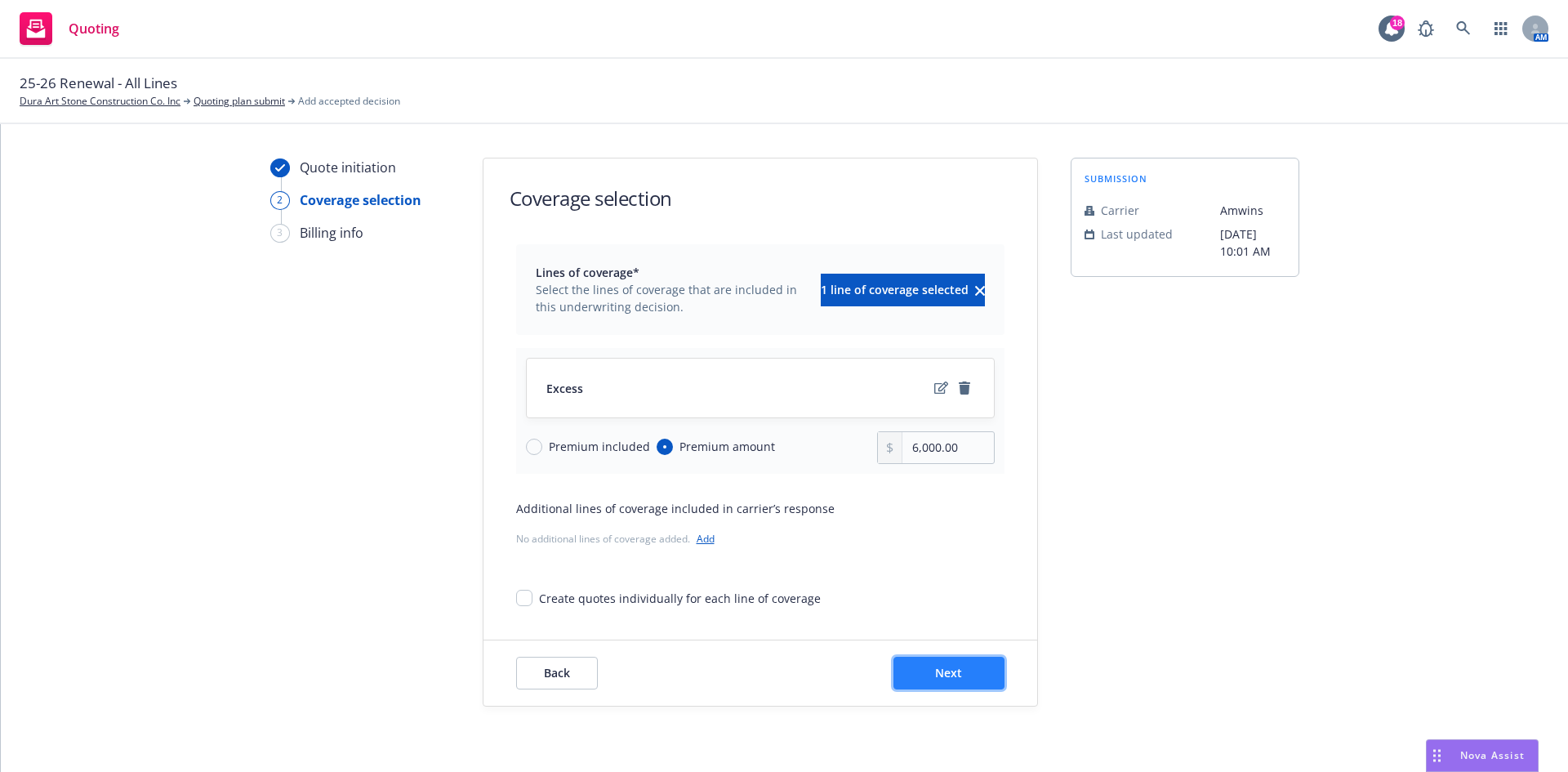
click at [974, 684] on button "Next" at bounding box center [949, 672] width 111 height 32
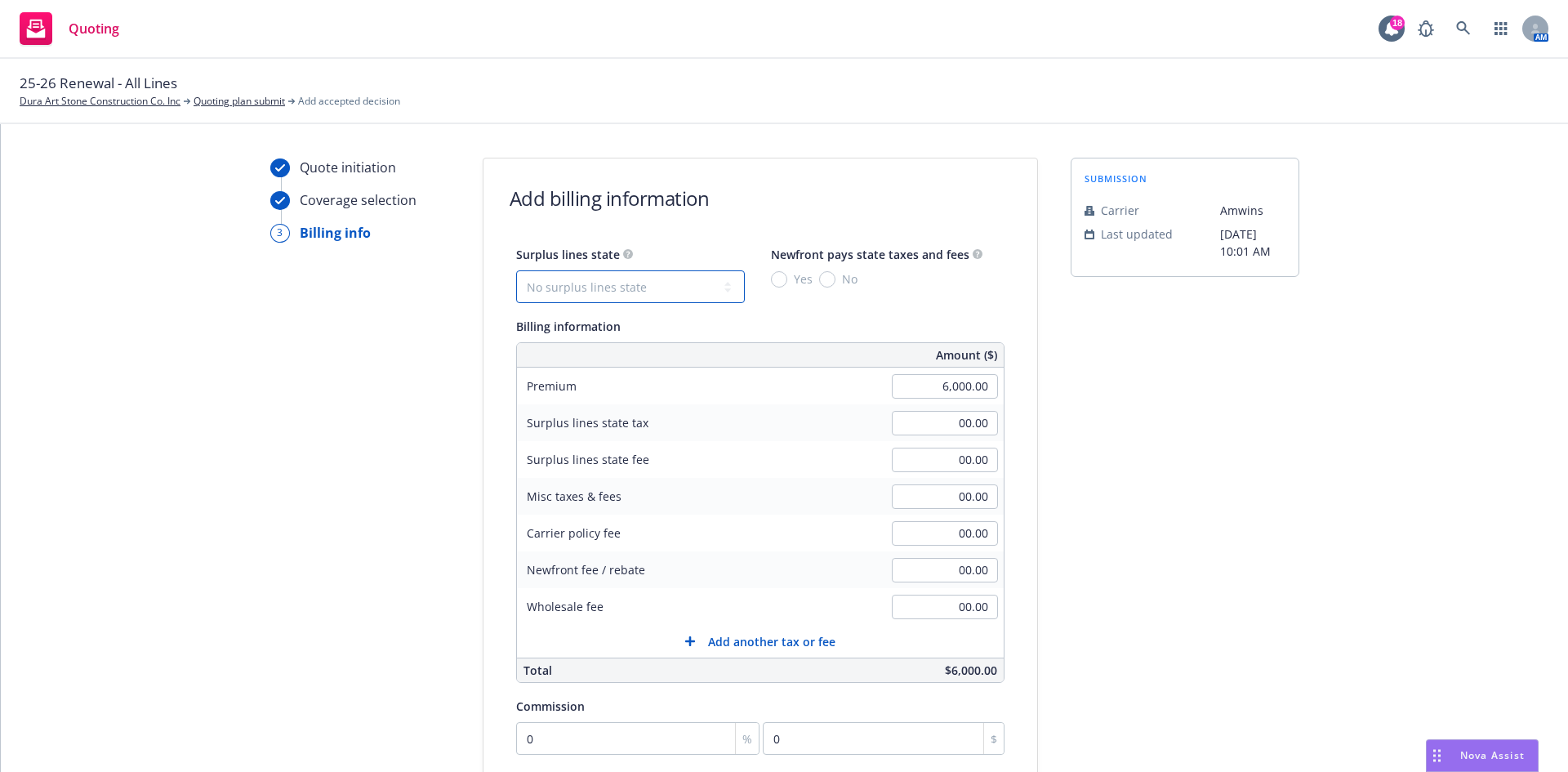
click at [720, 284] on select "No surplus lines state [US_STATE] [US_STATE] [US_STATE] [US_STATE] [US_STATE] […" at bounding box center [631, 286] width 229 height 32
click at [516, 271] on select "No surplus lines state [US_STATE] [US_STATE] [US_STATE] [US_STATE] [US_STATE] […" at bounding box center [631, 286] width 229 height 32
click at [819, 281] on input "No" at bounding box center [828, 280] width 17 height 17
click at [516, 745] on input "0" at bounding box center [638, 738] width 244 height 32
click at [516, 741] on input "0" at bounding box center [638, 738] width 244 height 32
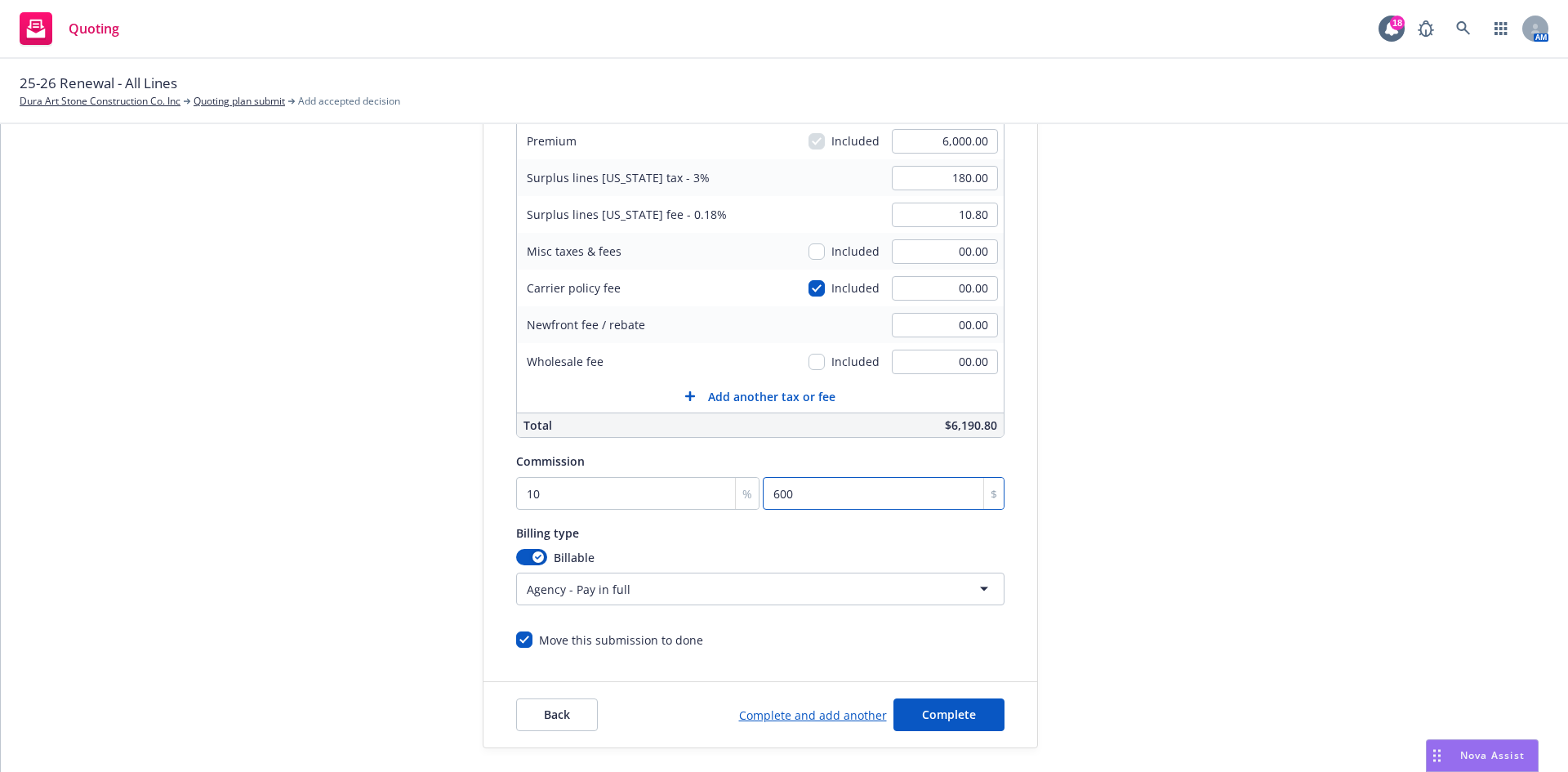
scroll to position [319, 0]
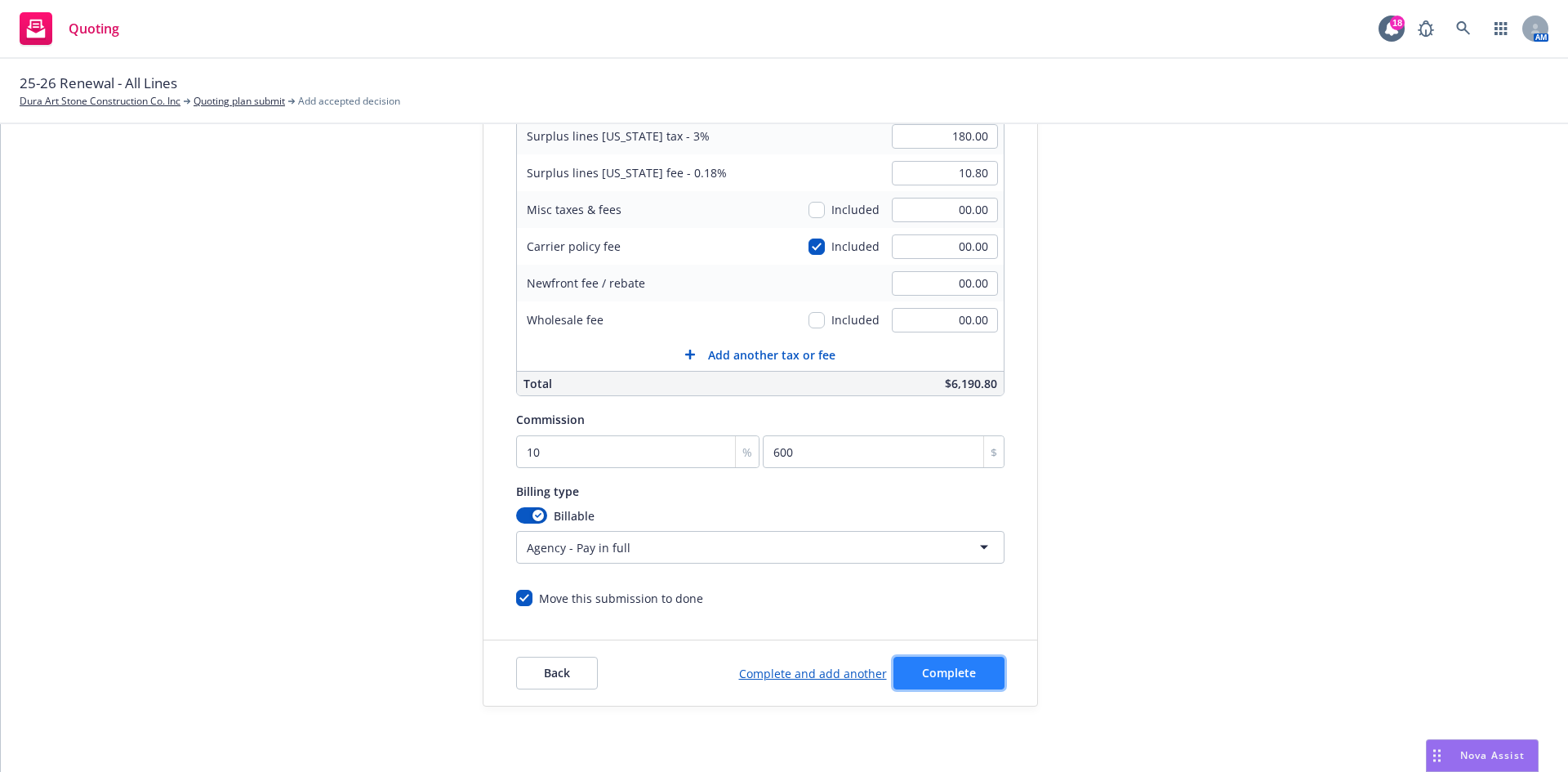
click at [931, 660] on button "Complete" at bounding box center [949, 672] width 111 height 32
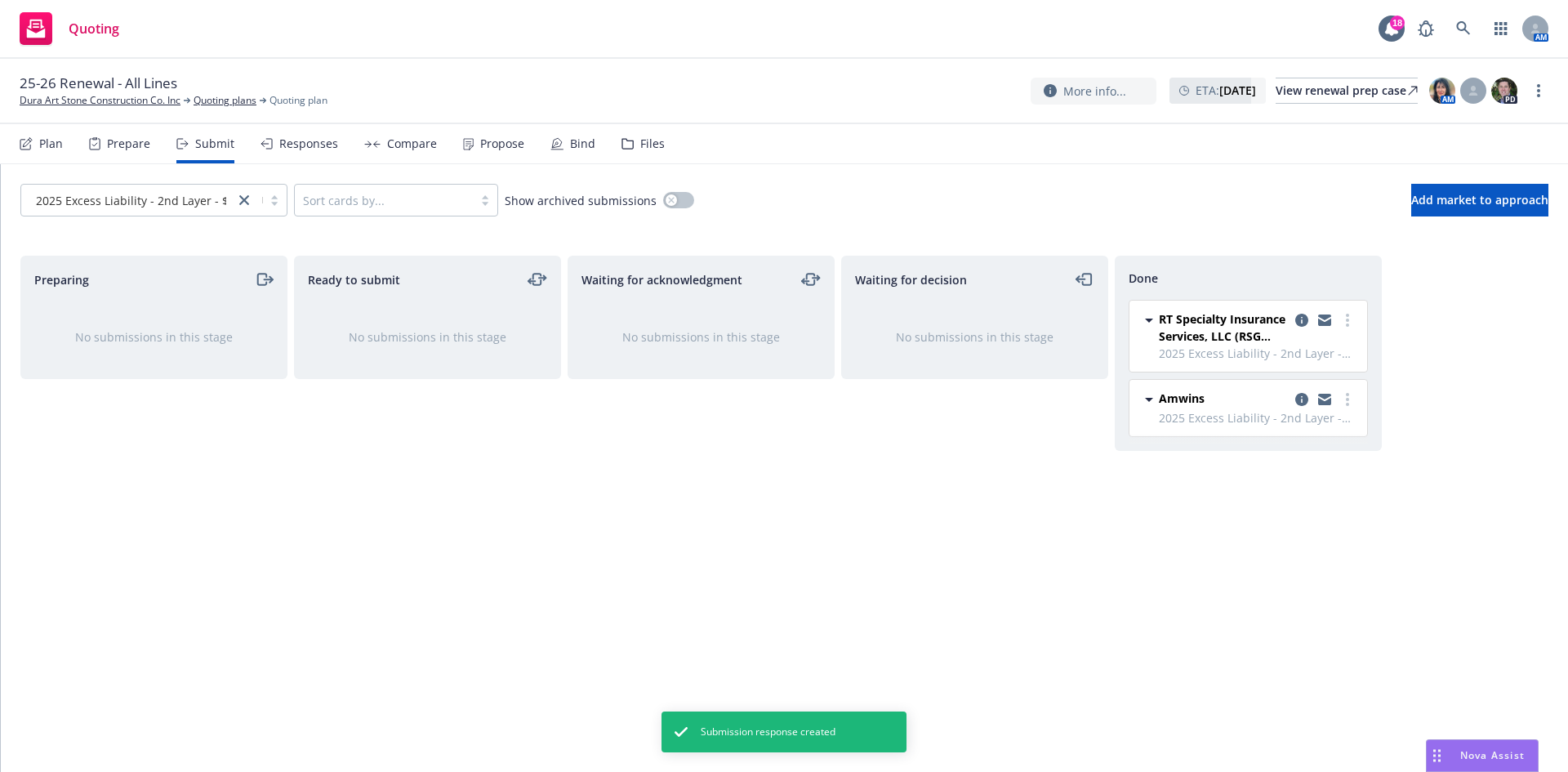
click at [42, 154] on div "Plan" at bounding box center [42, 144] width 43 height 39
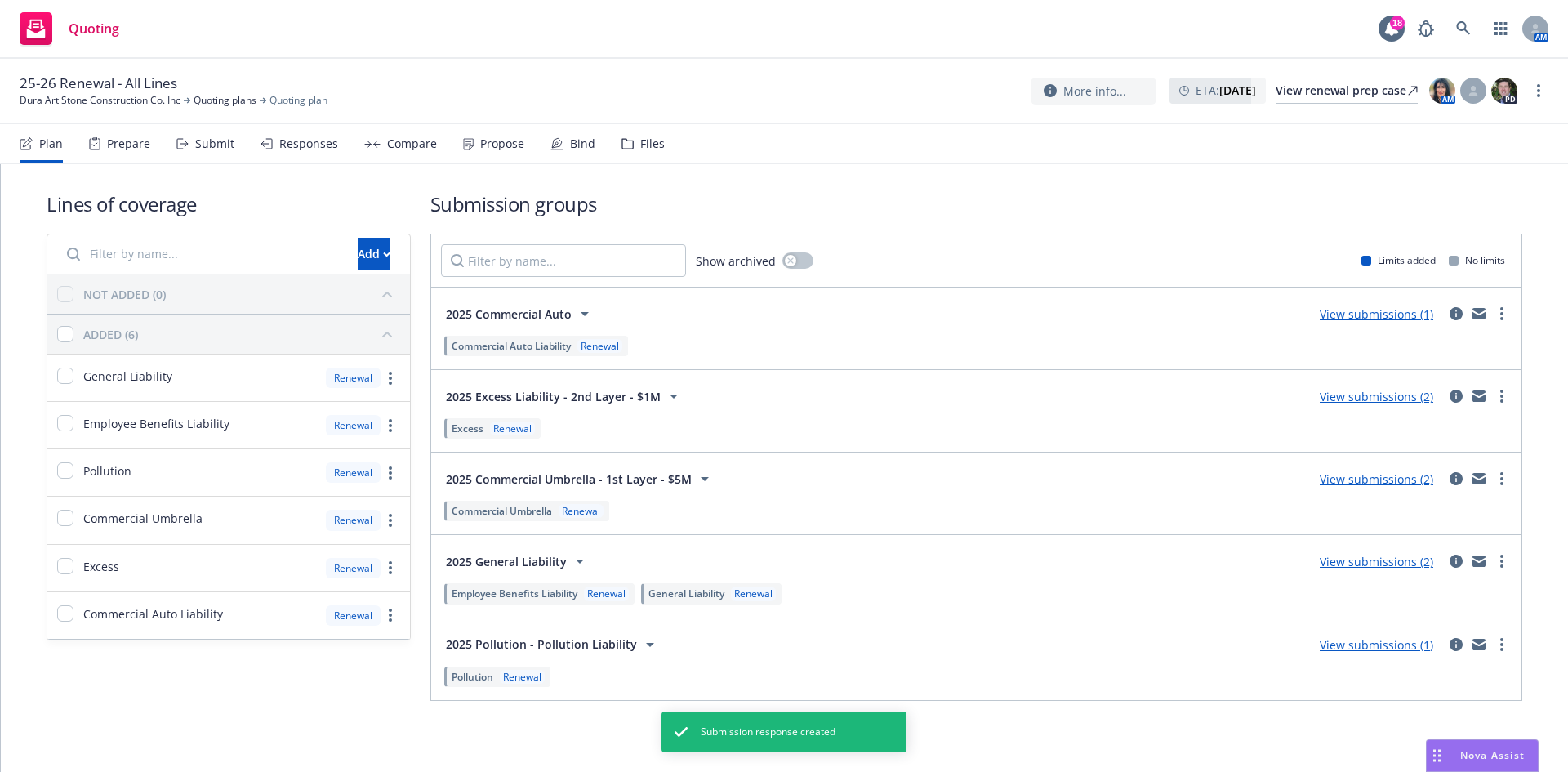
click at [1349, 309] on link "View submissions (1)" at bounding box center [1376, 314] width 114 height 16
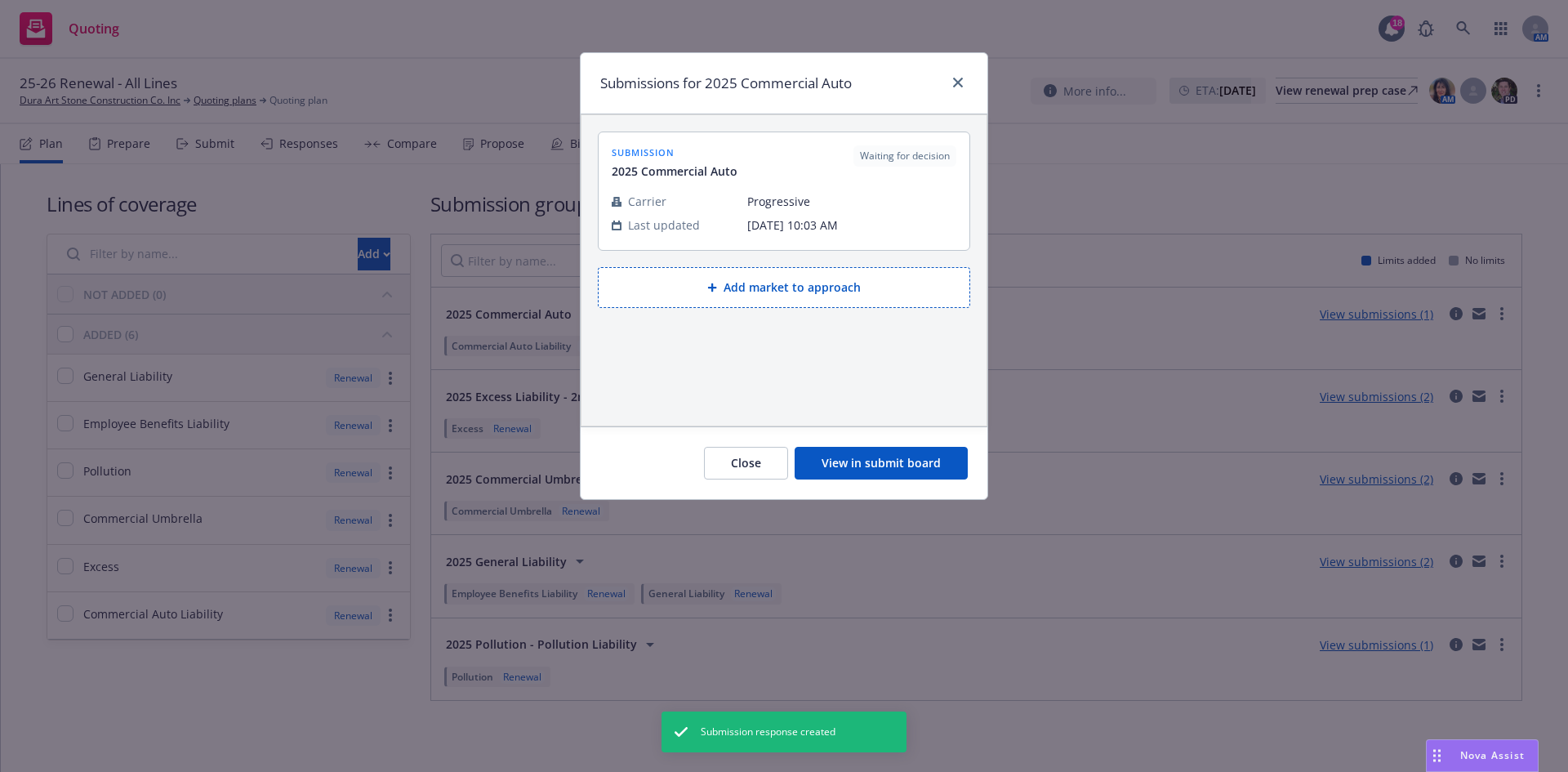
click at [892, 462] on button "View in submit board" at bounding box center [881, 462] width 173 height 32
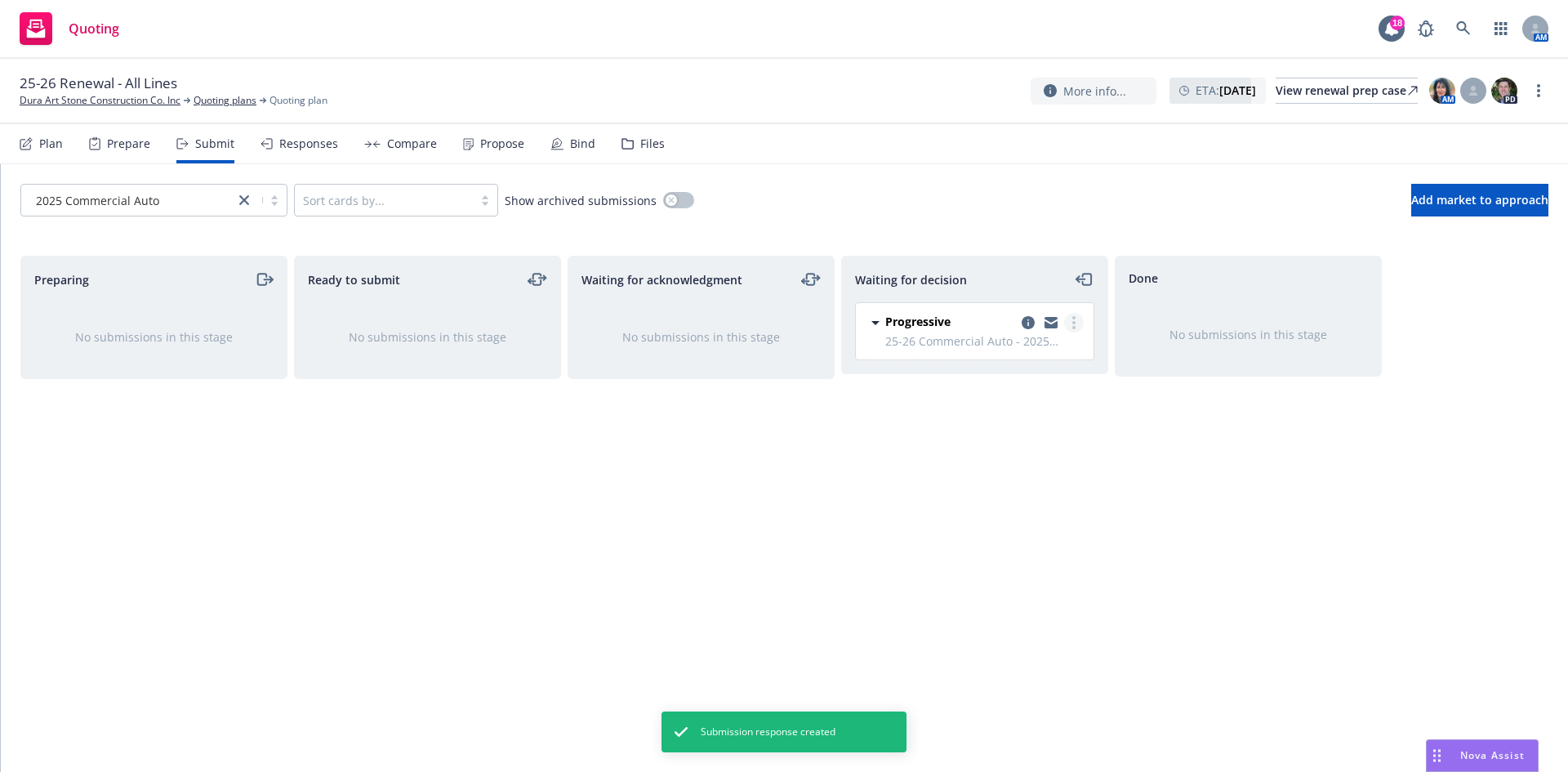
click at [1074, 326] on circle "more" at bounding box center [1074, 328] width 3 height 3
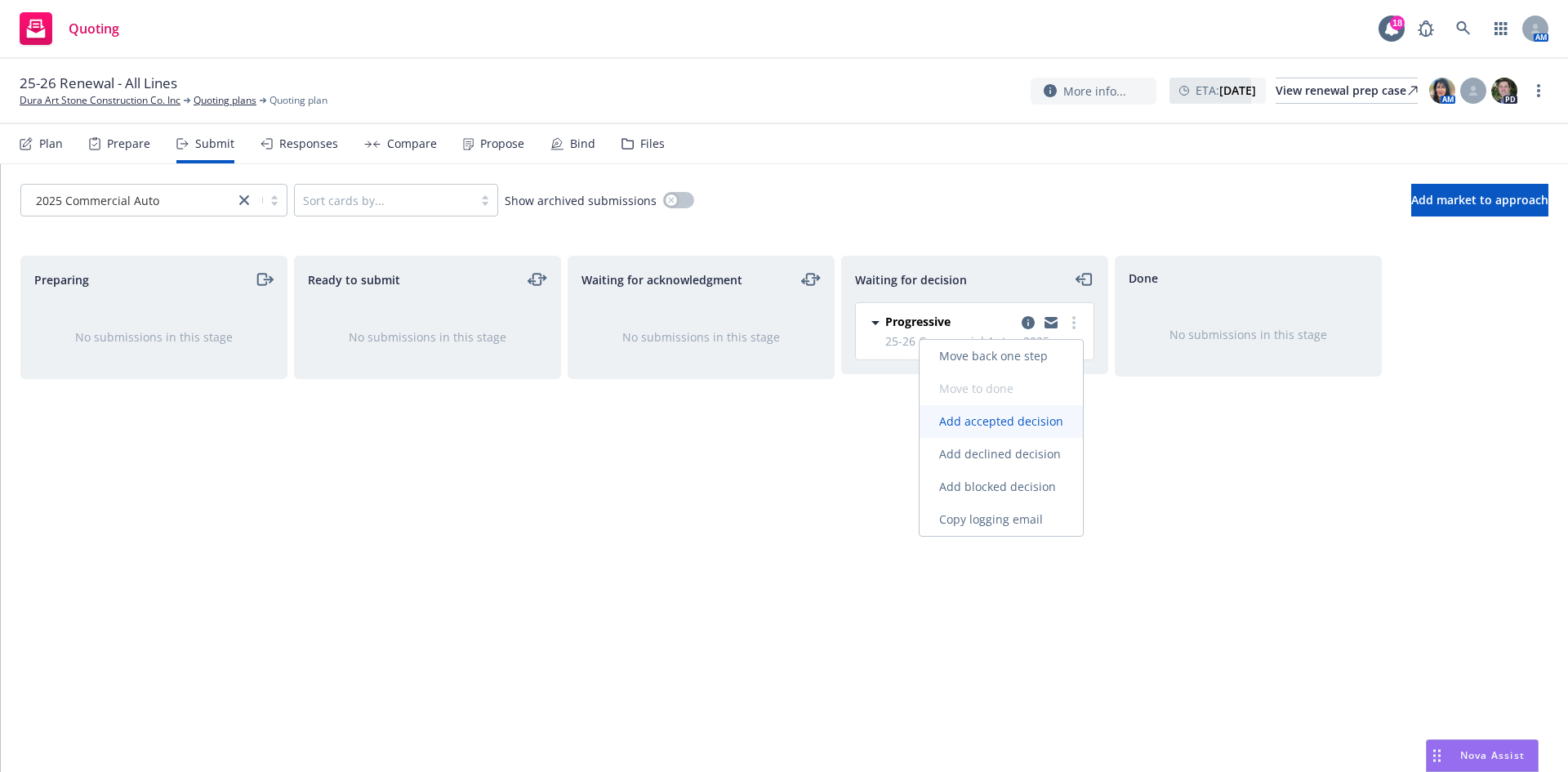
click at [1009, 418] on span "Add accepted decision" at bounding box center [1001, 421] width 164 height 16
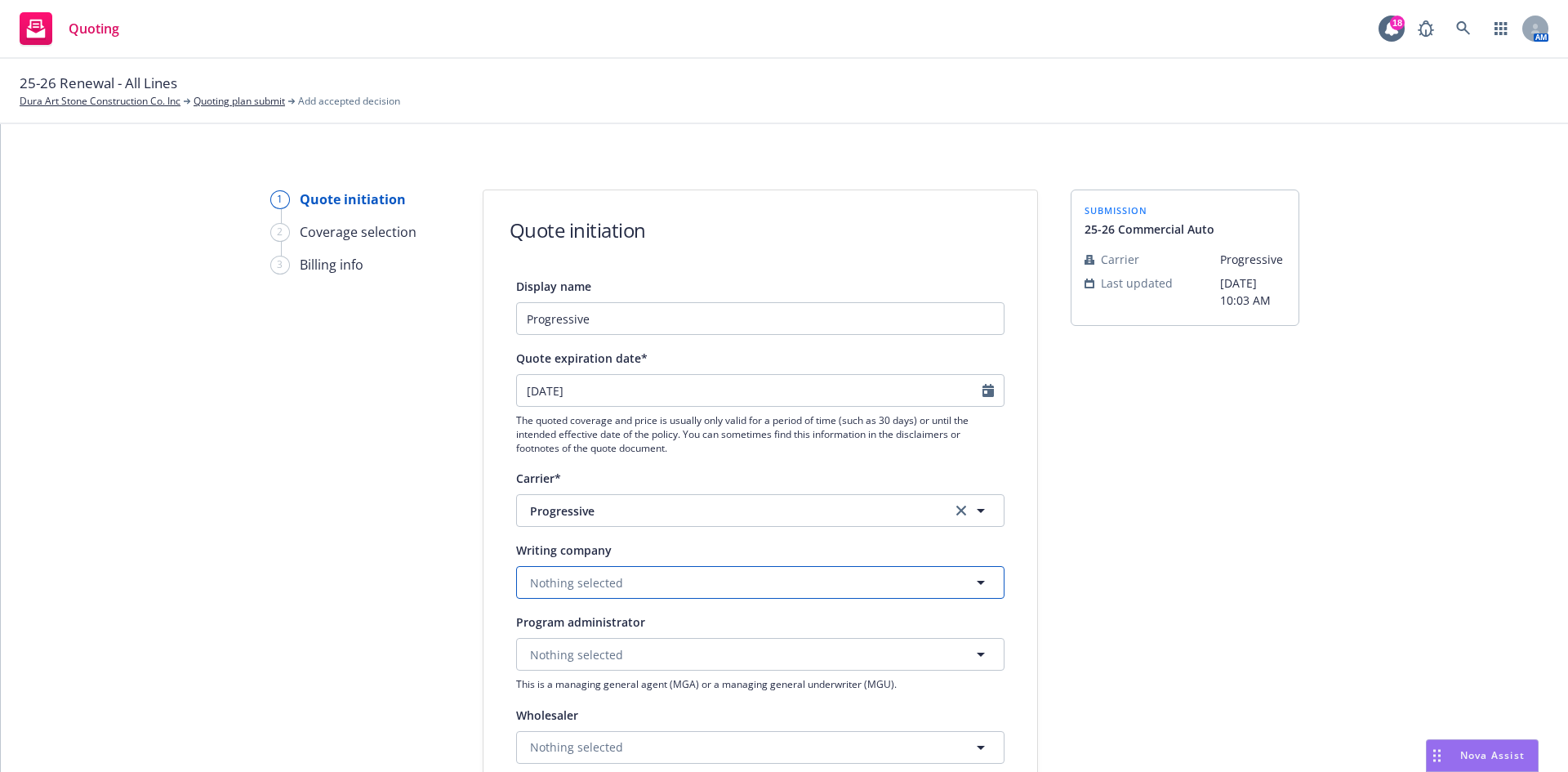
click at [629, 580] on button "Nothing selected" at bounding box center [760, 582] width 488 height 32
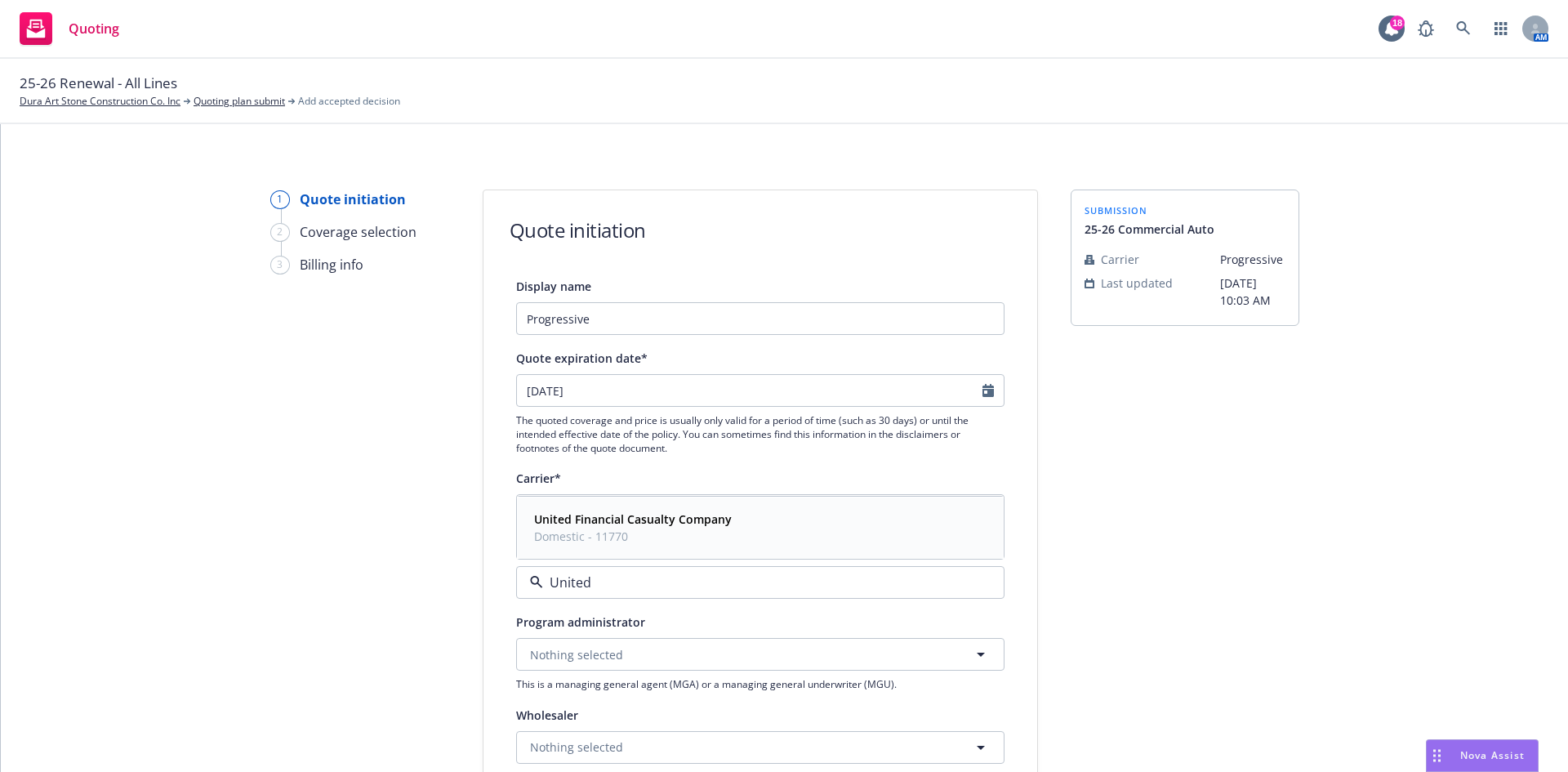
click at [674, 526] on strong "United Financial Casualty Company" at bounding box center [633, 519] width 198 height 16
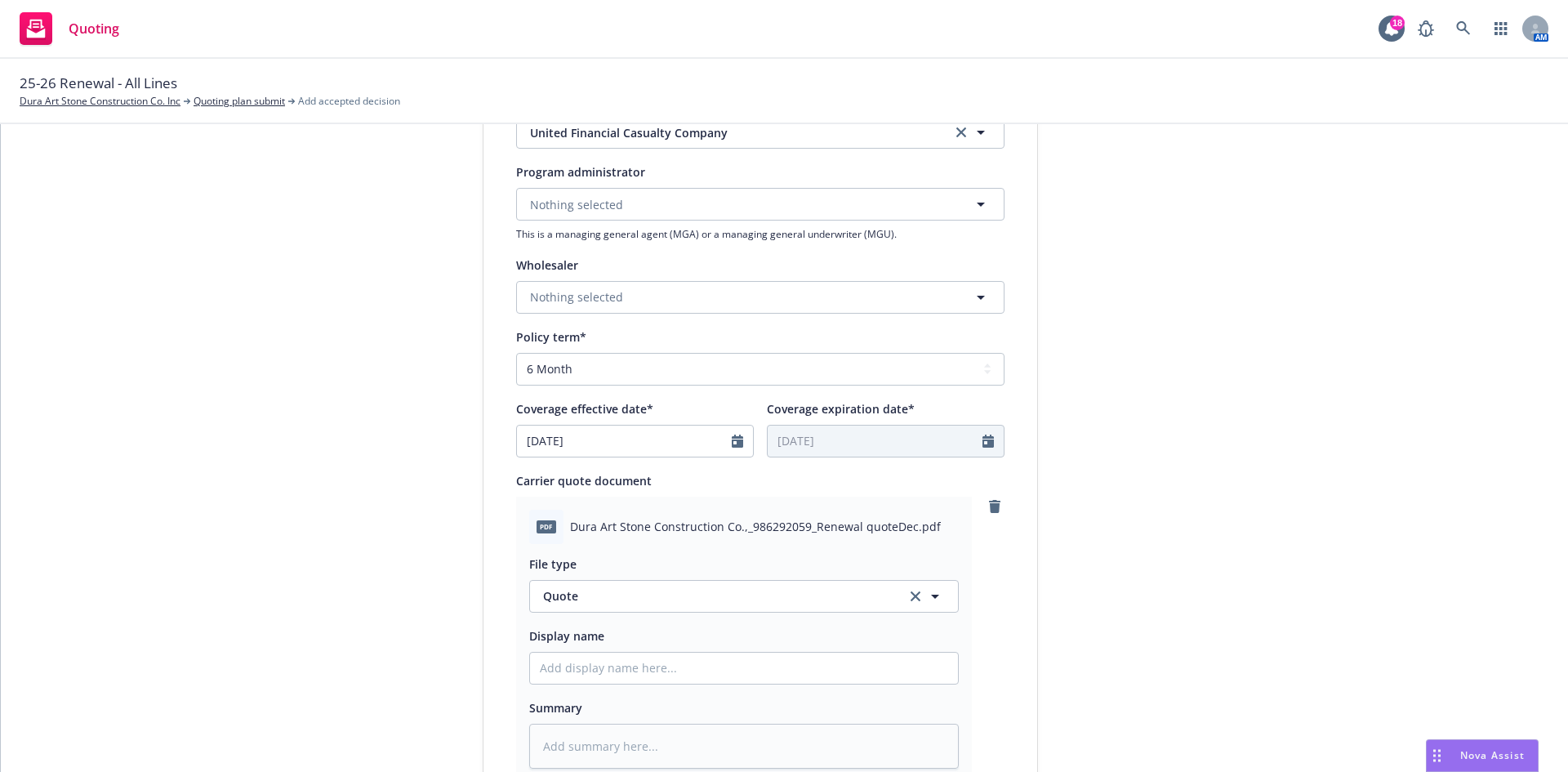
scroll to position [490, 0]
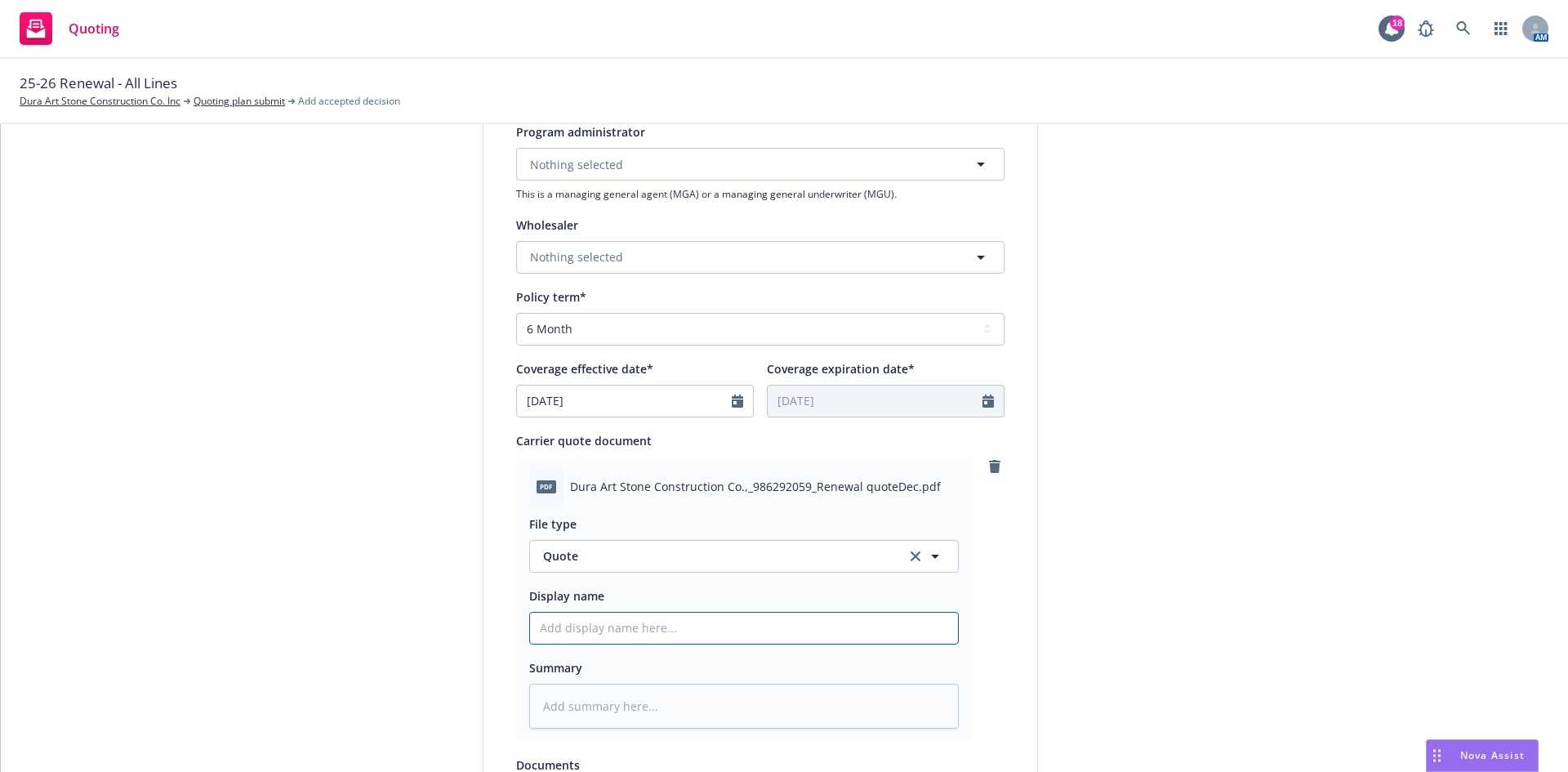
click at [611, 628] on input "Display name" at bounding box center [745, 628] width 428 height 31
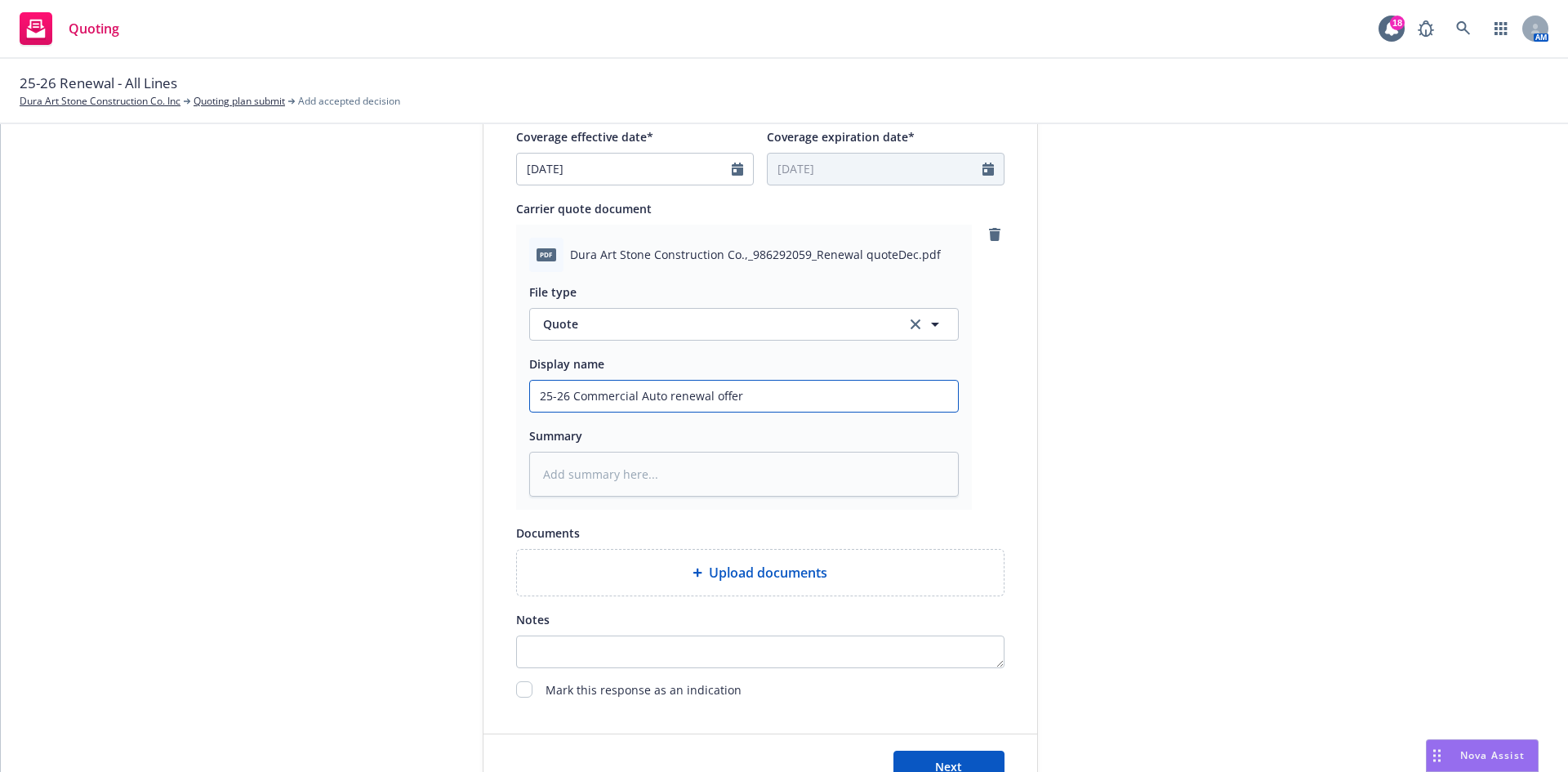
scroll to position [735, 0]
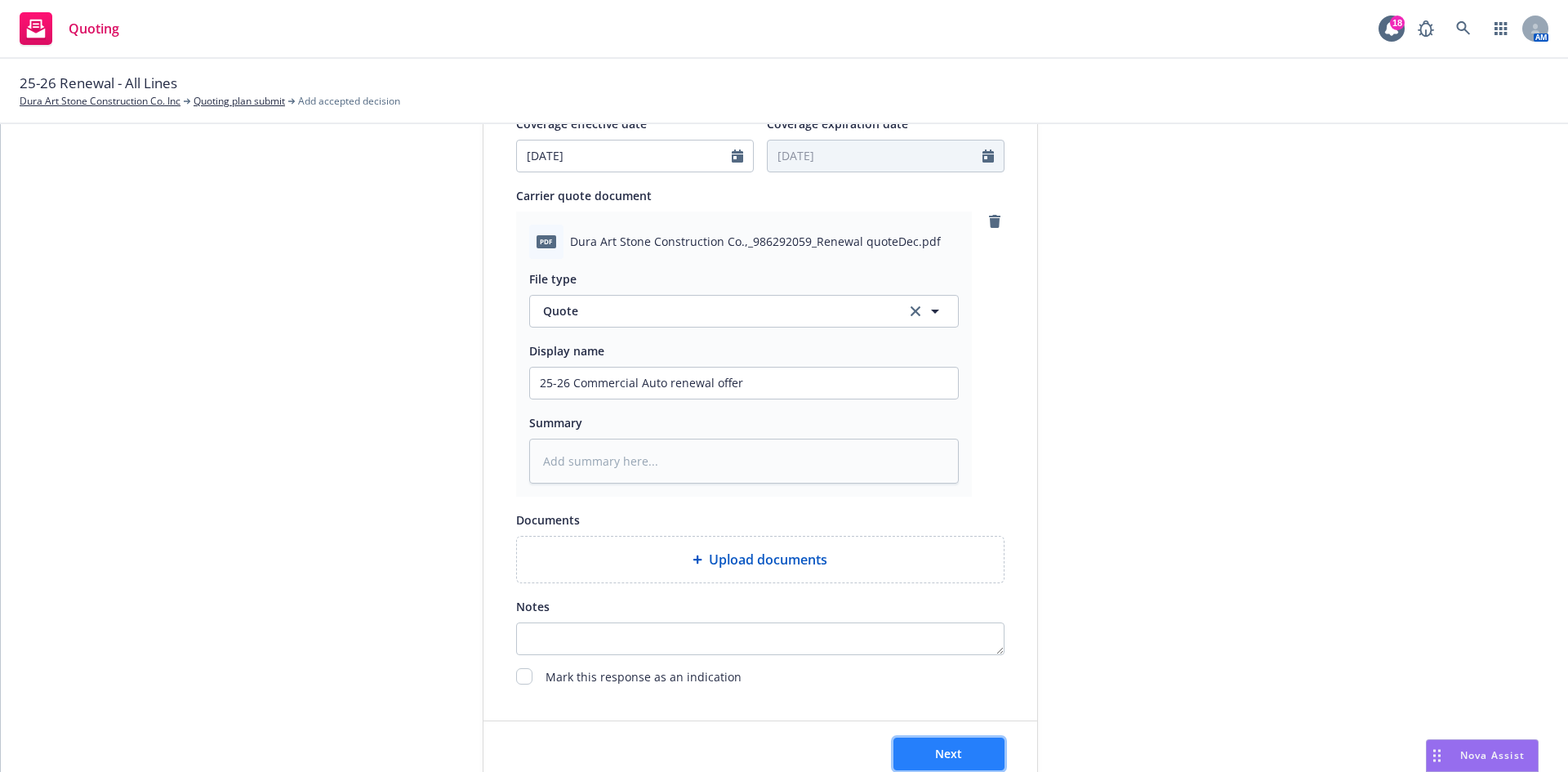
click at [924, 752] on button "Next" at bounding box center [949, 754] width 111 height 32
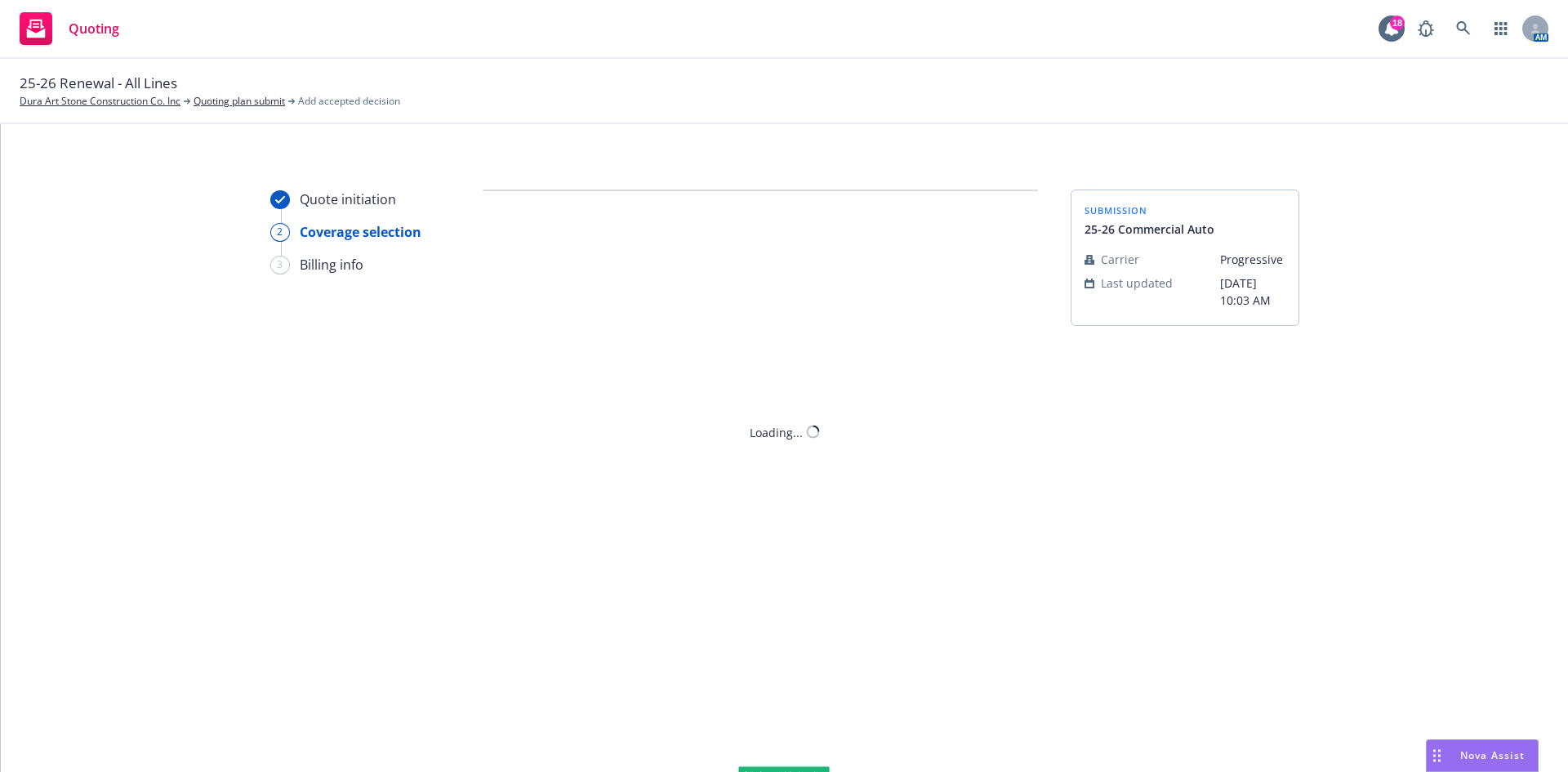
scroll to position [0, 0]
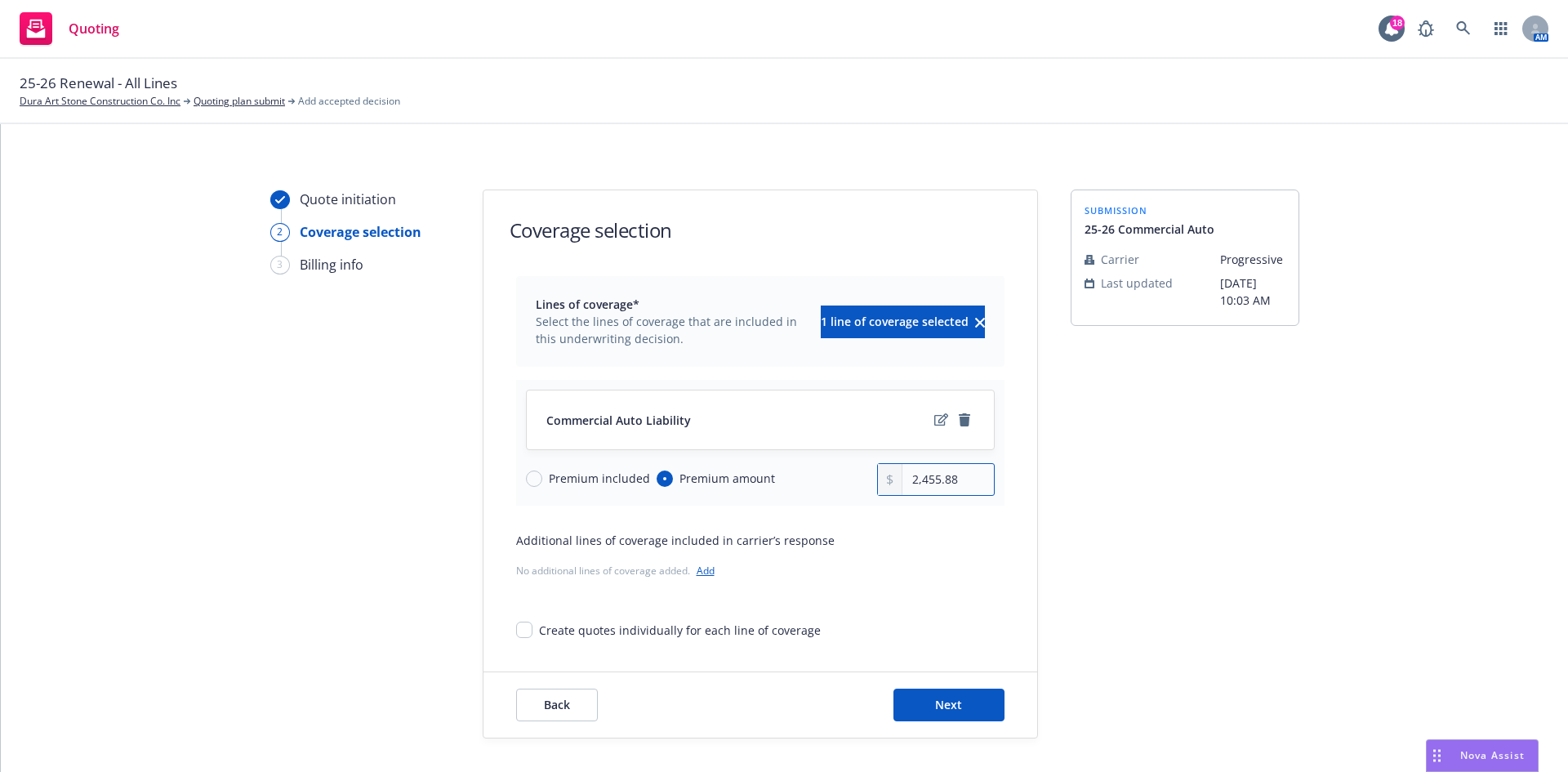
click at [940, 486] on input "2,455.88" at bounding box center [947, 479] width 90 height 31
drag, startPoint x: 956, startPoint y: 478, endPoint x: 874, endPoint y: 477, distance: 82.0
click at [877, 477] on div "2,455.88" at bounding box center [936, 479] width 118 height 32
click at [935, 702] on span "Next" at bounding box center [949, 704] width 27 height 16
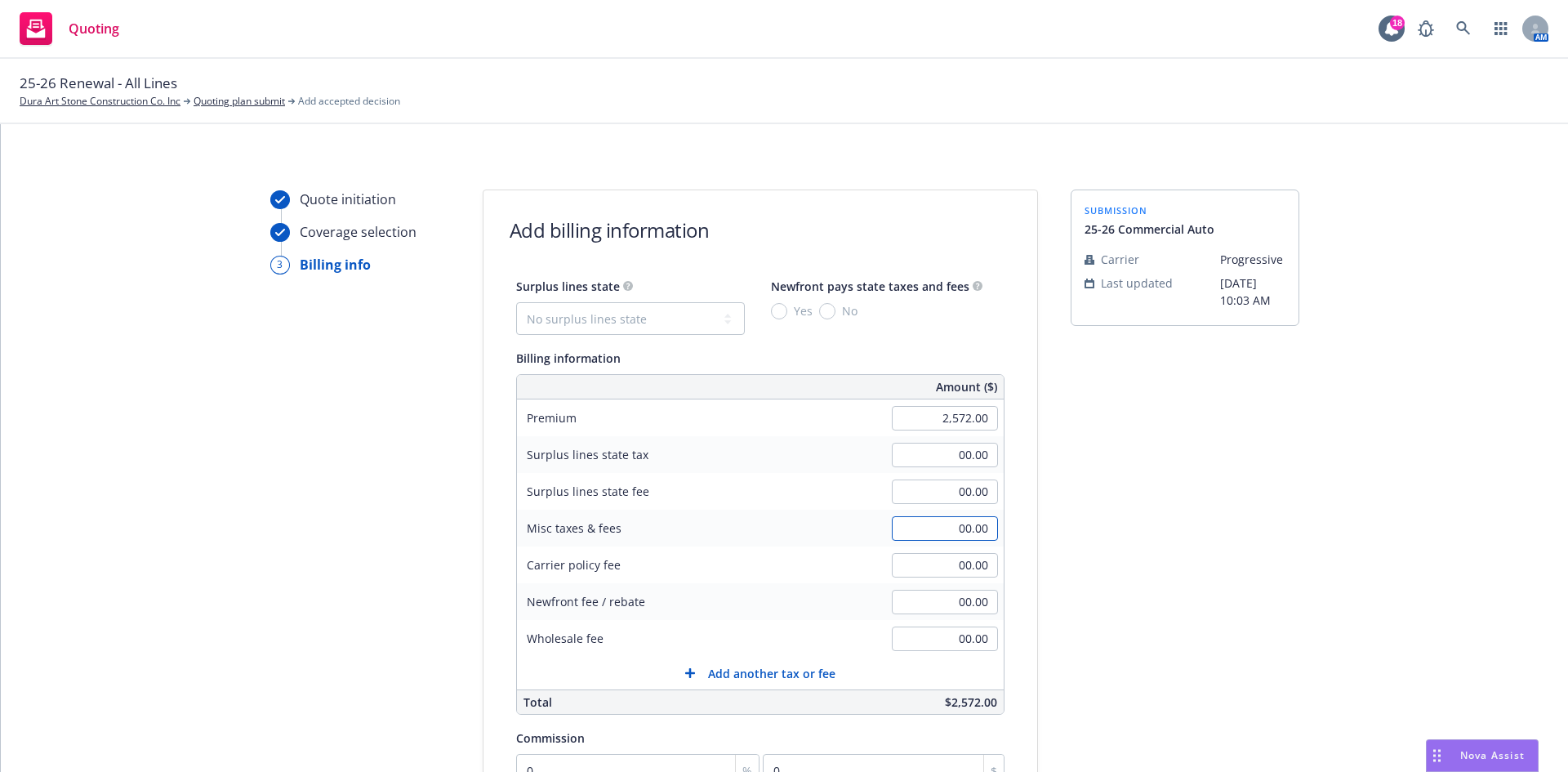
click at [949, 531] on input "00.00" at bounding box center [945, 529] width 106 height 25
click at [964, 527] on input "00.00" at bounding box center [945, 529] width 106 height 25
drag, startPoint x: 964, startPoint y: 527, endPoint x: 982, endPoint y: 527, distance: 18.0
click at [982, 527] on input "00.00" at bounding box center [945, 529] width 106 height 25
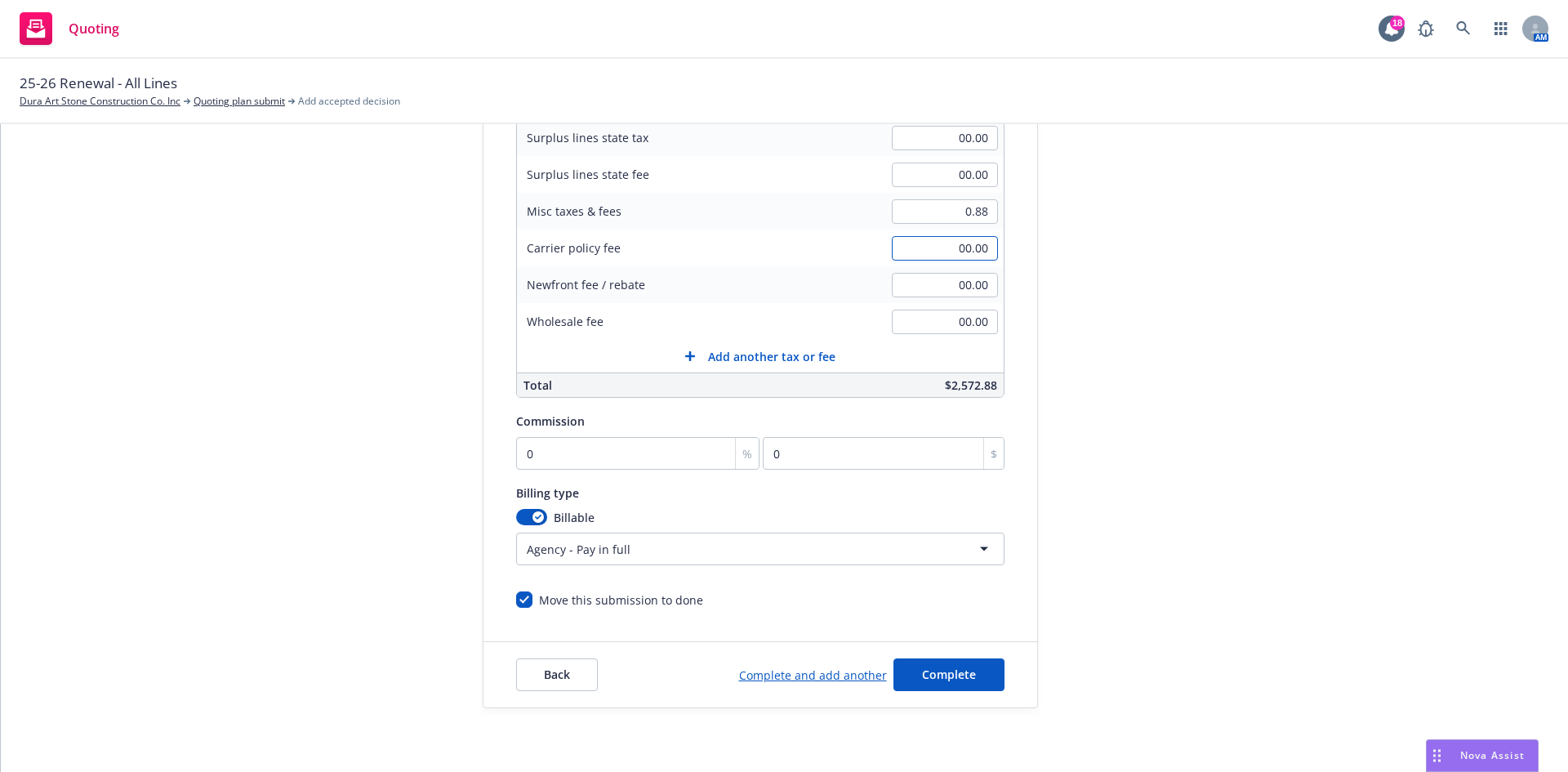
scroll to position [319, 0]
click at [516, 444] on input "0" at bounding box center [638, 451] width 244 height 32
click at [643, 545] on html "Quoting 18 AM 25-26 Renewal - All Lines Dura Art Stone Construction Co. Inc Quo…" at bounding box center [784, 386] width 1568 height 772
click at [906, 659] on button "Complete" at bounding box center [949, 672] width 111 height 32
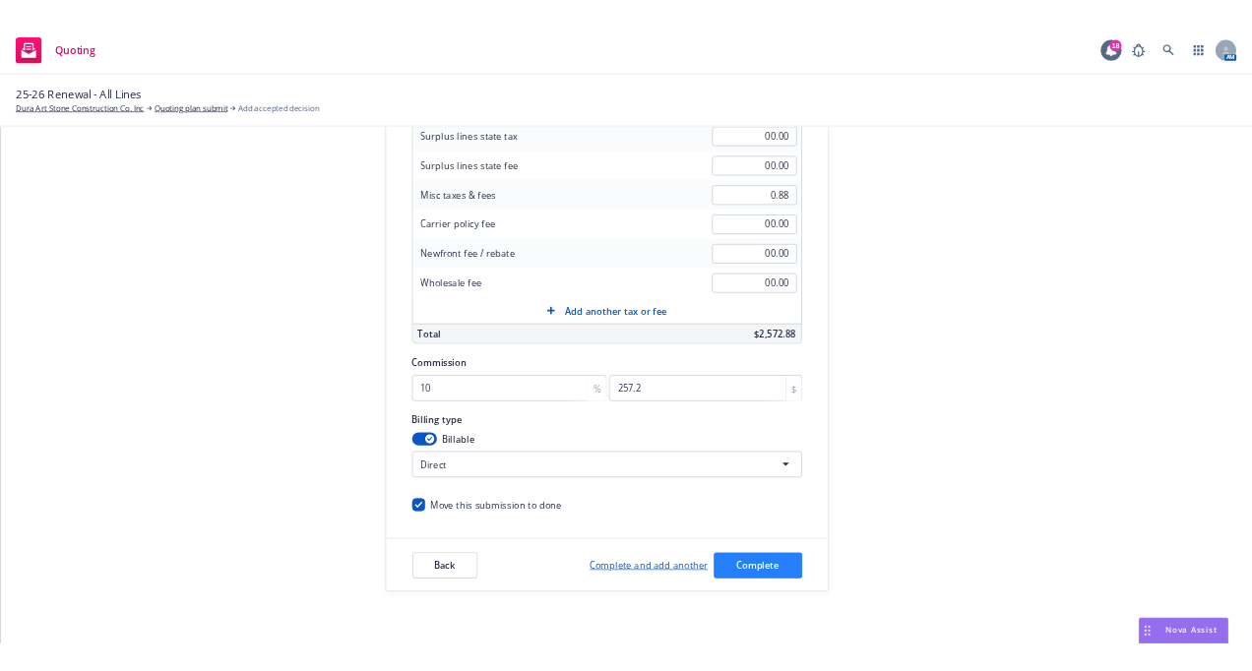
scroll to position [0, 0]
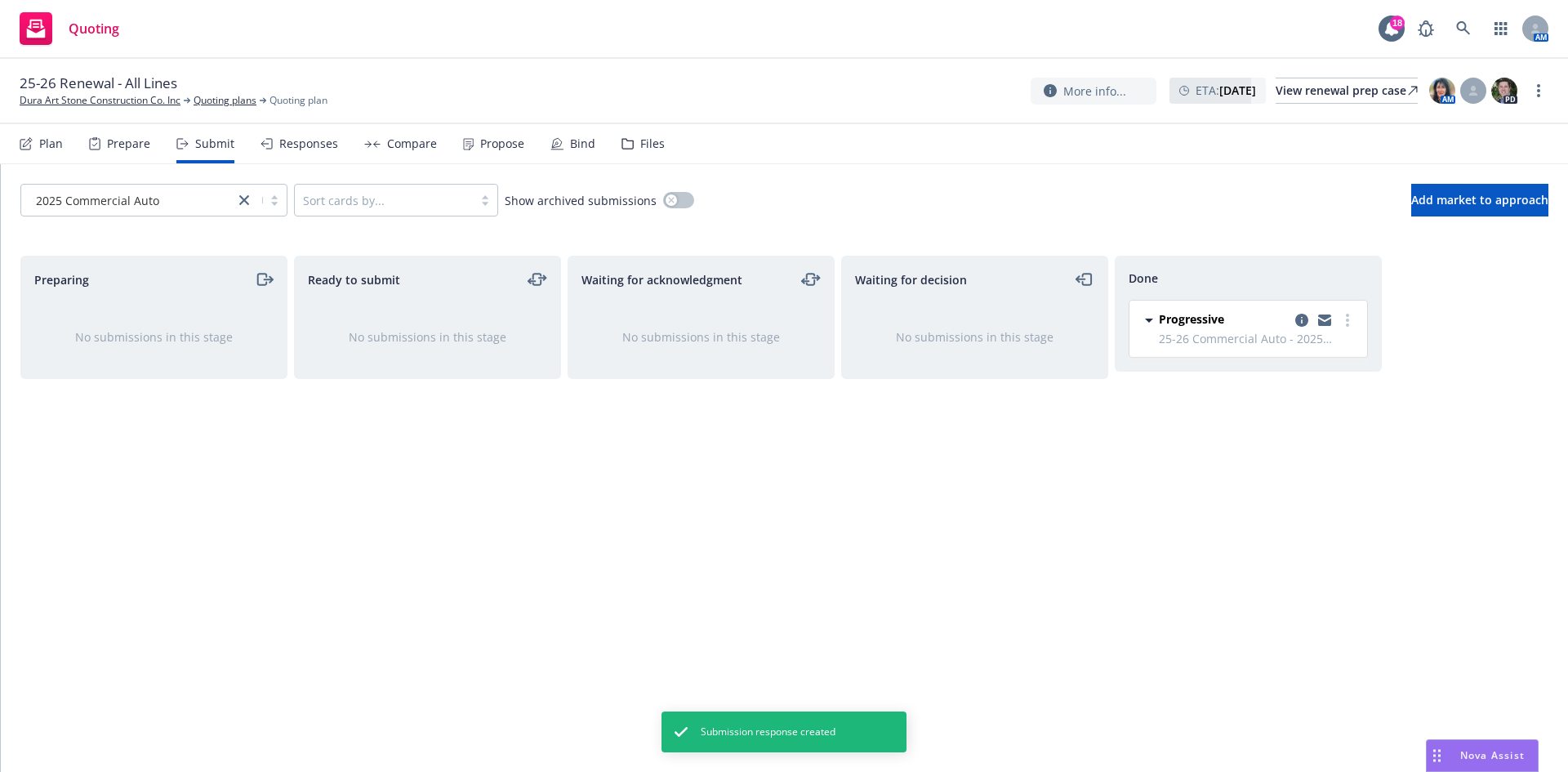
click at [499, 141] on div "Propose" at bounding box center [502, 144] width 44 height 13
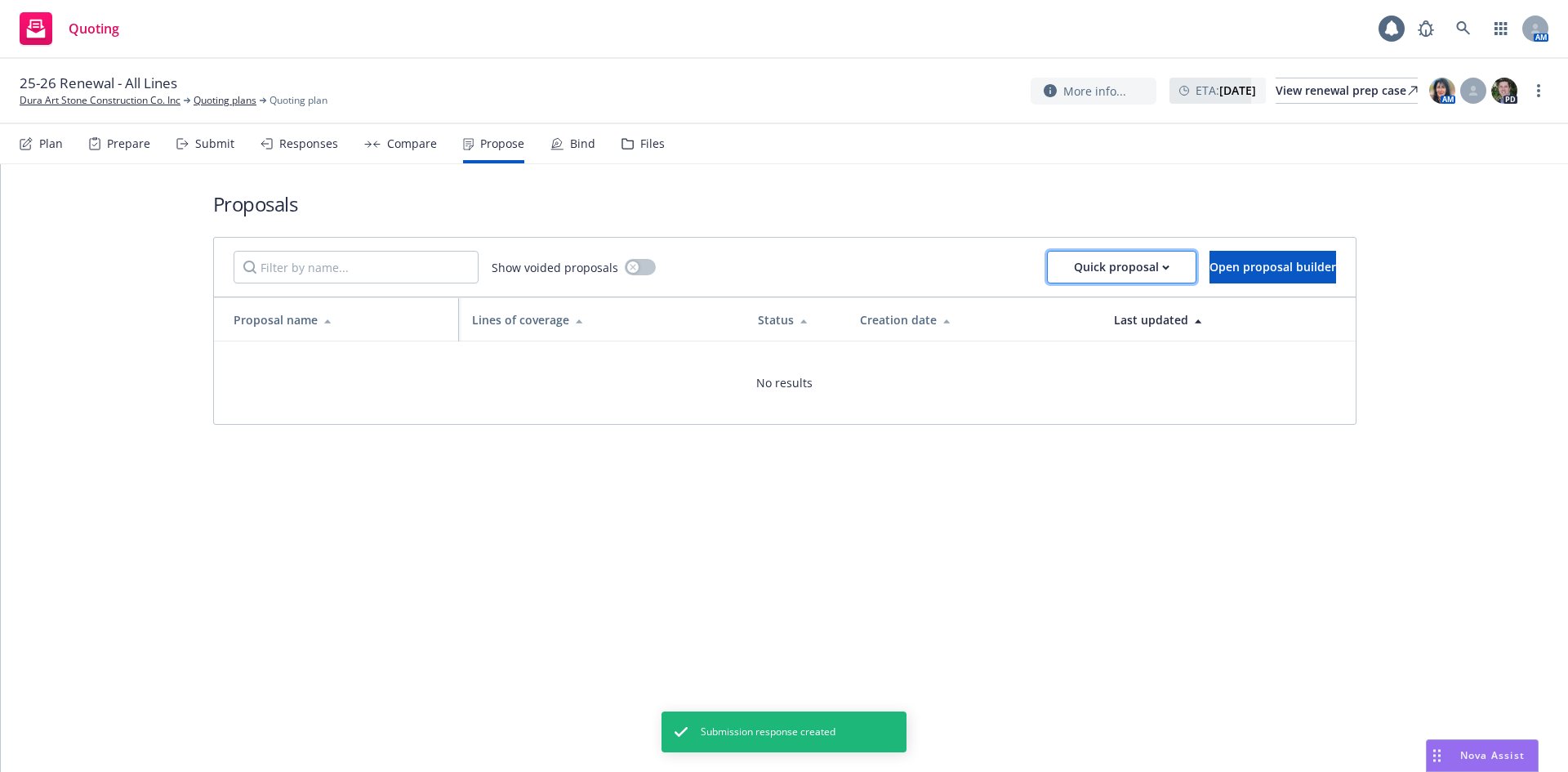
click at [1074, 267] on div "Quick proposal" at bounding box center [1121, 266] width 95 height 31
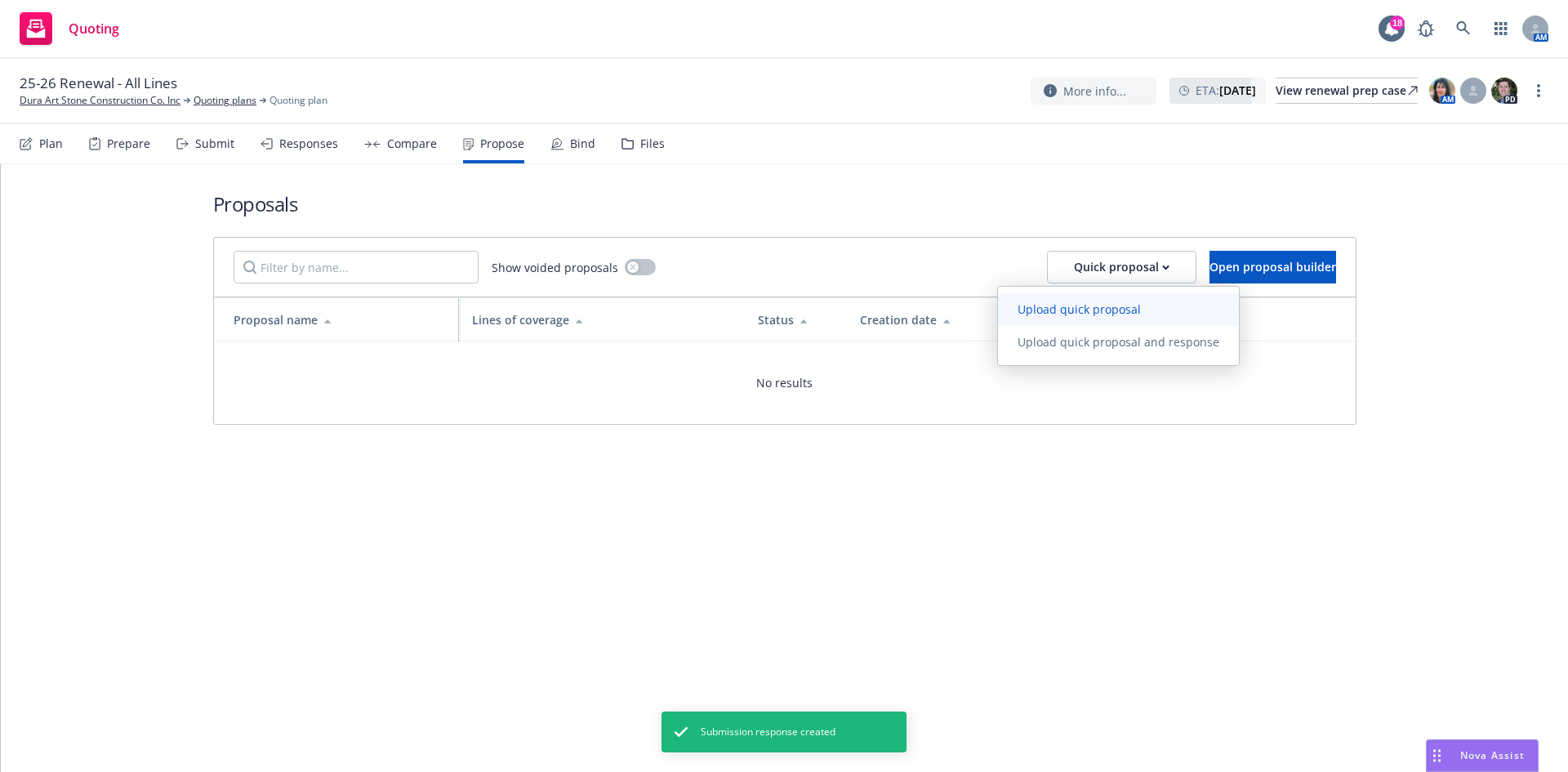
click at [1059, 303] on span "Upload quick proposal" at bounding box center [1079, 309] width 163 height 16
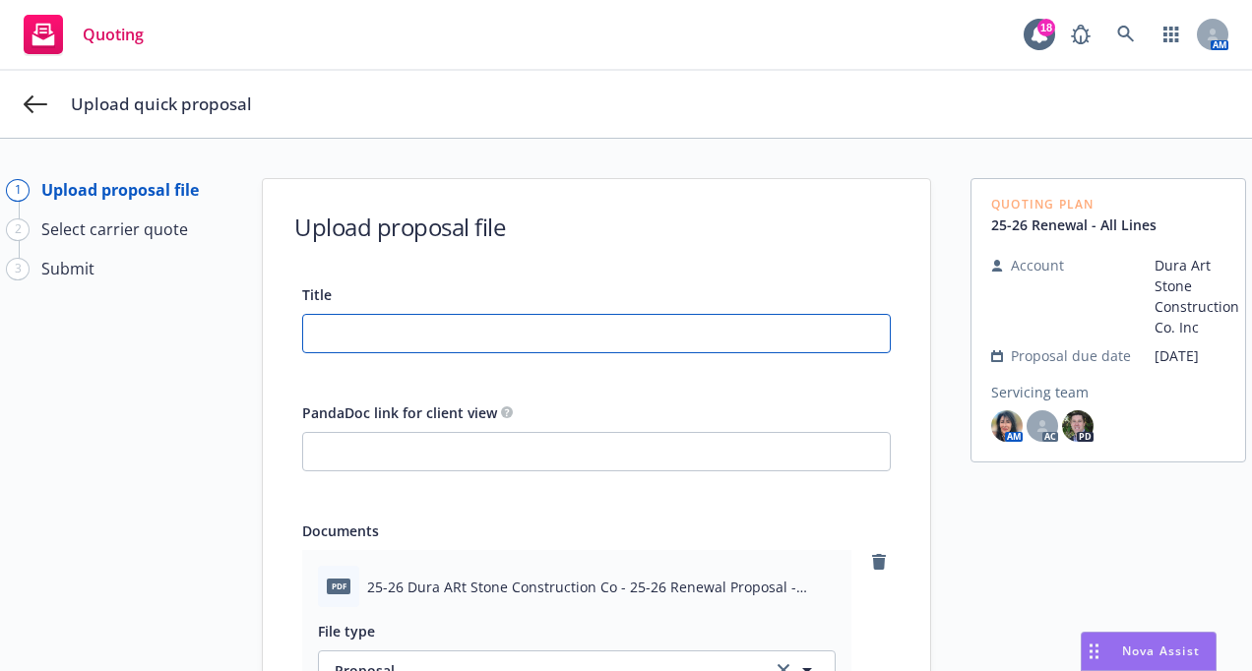
click at [369, 341] on input "Title" at bounding box center [596, 333] width 586 height 37
drag, startPoint x: 695, startPoint y: 335, endPoint x: -56, endPoint y: 367, distance: 751.5
click at [0, 367] on html "Quoting 18 AM Upload quick proposal 1 Upload proposal file 2 Select carrier quo…" at bounding box center [626, 335] width 1252 height 671
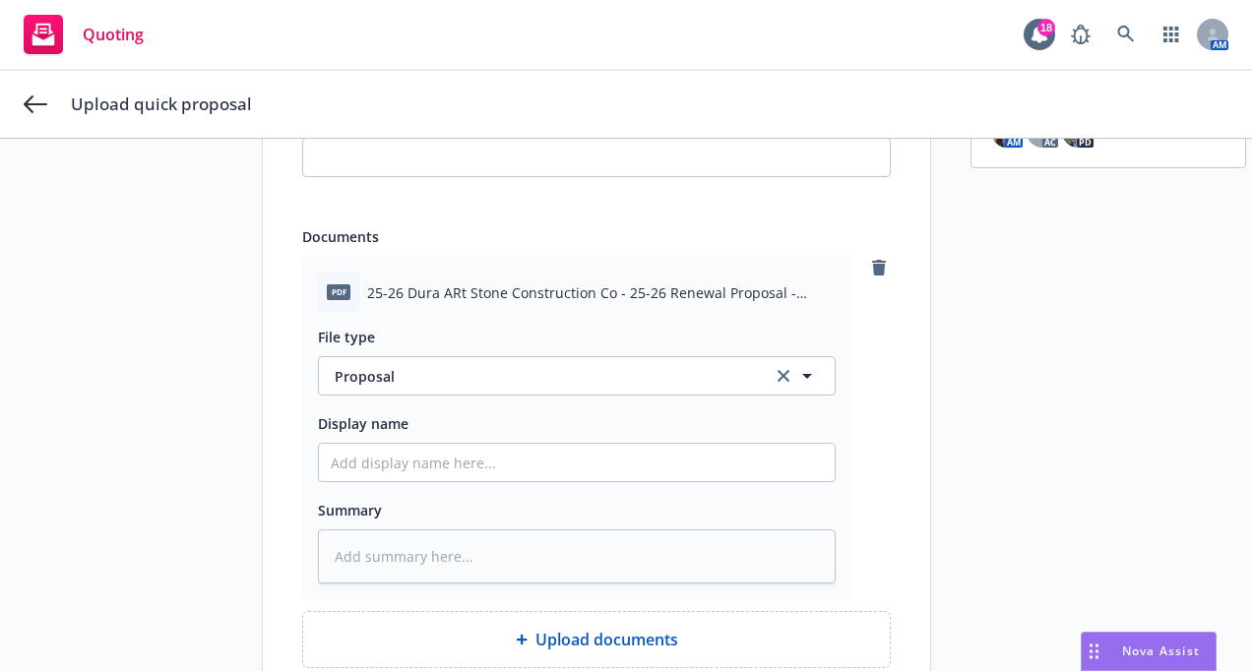
scroll to position [295, 0]
click at [450, 442] on div at bounding box center [577, 461] width 518 height 39
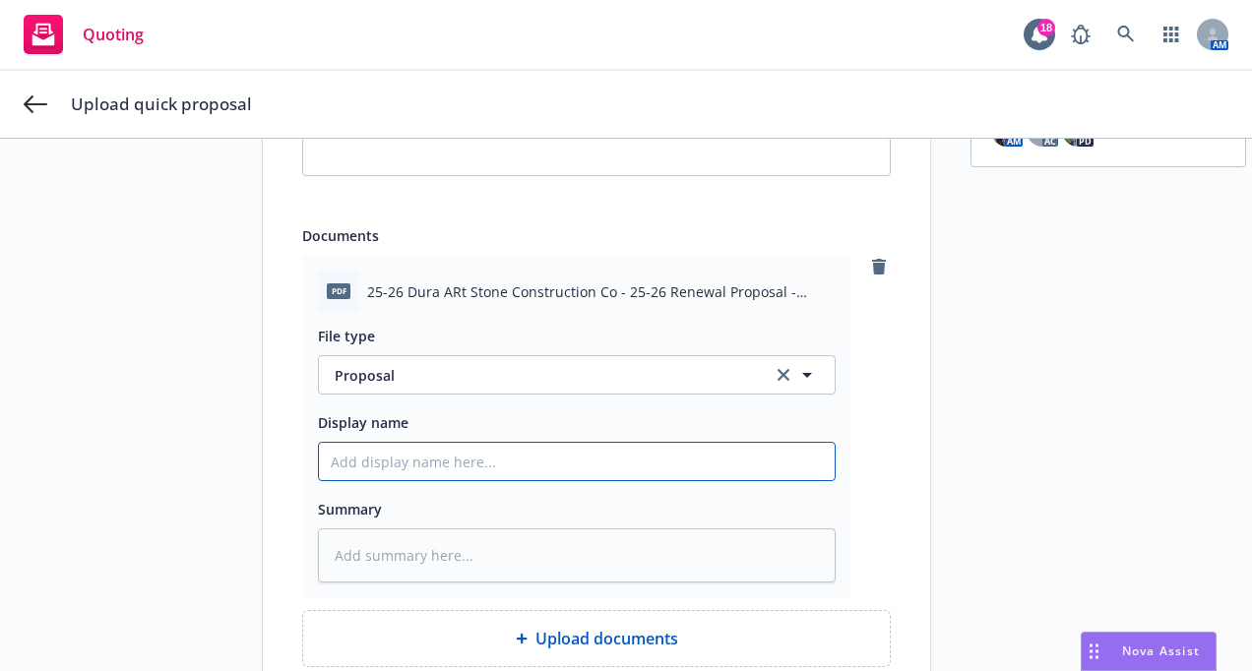
click at [427, 455] on input "Display name" at bounding box center [577, 461] width 516 height 37
paste input "25-26 Dura Art Stone Construction Co Renewal Proposal"
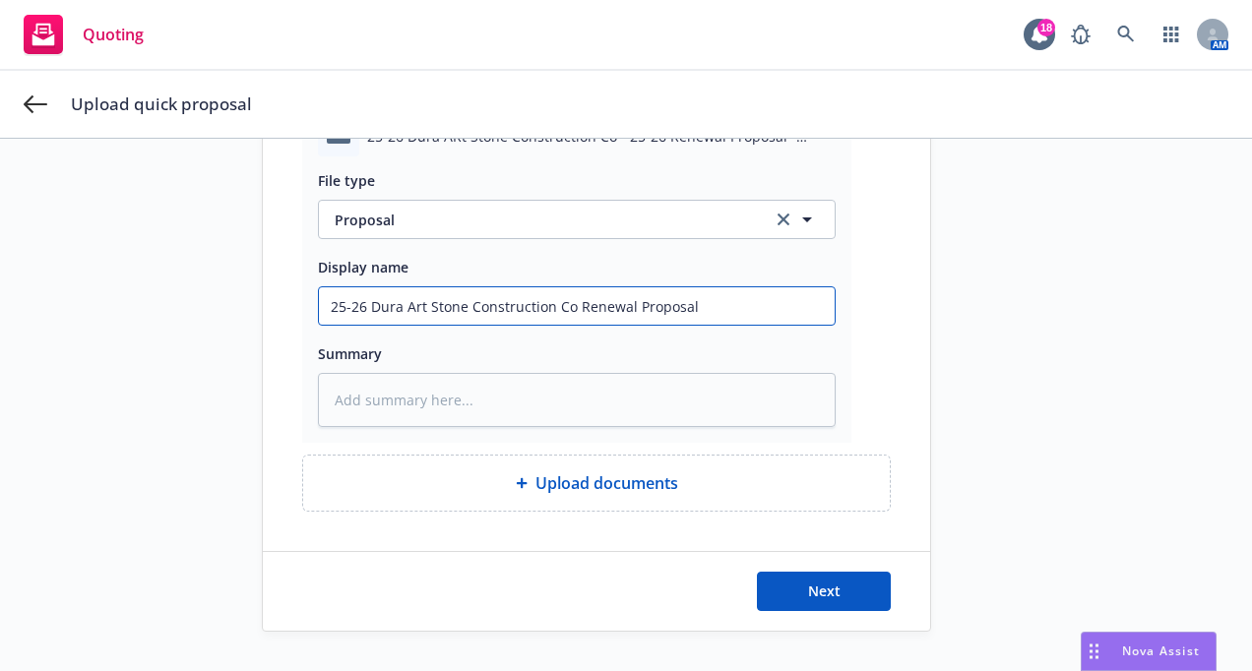
scroll to position [465, 0]
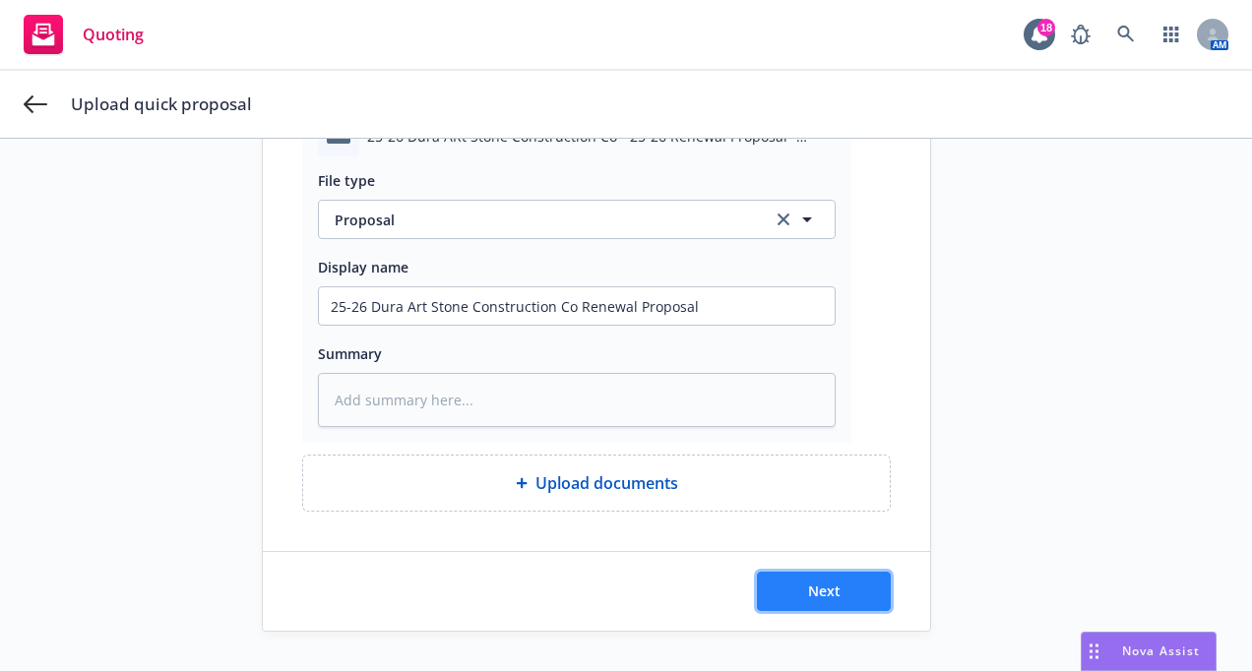
click at [813, 582] on span "Next" at bounding box center [824, 591] width 32 height 19
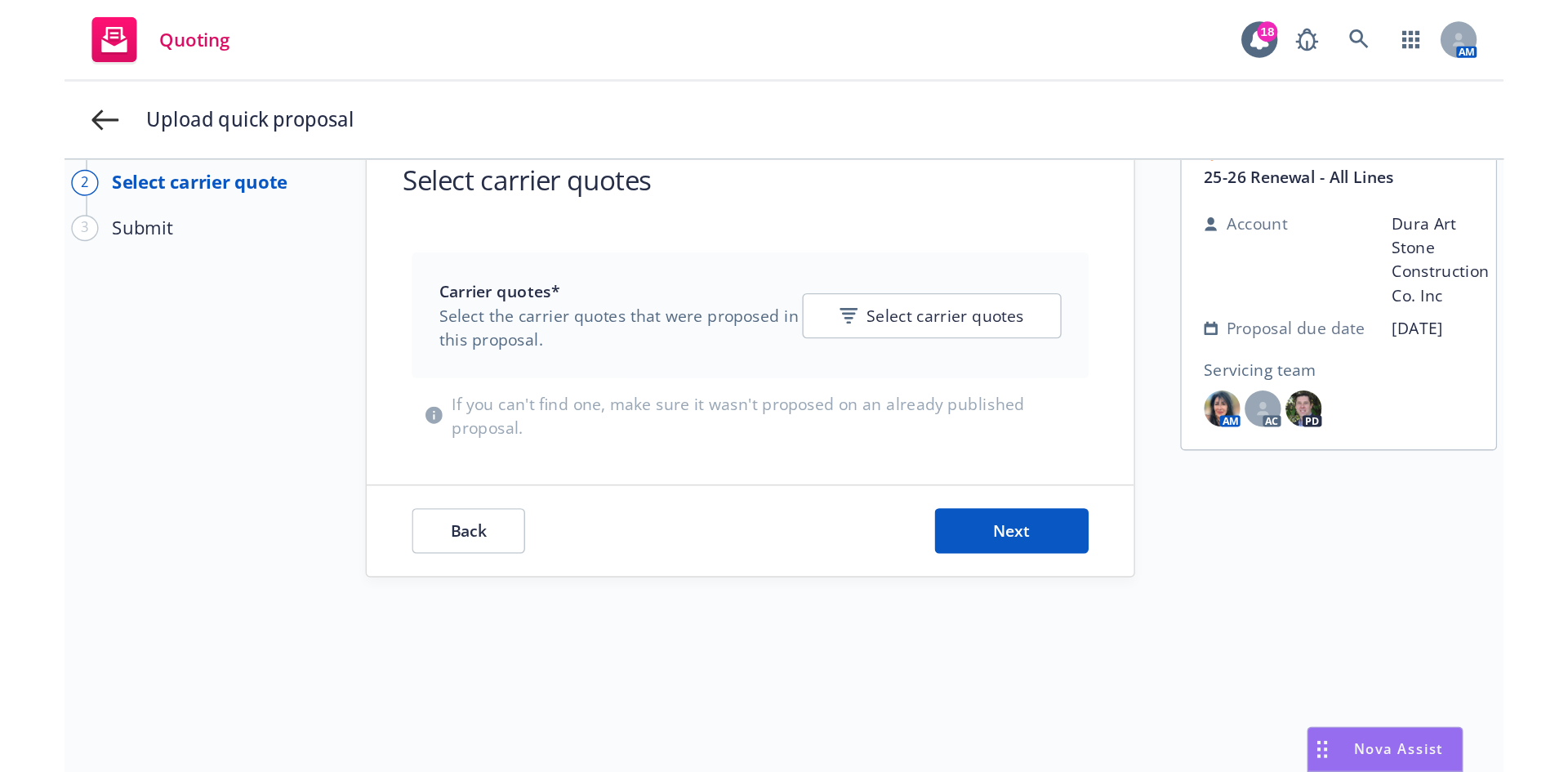
scroll to position [59, 0]
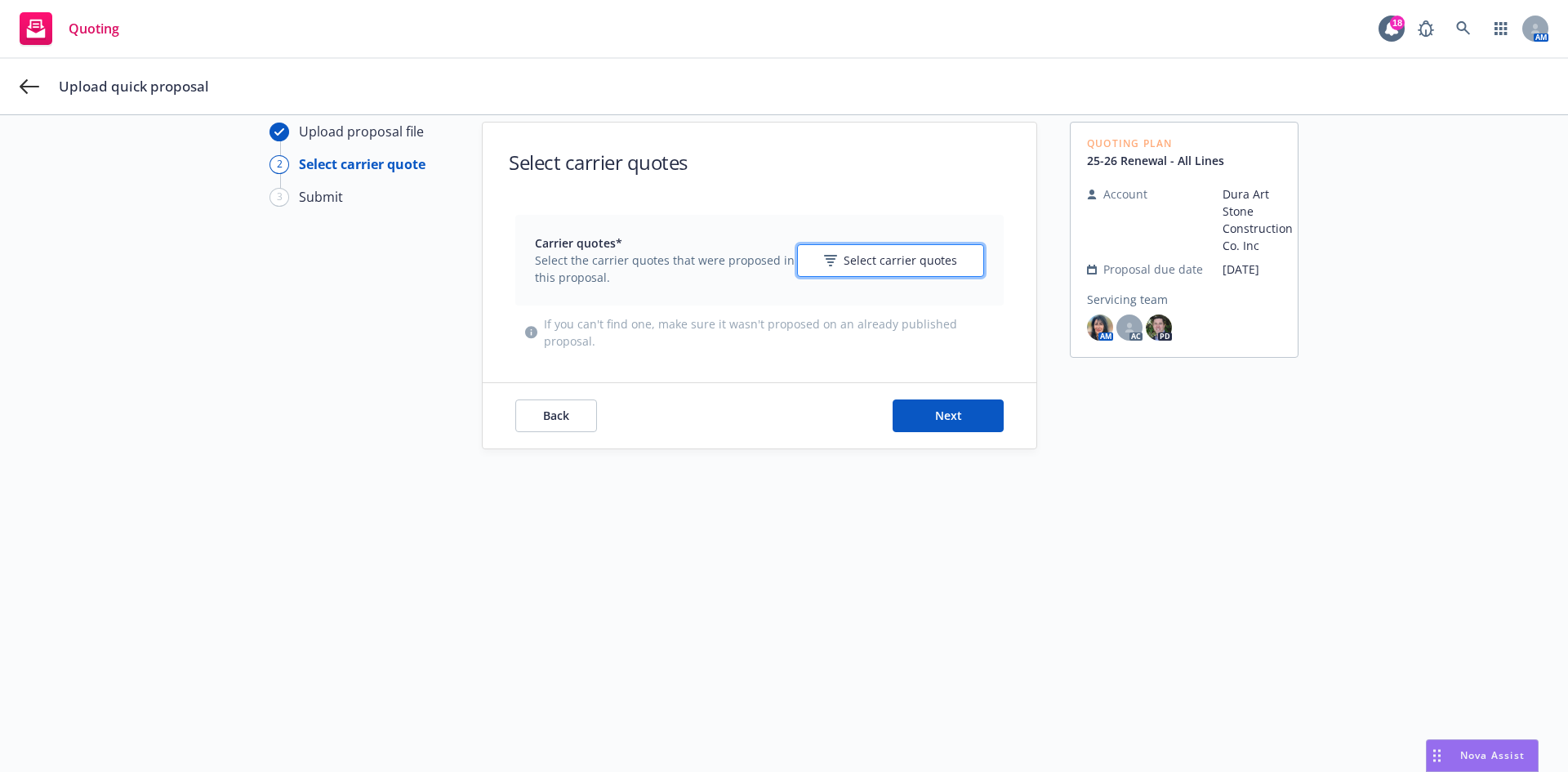
click at [817, 266] on button "Select carrier quotes" at bounding box center [890, 260] width 187 height 32
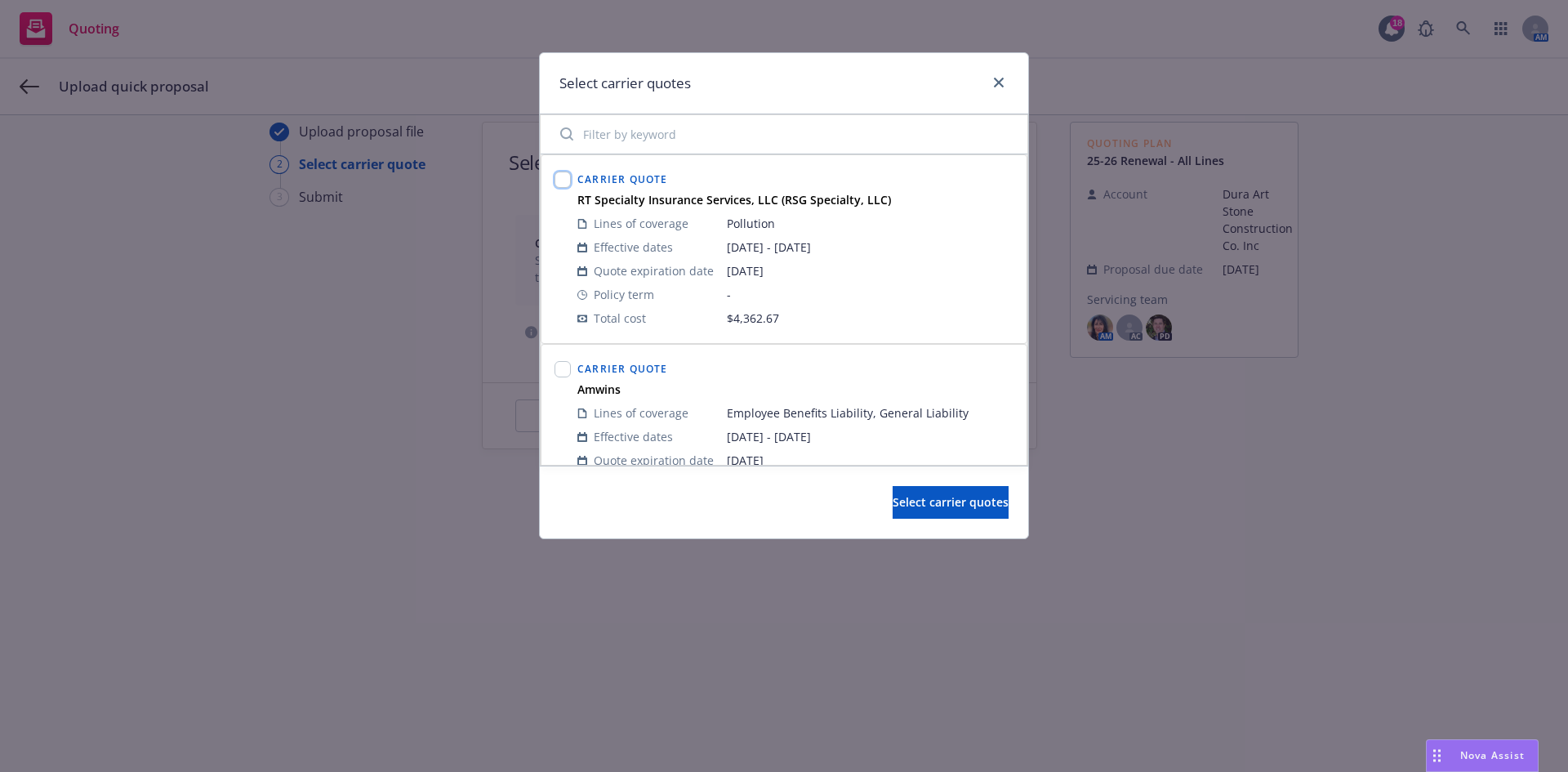
click at [570, 178] on input "checkbox" at bounding box center [563, 180] width 17 height 17
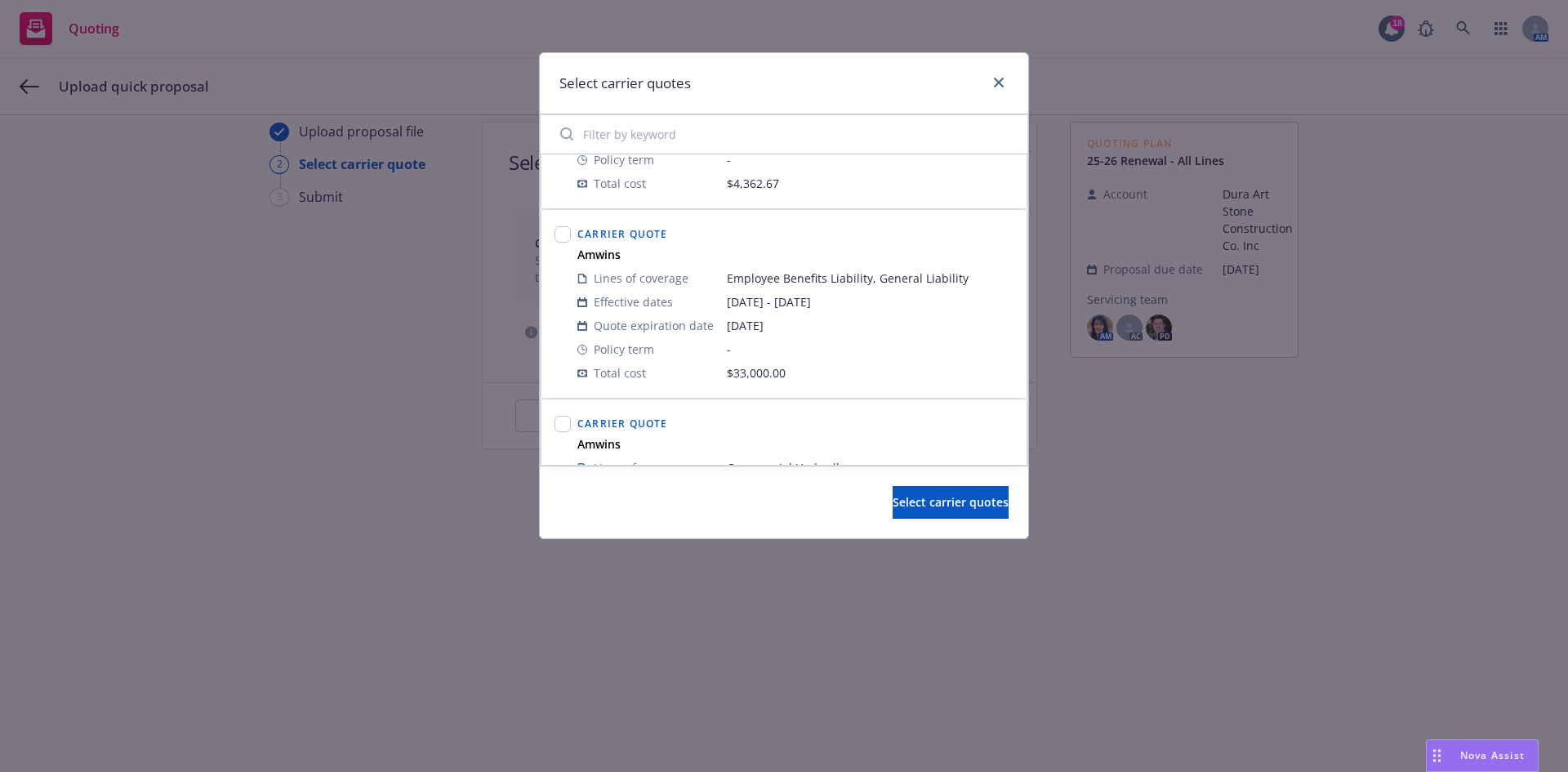
scroll to position [164, 0]
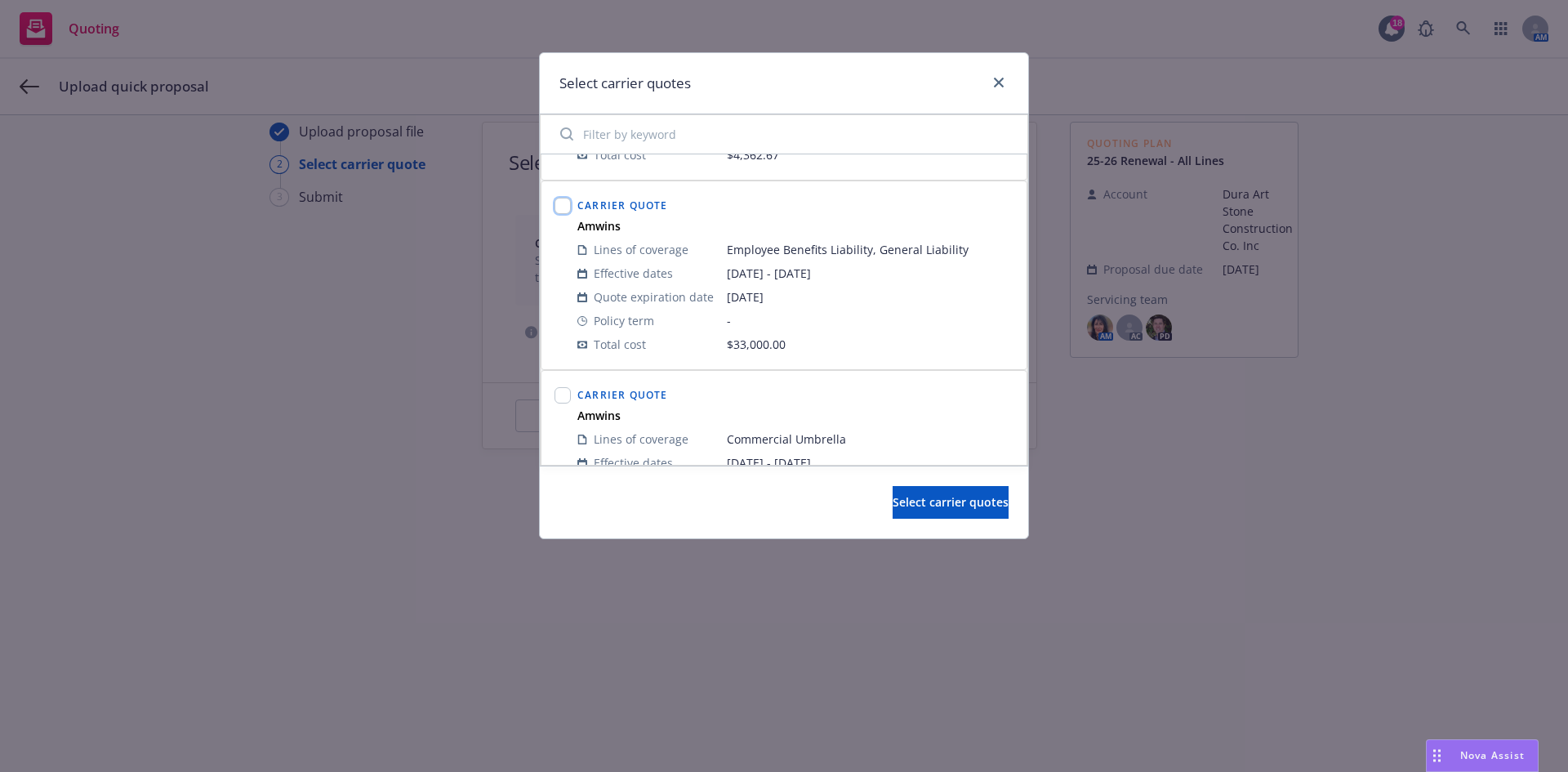
click at [564, 208] on input "checkbox" at bounding box center [563, 206] width 17 height 17
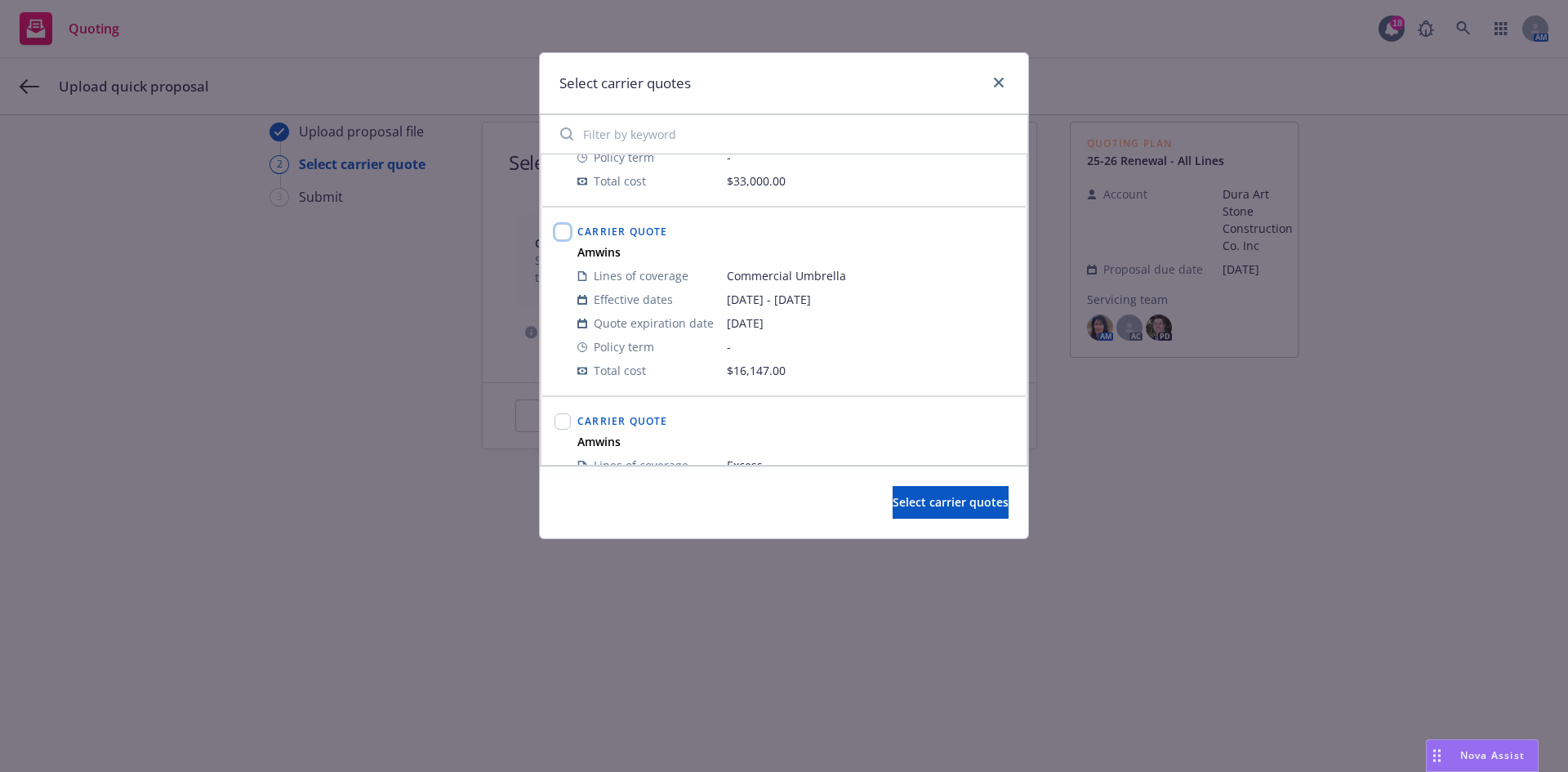
click at [569, 234] on input "checkbox" at bounding box center [563, 232] width 17 height 17
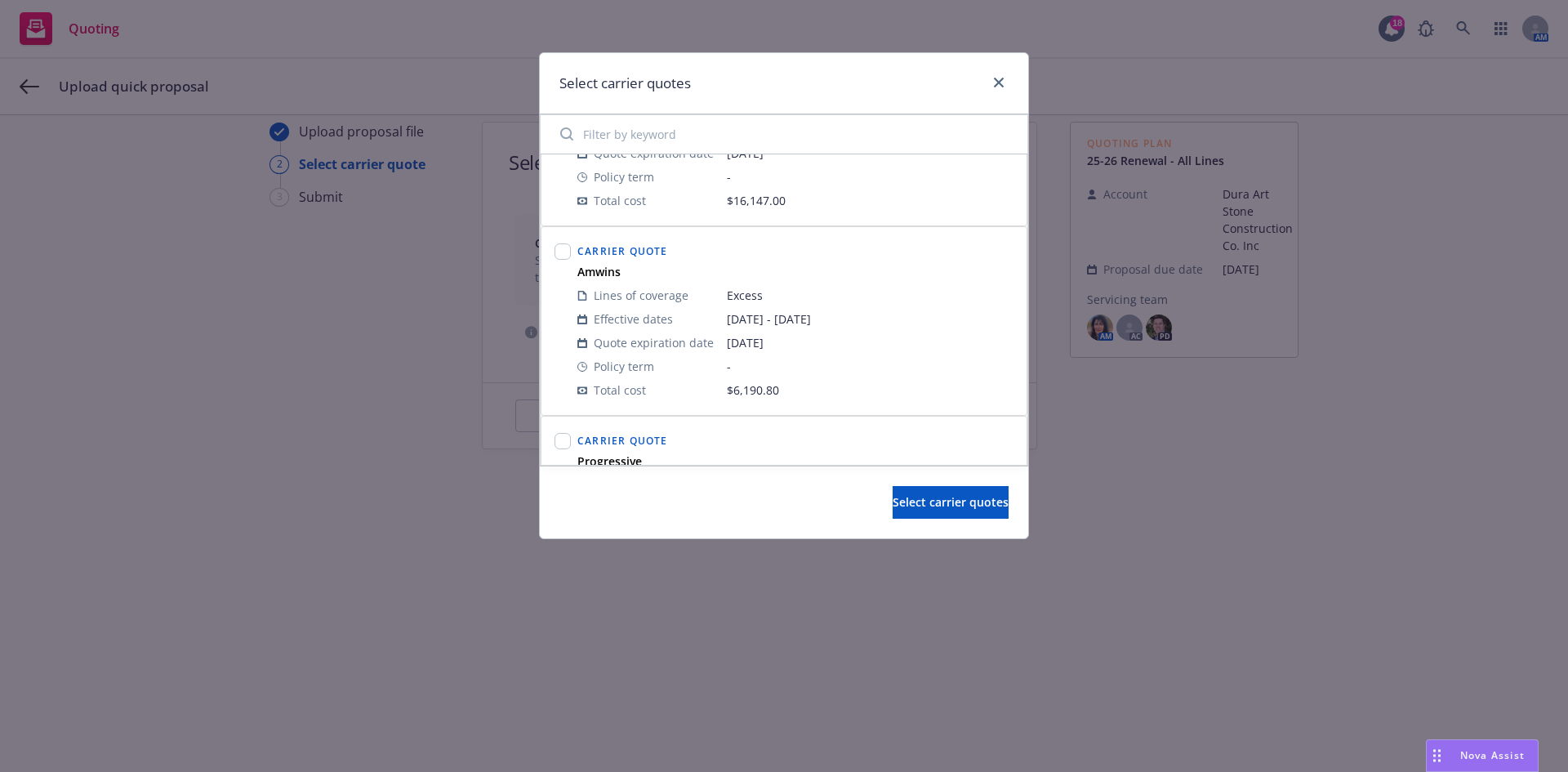
scroll to position [572, 0]
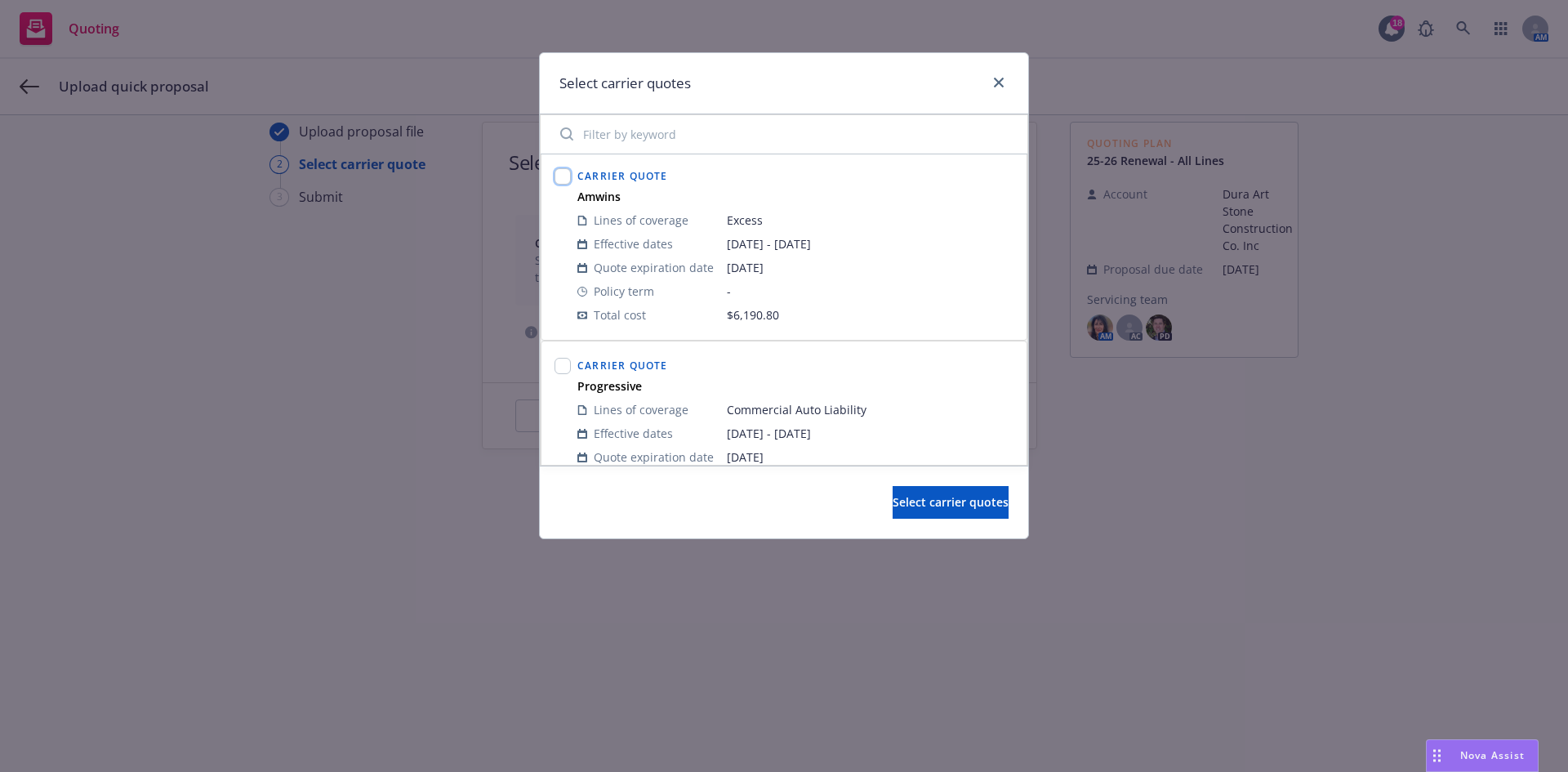
click at [566, 181] on input "checkbox" at bounding box center [563, 177] width 17 height 17
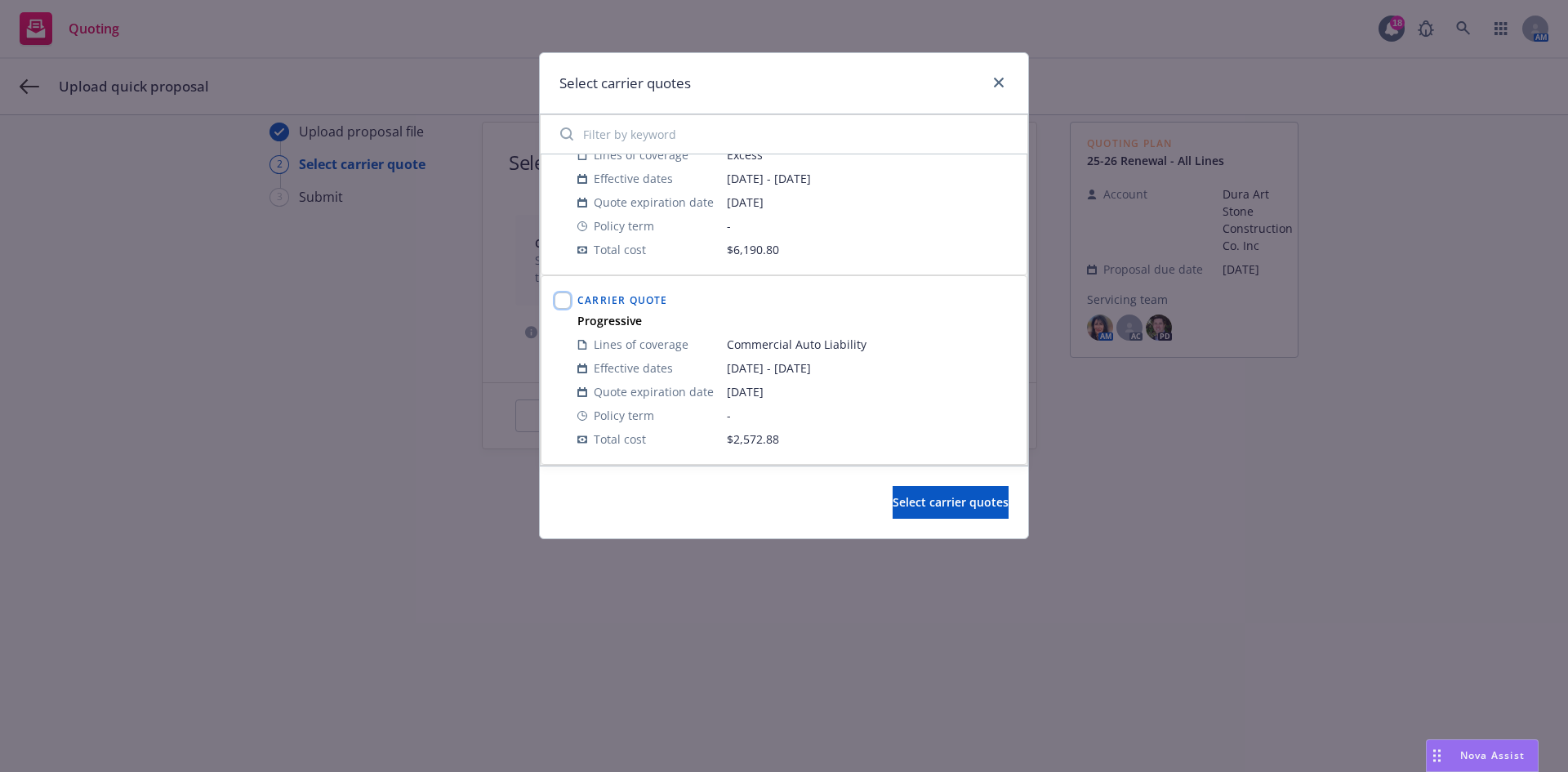
click at [564, 302] on input "checkbox" at bounding box center [563, 300] width 17 height 17
click at [963, 486] on button "Select carrier quotes" at bounding box center [950, 501] width 116 height 32
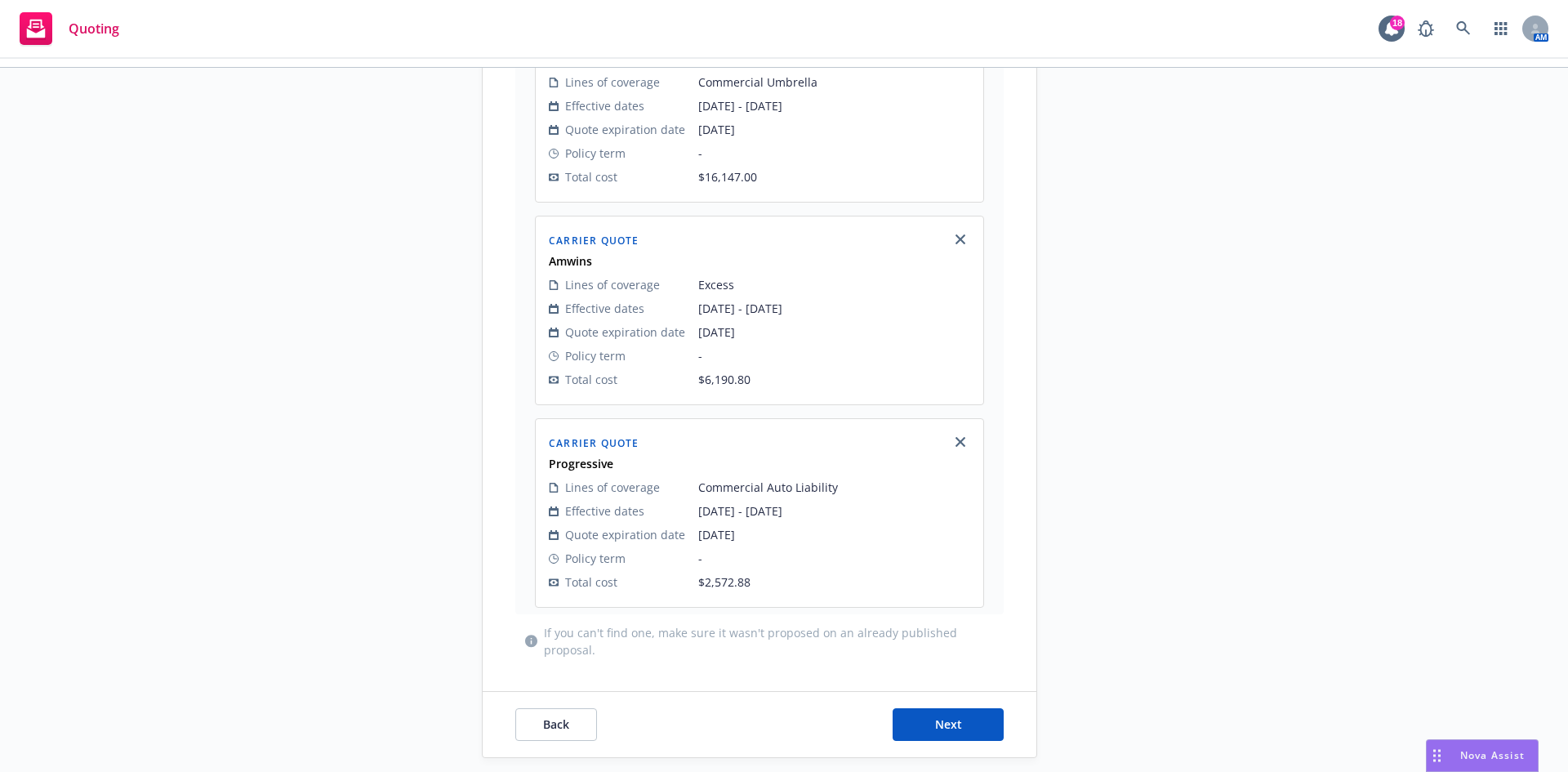
scroll to position [814, 0]
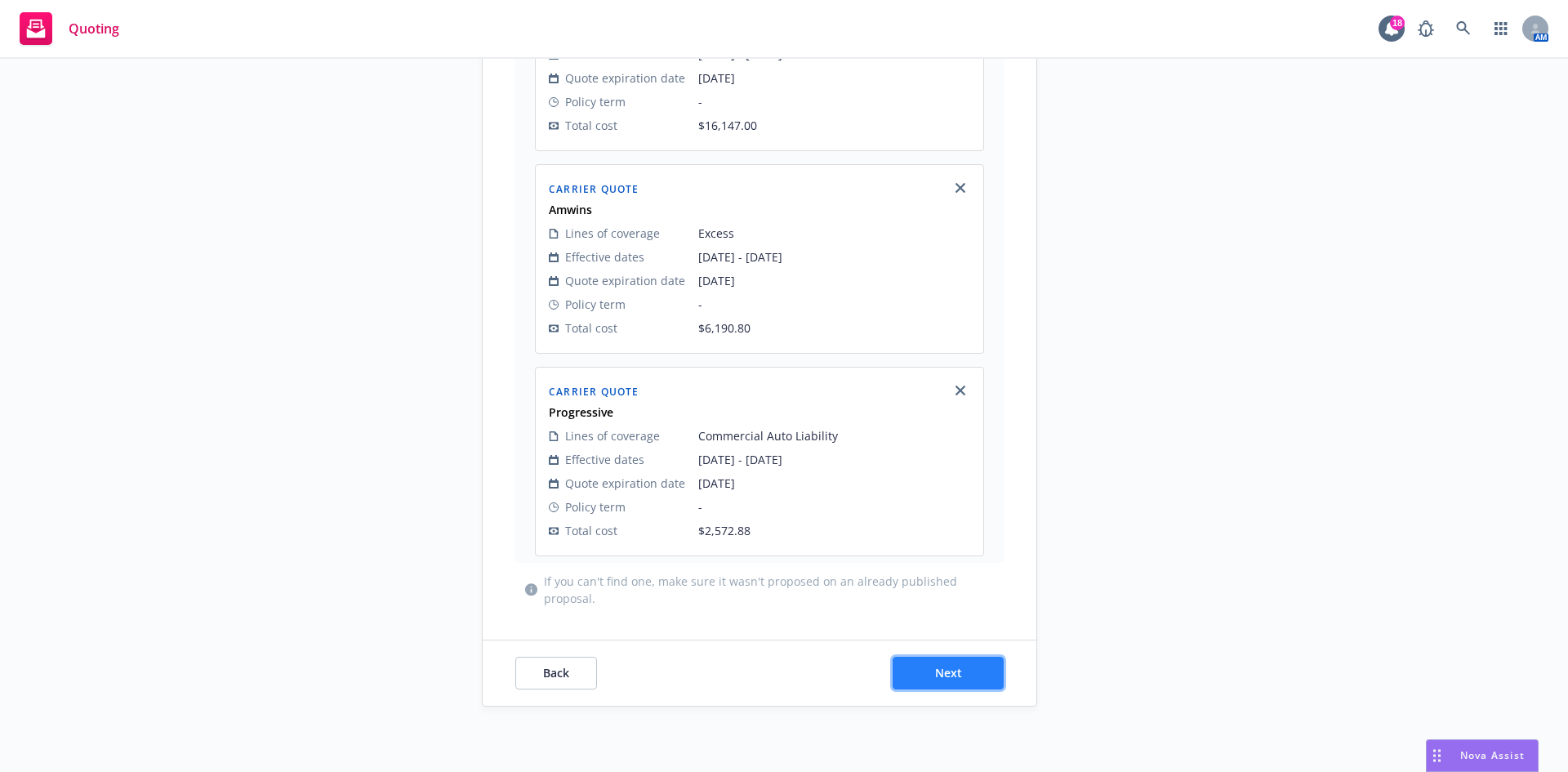
click at [926, 663] on button "Next" at bounding box center [948, 672] width 111 height 32
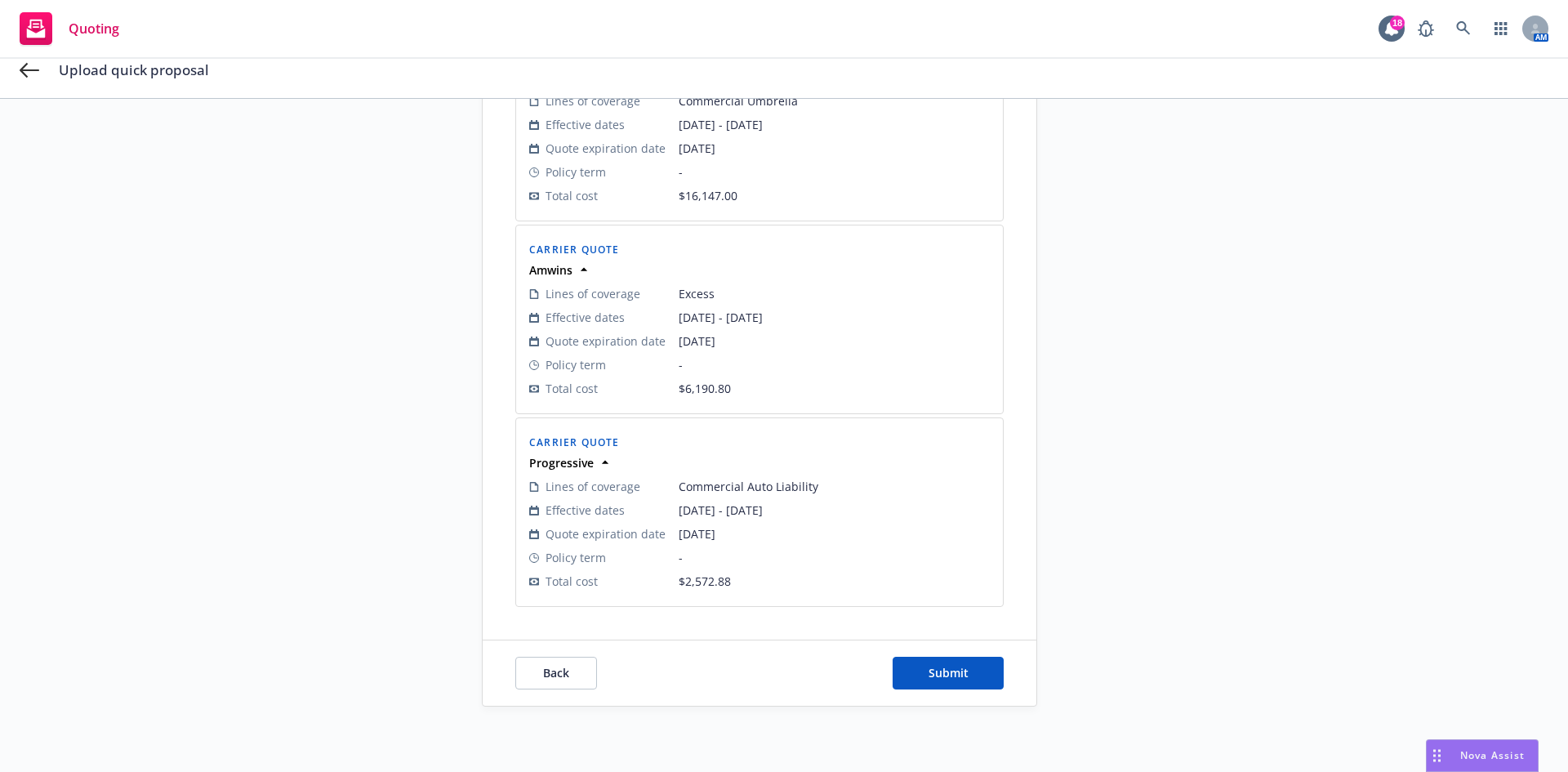
scroll to position [768, 0]
click at [947, 678] on span "Submit" at bounding box center [949, 672] width 40 height 16
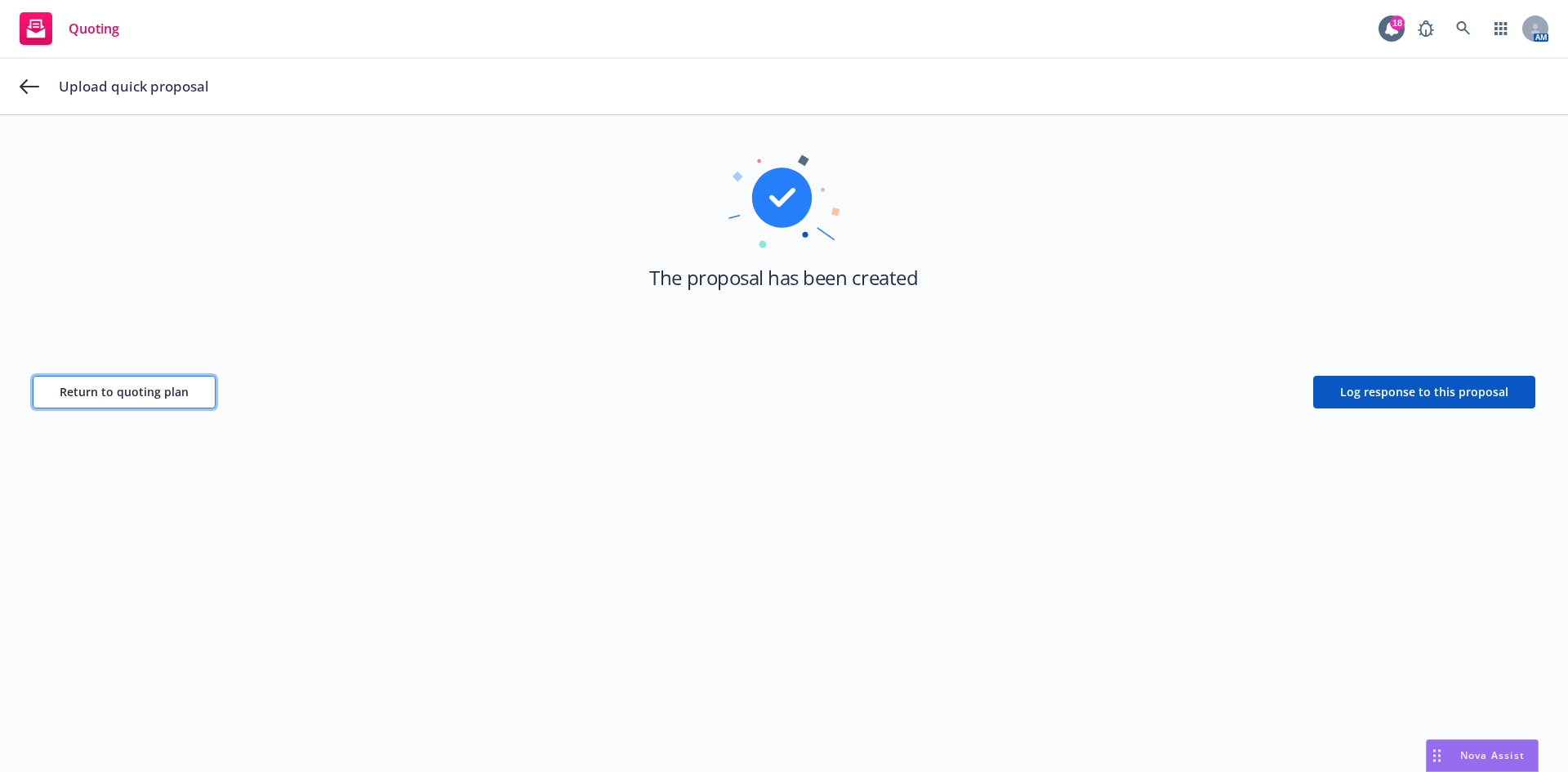
click at [146, 390] on span "Return to quoting plan" at bounding box center [124, 391] width 129 height 16
